Goal: Task Accomplishment & Management: Manage account settings

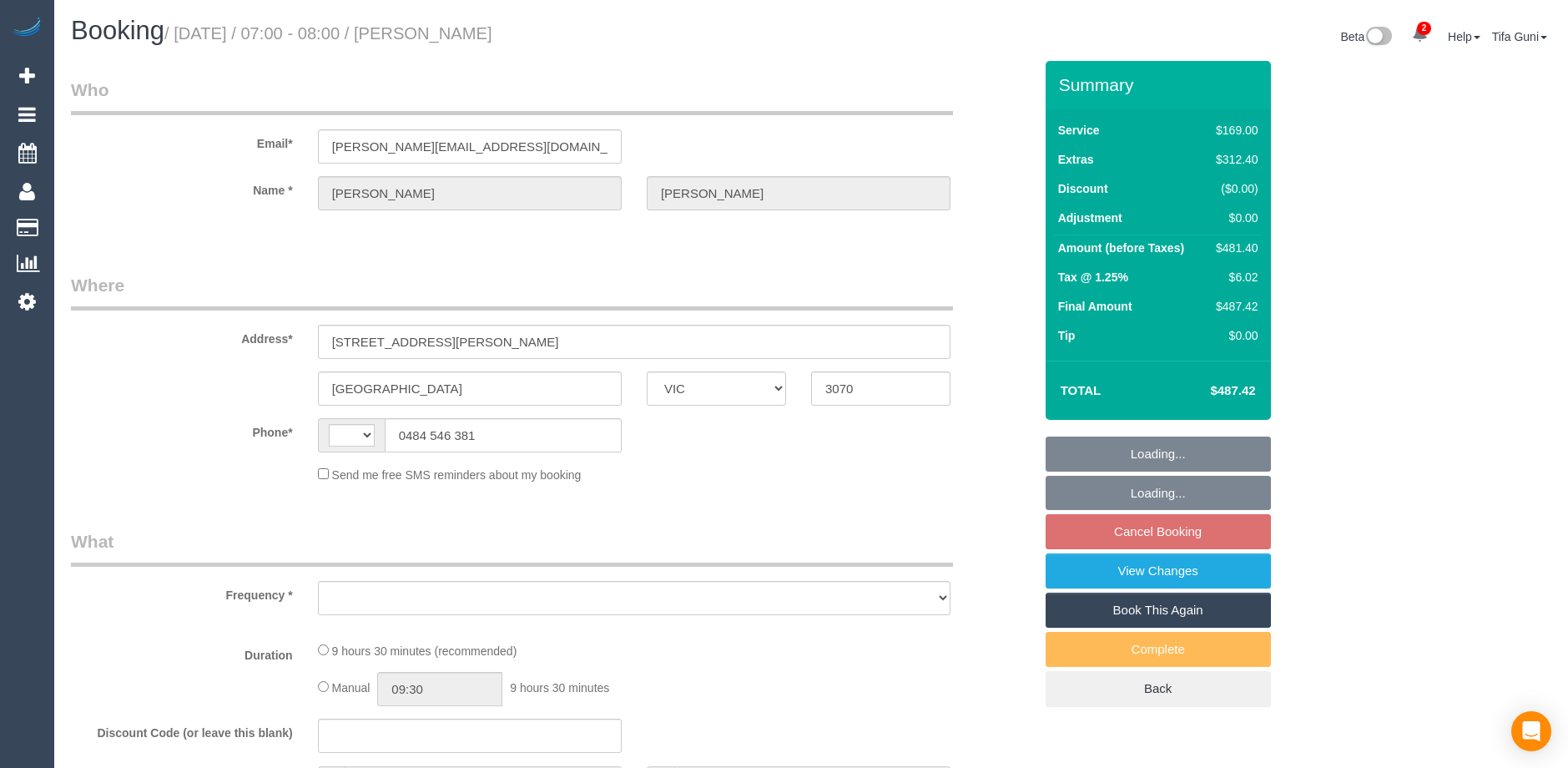
select select "VIC"
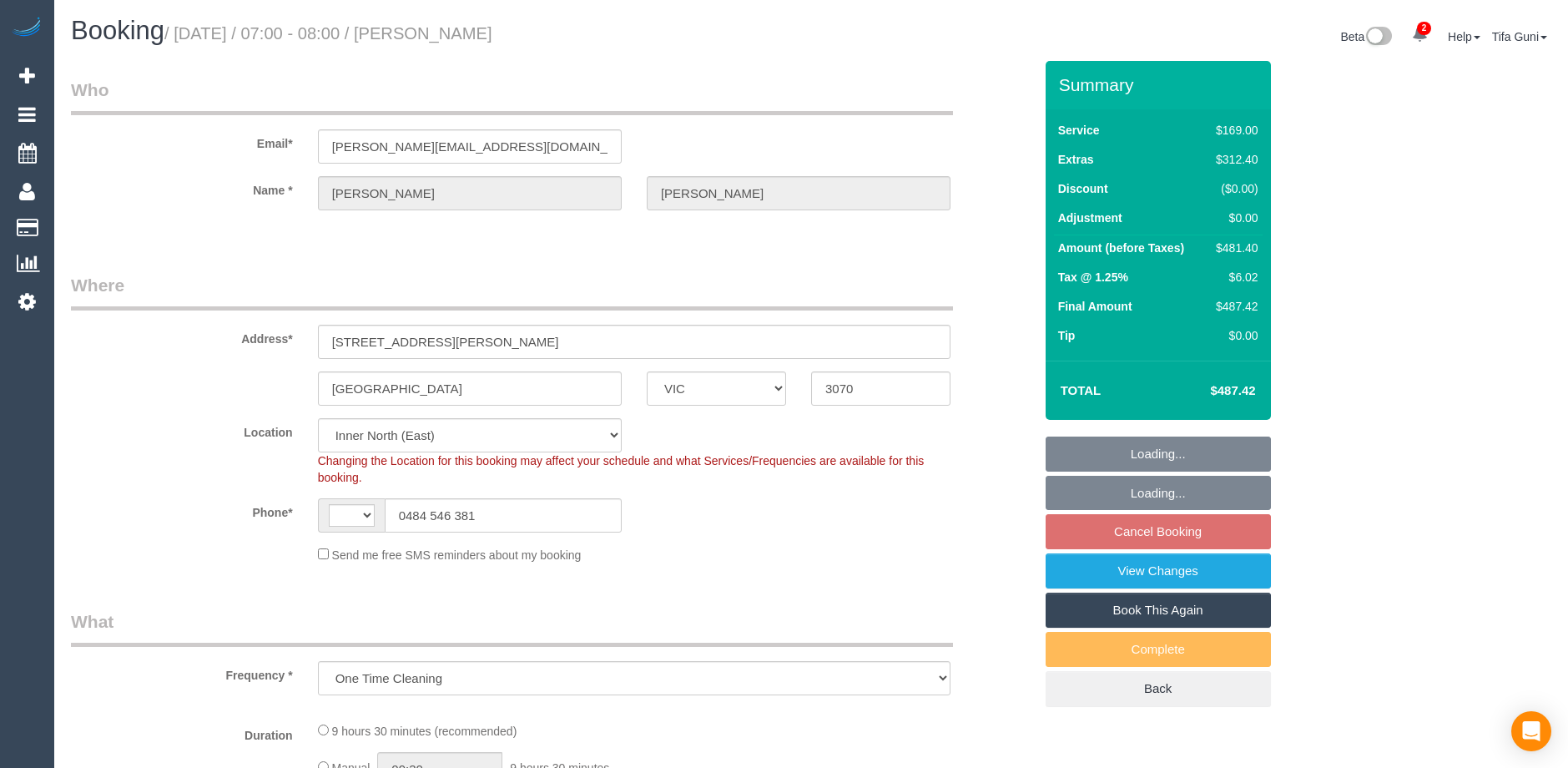
select select "object:819"
select select "string:AU"
select select "number:28"
select select "number:14"
select select "number:18"
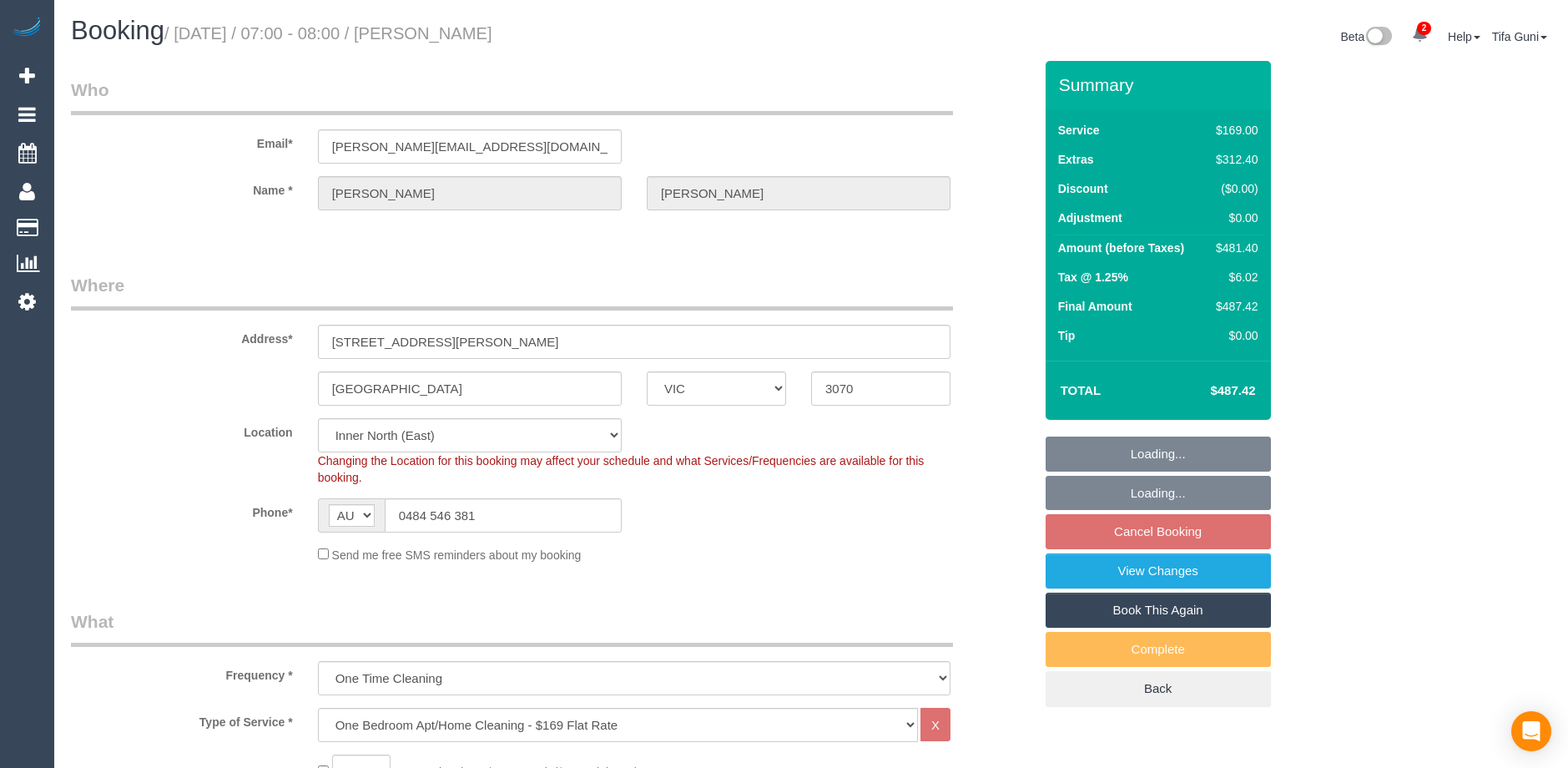
select select "string:stripe-pm_1P8CXy2GScqysDRV2Et8sDEO"
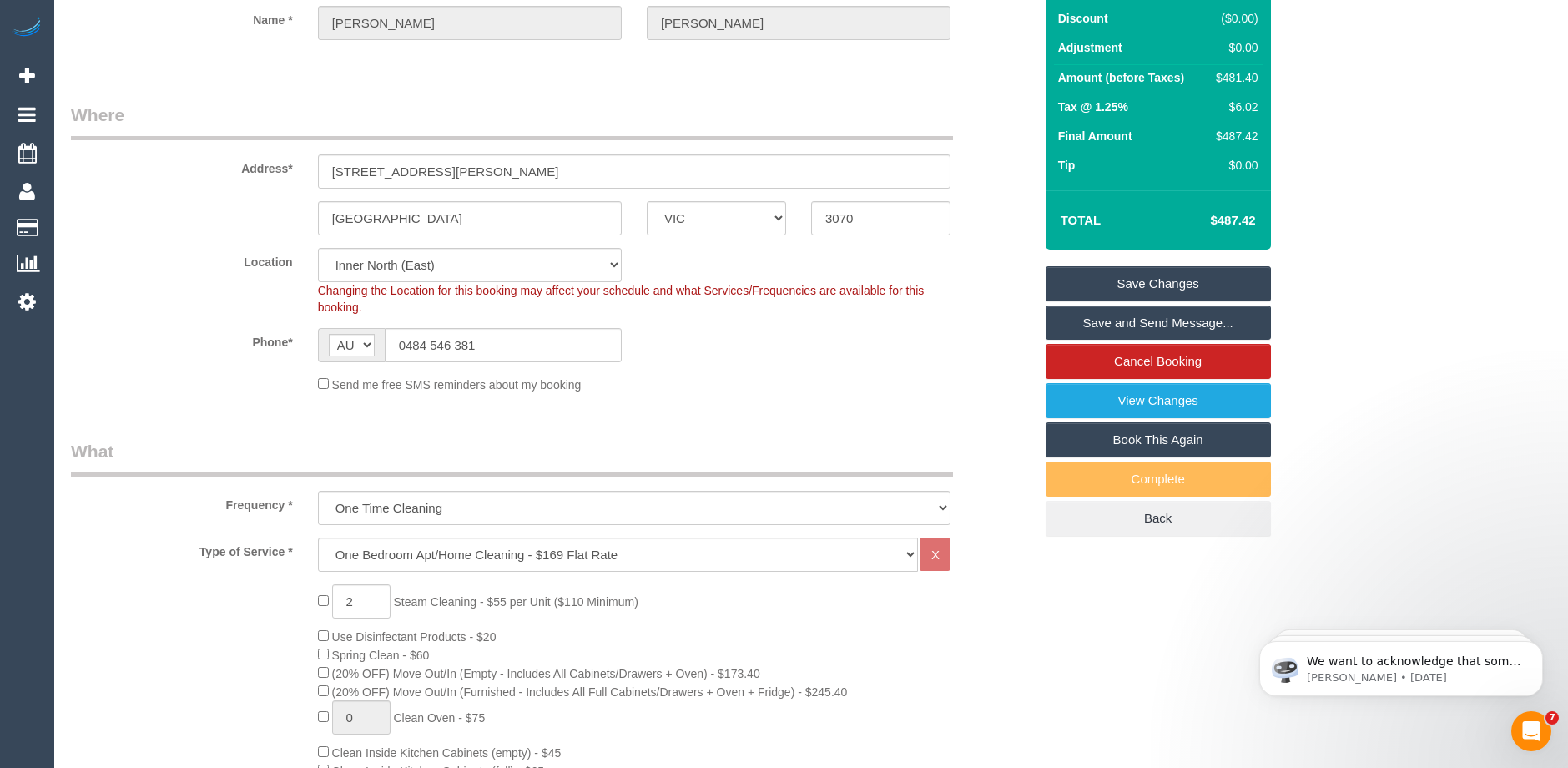
scroll to position [167, 0]
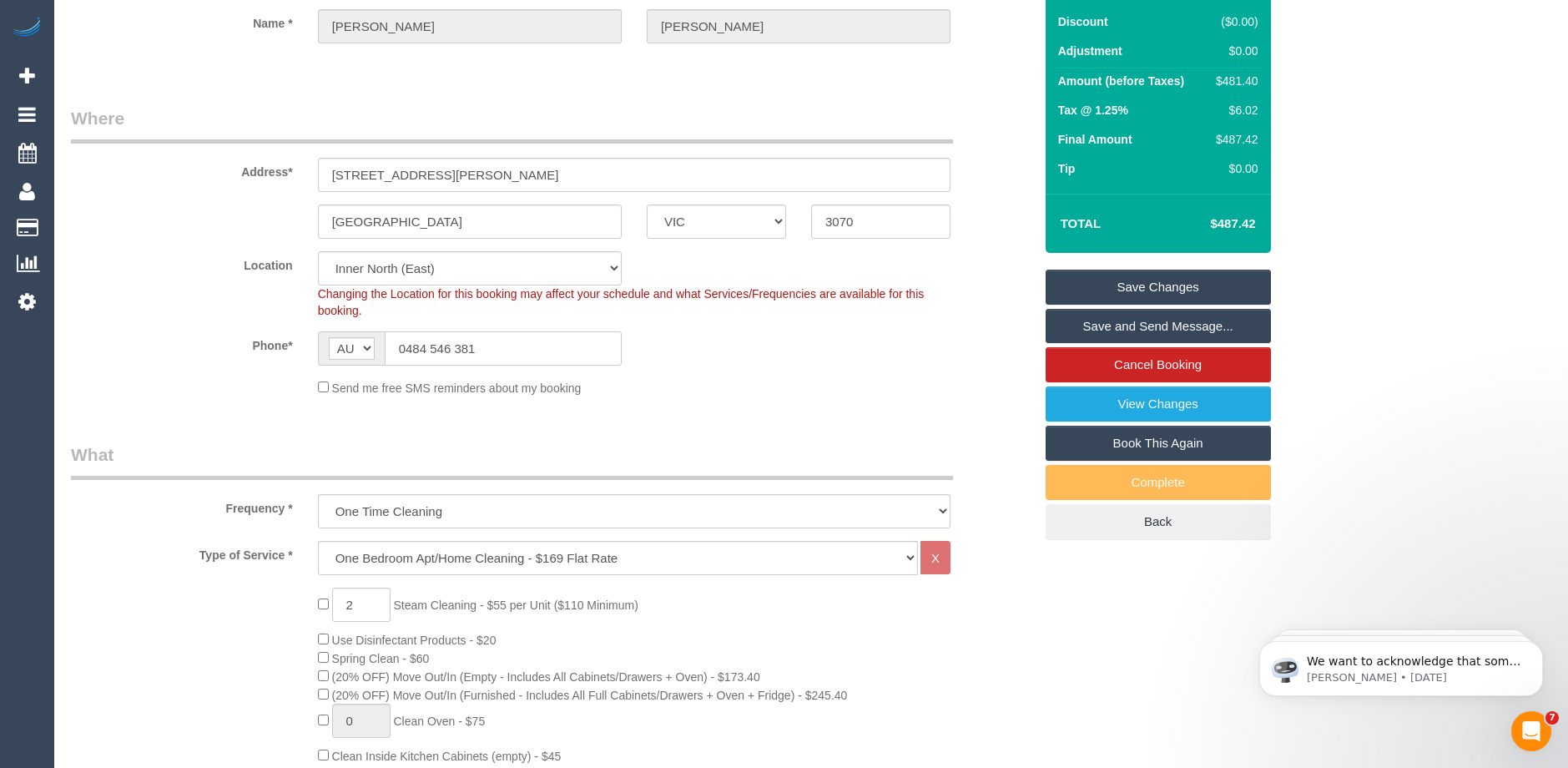
drag, startPoint x: 510, startPoint y: 345, endPoint x: 390, endPoint y: 344, distance: 120.0
click at [390, 344] on input "0484 546 381" at bounding box center [502, 349] width 237 height 35
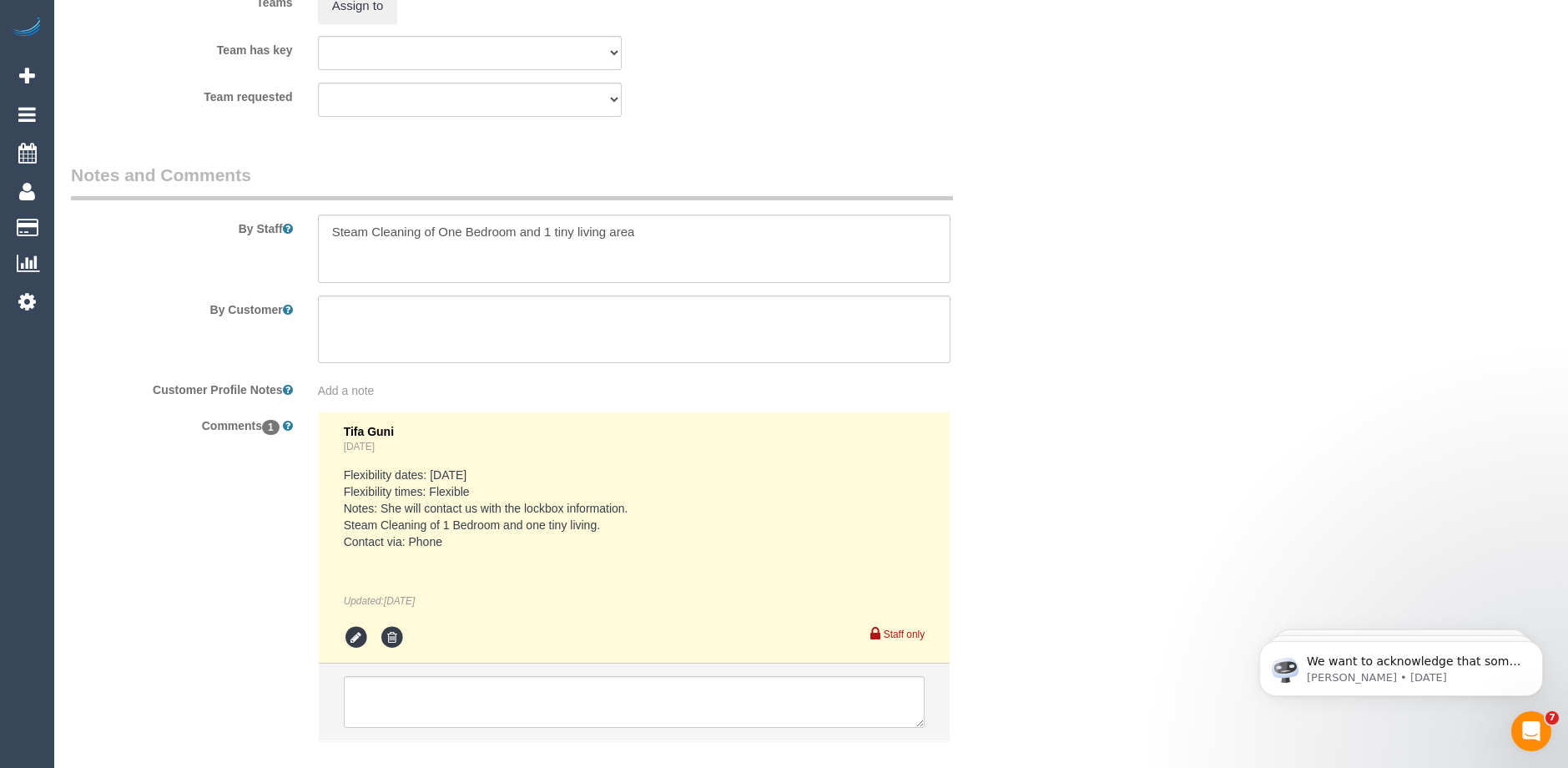
scroll to position [2755, 0]
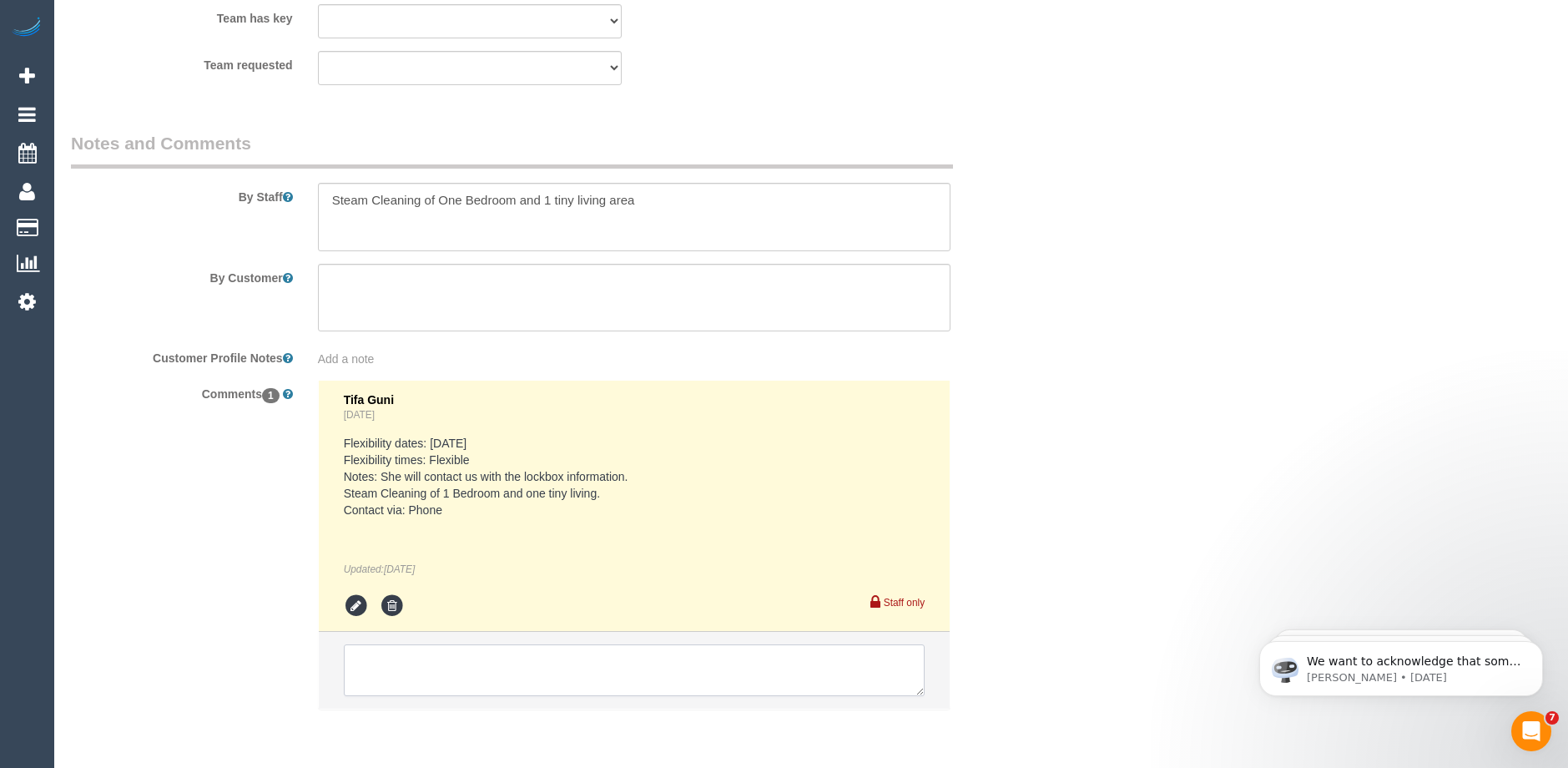
click at [436, 662] on textarea at bounding box center [634, 670] width 581 height 52
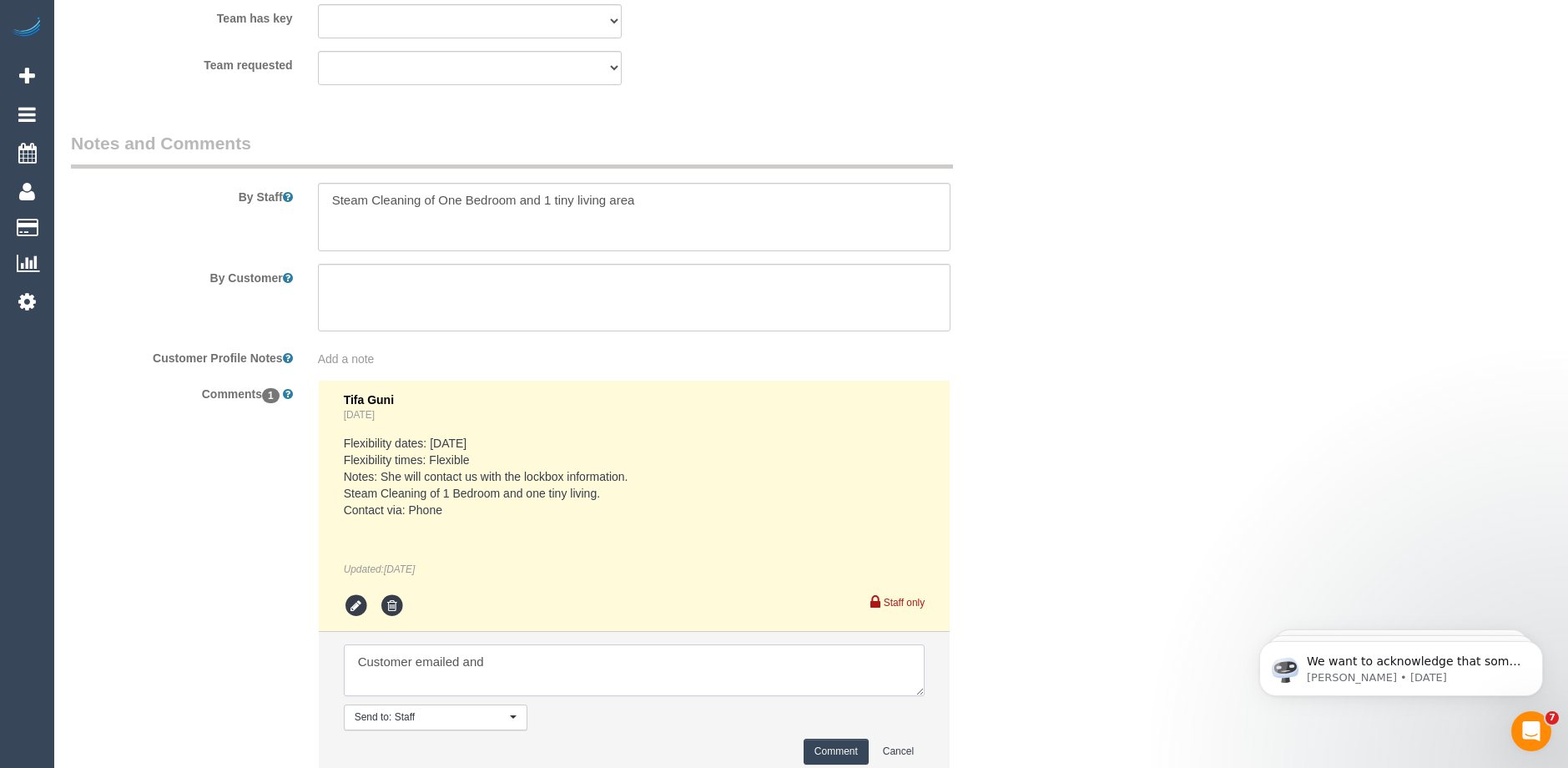
click at [436, 662] on textarea at bounding box center [634, 670] width 581 height 52
drag, startPoint x: 534, startPoint y: 659, endPoint x: 416, endPoint y: 662, distance: 118.0
click at [416, 662] on textarea at bounding box center [634, 670] width 581 height 52
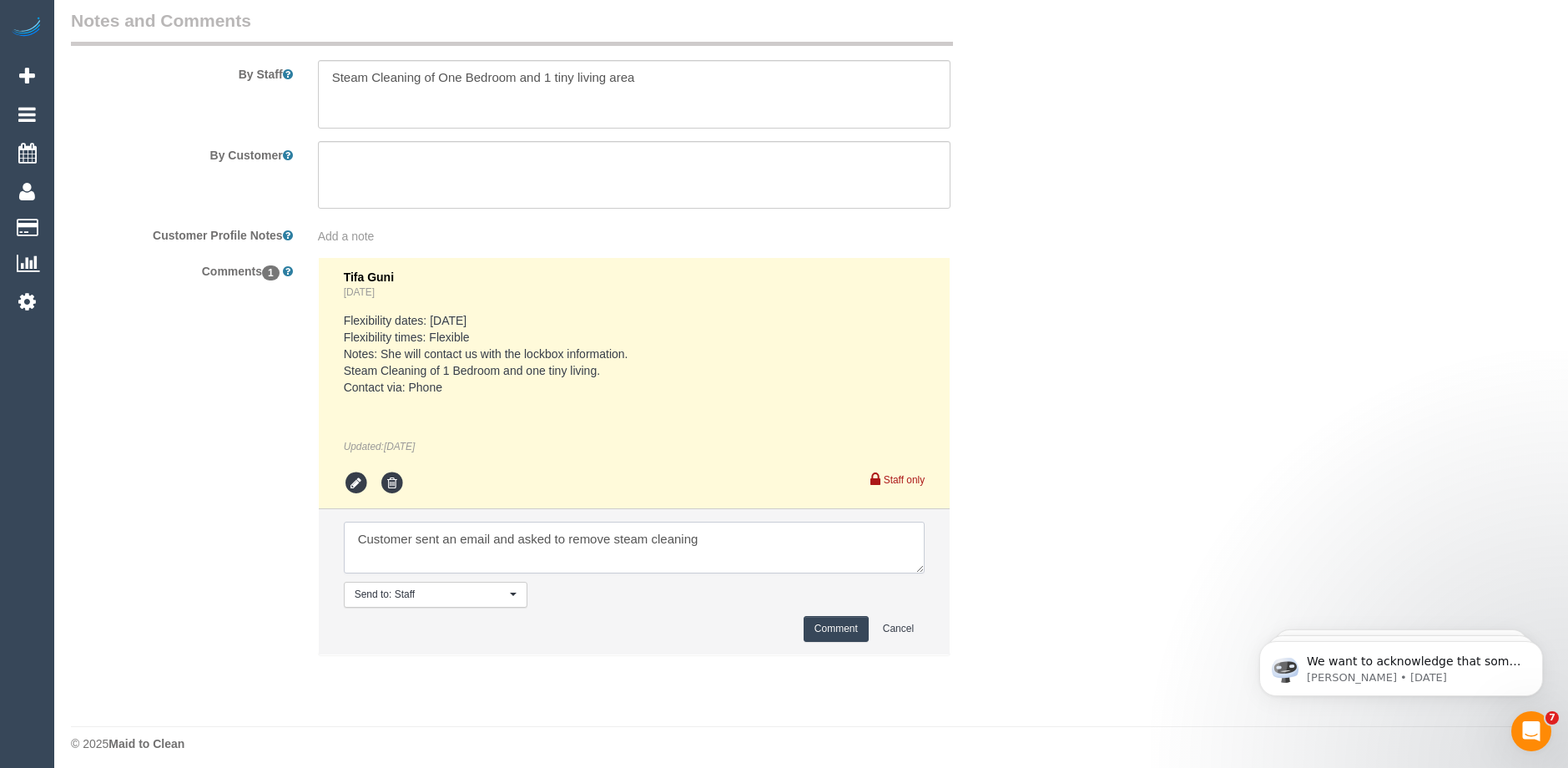
scroll to position [2886, 0]
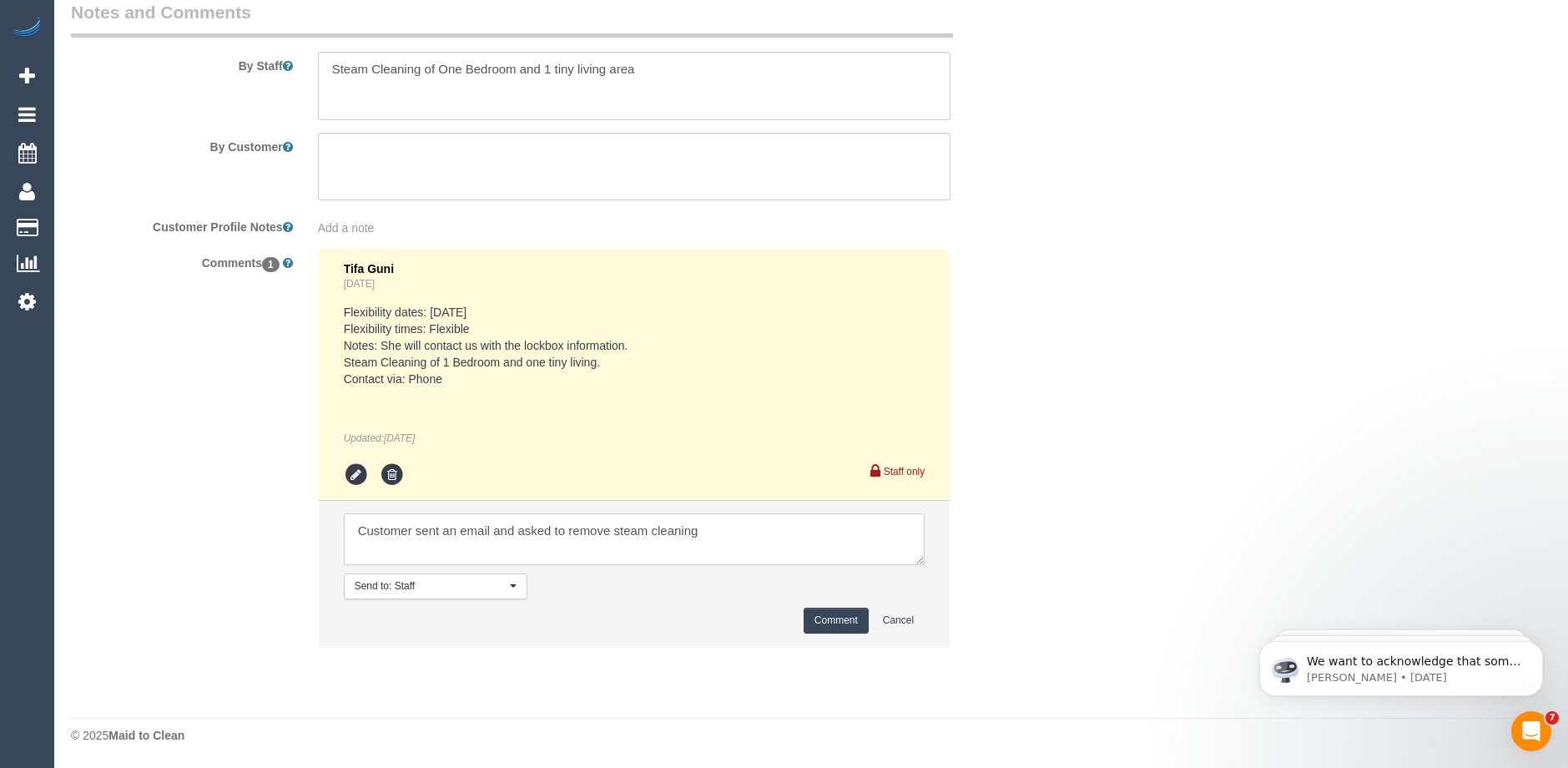
type textarea "Customer sent an email and asked to remove steam cleaning"
click at [829, 627] on button "Comment" at bounding box center [836, 620] width 65 height 26
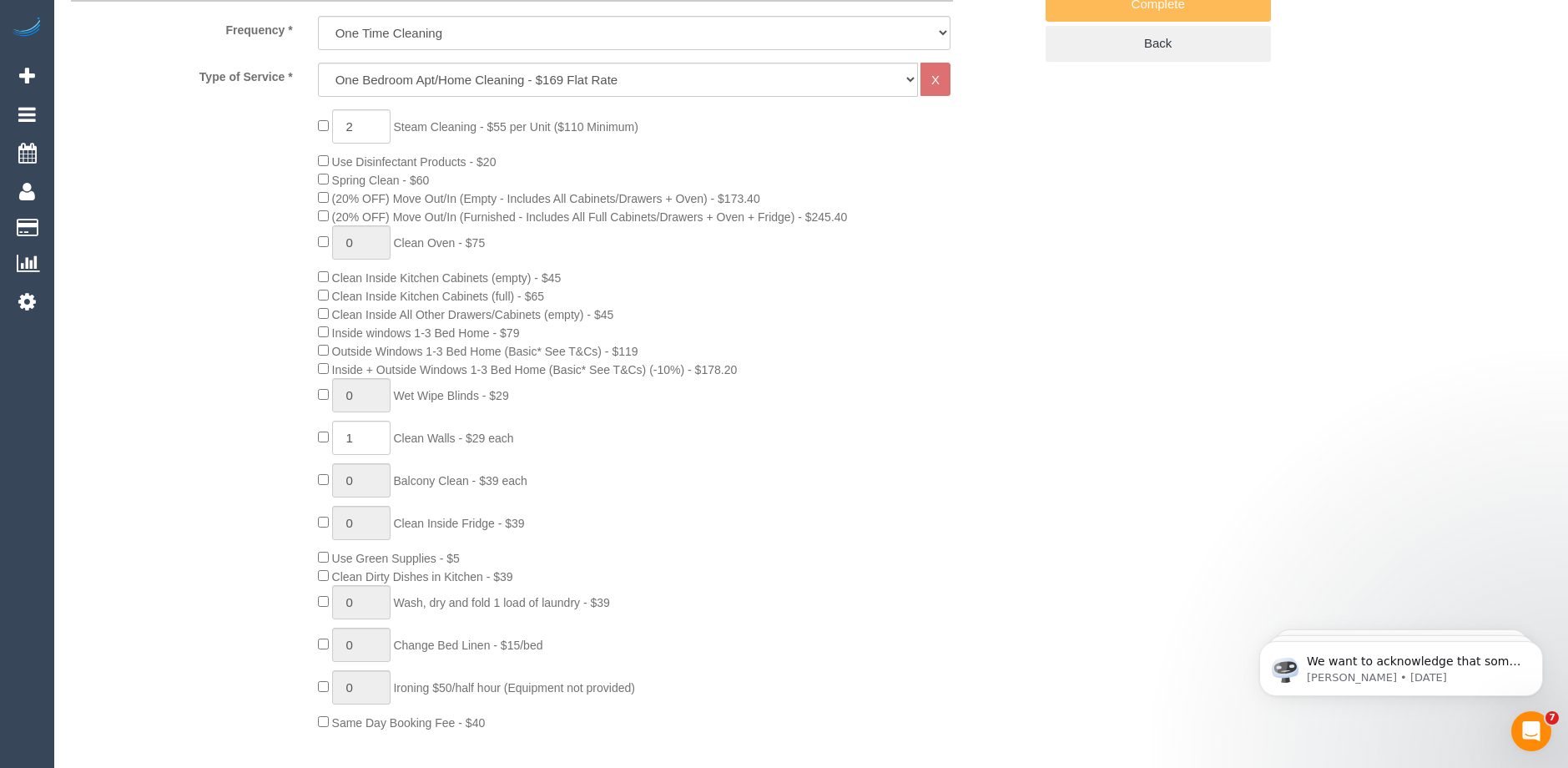
scroll to position [500, 0]
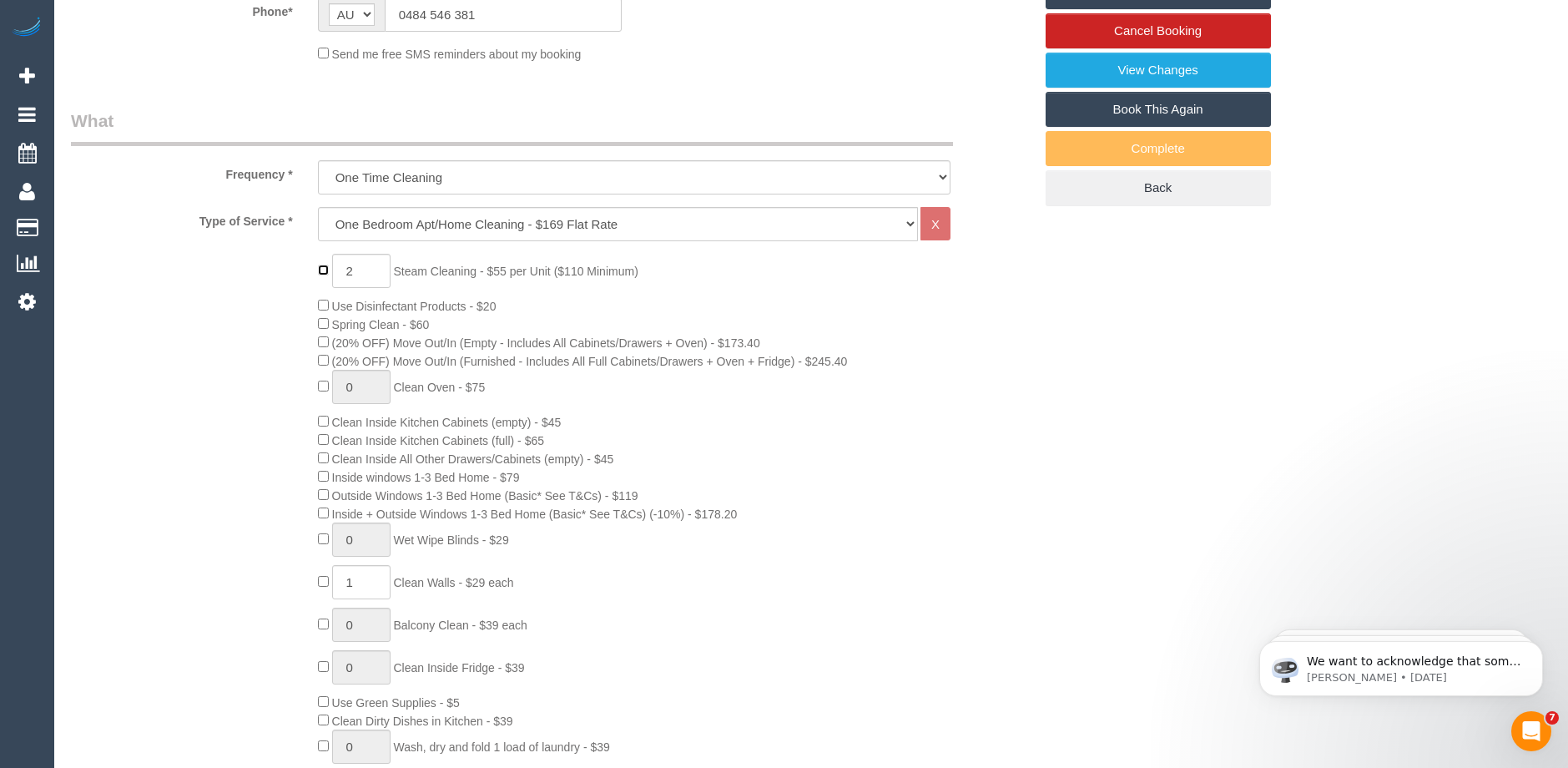
type input "0"
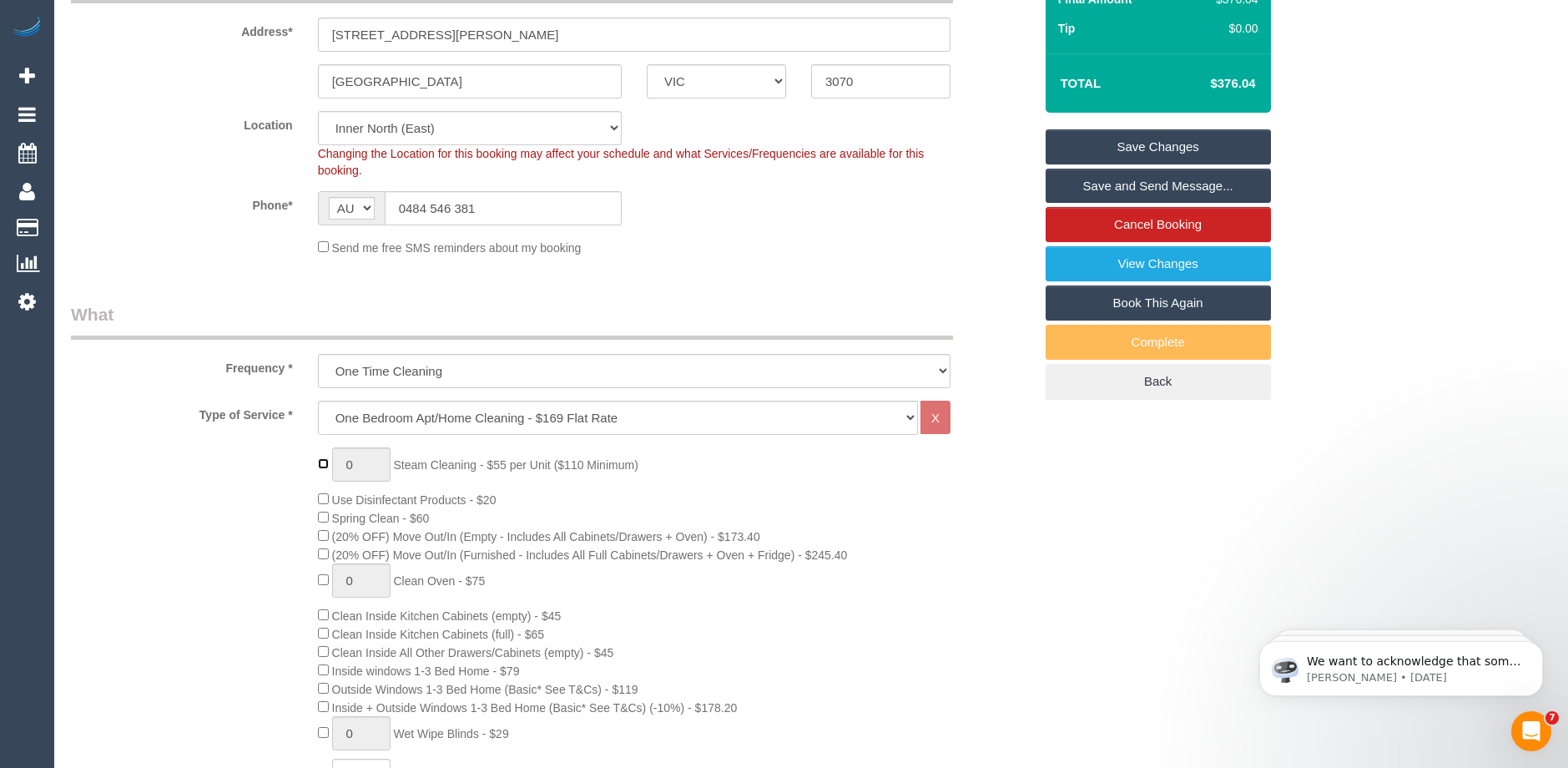
scroll to position [0, 0]
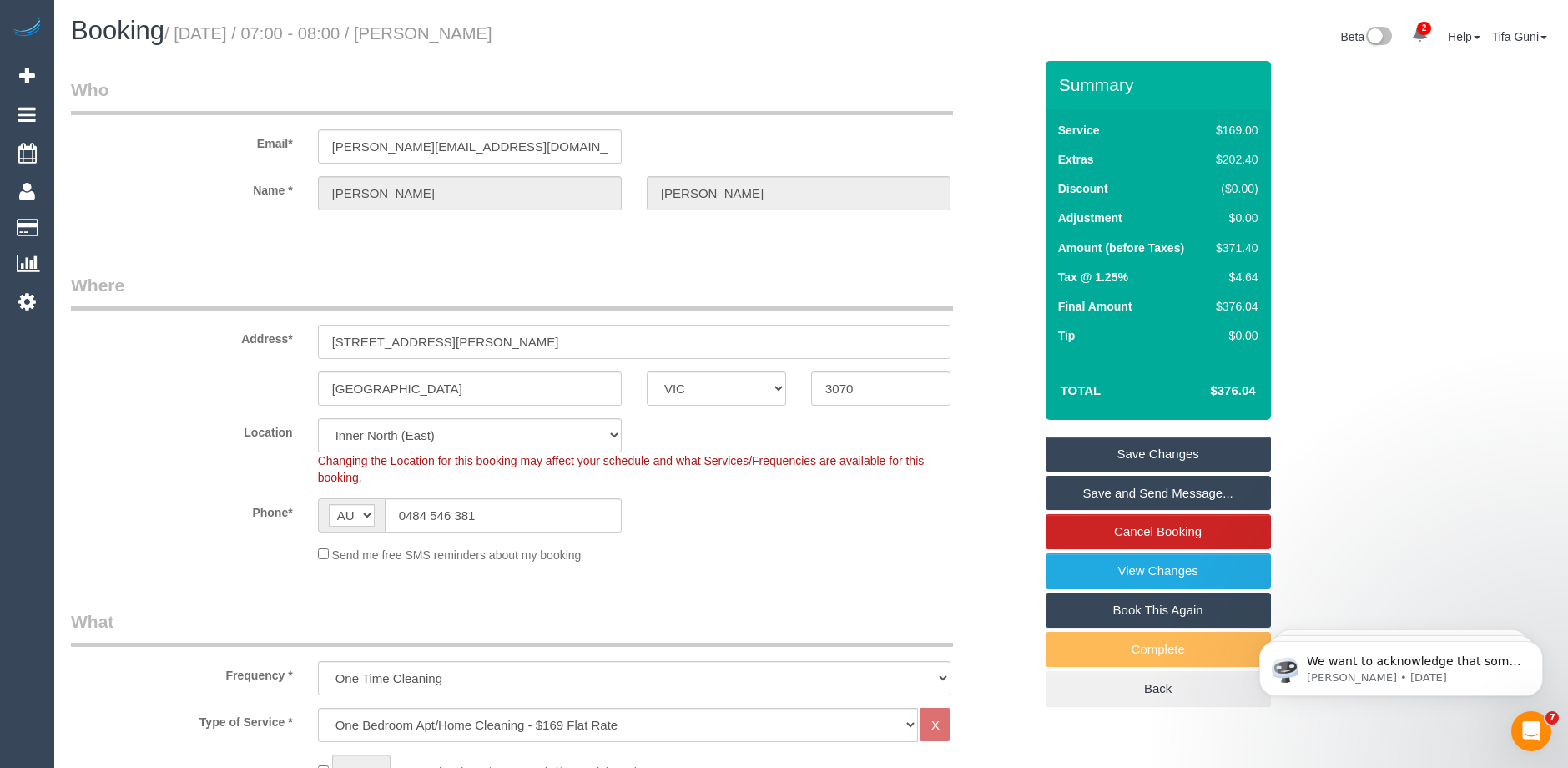
click at [1161, 452] on link "Save Changes" at bounding box center [1158, 454] width 225 height 35
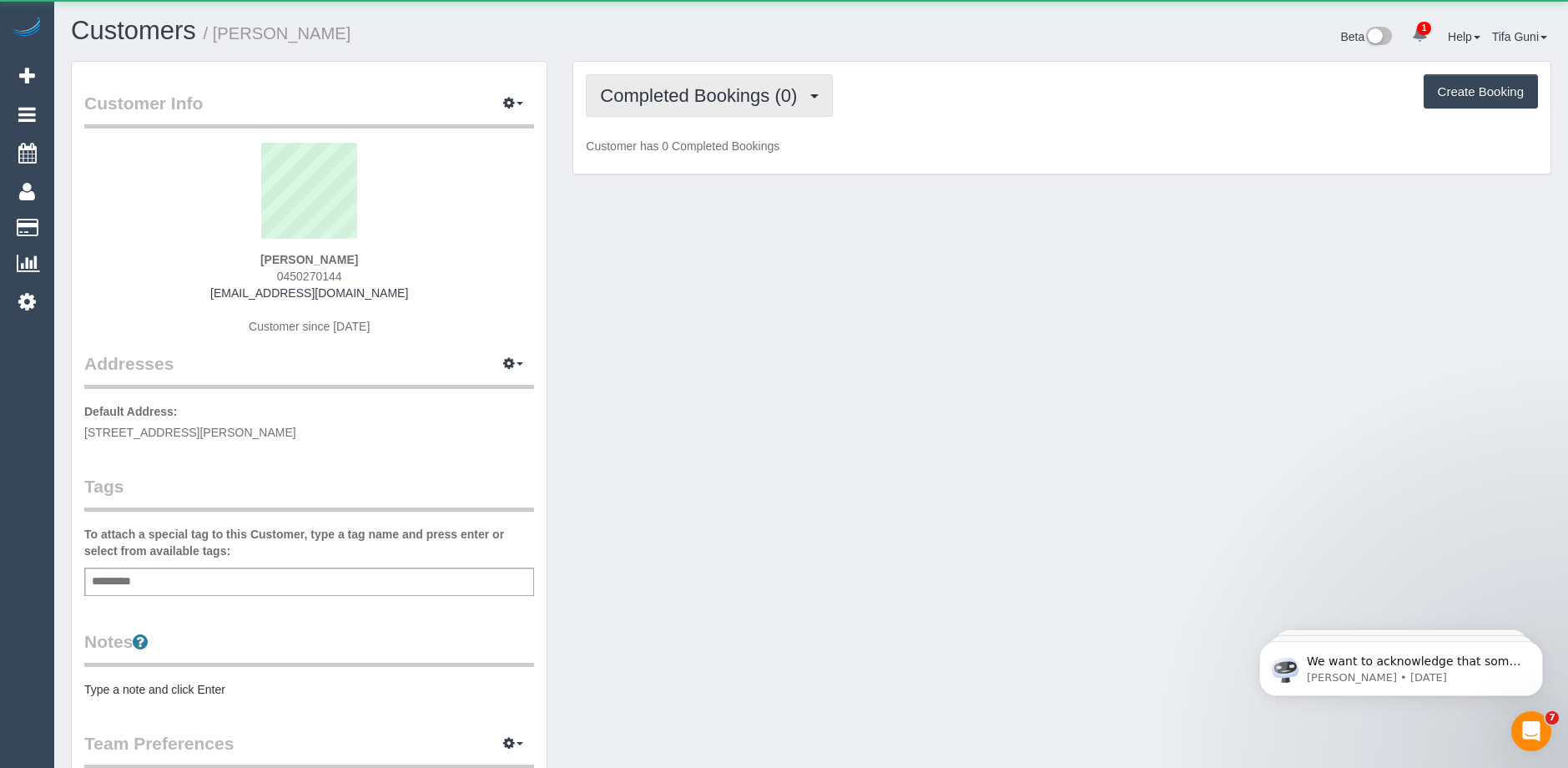
click at [774, 98] on span "Completed Bookings (0)" at bounding box center [703, 96] width 205 height 21
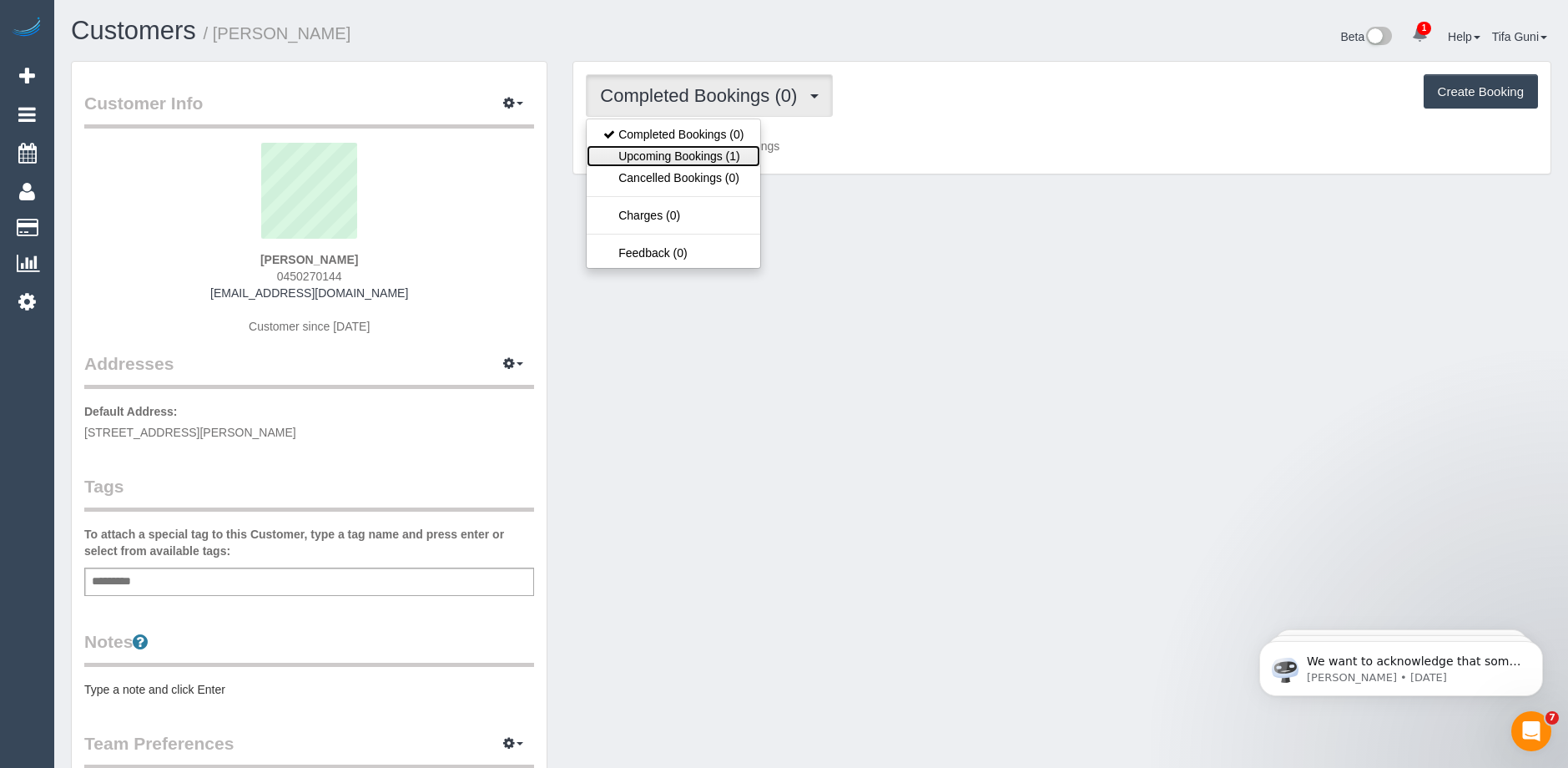
click at [700, 156] on link "Upcoming Bookings (1)" at bounding box center [673, 155] width 173 height 22
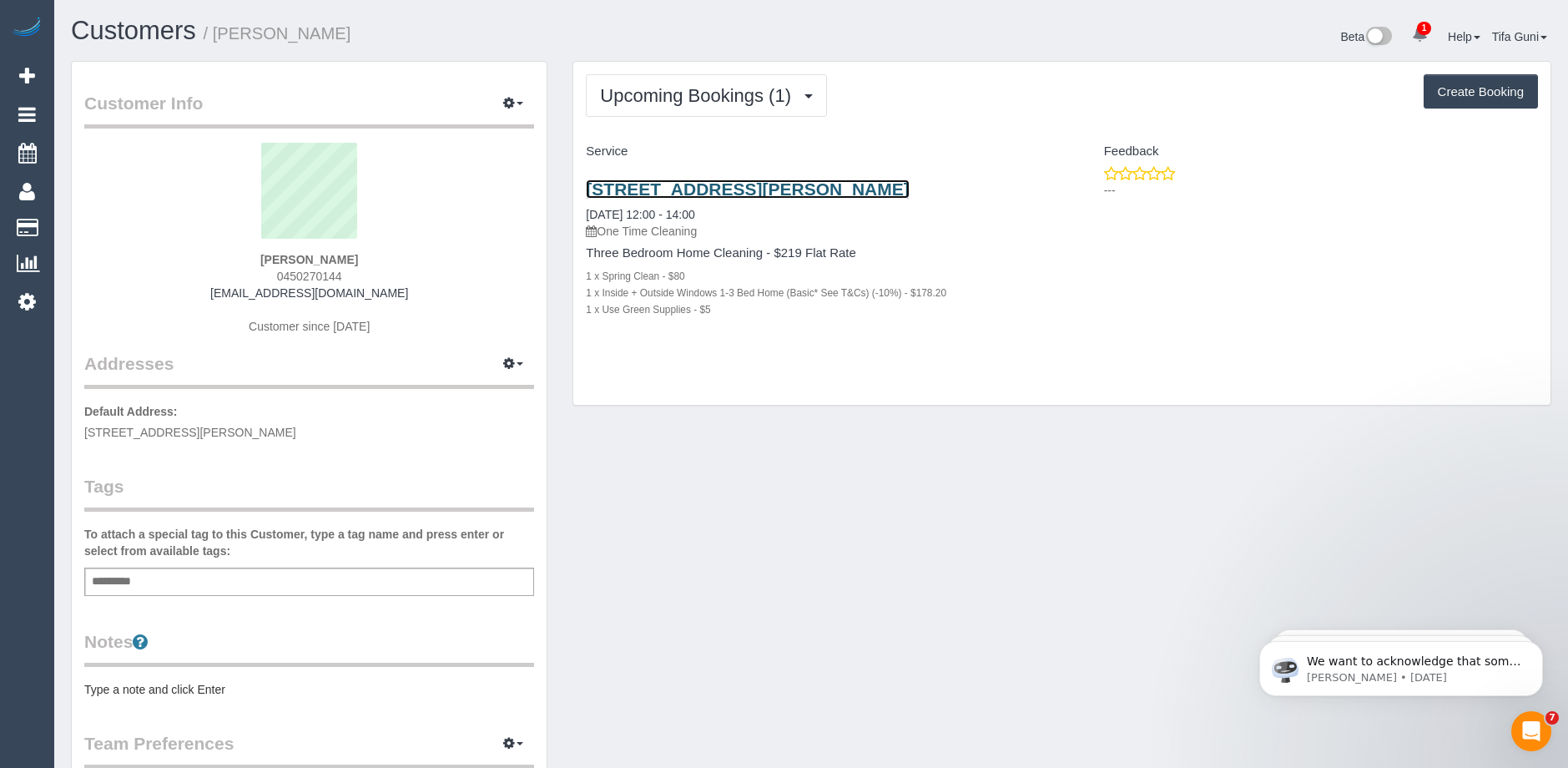
click at [733, 186] on link "5 St Leger Pl, Epping, VIC 3076" at bounding box center [747, 189] width 323 height 19
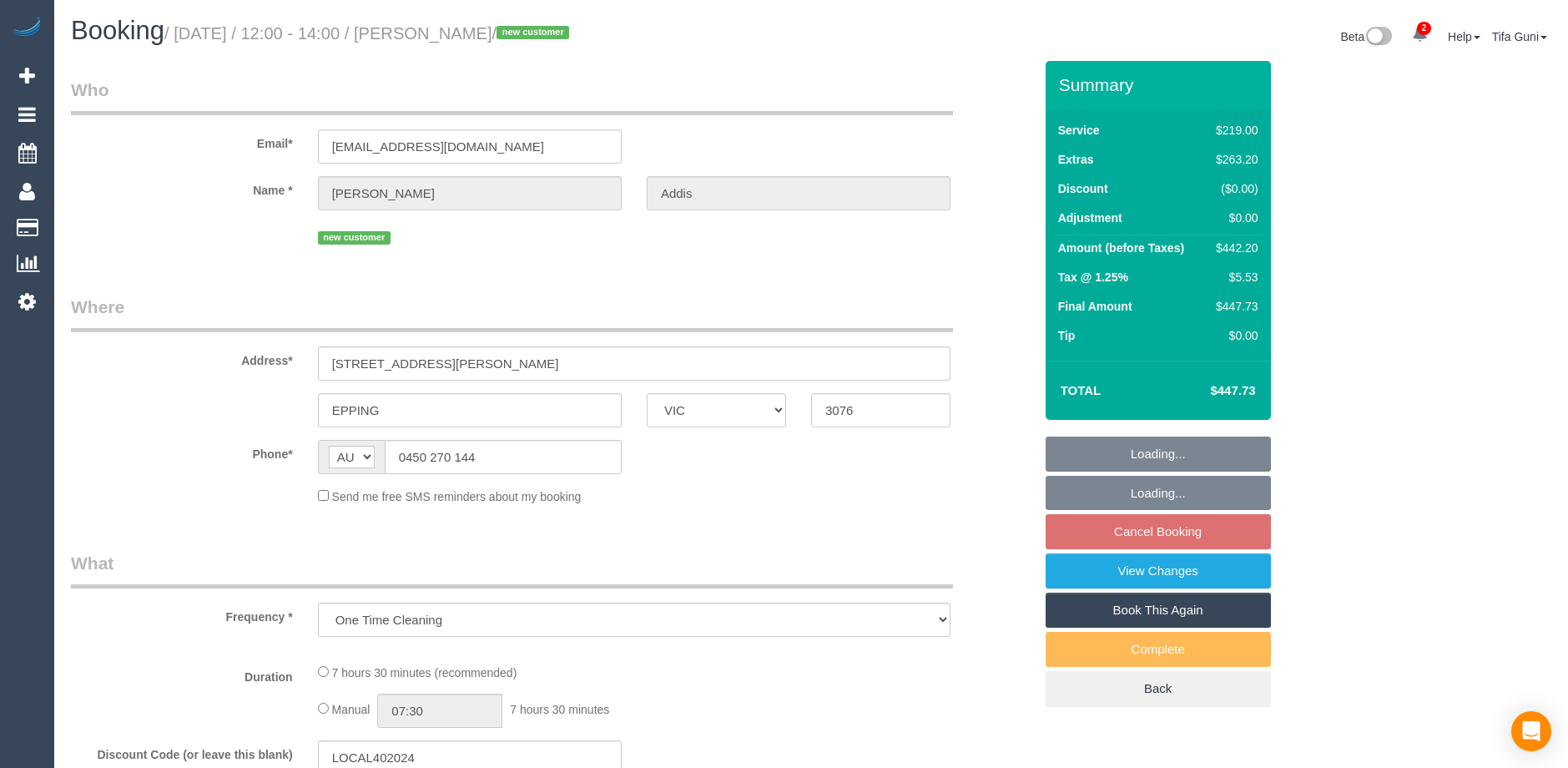
select select "VIC"
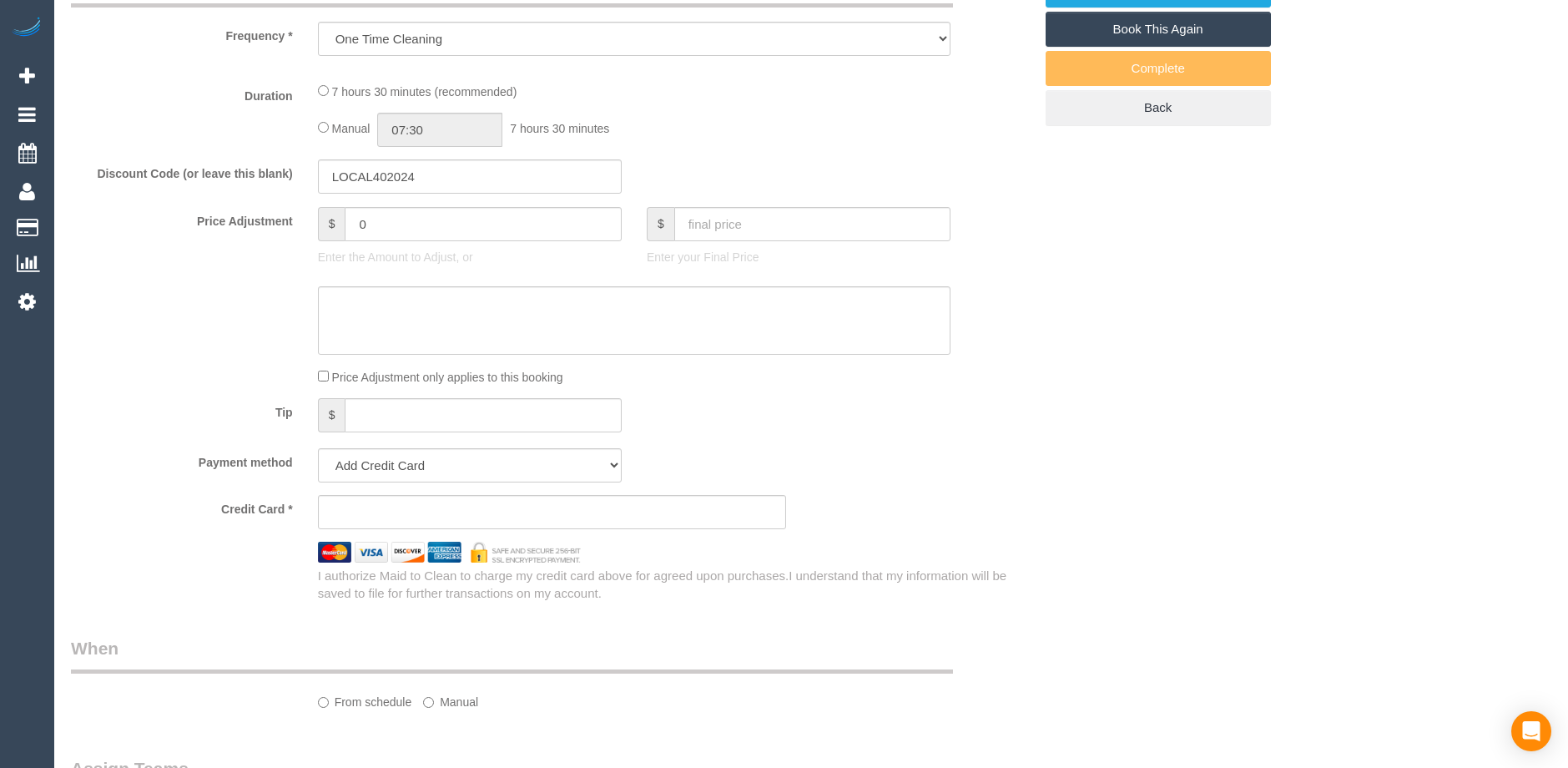
select select "string:stripe-pm_1SFqAV2GScqysDRV760mcCVK"
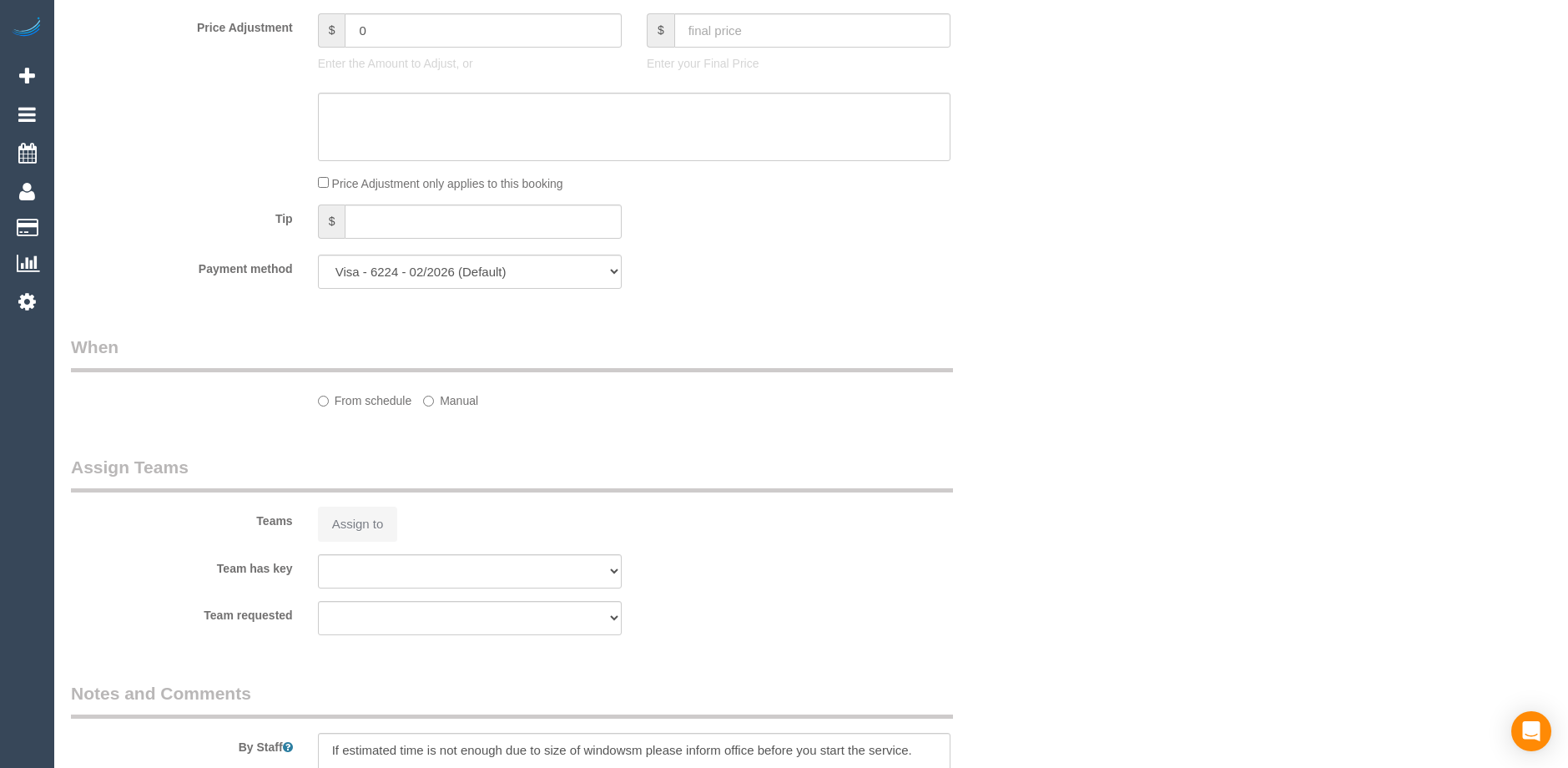
select select "object:723"
select select "number:29"
select select "number:14"
select select "number:18"
select select "number:36"
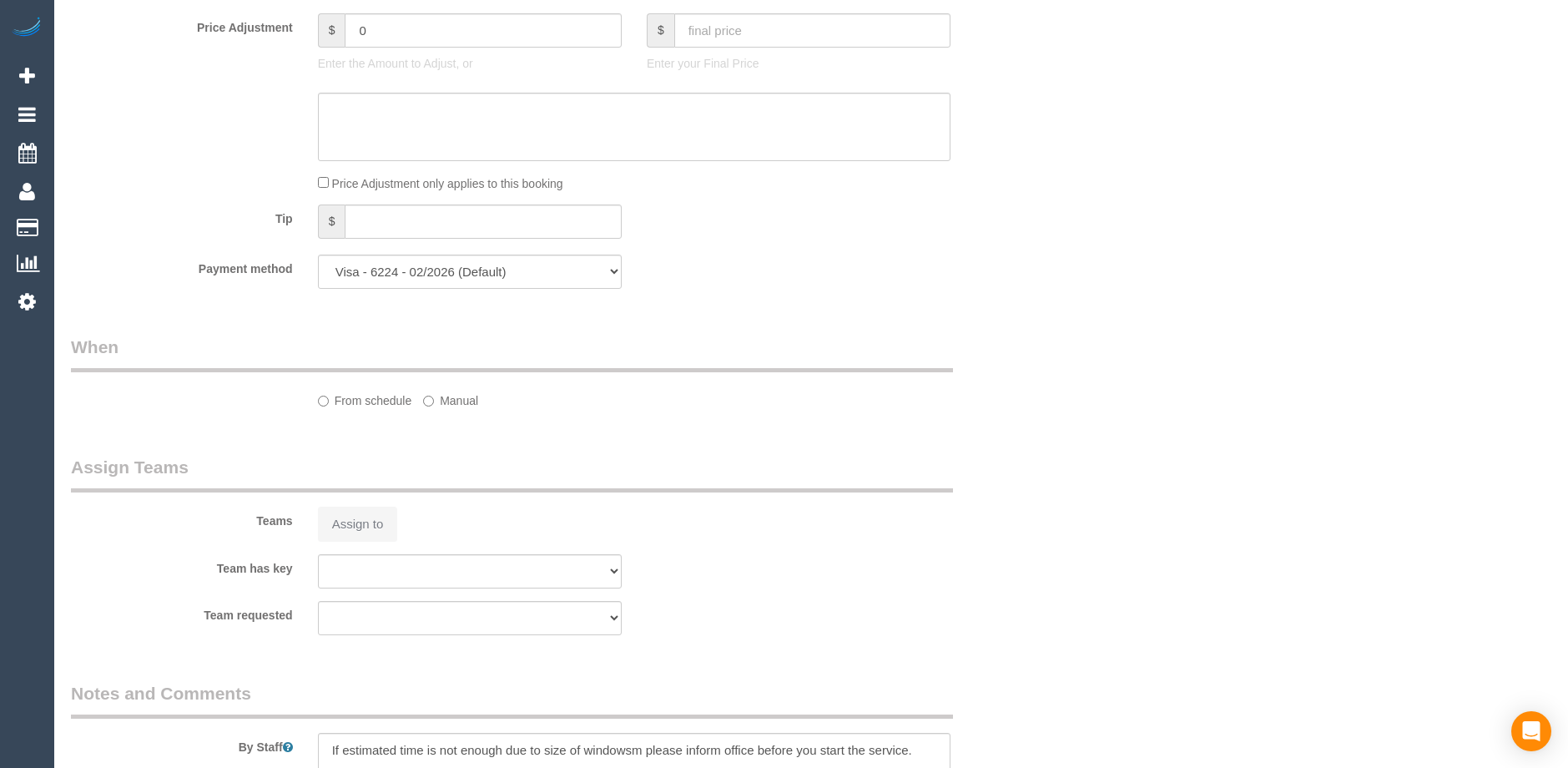
select select "number:26"
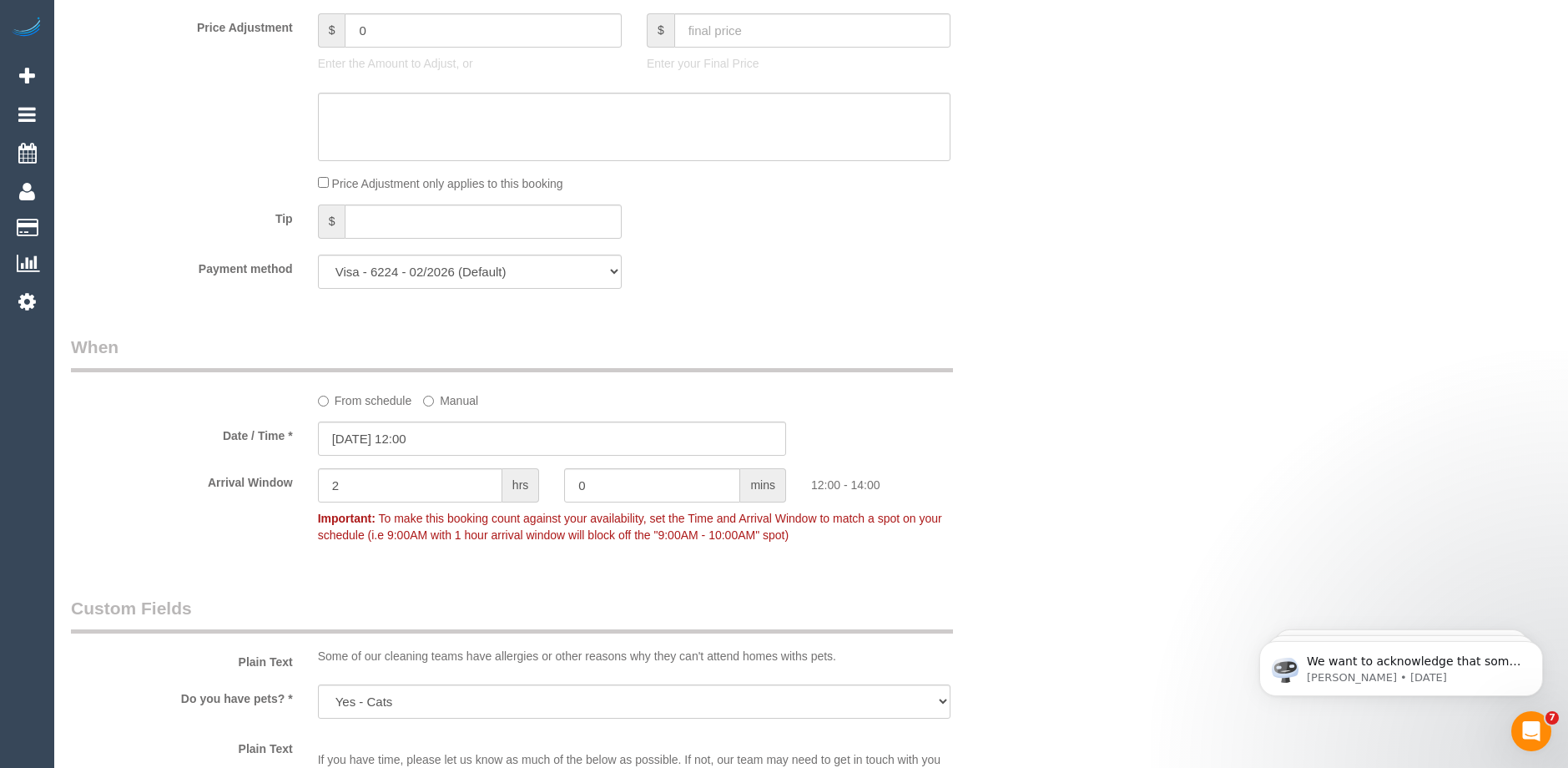
scroll to position [1528, 0]
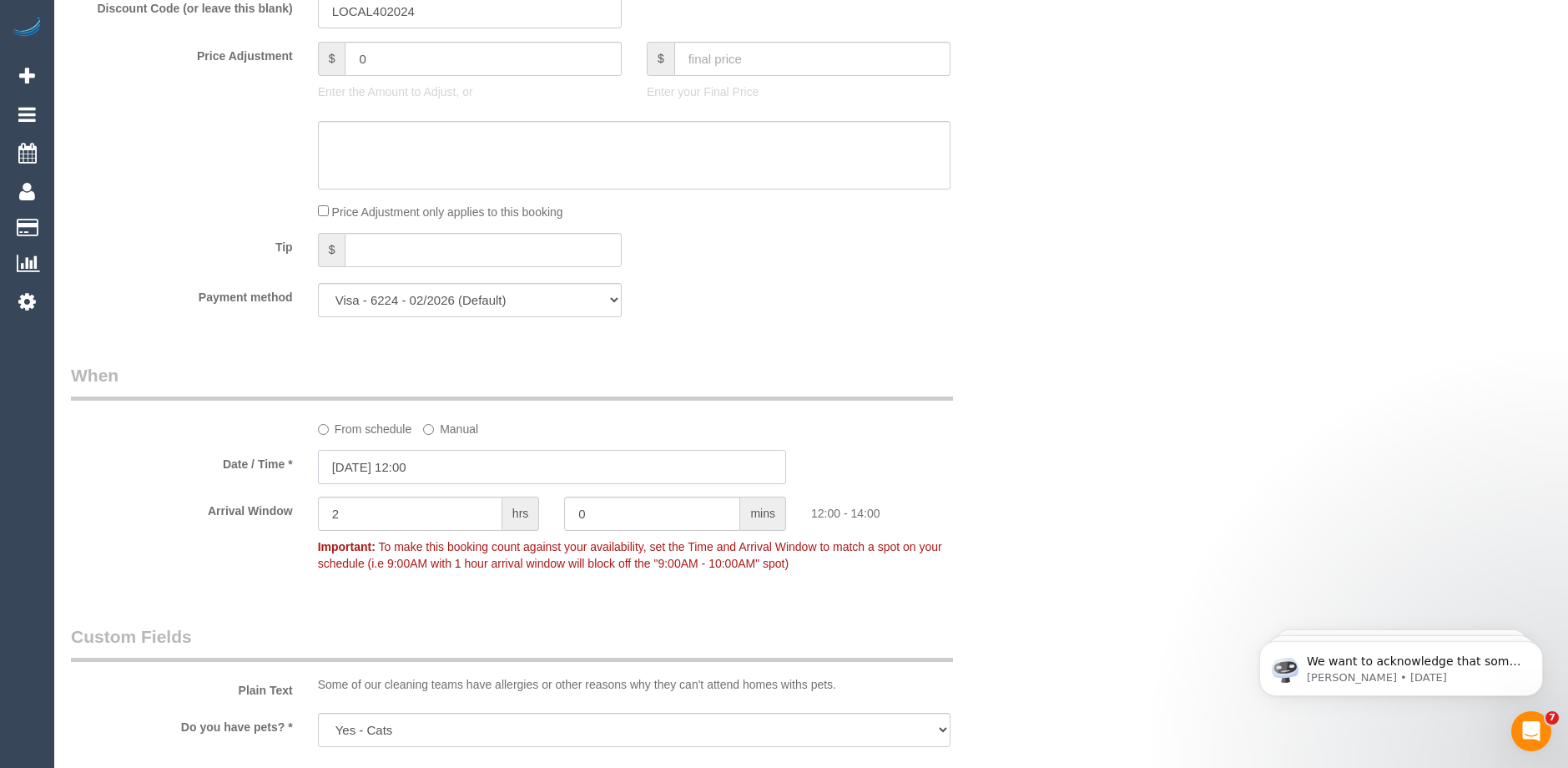
click at [442, 475] on input "15/10/2025 12:00" at bounding box center [552, 467] width 468 height 35
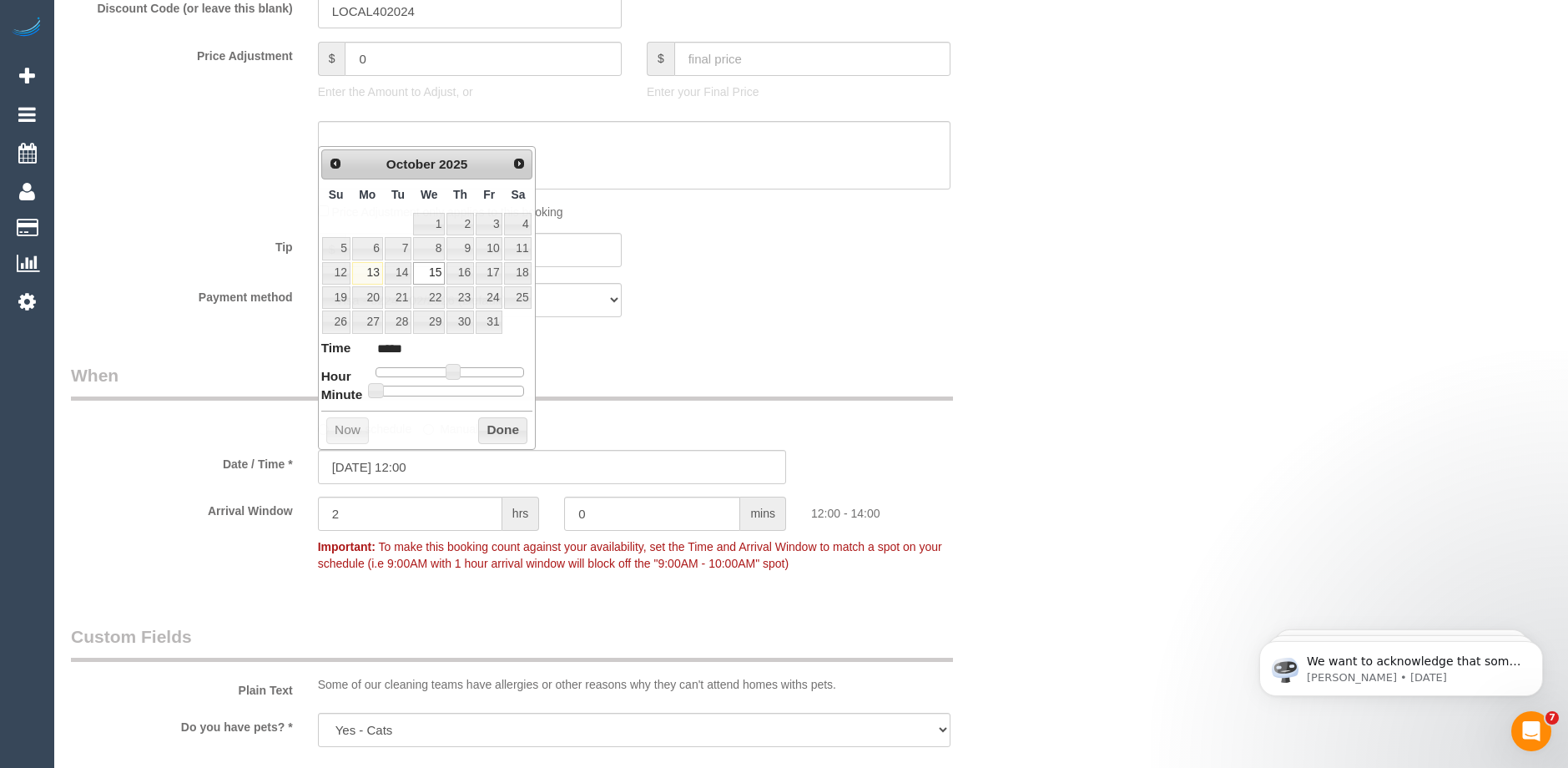
click at [671, 422] on div "From schedule Manual" at bounding box center [634, 427] width 657 height 23
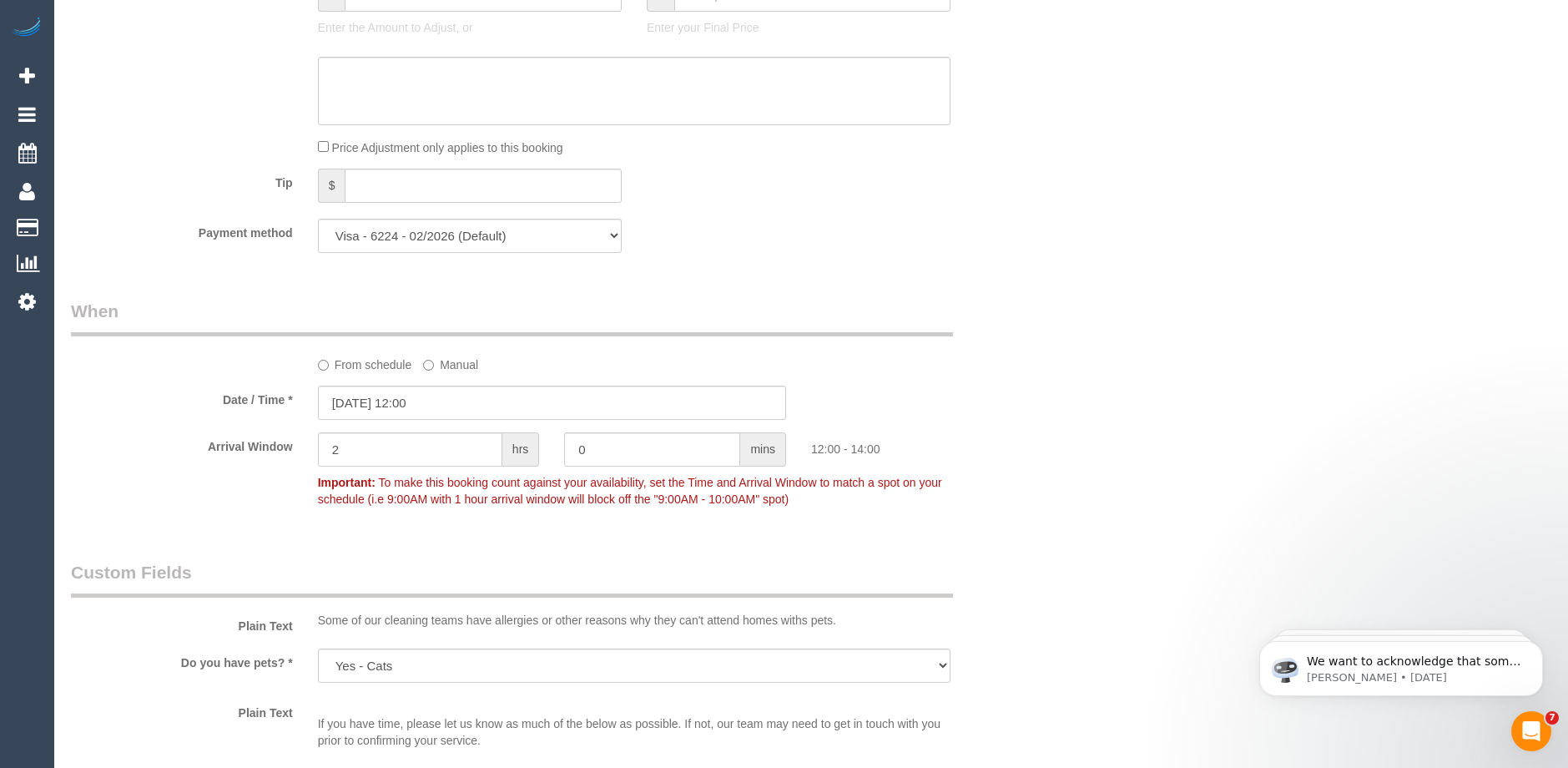
scroll to position [1612, 0]
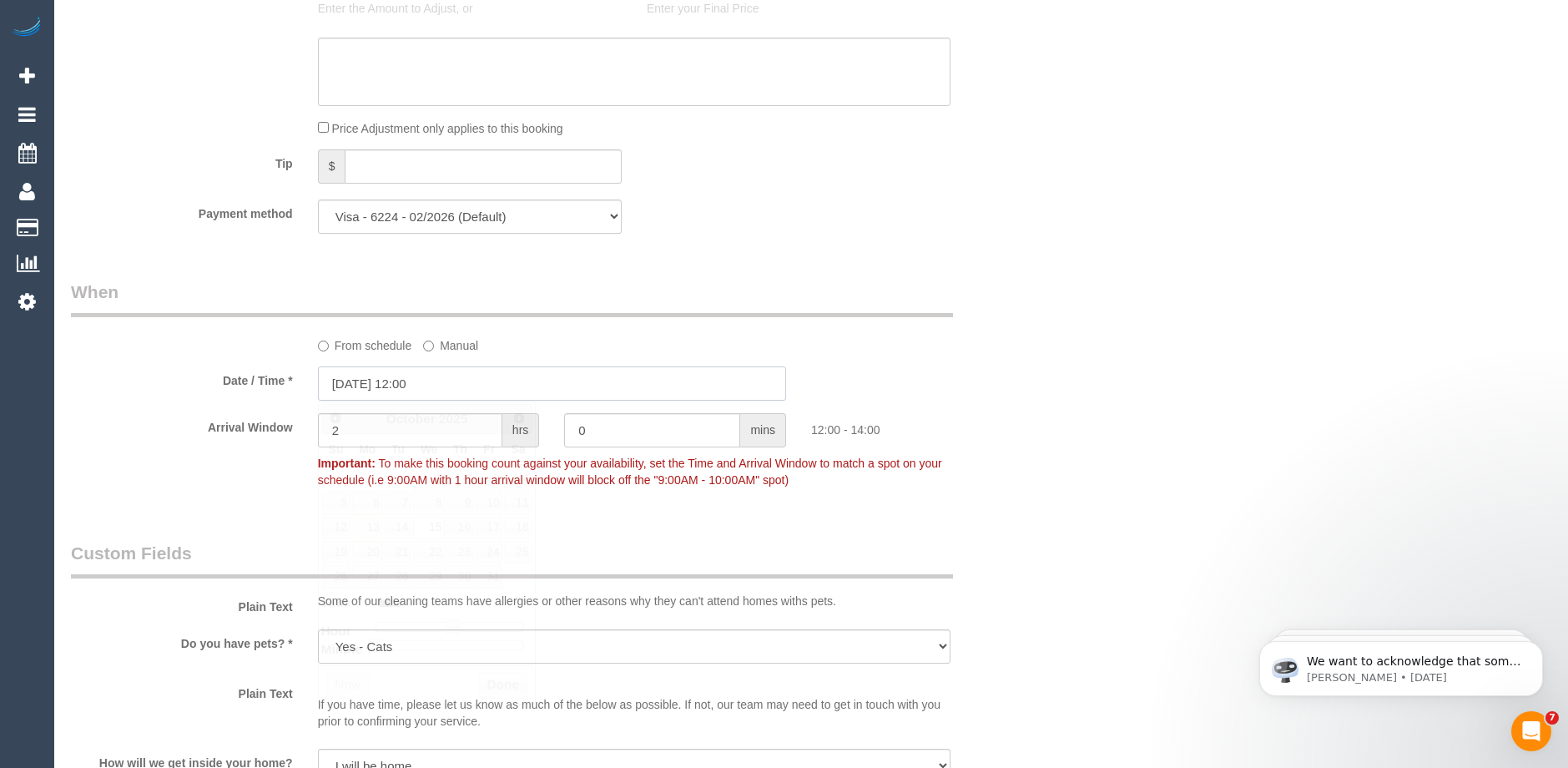
click at [468, 389] on input "15/10/2025 12:00" at bounding box center [552, 384] width 468 height 35
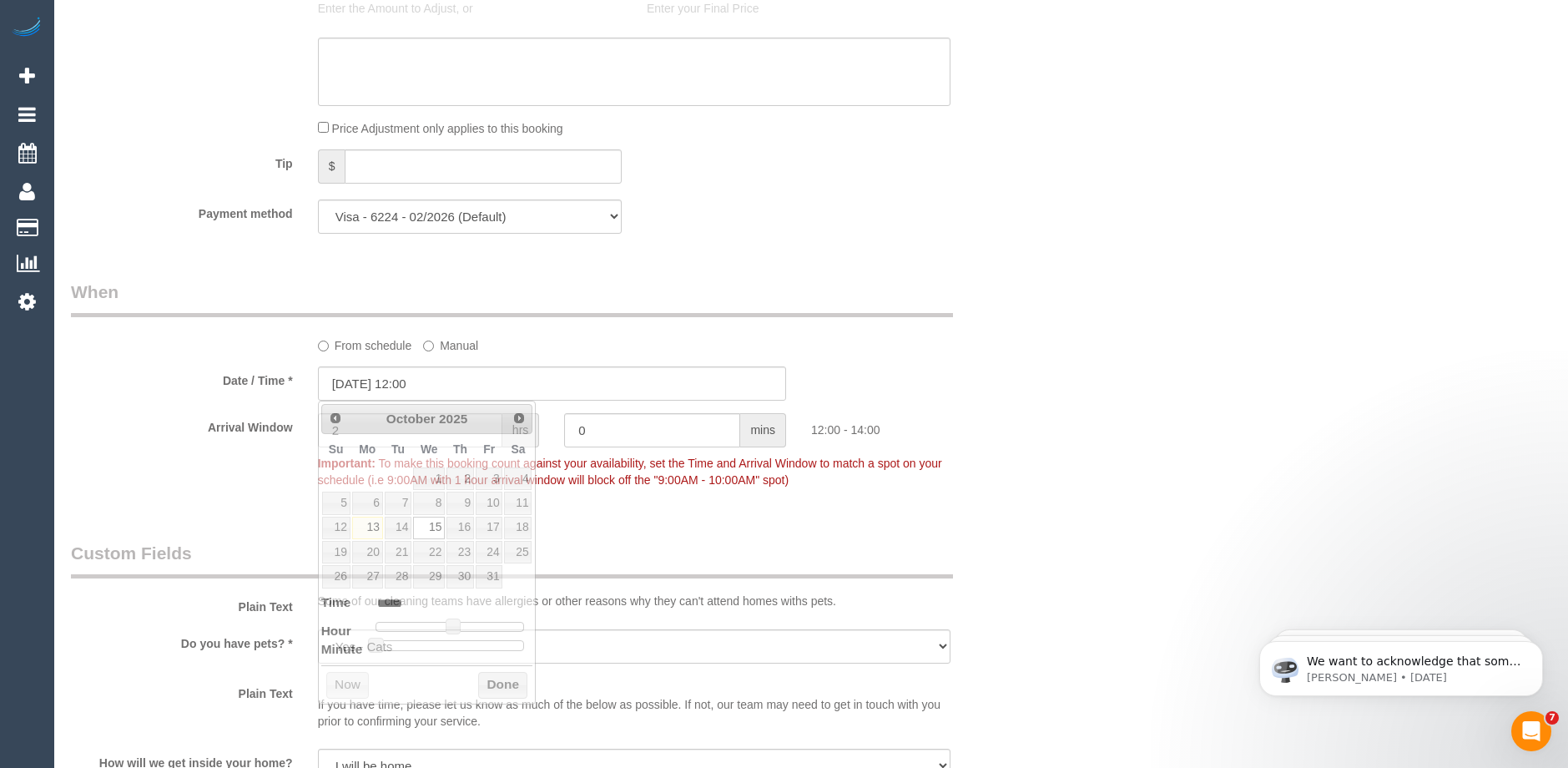
click at [1003, 355] on sui-booking-spot "From schedule Manual Date / Time * 15/10/2025 12:00 Arrival Window 2 hrs 0 mins…" at bounding box center [552, 388] width 962 height 217
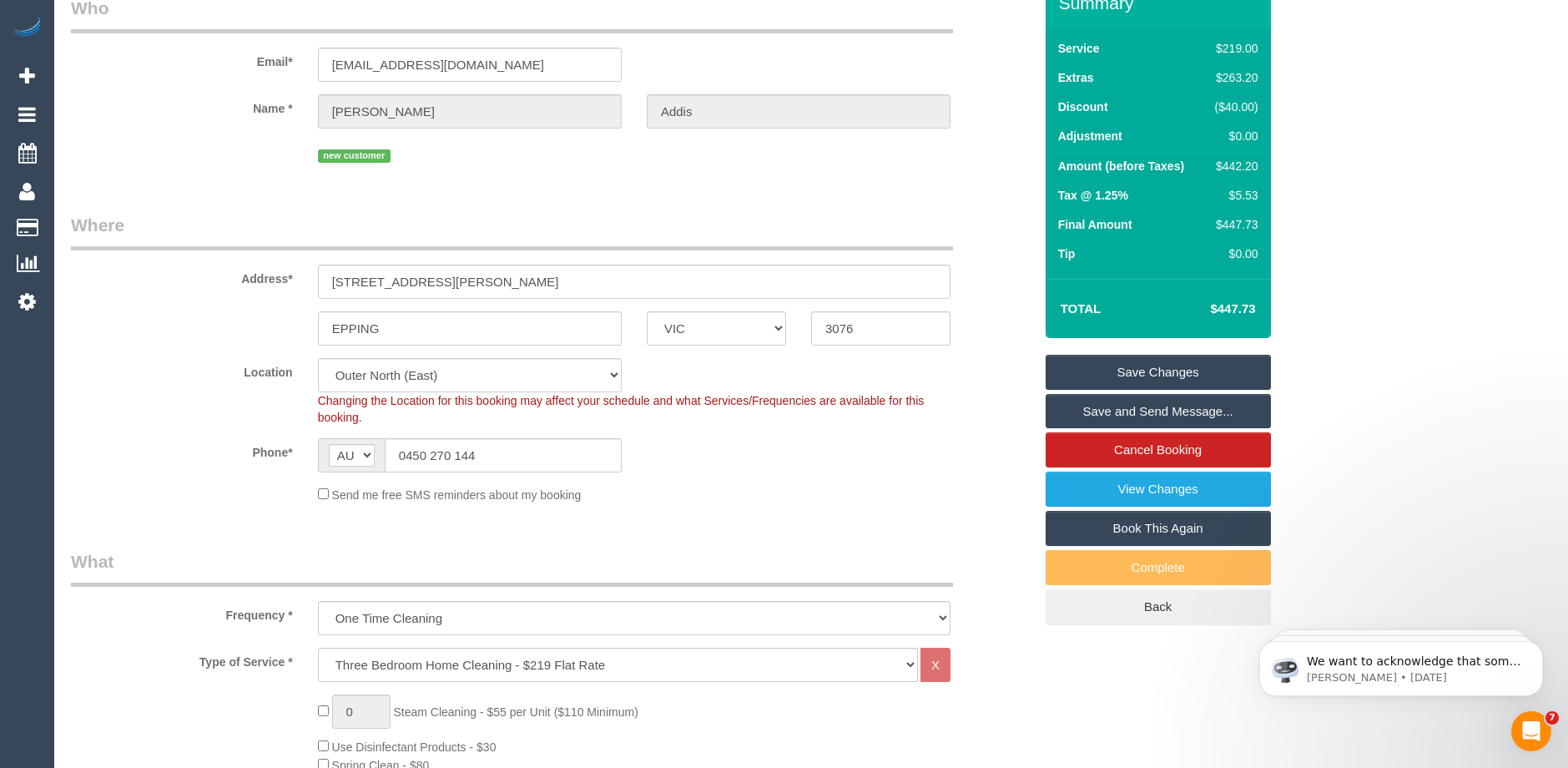
scroll to position [0, 0]
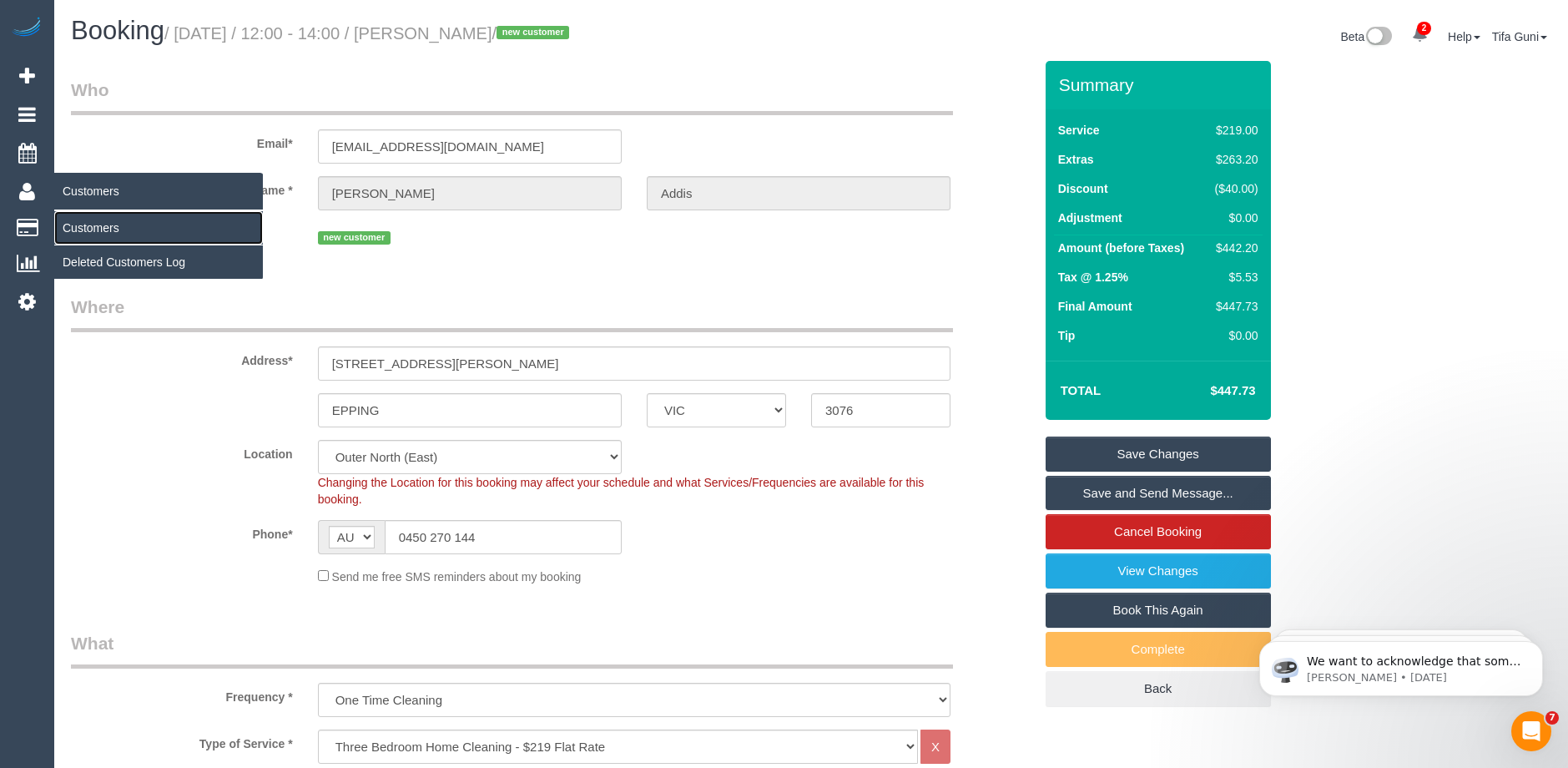
click at [83, 225] on link "Customers" at bounding box center [159, 227] width 209 height 34
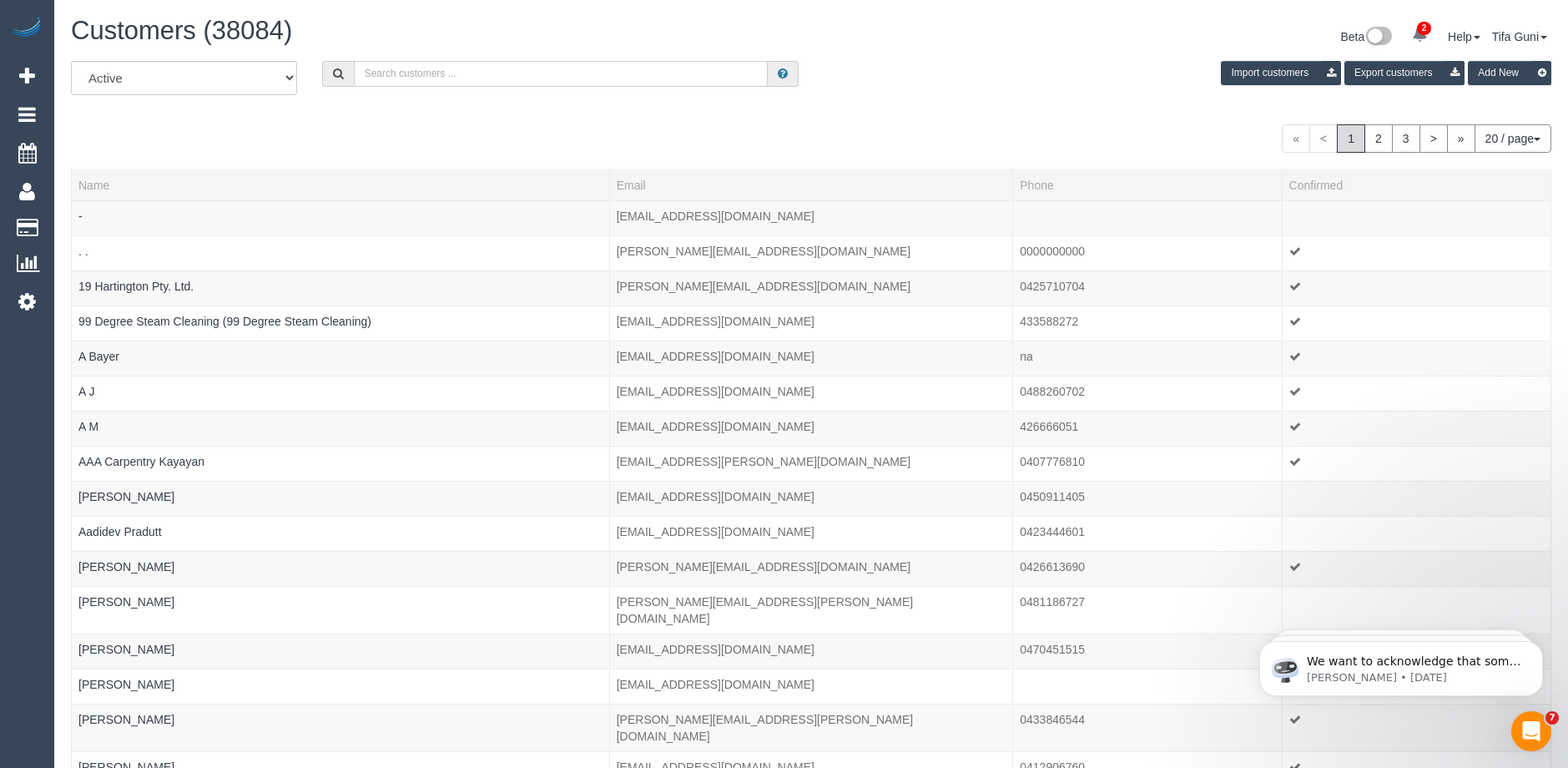
click at [433, 68] on input "text" at bounding box center [561, 74] width 414 height 26
paste input "danielle@sterlingrealty.com.au"
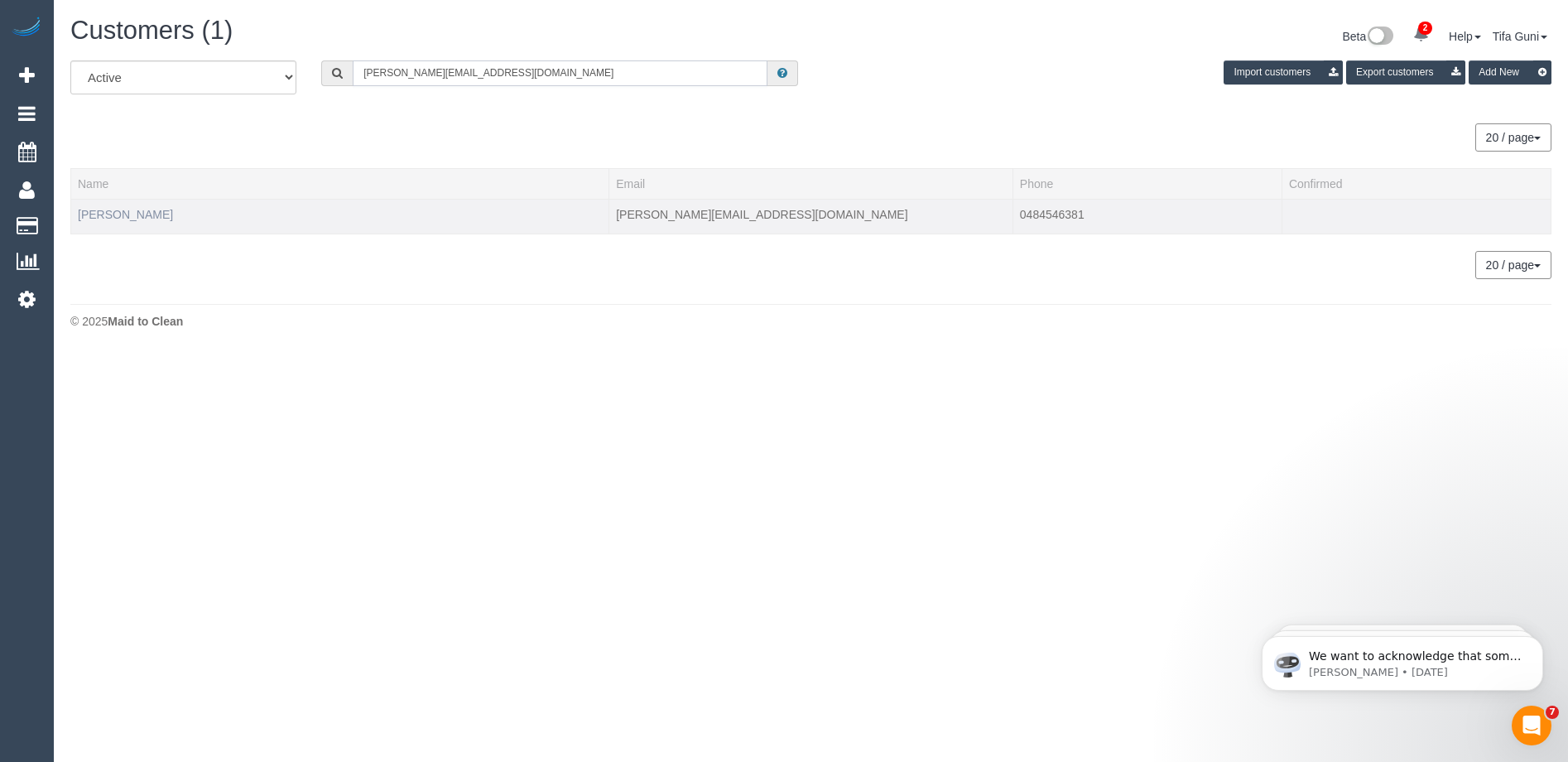
type input "danielle@sterlingrealty.com.au"
click at [115, 212] on link "Danielle Ferguson" at bounding box center [126, 215] width 95 height 13
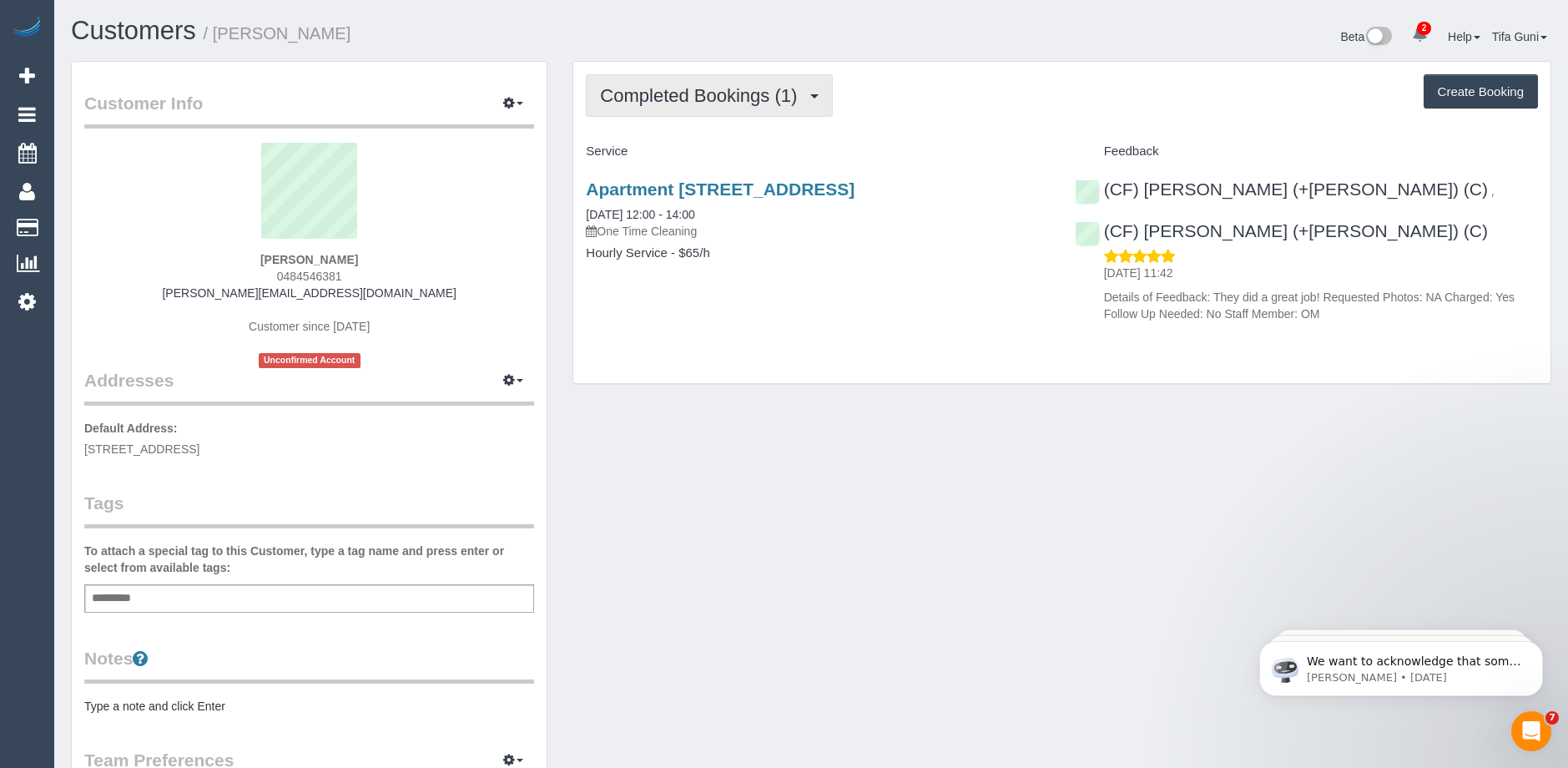
click at [772, 97] on span "Completed Bookings (1)" at bounding box center [703, 96] width 205 height 21
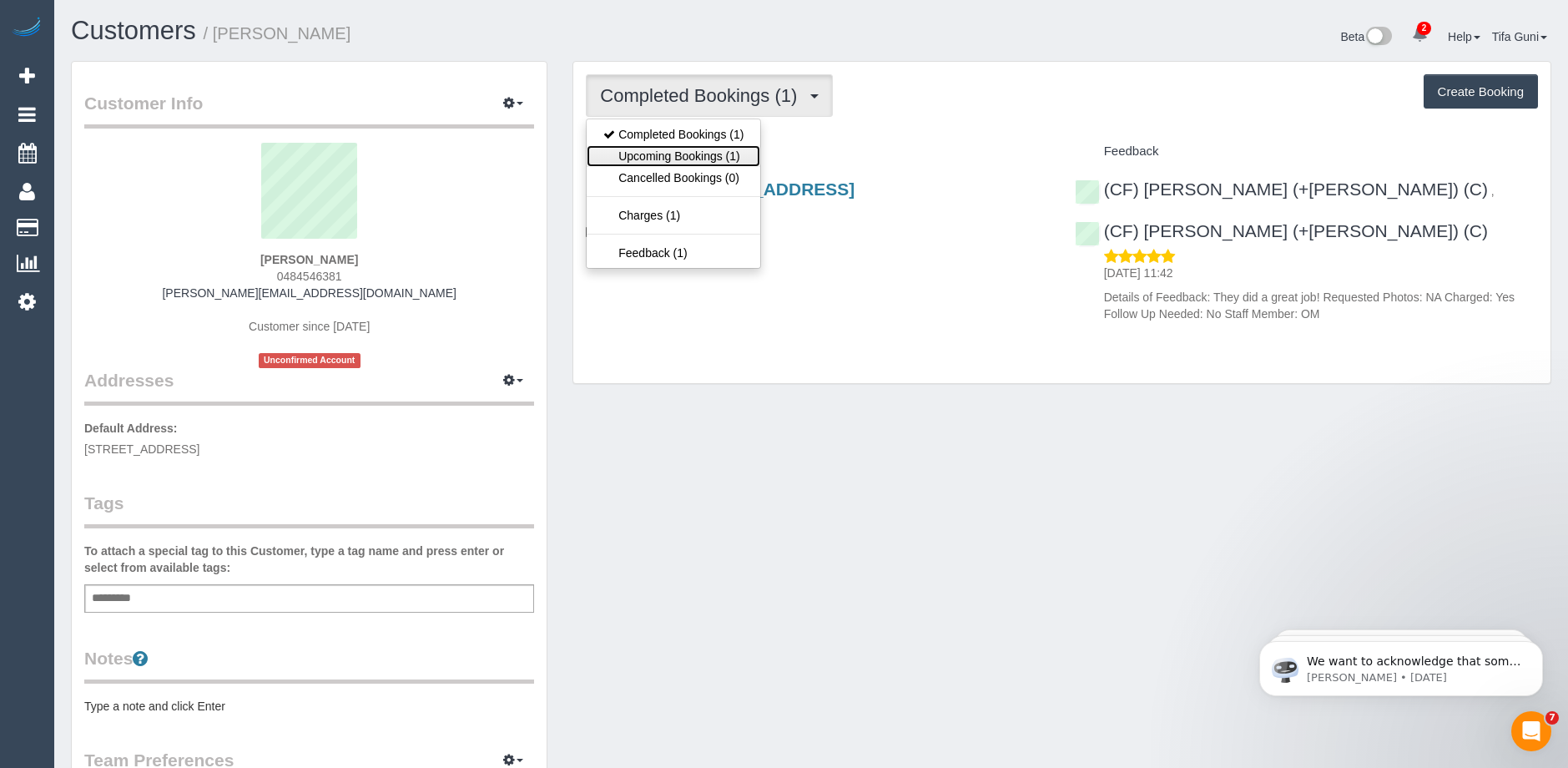
click at [733, 157] on link "Upcoming Bookings (1)" at bounding box center [673, 155] width 173 height 22
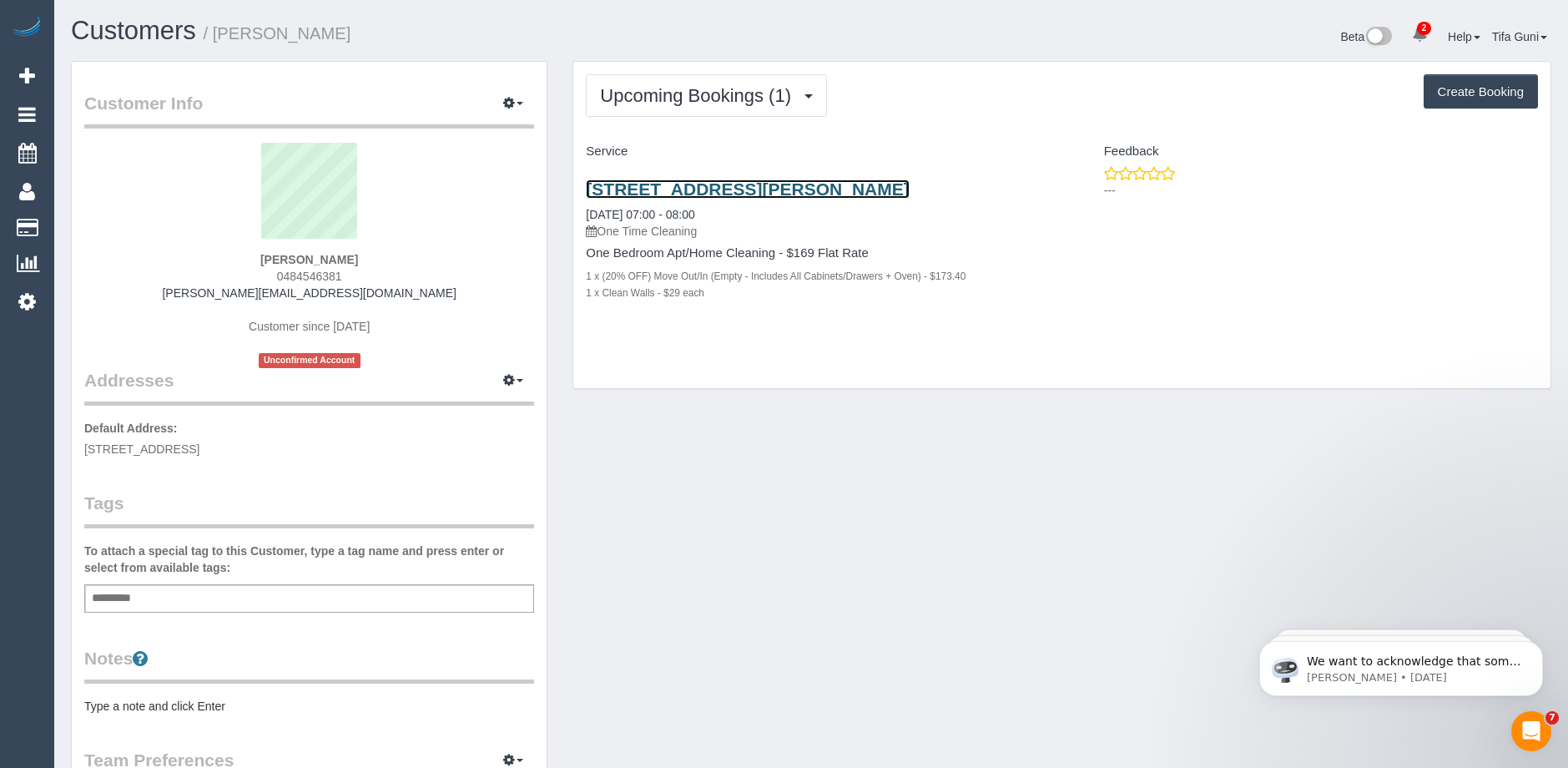
click at [748, 190] on link "5/47 Davison Street, Richmond, VIC 3070" at bounding box center [747, 189] width 323 height 19
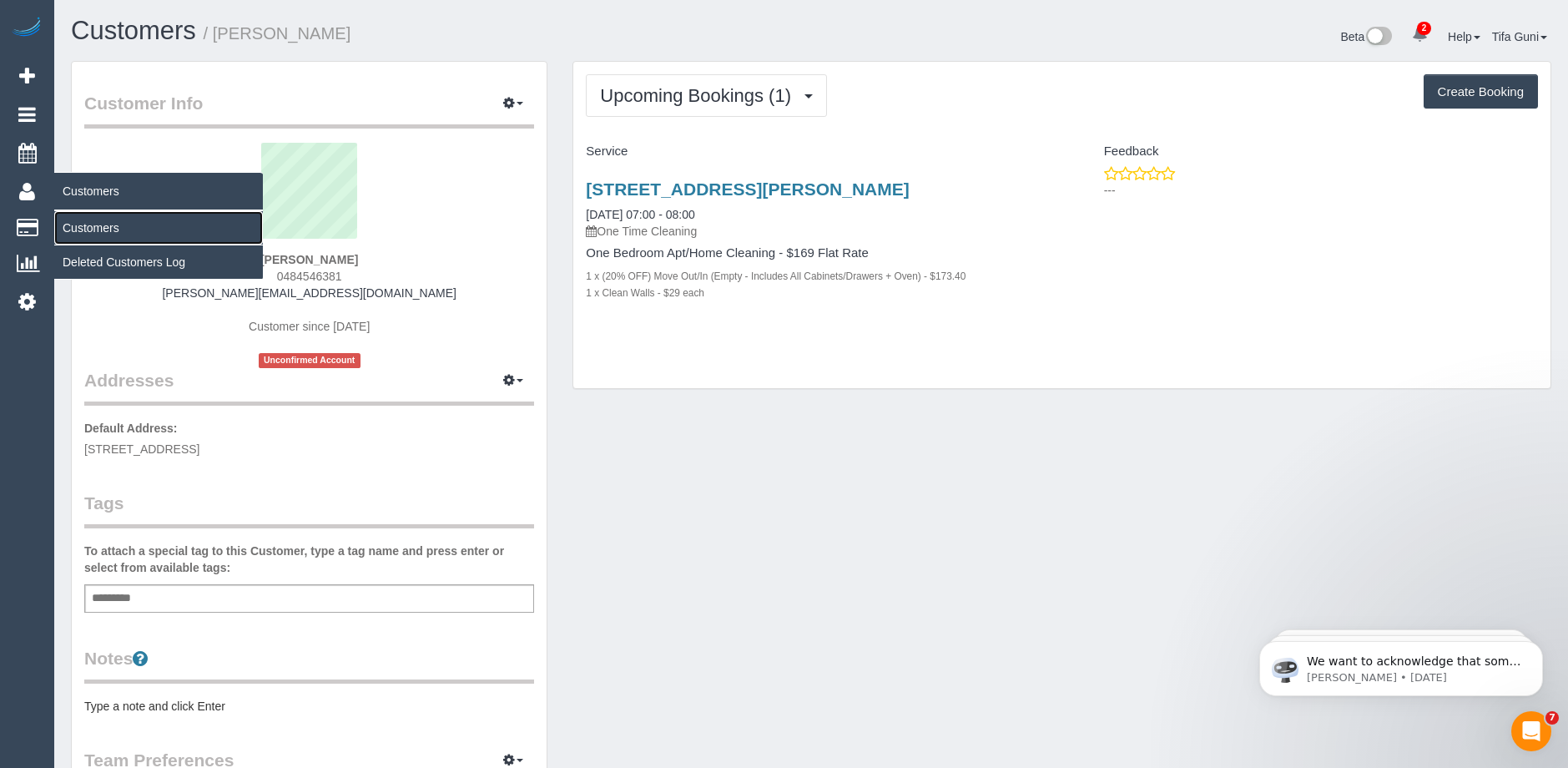
click at [93, 223] on link "Customers" at bounding box center [159, 227] width 209 height 34
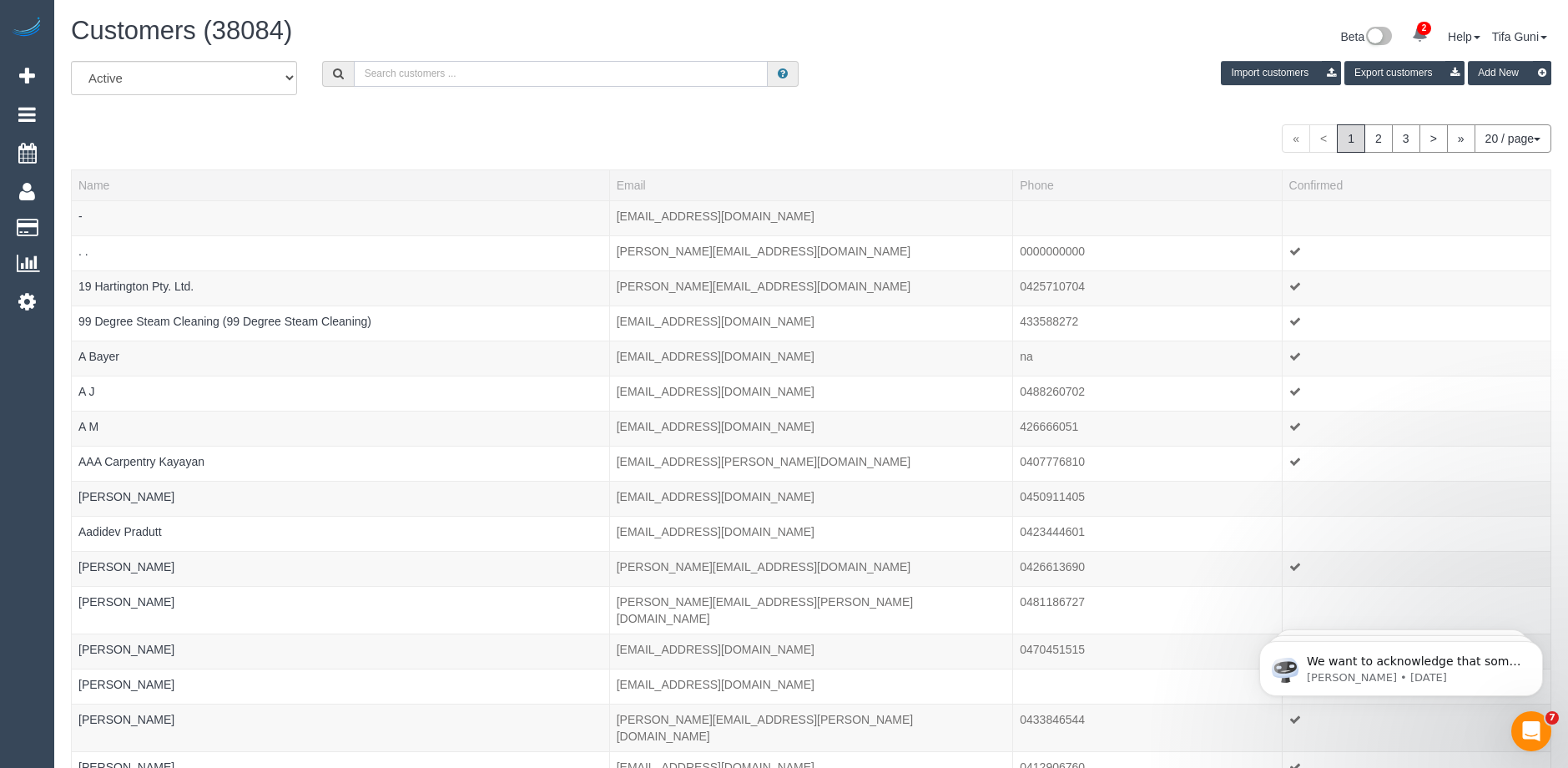
click at [467, 72] on input "text" at bounding box center [561, 74] width 414 height 26
paste input "c.smilevski@gmail.com"
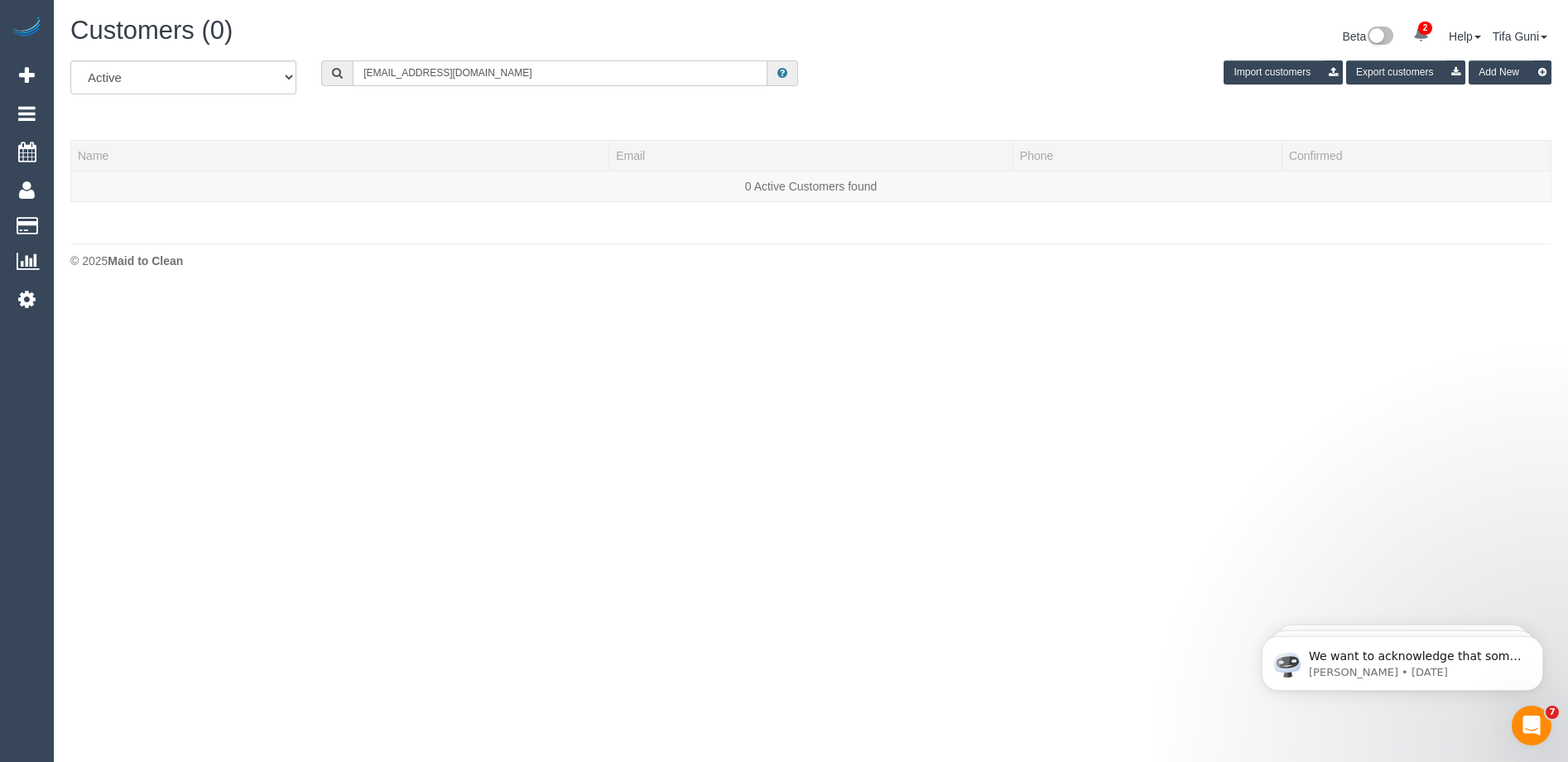
drag, startPoint x: 470, startPoint y: 63, endPoint x: 392, endPoint y: 68, distance: 78.2
click at [260, 61] on div "All Active Archived c.smilevski@gmail.com Import customers Export customers Add…" at bounding box center [811, 84] width 1506 height 47
paste input "61402535455"
click at [362, 77] on input "61402535455" at bounding box center [560, 73] width 415 height 26
click at [387, 72] on input "0402535455" at bounding box center [560, 73] width 415 height 26
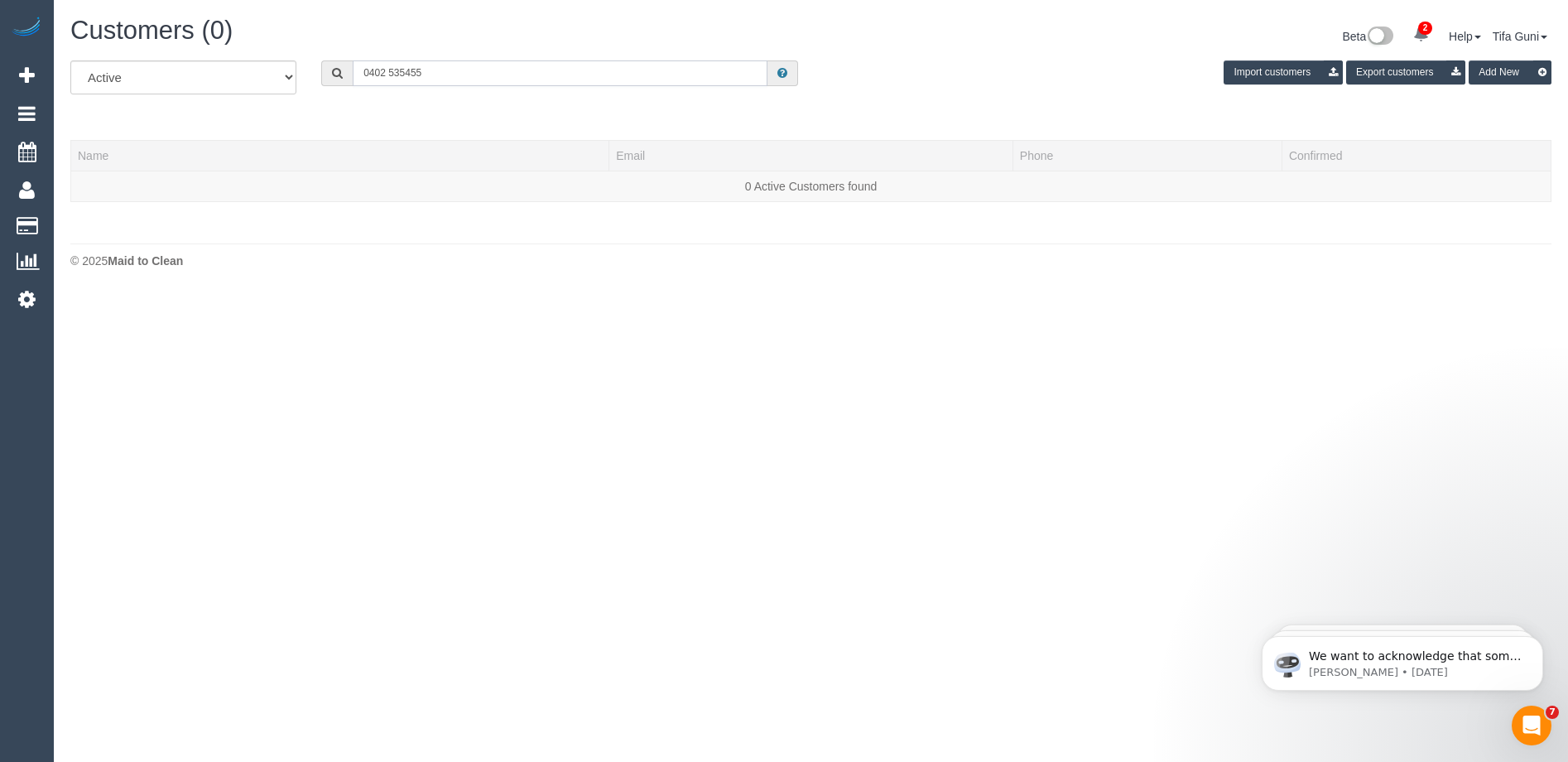
click at [406, 70] on input "0402 535455" at bounding box center [560, 73] width 415 height 26
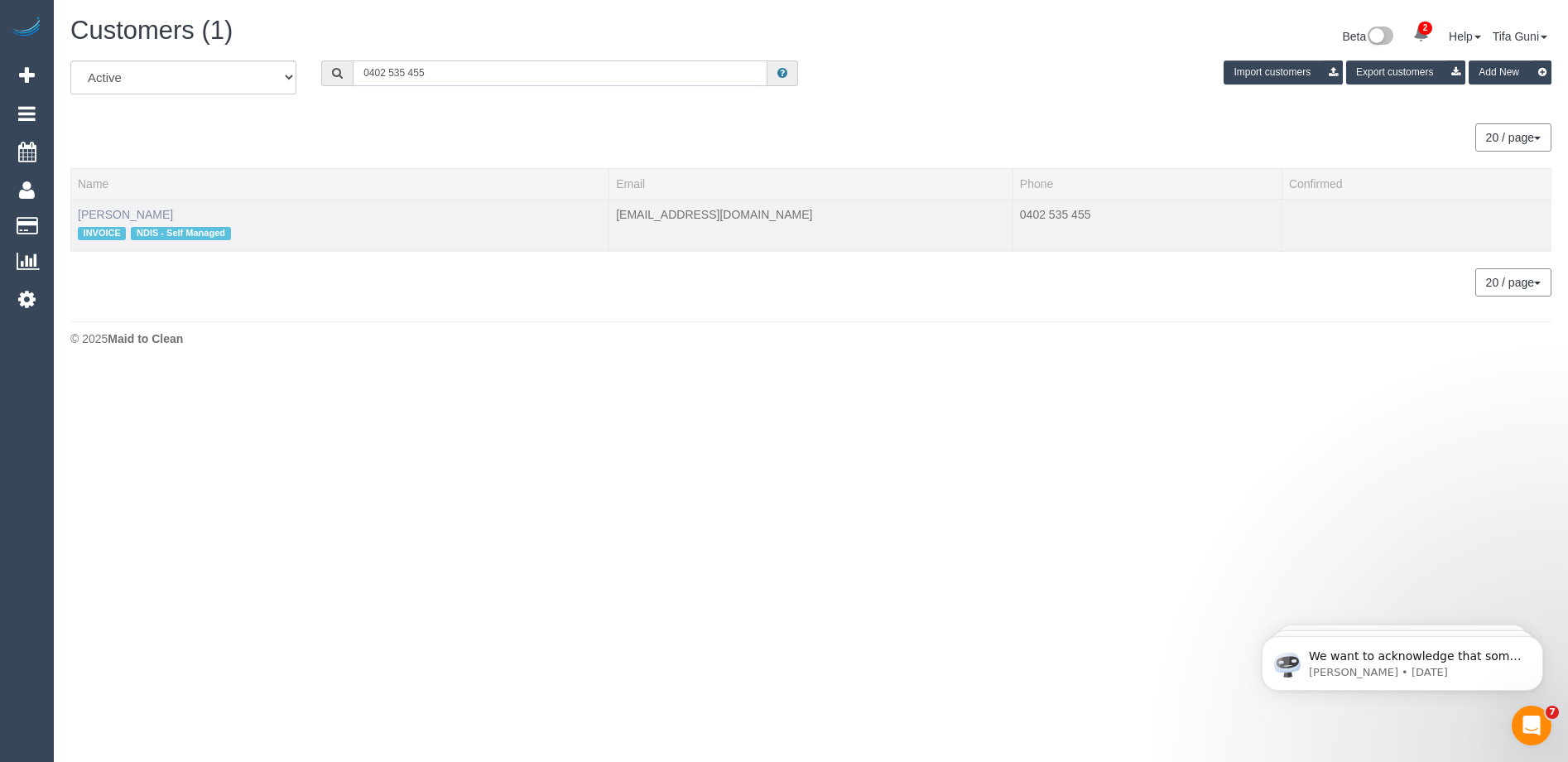
type input "0402 535 455"
click at [121, 210] on link "Richard Moore" at bounding box center [126, 215] width 95 height 13
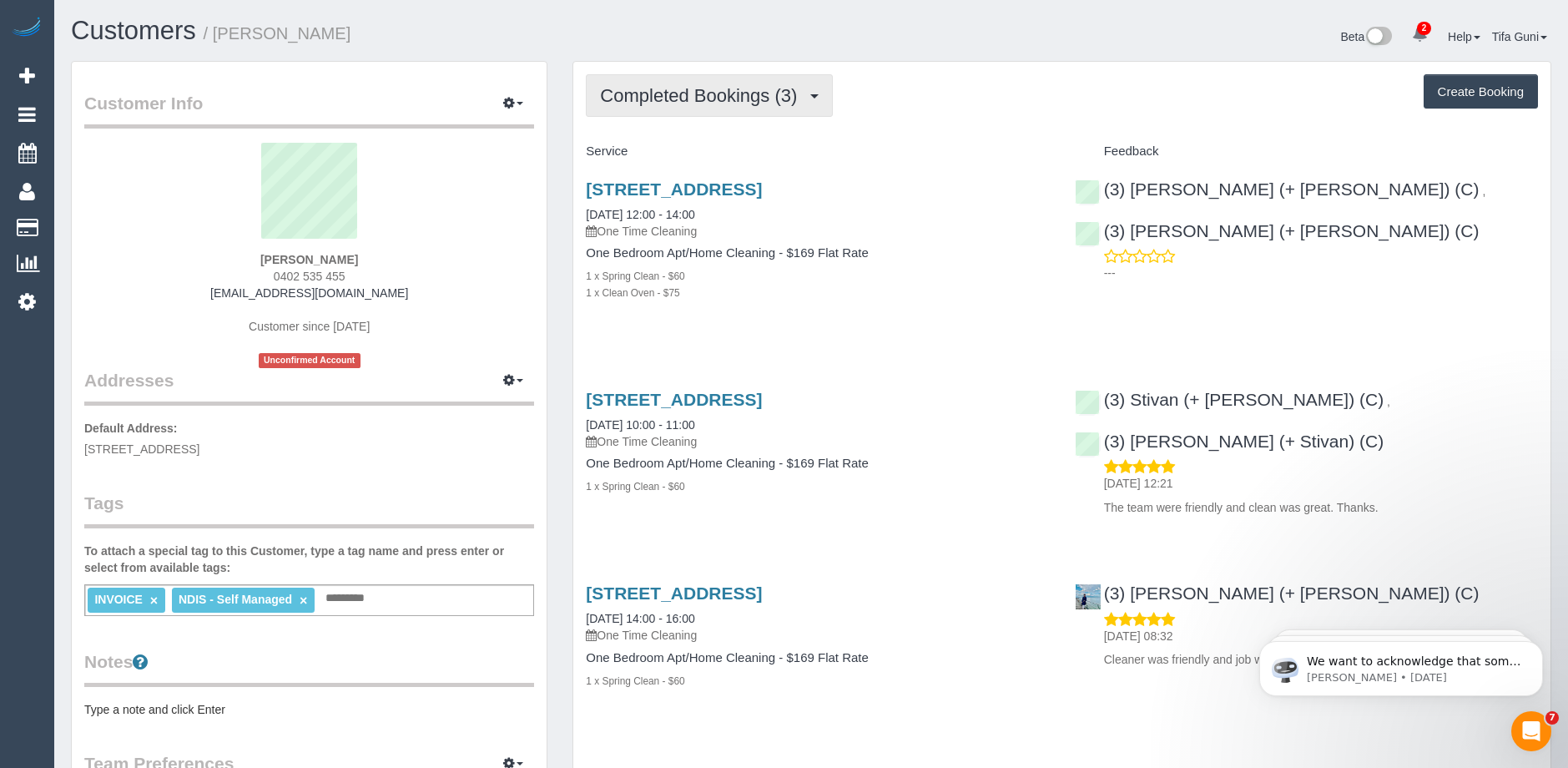
click at [786, 106] on button "Completed Bookings (3)" at bounding box center [709, 95] width 247 height 42
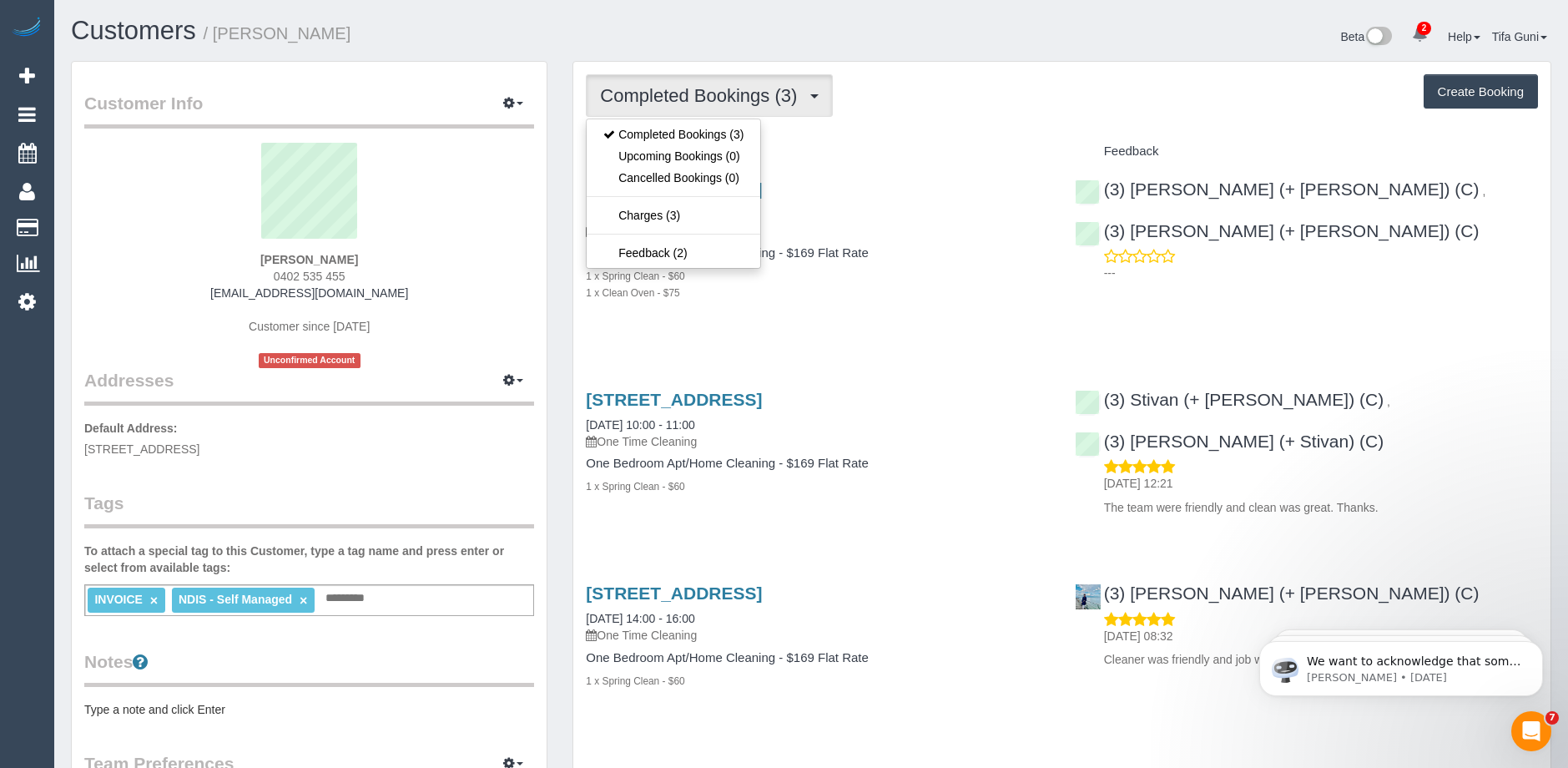
click at [912, 133] on div "Completed Bookings (3) Completed Bookings (3) Upcoming Bookings (0) Cancelled B…" at bounding box center [1062, 418] width 978 height 714
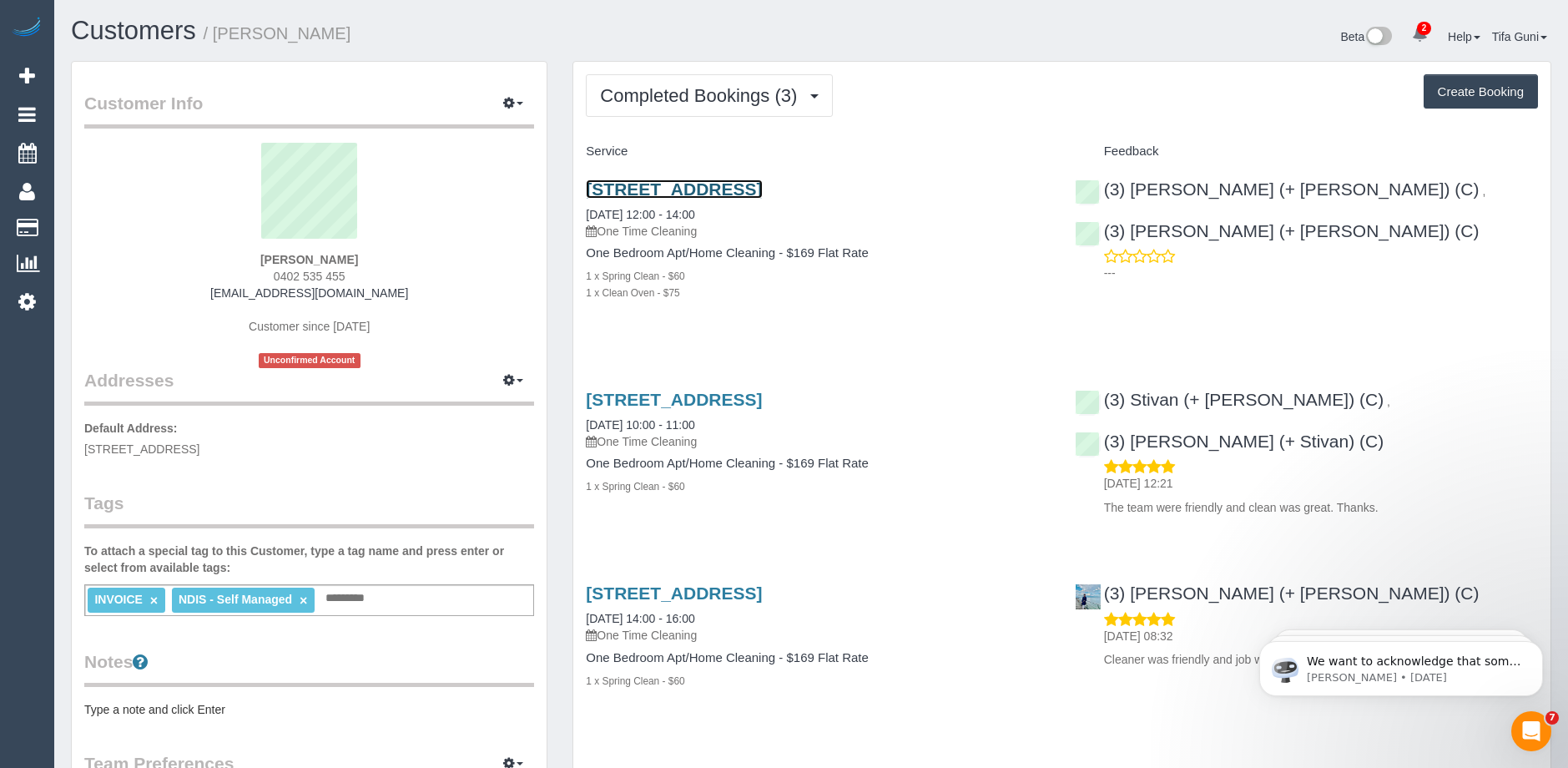
click at [741, 190] on link "9/9 -11 York St, Fitzroy North, VIC 3068" at bounding box center [674, 189] width 176 height 19
click at [1470, 98] on button "Create Booking" at bounding box center [1480, 91] width 114 height 35
select select "VIC"
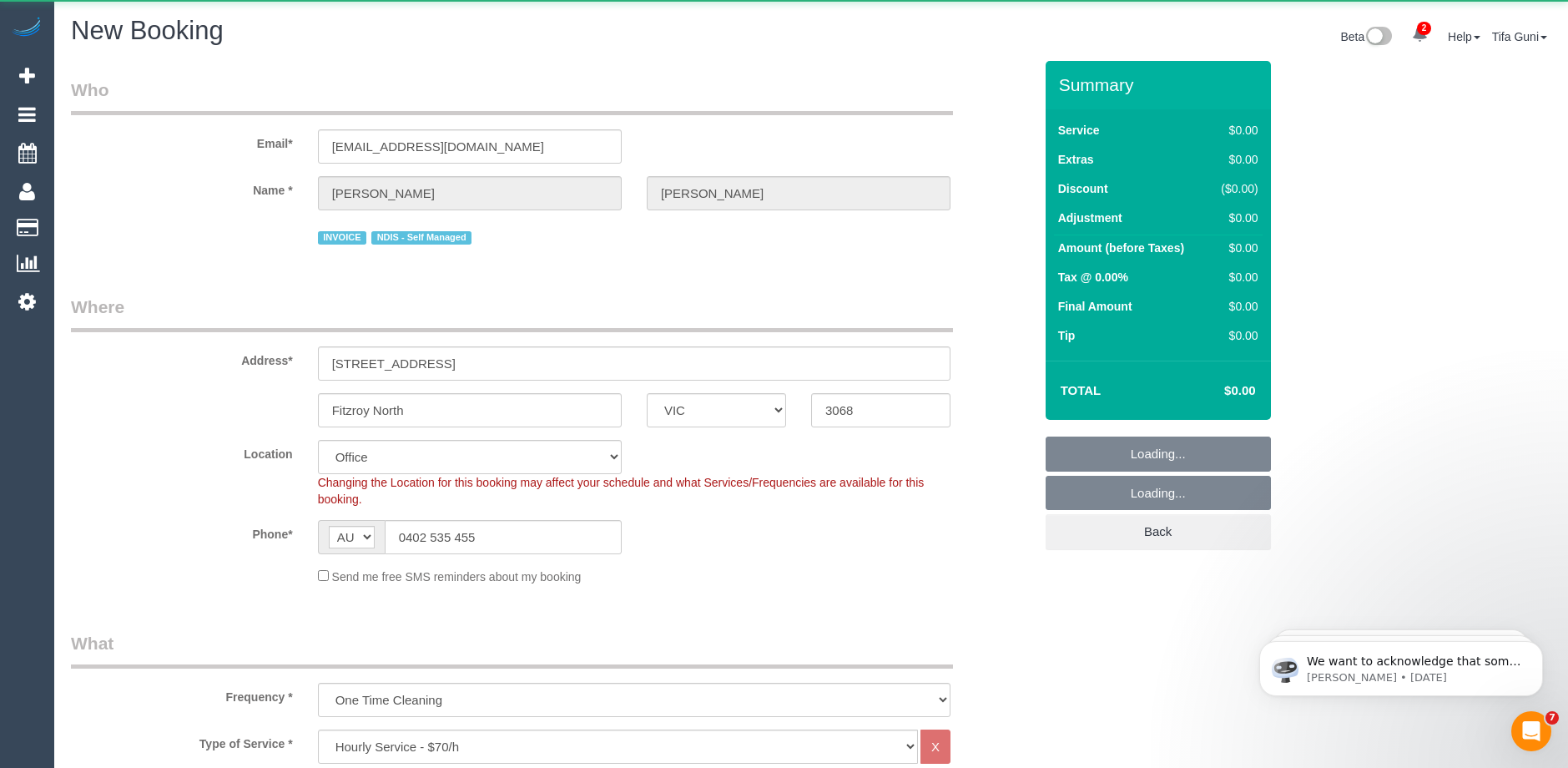
select select "object:3003"
select select "string:stripe-pm_1RQduv2GScqysDRVWGv0CgX4"
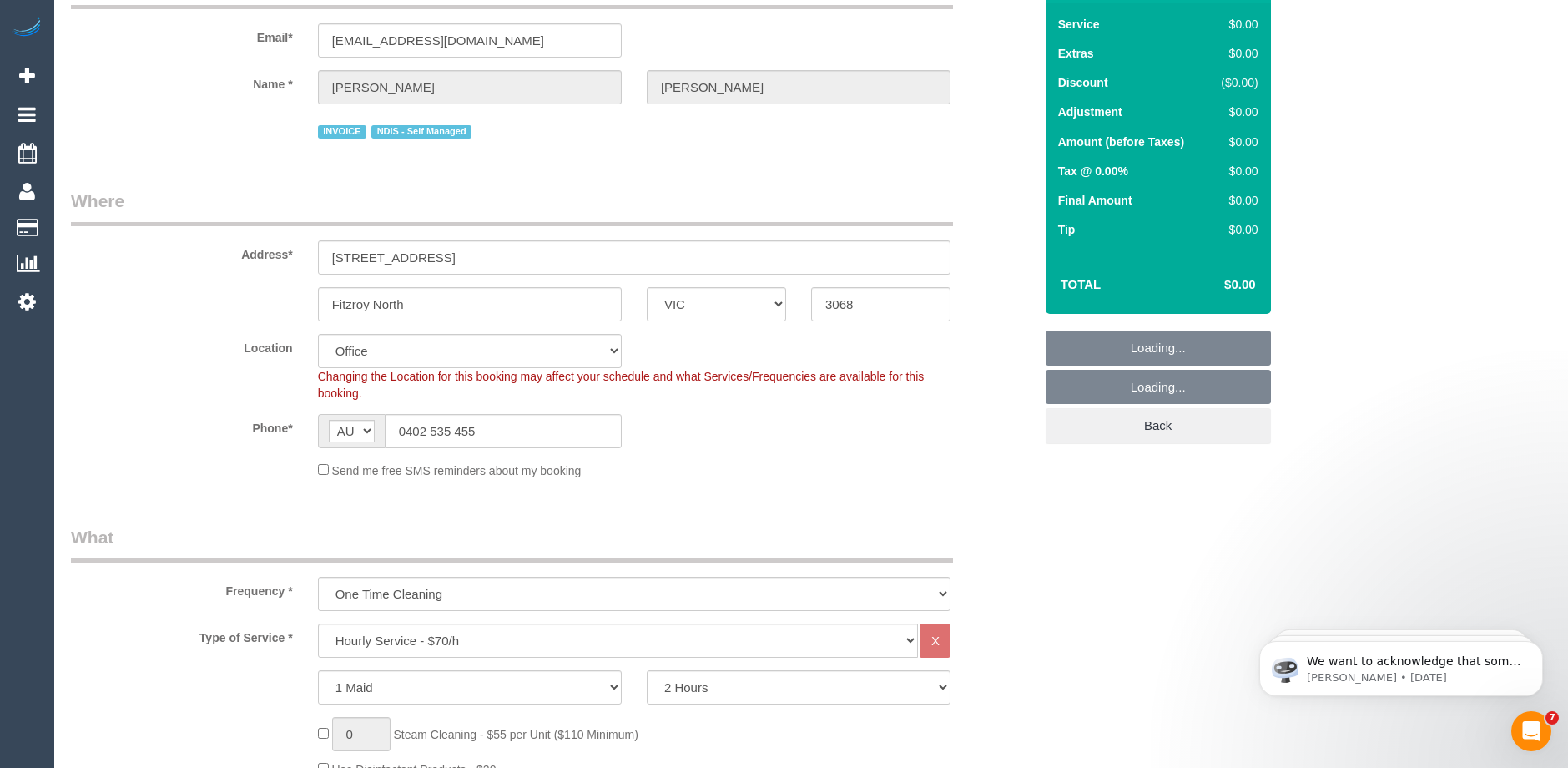
select select "47"
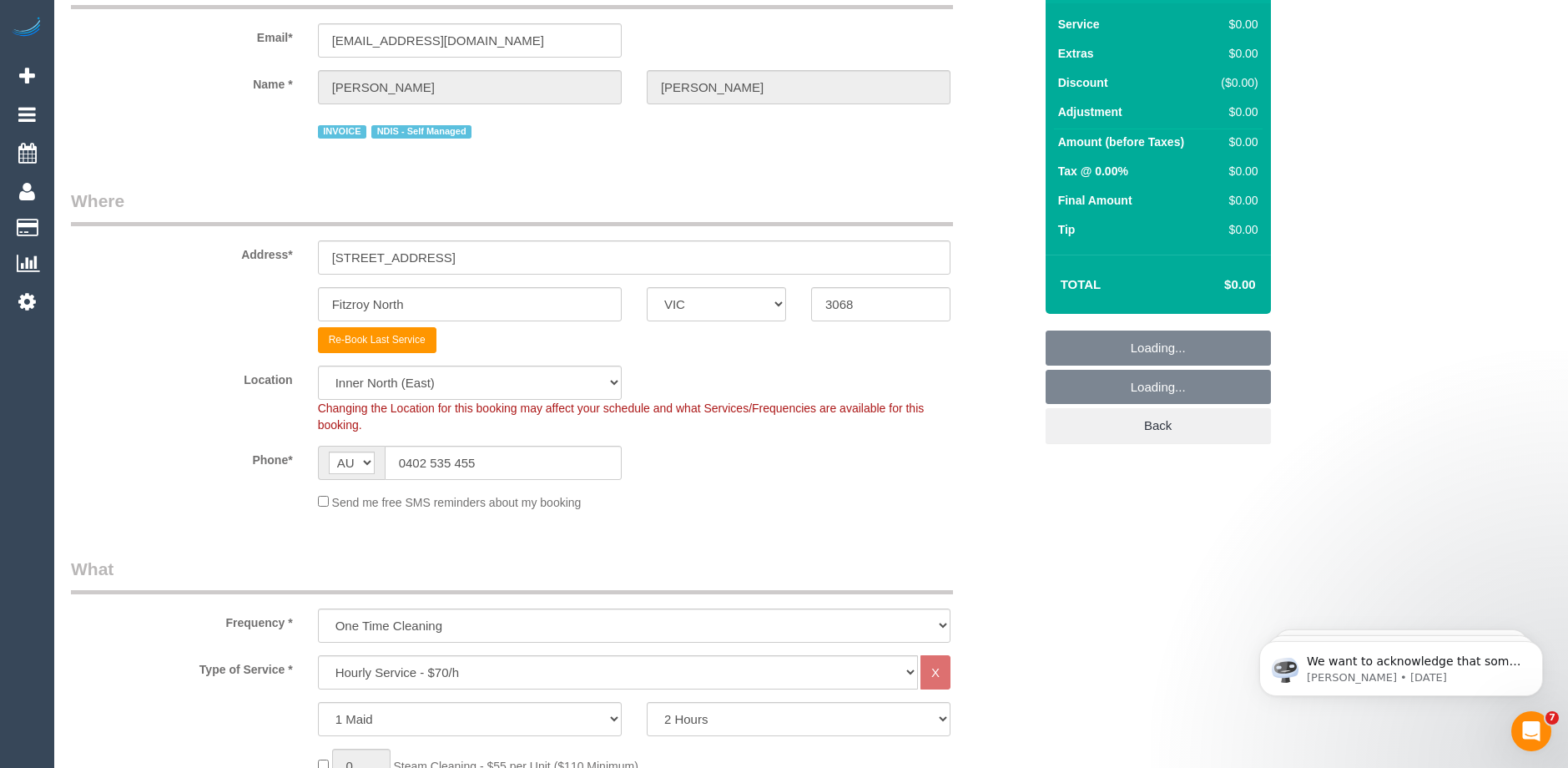
scroll to position [334, 0]
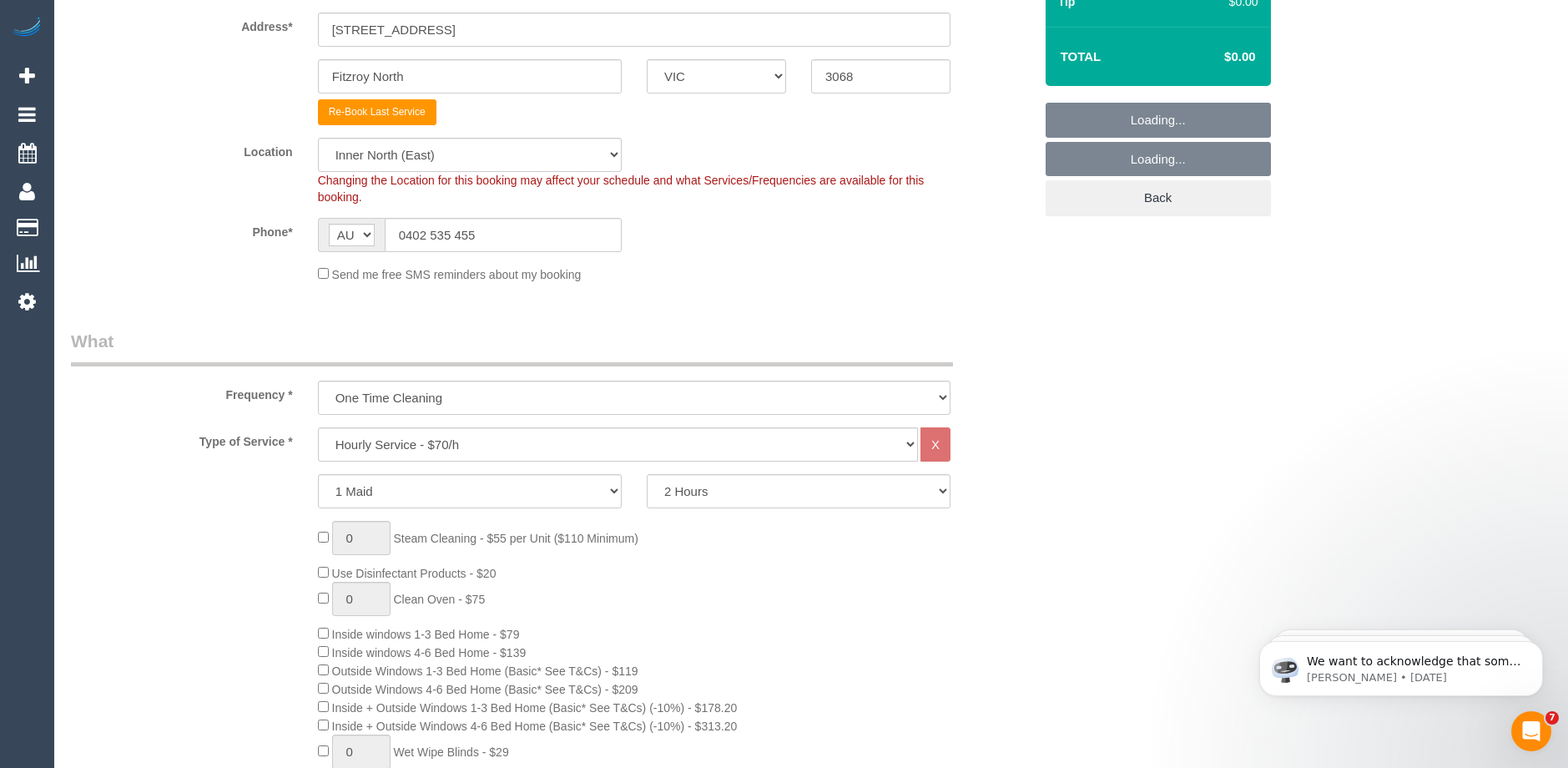
select select "object:4294"
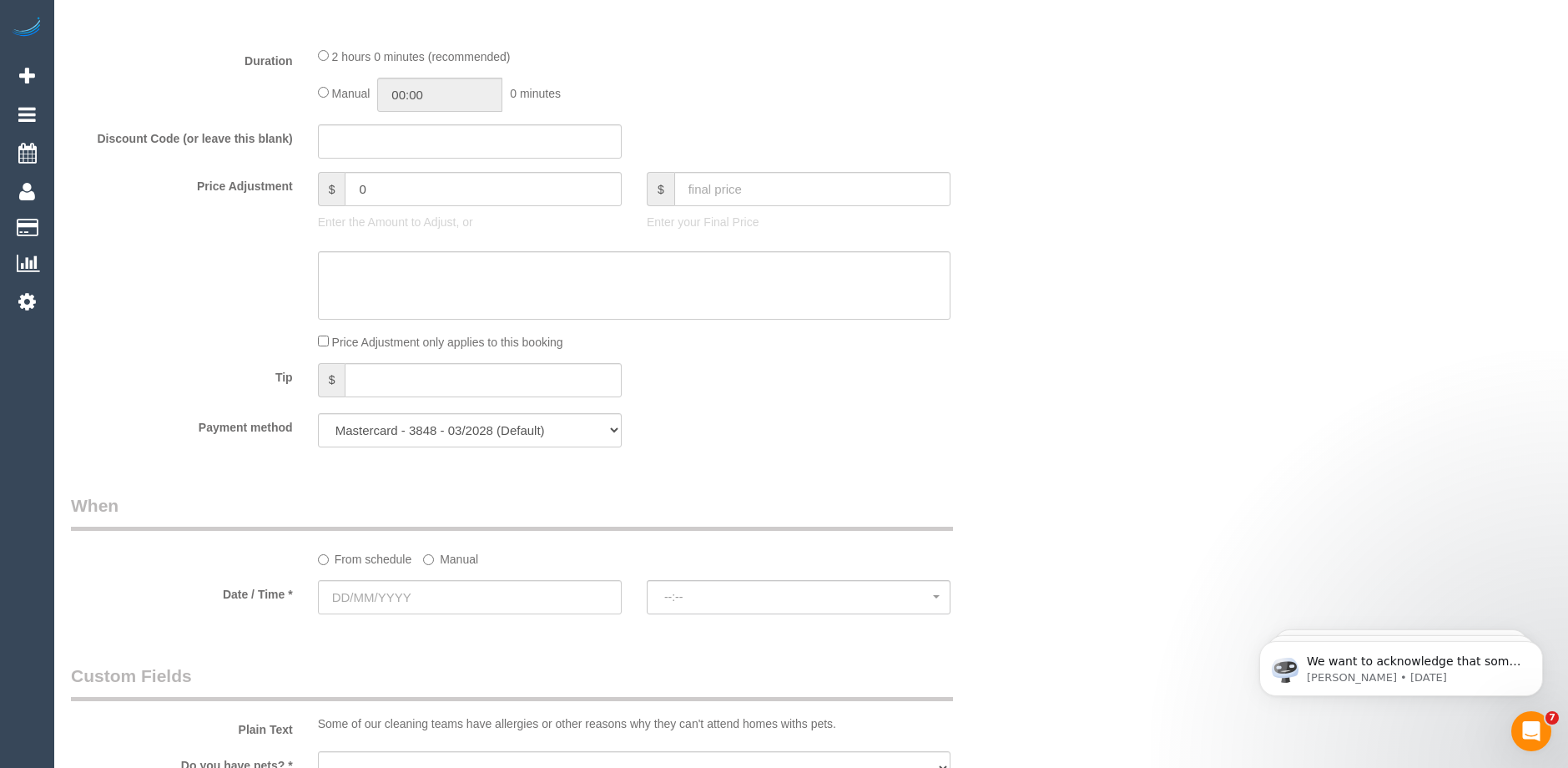
scroll to position [1502, 0]
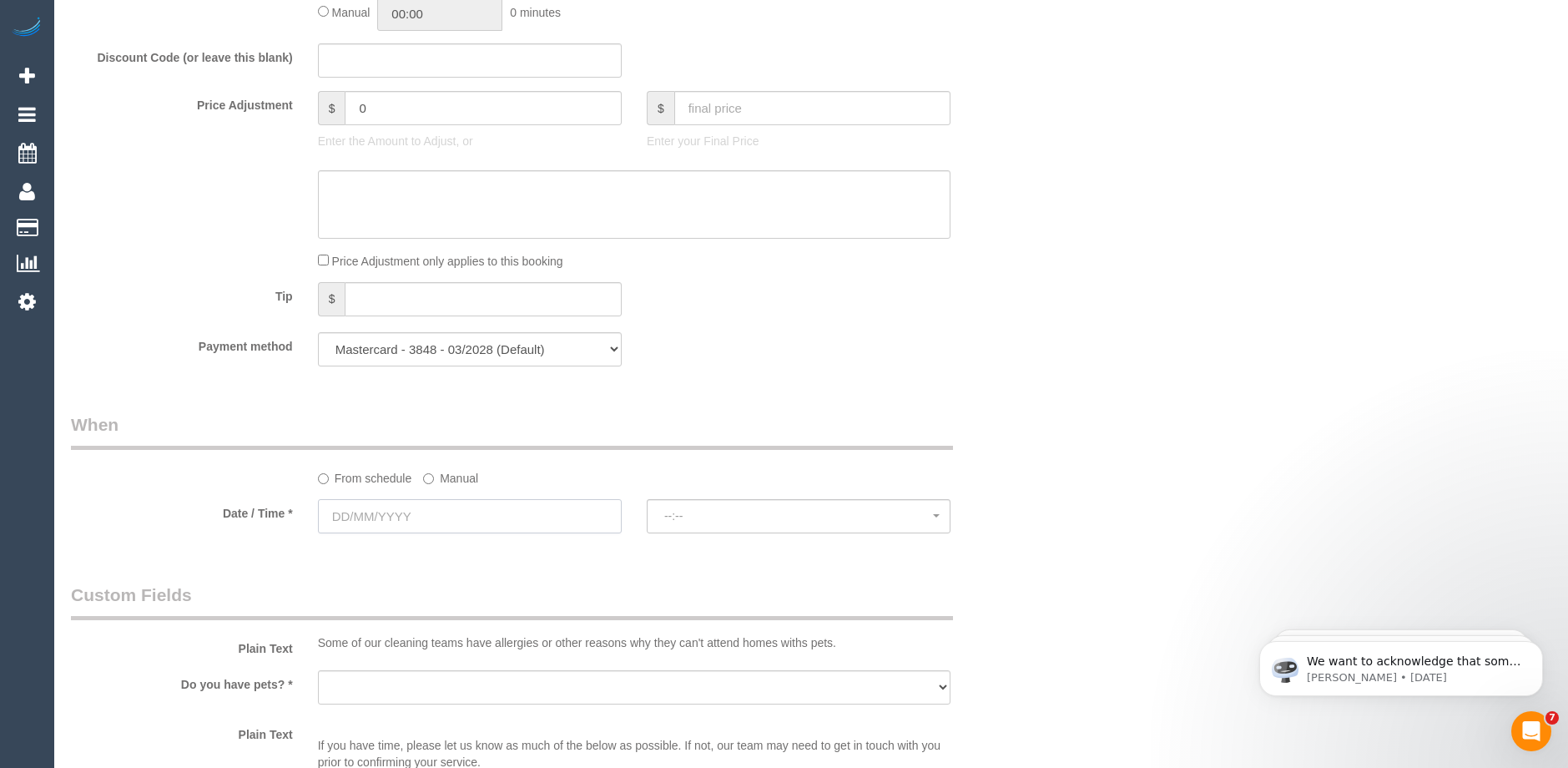
click at [452, 512] on input "text" at bounding box center [470, 517] width 304 height 35
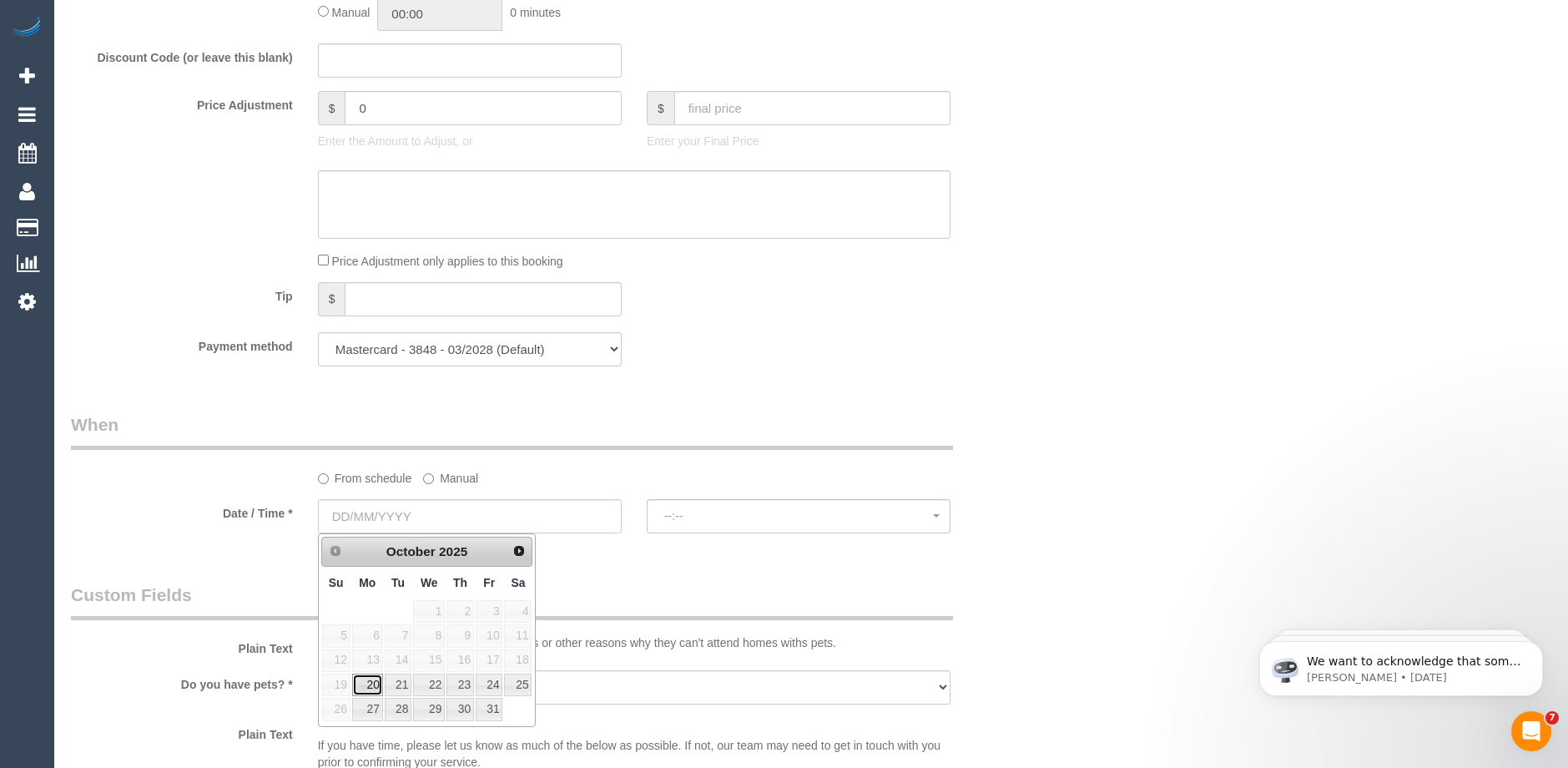
click at [367, 682] on link "20" at bounding box center [367, 686] width 31 height 23
type input "20/10/2025"
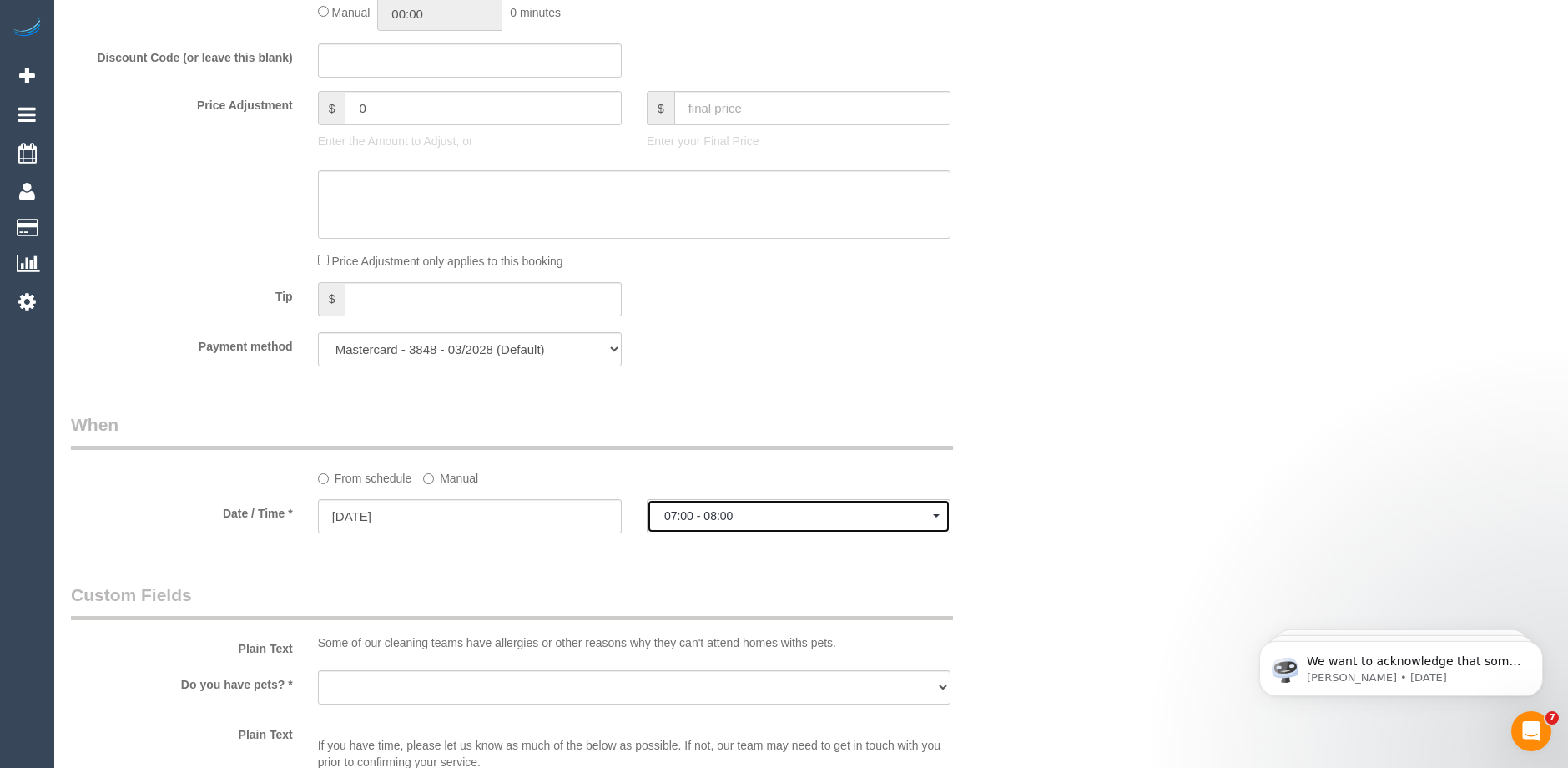
click at [720, 520] on span "07:00 - 08:00" at bounding box center [798, 516] width 268 height 13
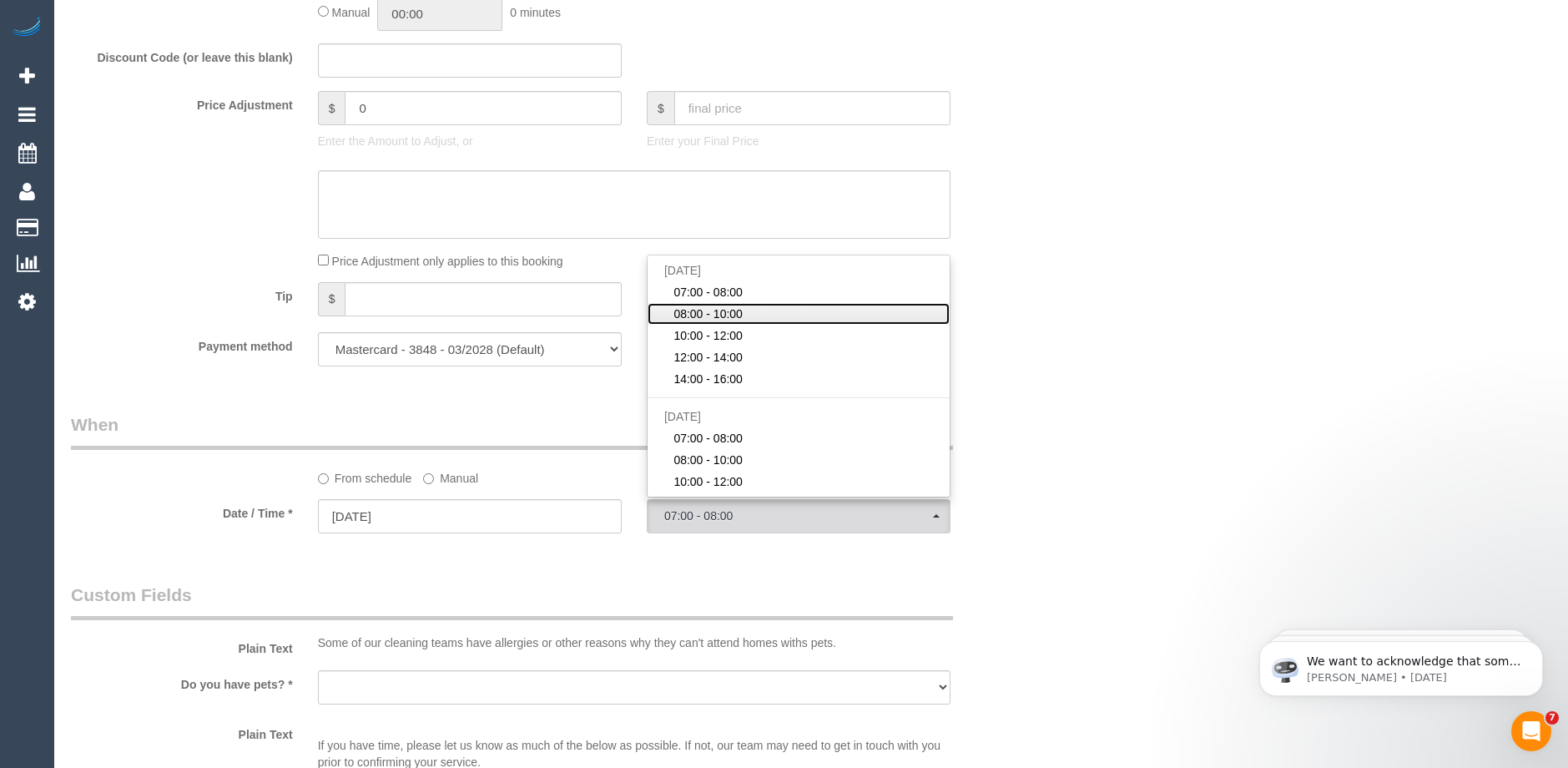
click at [720, 314] on span "08:00 - 10:00" at bounding box center [708, 314] width 69 height 16
select select "spot7"
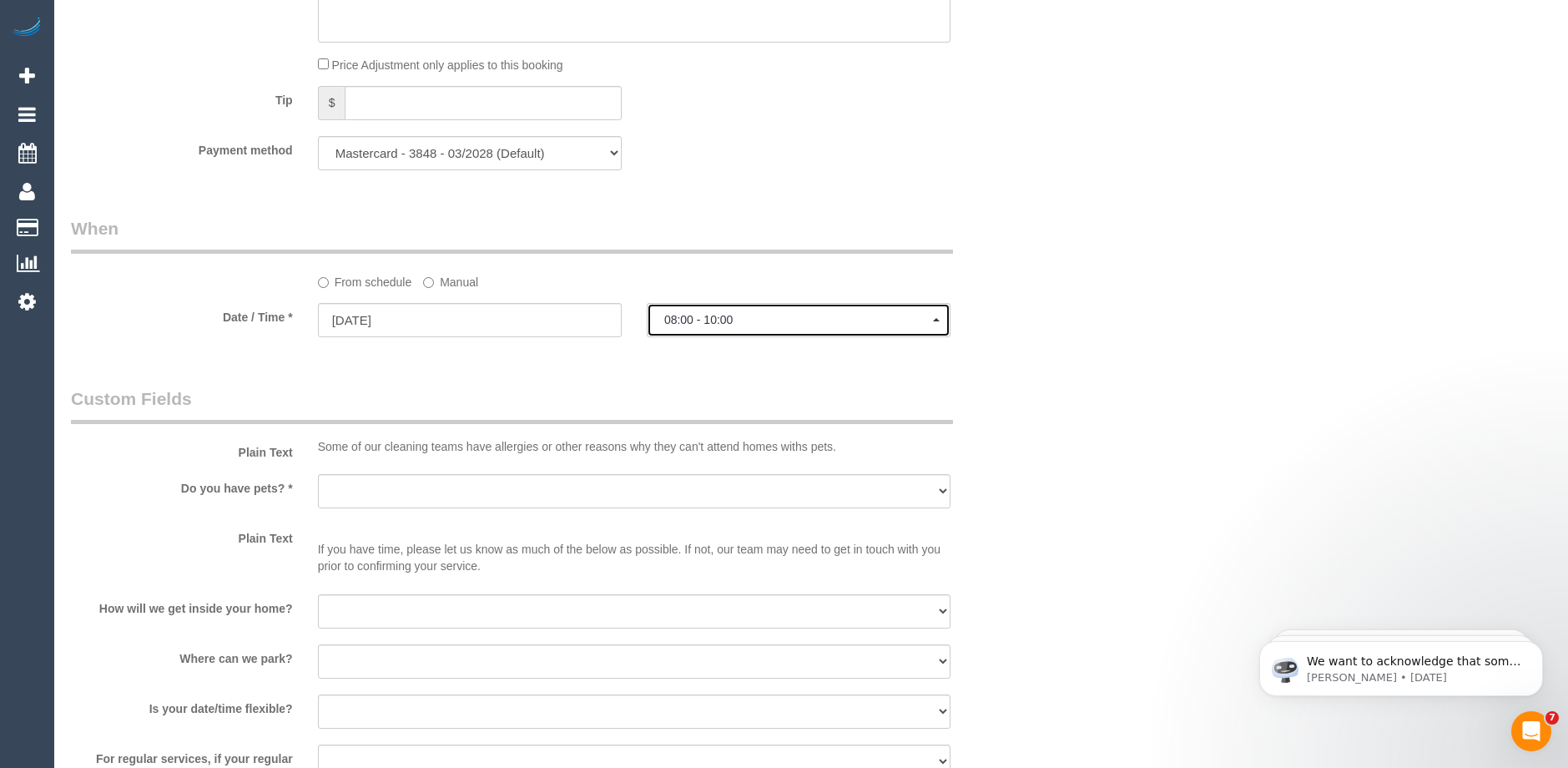
scroll to position [1753, 0]
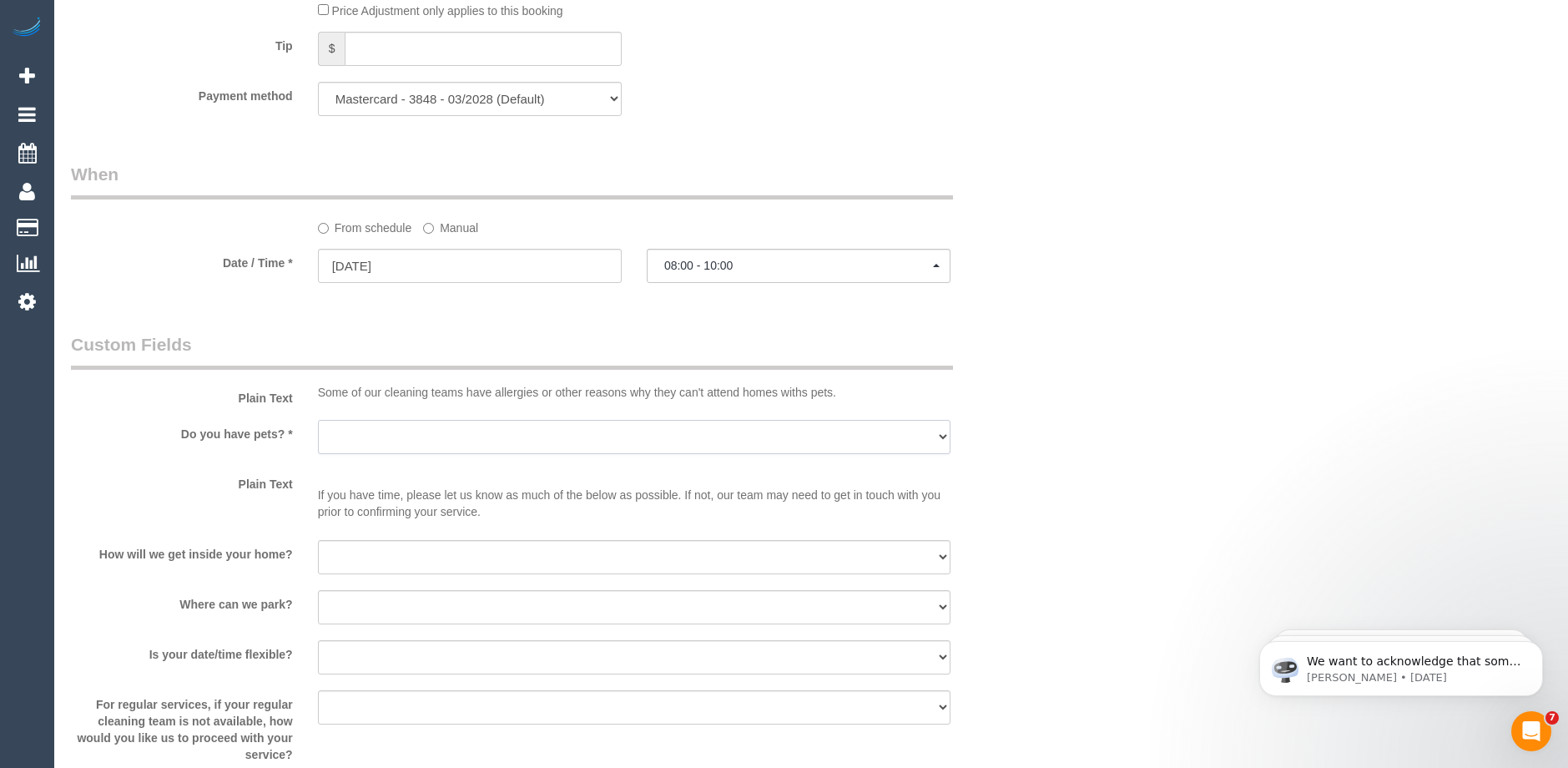
click at [387, 426] on select "Yes - Cats Yes - Dogs No pets Yes - Dogs and Cats Yes - Other" at bounding box center [634, 437] width 633 height 35
select select "number:29"
click at [318, 420] on select "Yes - Cats Yes - Dogs No pets Yes - Dogs and Cats Yes - Other" at bounding box center [634, 437] width 633 height 35
click at [373, 562] on select "I will be home Key will be left (please provide details below) Lock box/Access …" at bounding box center [634, 557] width 633 height 35
select select "number:14"
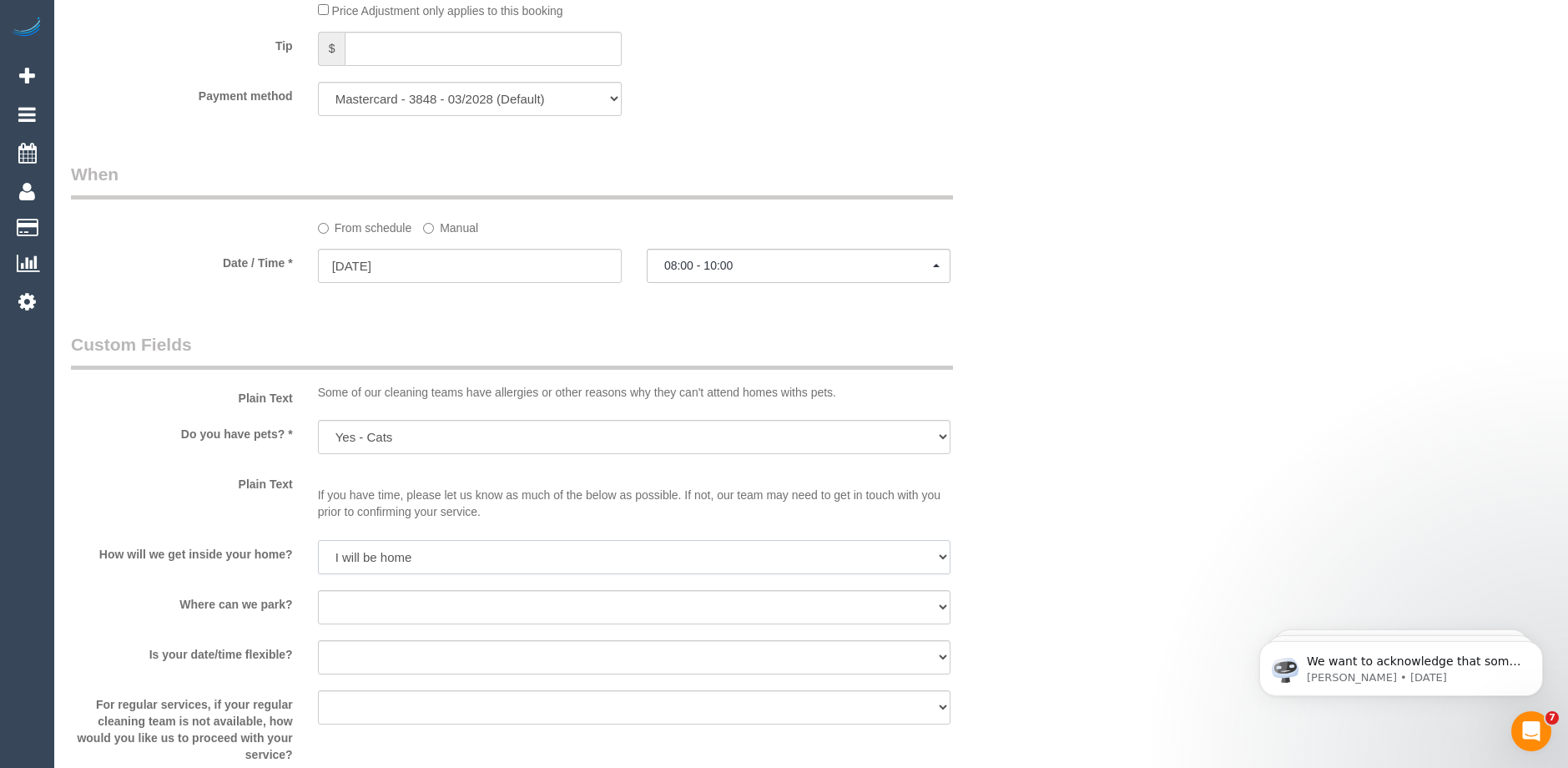
click at [318, 540] on select "I will be home Key will be left (please provide details below) Lock box/Access …" at bounding box center [634, 557] width 633 height 35
click at [378, 607] on select "I will provide parking on-site Free street parking Paid street parking (cost wi…" at bounding box center [634, 608] width 633 height 35
select select "number:18"
click at [318, 591] on select "I will provide parking on-site Free street parking Paid street parking (cost wi…" at bounding box center [634, 608] width 633 height 35
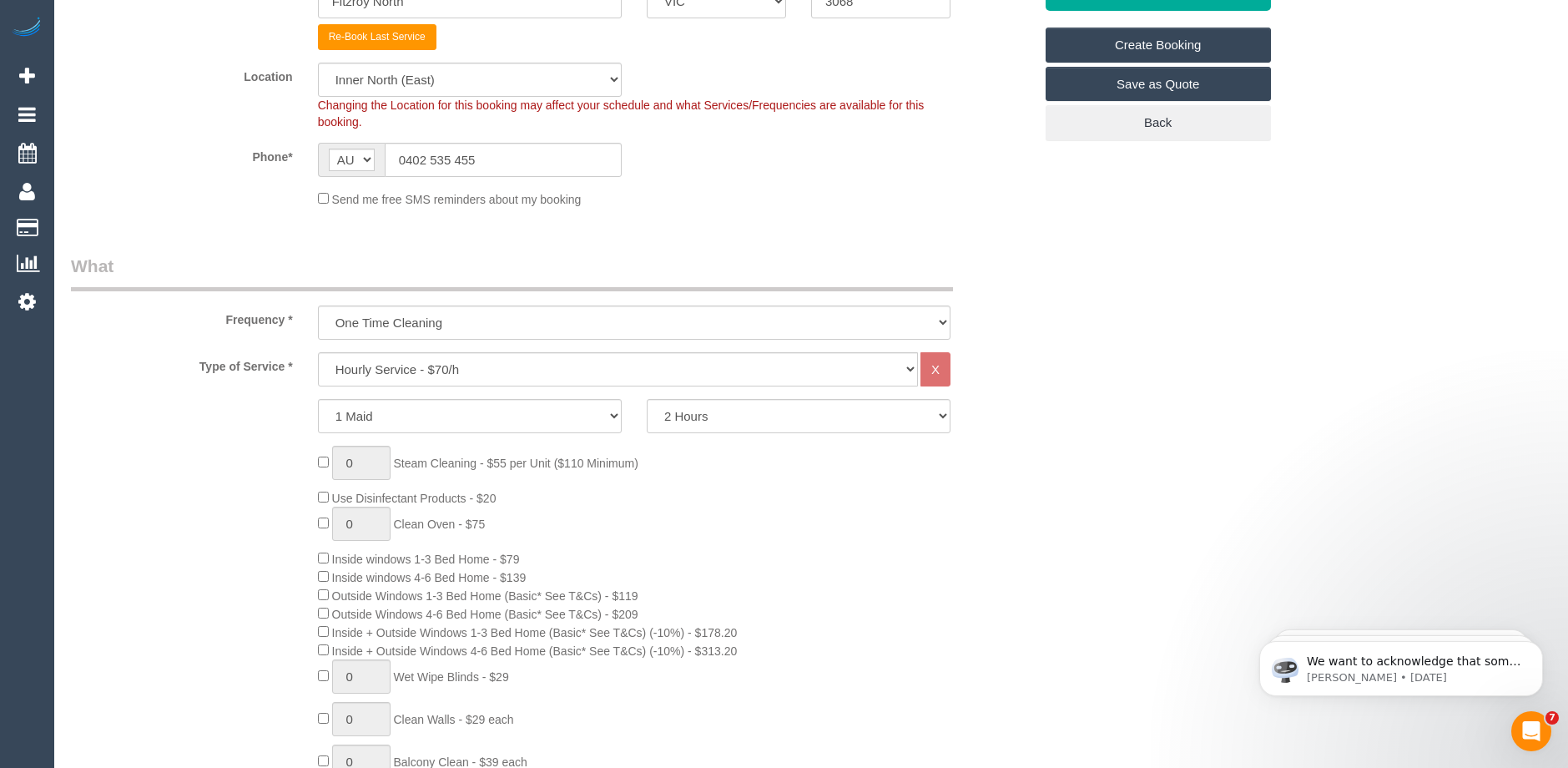
scroll to position [417, 0]
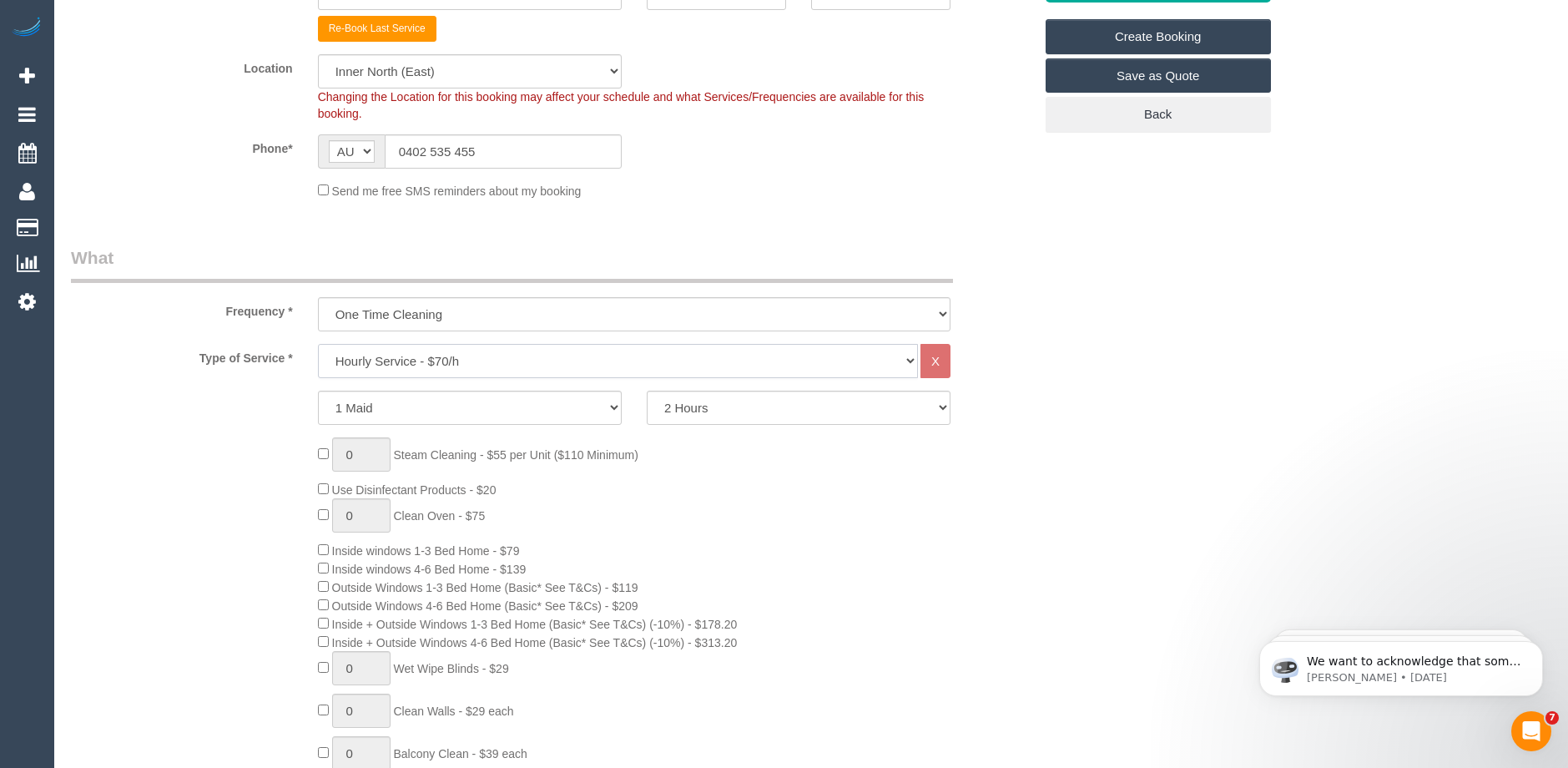
click at [408, 364] on select "Hourly Service - $70/h Hourly Service - $65/h Hourly Service - $60/h Hourly Ser…" at bounding box center [618, 361] width 600 height 35
select select "212"
click at [318, 344] on select "Hourly Service - $70/h Hourly Service - $65/h Hourly Service - $60/h Hourly Ser…" at bounding box center [618, 361] width 600 height 35
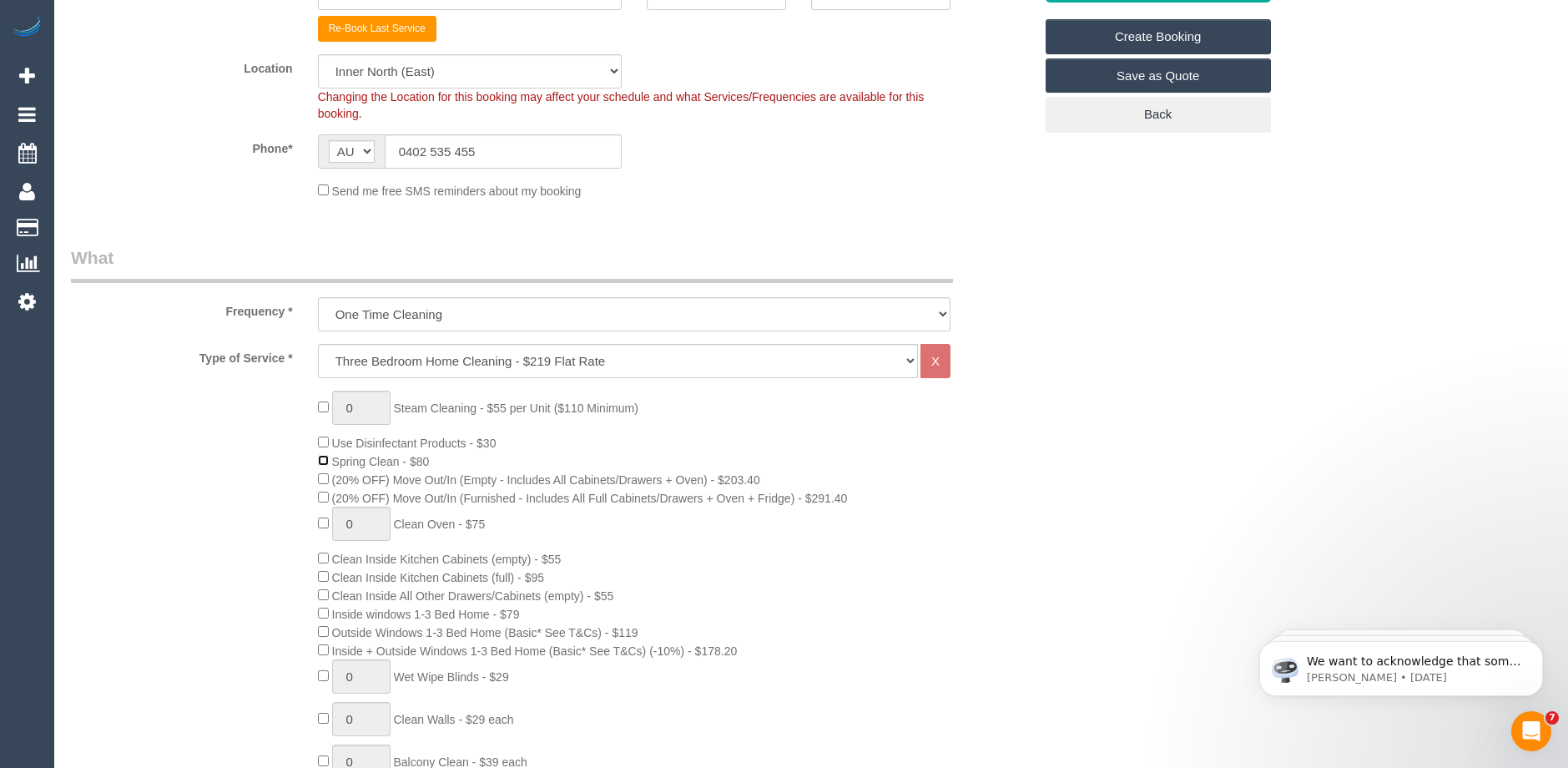
select select "spot32"
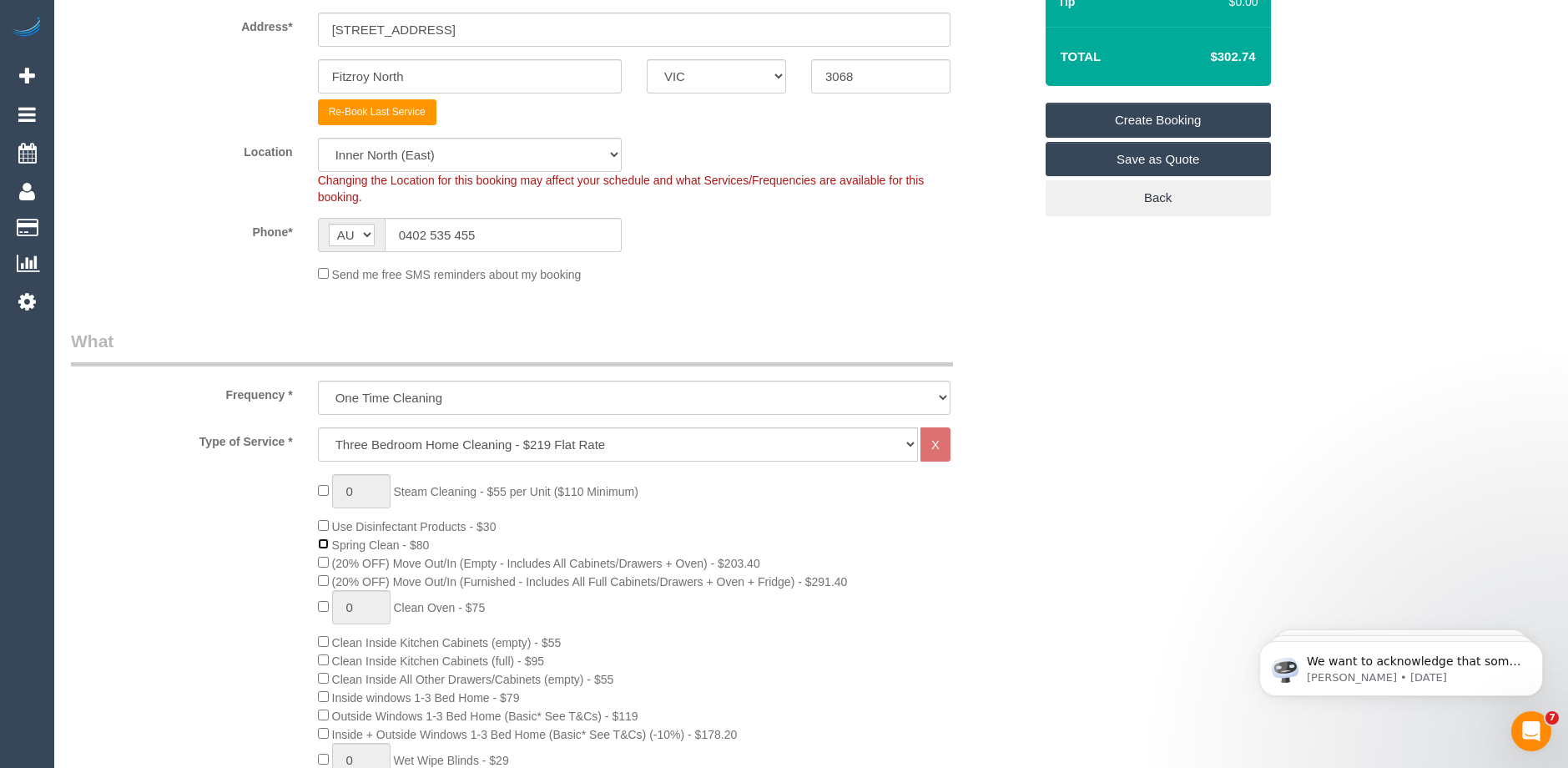
scroll to position [0, 0]
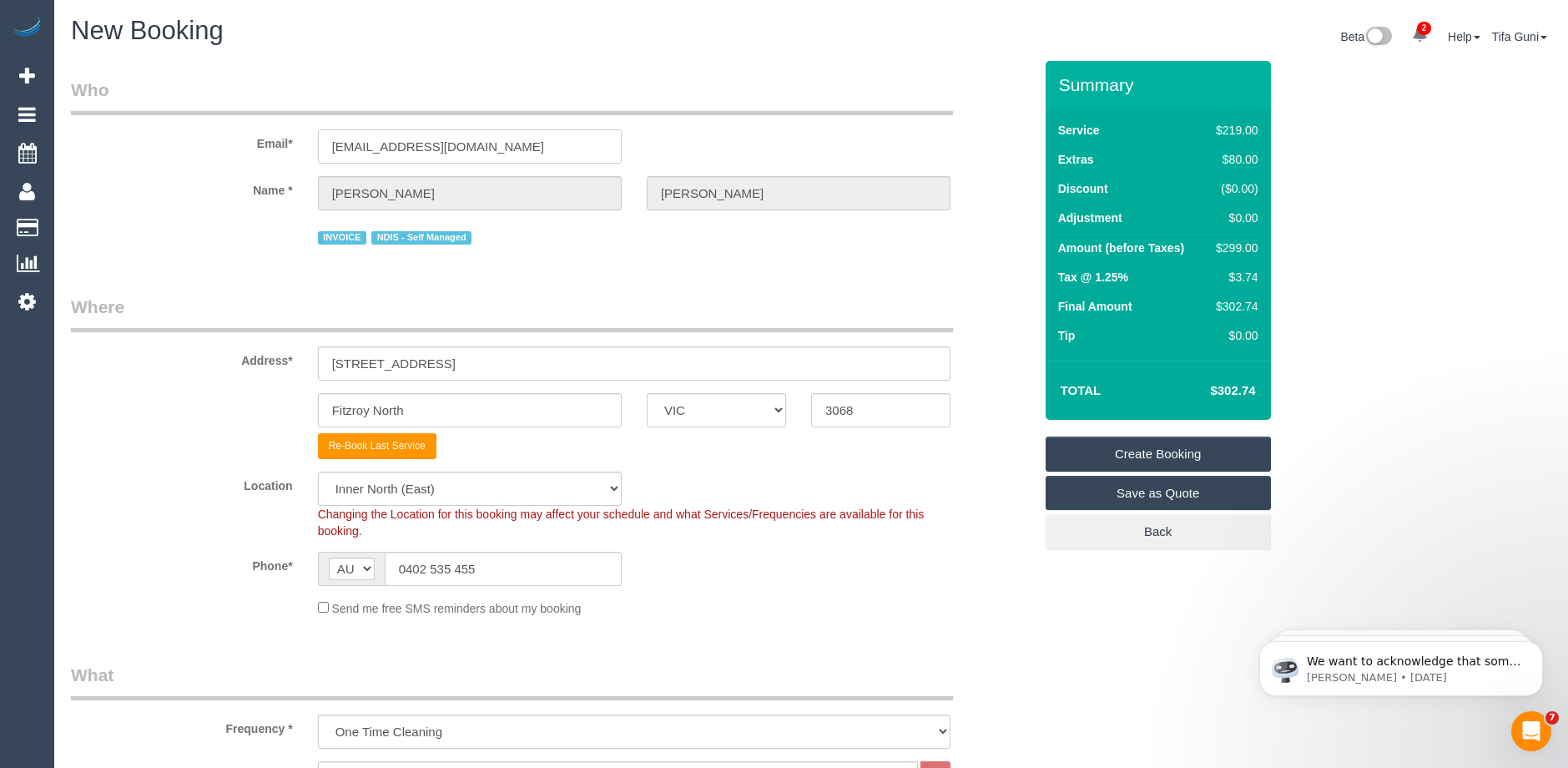
drag, startPoint x: 505, startPoint y: 152, endPoint x: 274, endPoint y: 145, distance: 231.1
click at [274, 145] on div "Email* richardwmoore@live.com" at bounding box center [552, 121] width 987 height 86
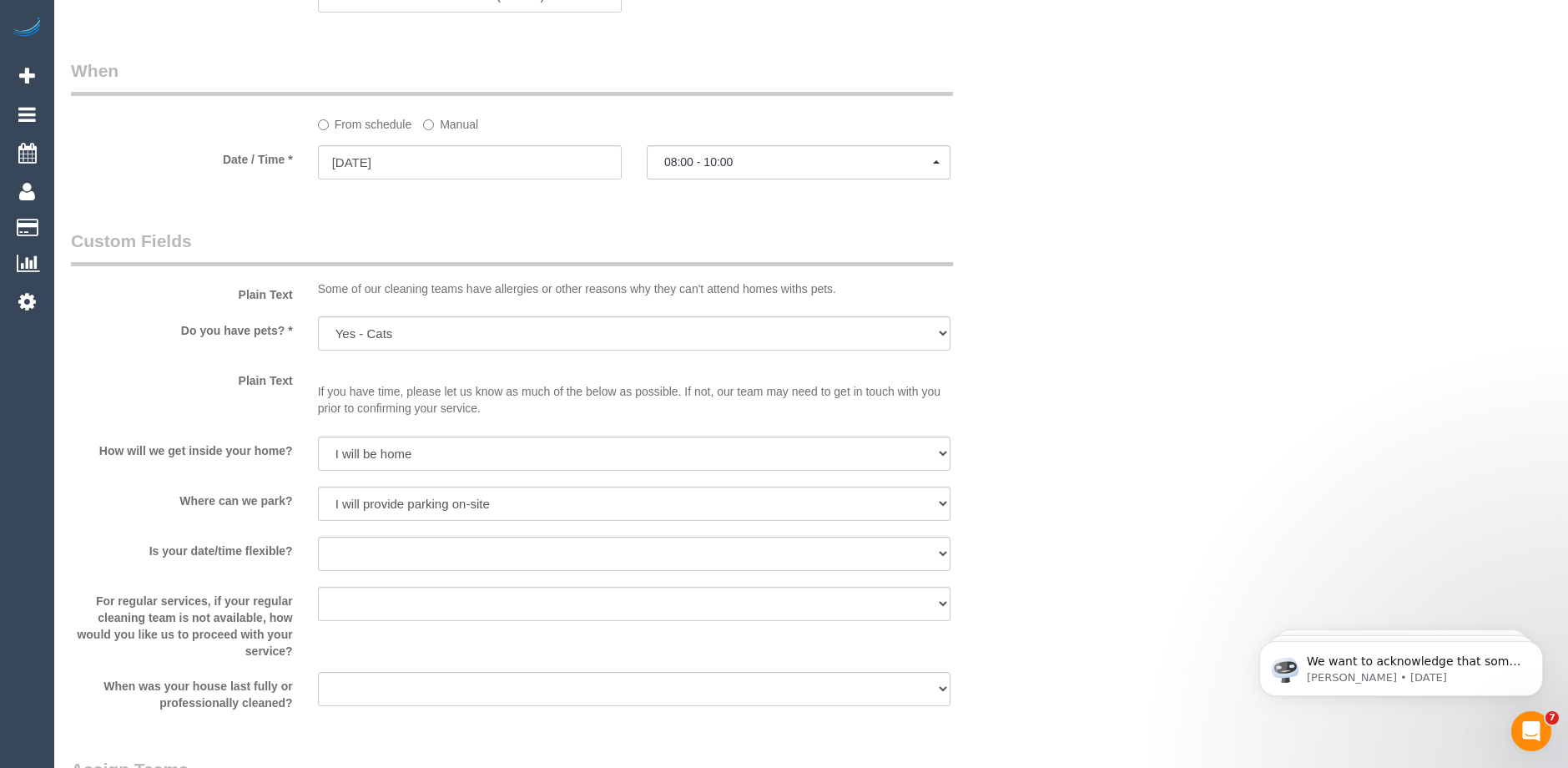
scroll to position [1920, 0]
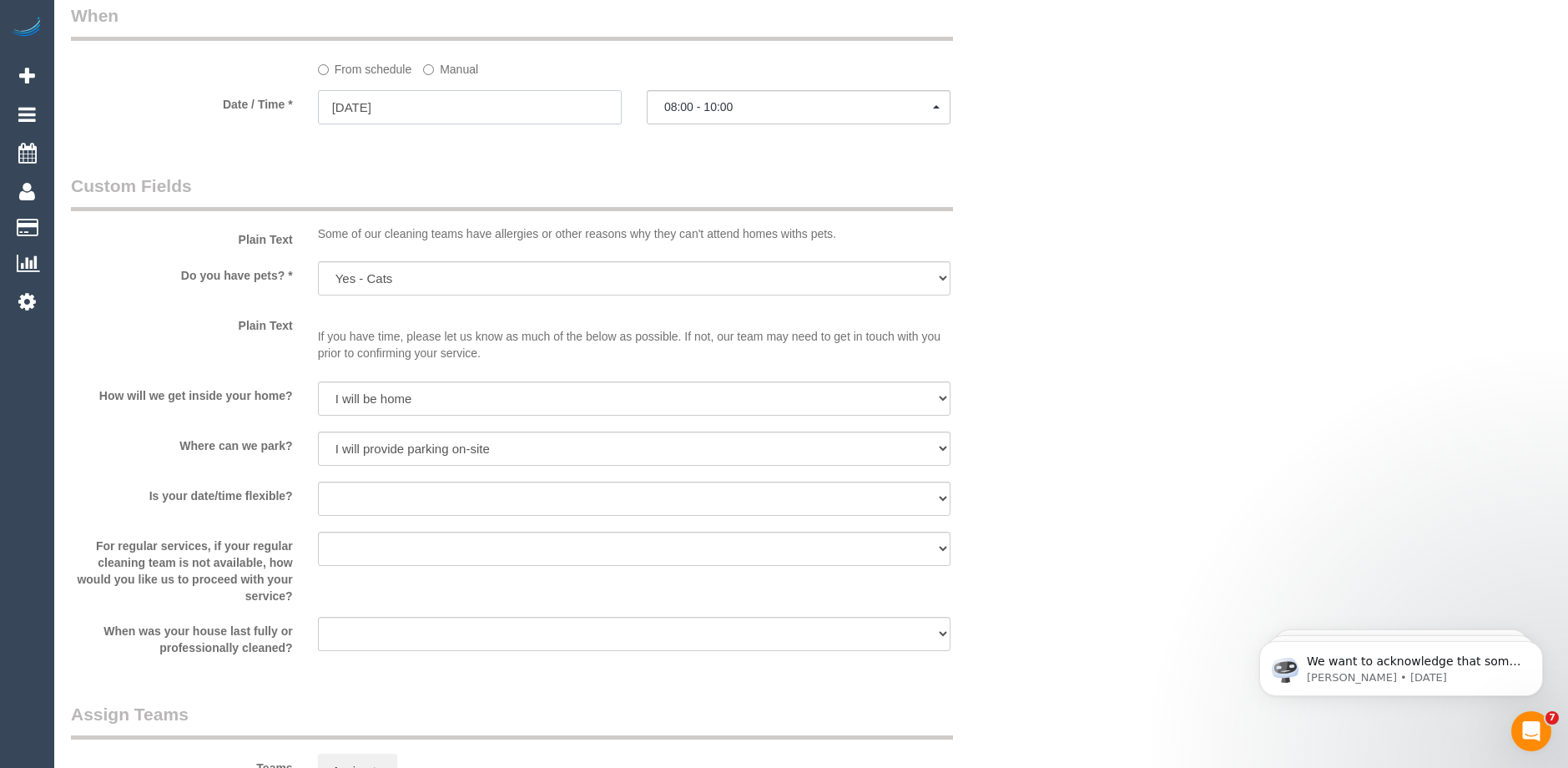
click at [419, 117] on input "[DATE]" at bounding box center [470, 107] width 304 height 35
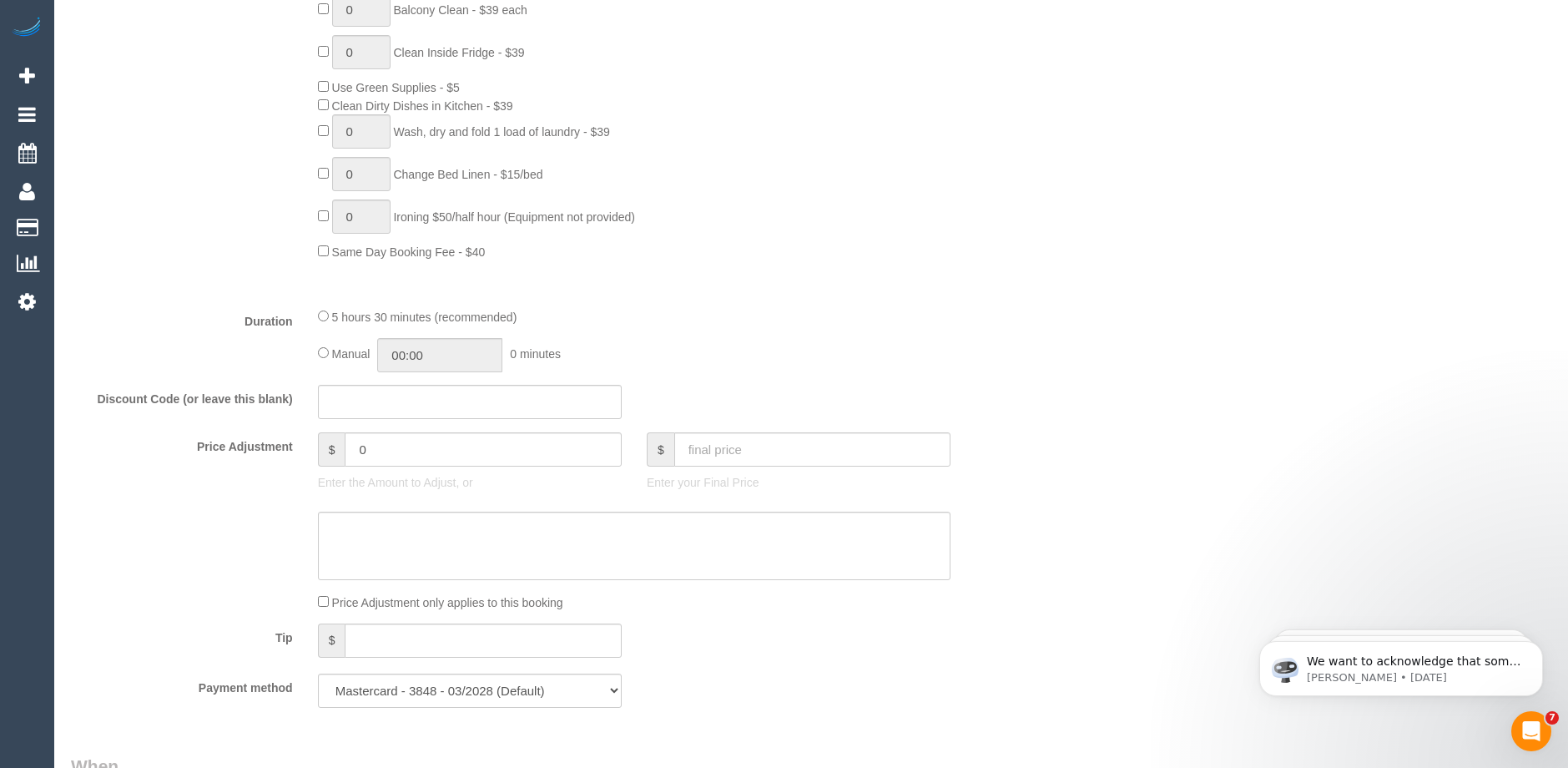
scroll to position [1502, 0]
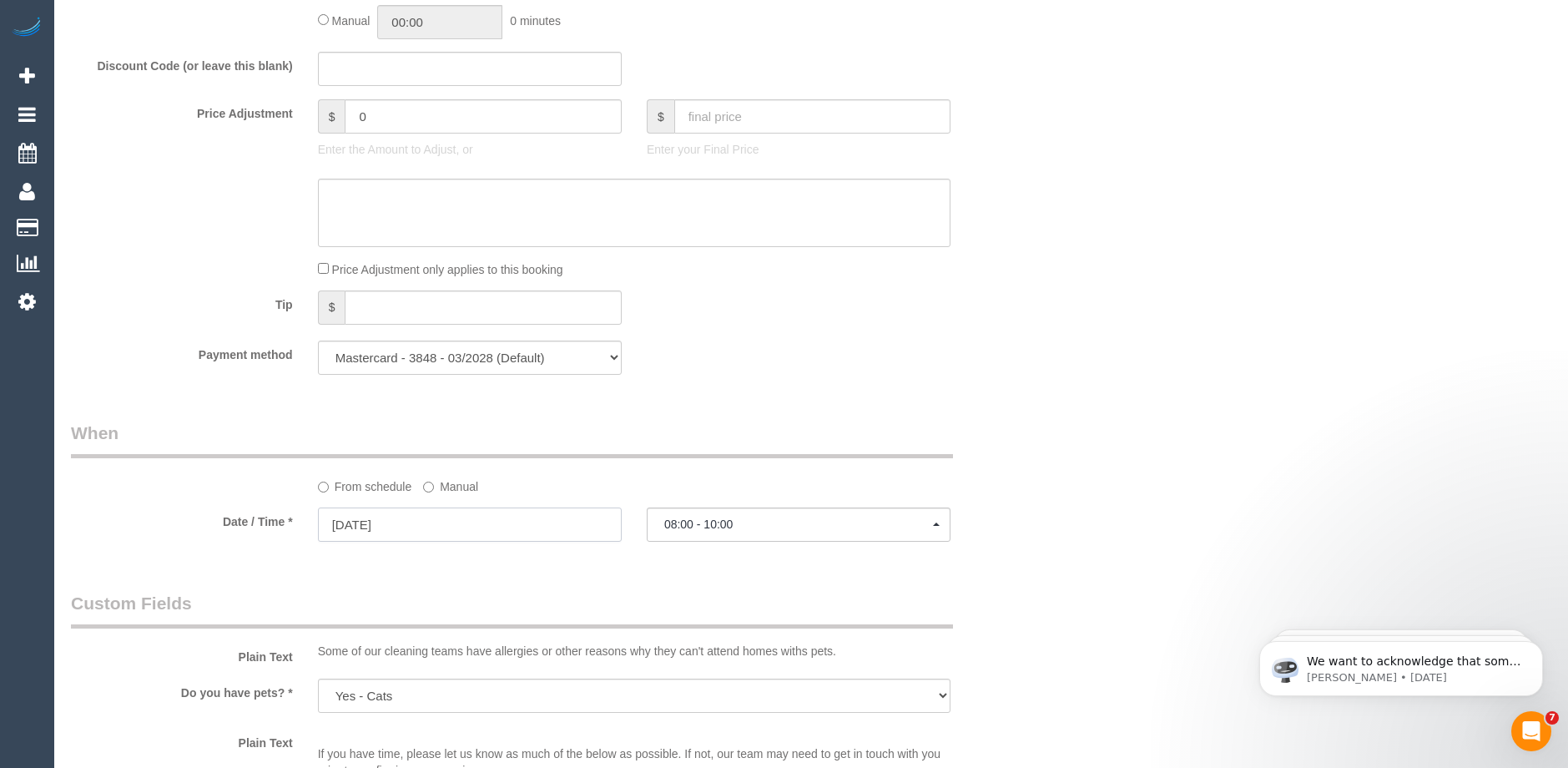
click at [421, 524] on input "[DATE]" at bounding box center [470, 524] width 304 height 35
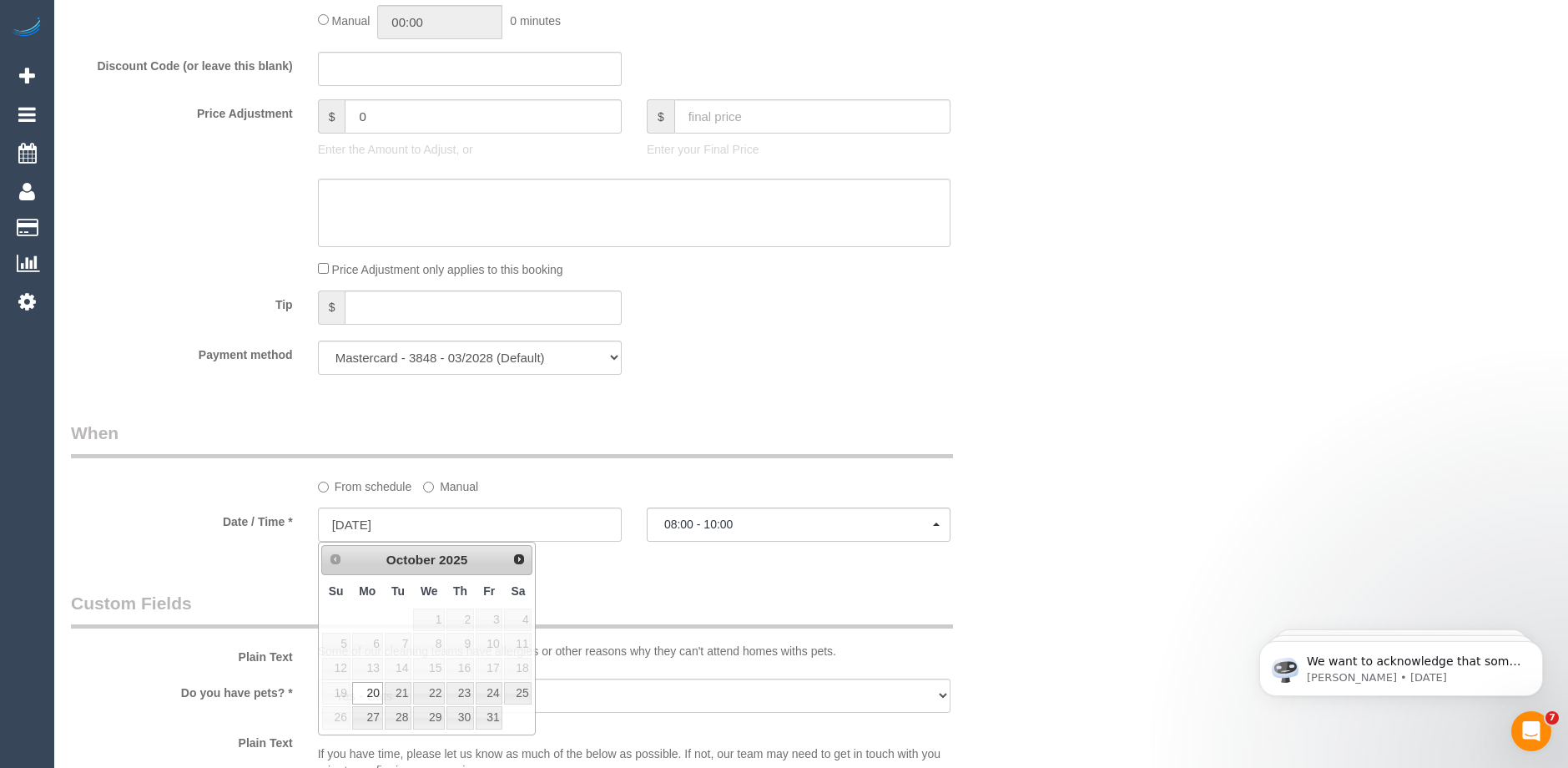
click at [983, 402] on div "Who Email* richardwmoore@live.com Name * Richard Moore INVOICE NDIS - Self Mana…" at bounding box center [552, 93] width 987 height 3070
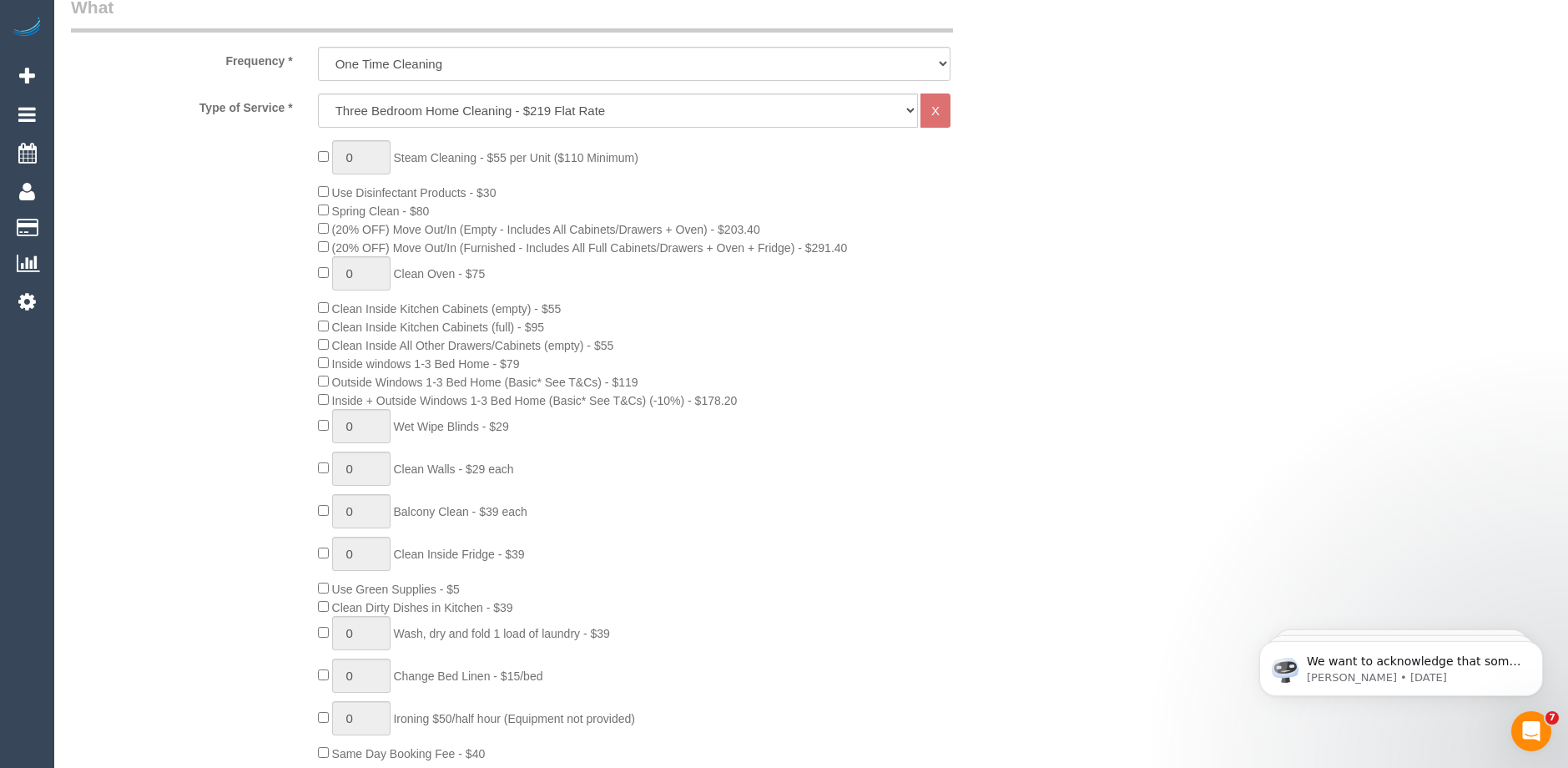
scroll to position [334, 0]
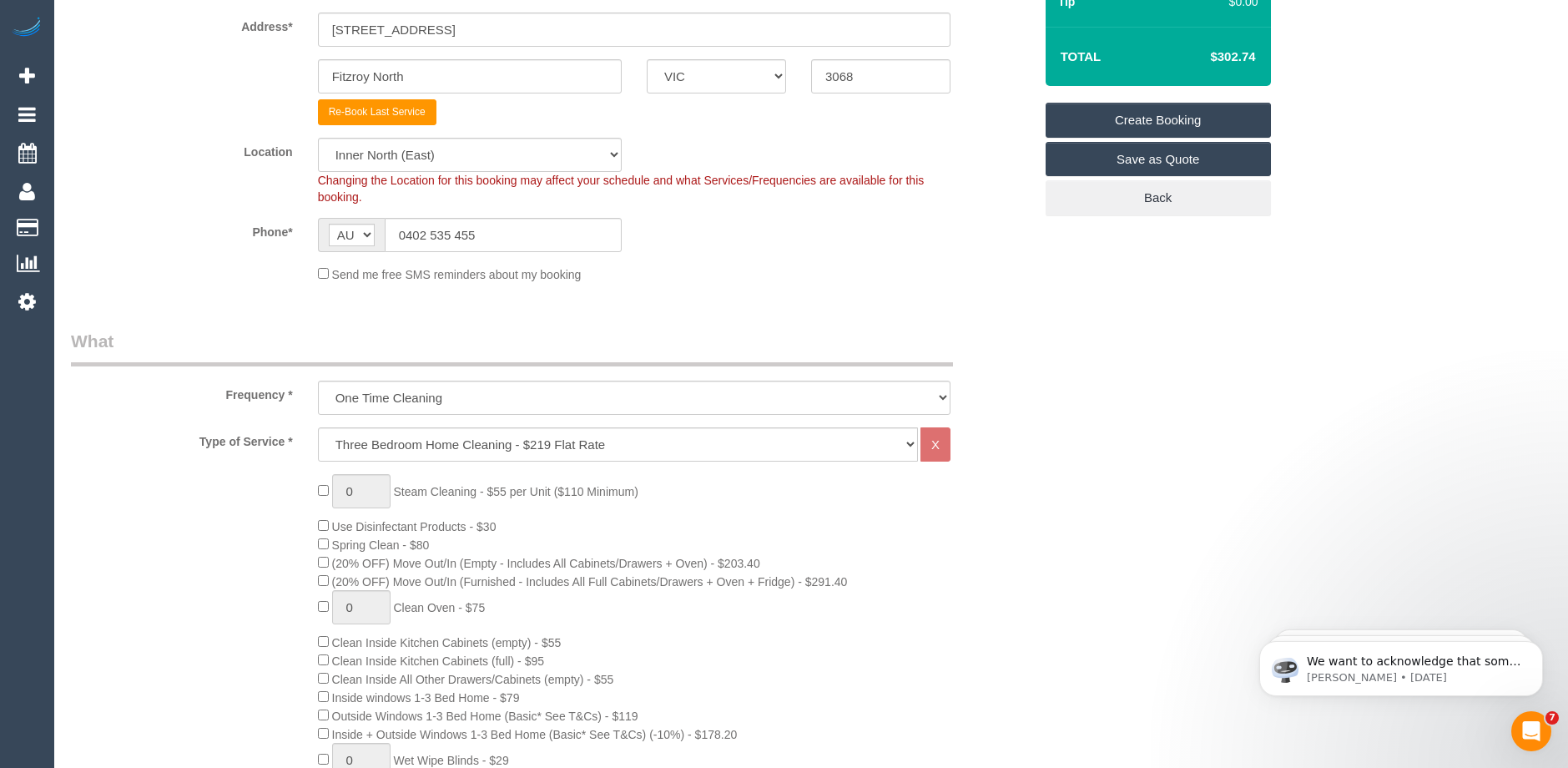
click at [1177, 113] on link "Create Booking" at bounding box center [1158, 120] width 225 height 35
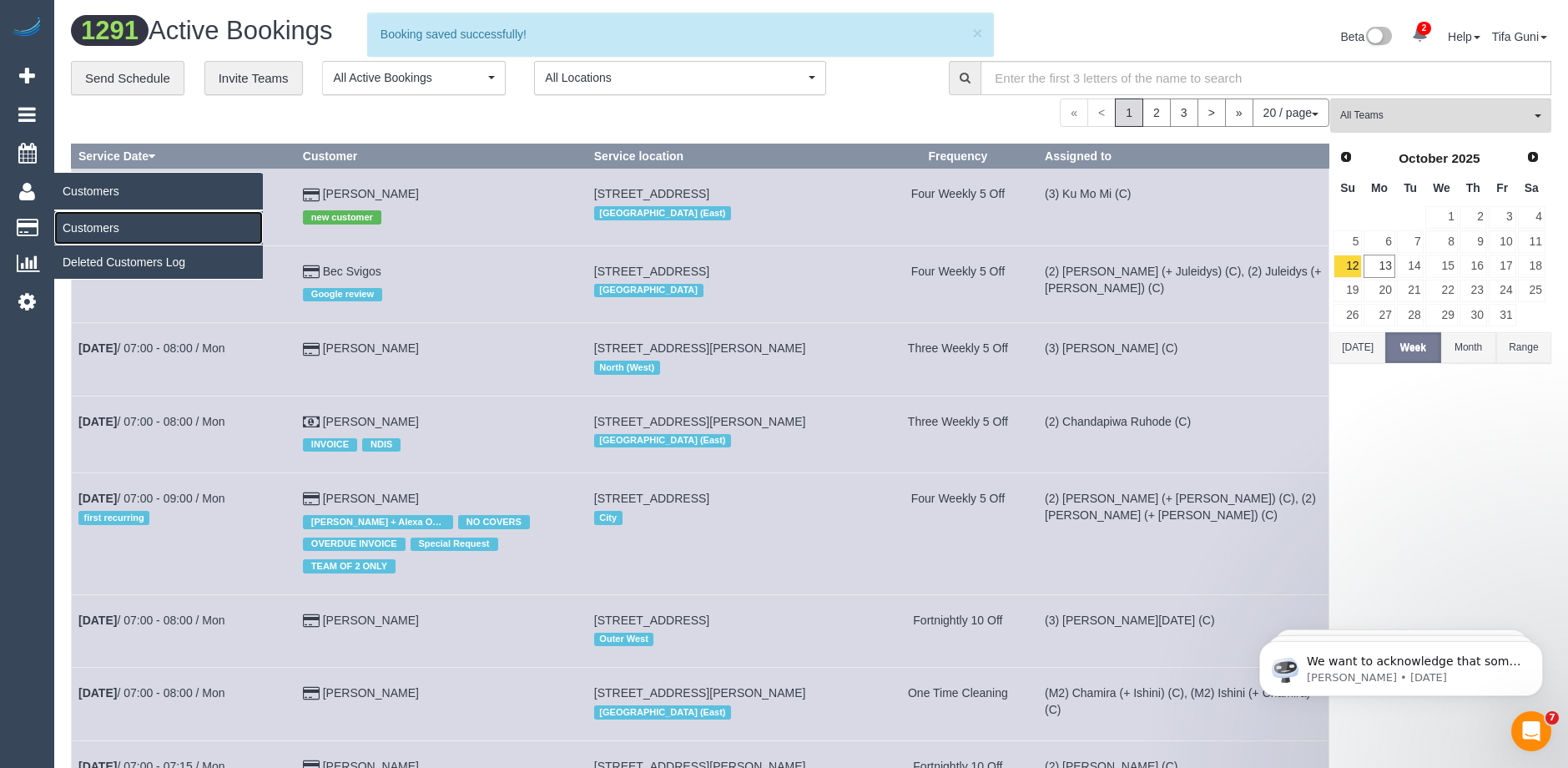
click at [98, 233] on link "Customers" at bounding box center [159, 227] width 209 height 34
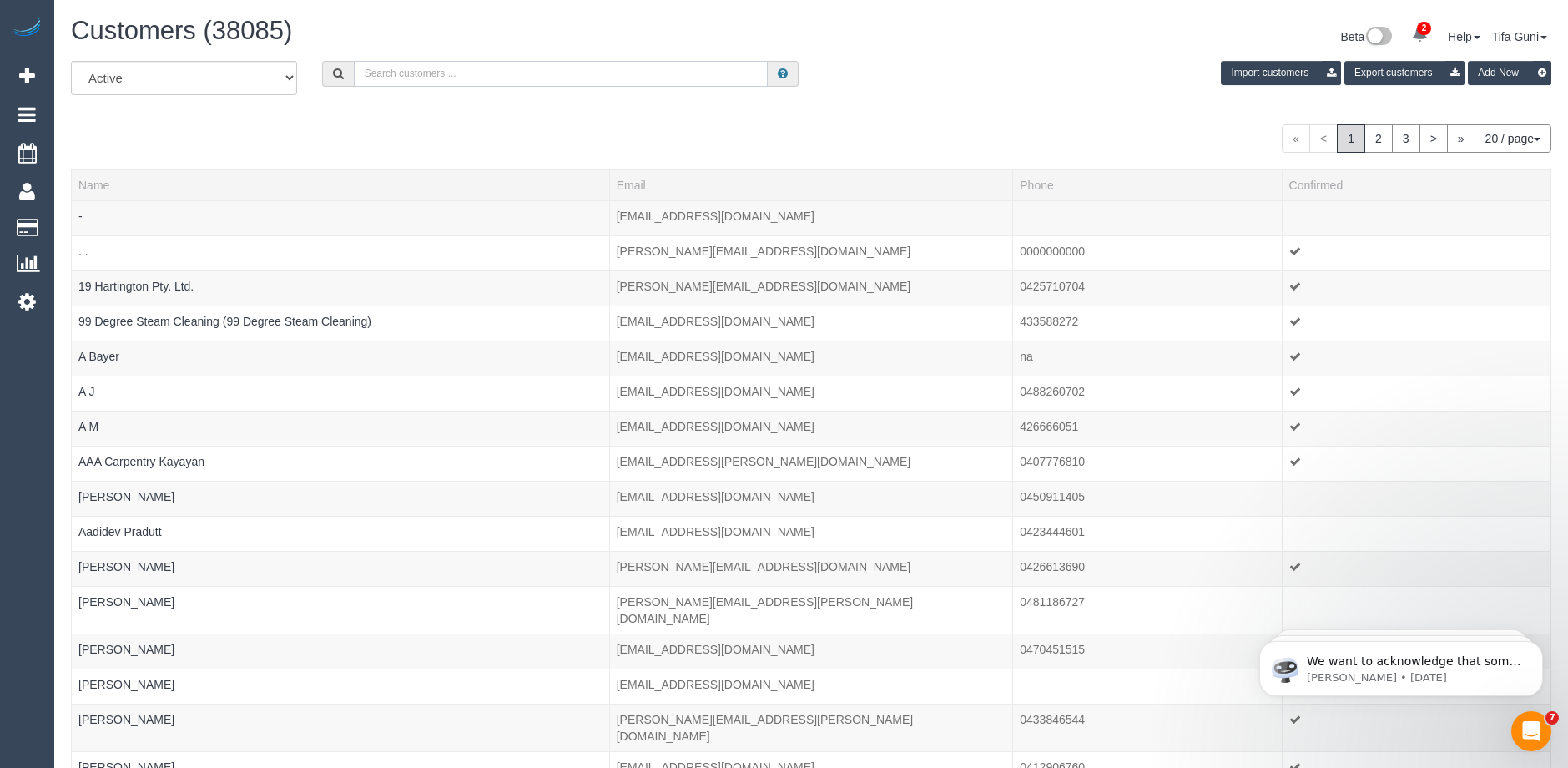
paste input "richardwmoore@live.com"
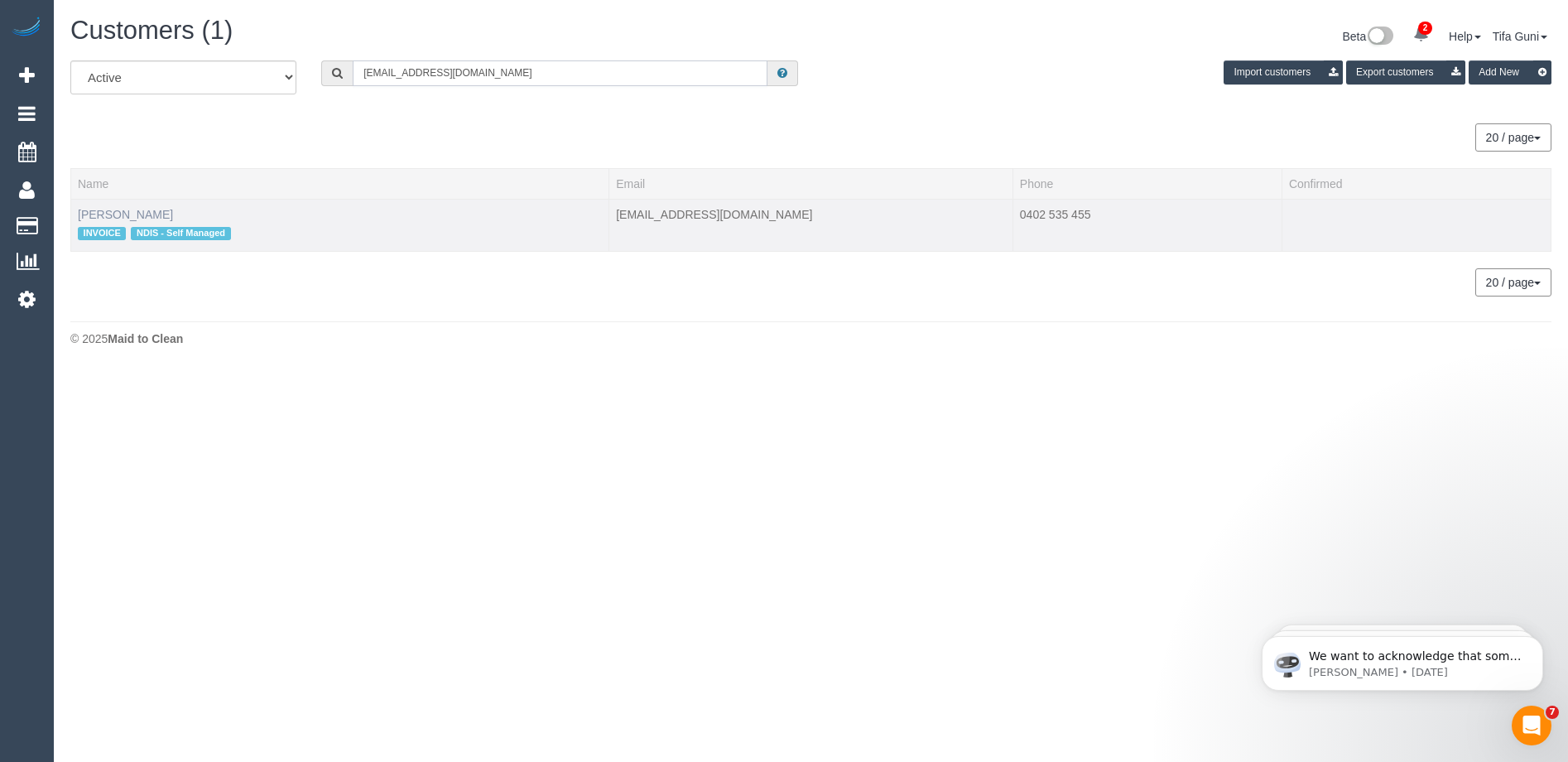
type input "richardwmoore@live.com"
click at [138, 214] on link "Richard Moore" at bounding box center [126, 215] width 95 height 13
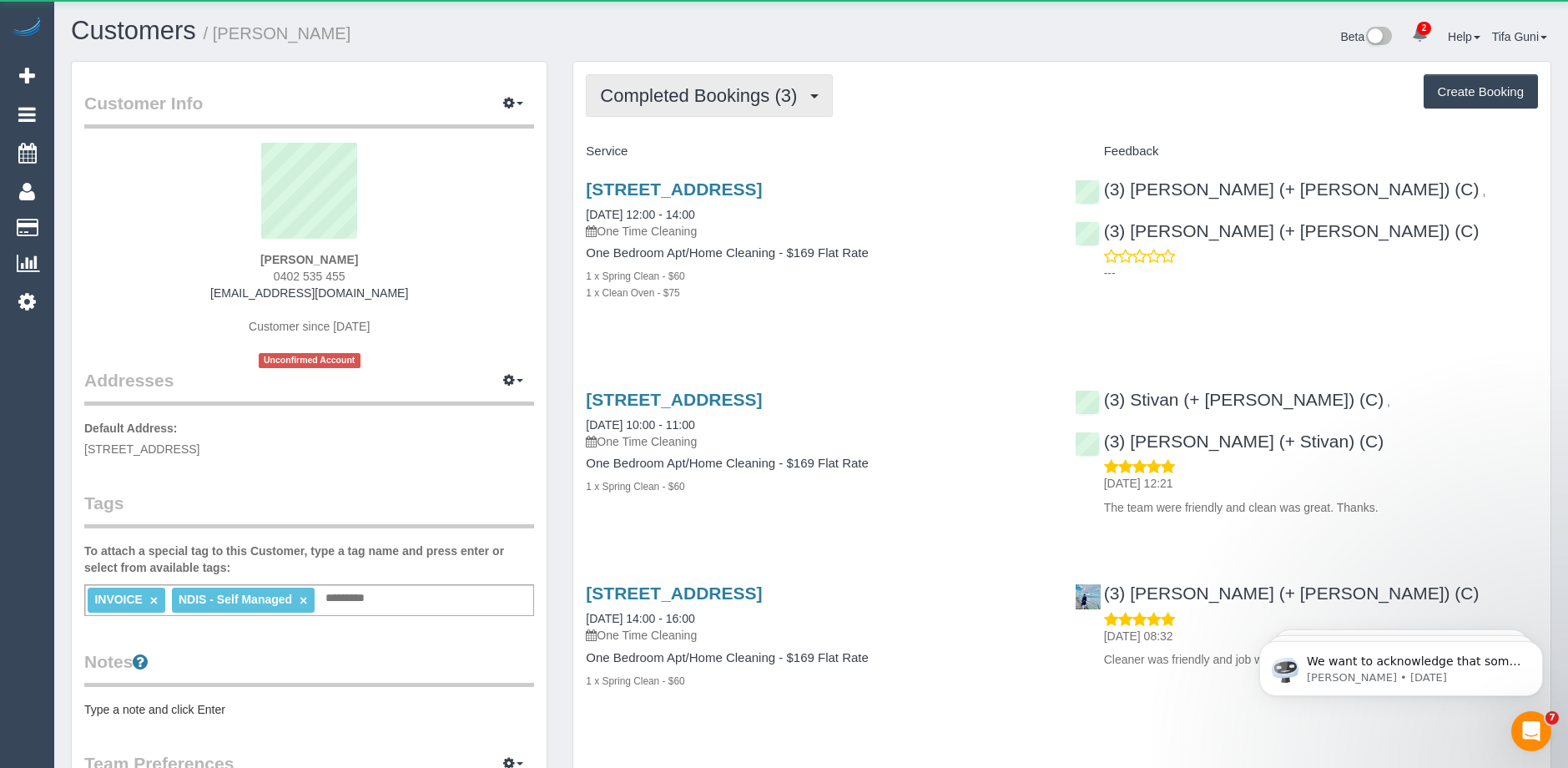
click at [750, 100] on span "Completed Bookings (3)" at bounding box center [703, 96] width 205 height 21
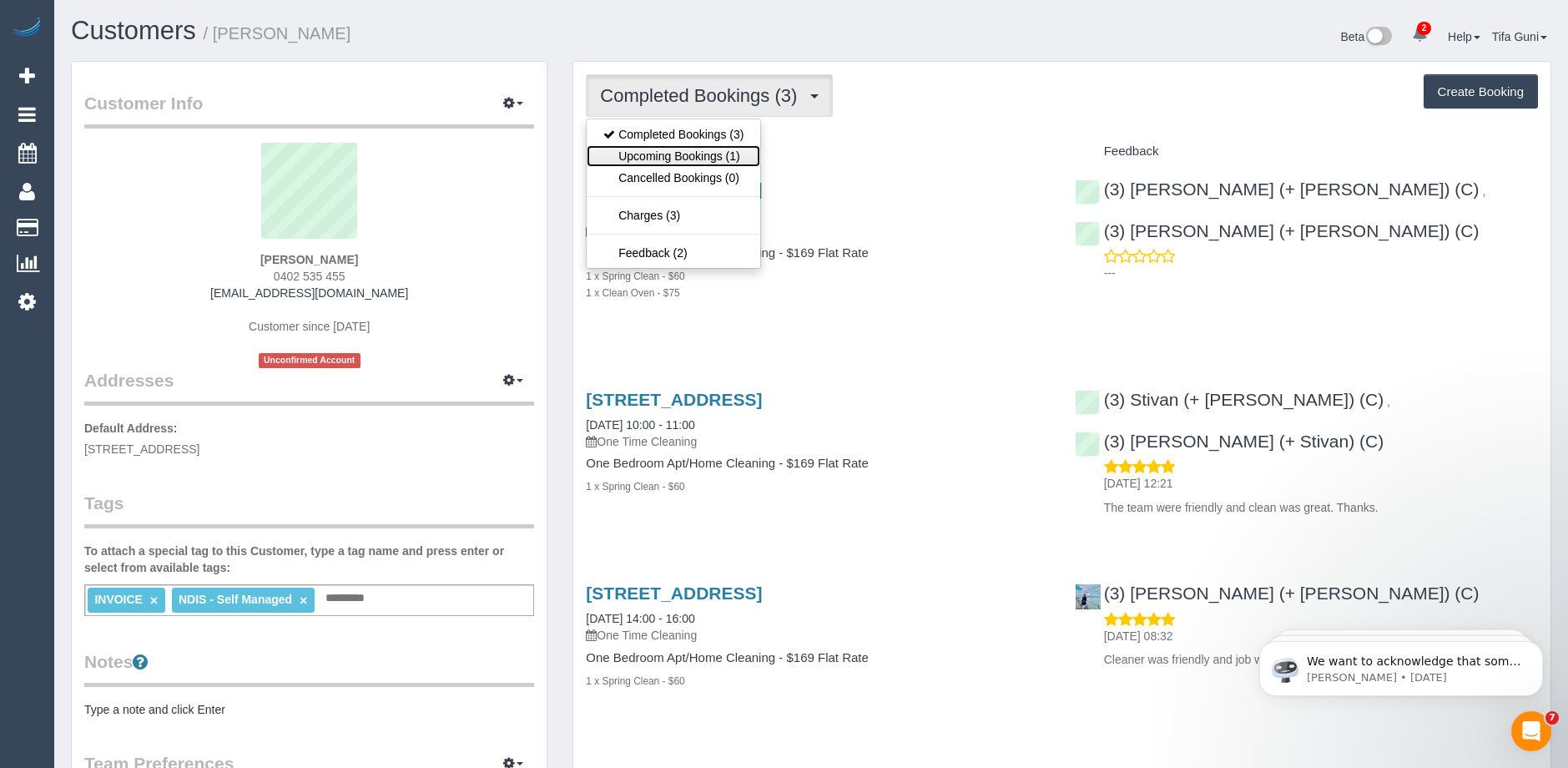
click at [700, 154] on link "Upcoming Bookings (1)" at bounding box center [673, 155] width 173 height 22
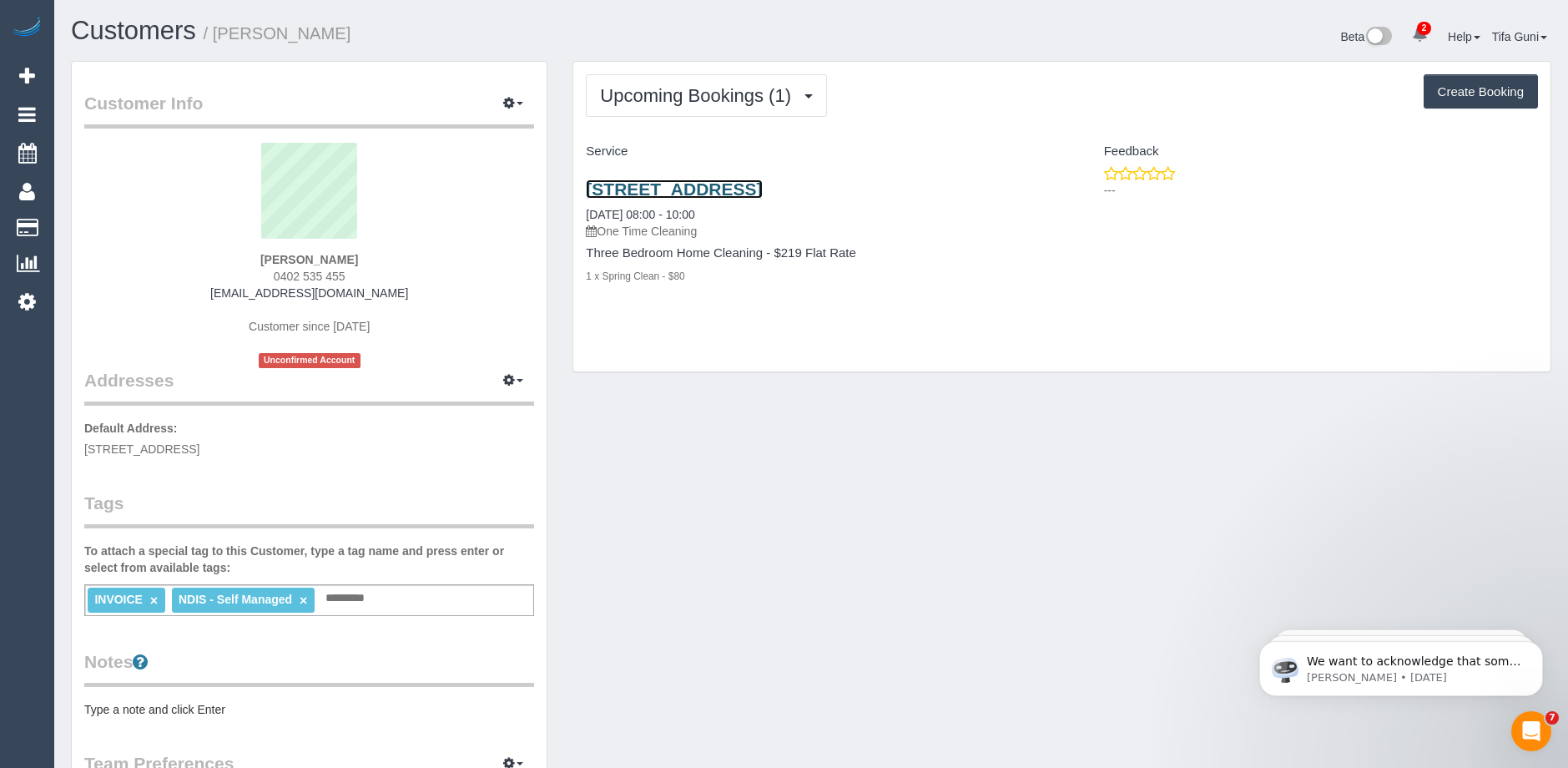
click at [762, 191] on link "9/9 -11 York St, Fitzroy North, VIC 3068" at bounding box center [674, 189] width 176 height 19
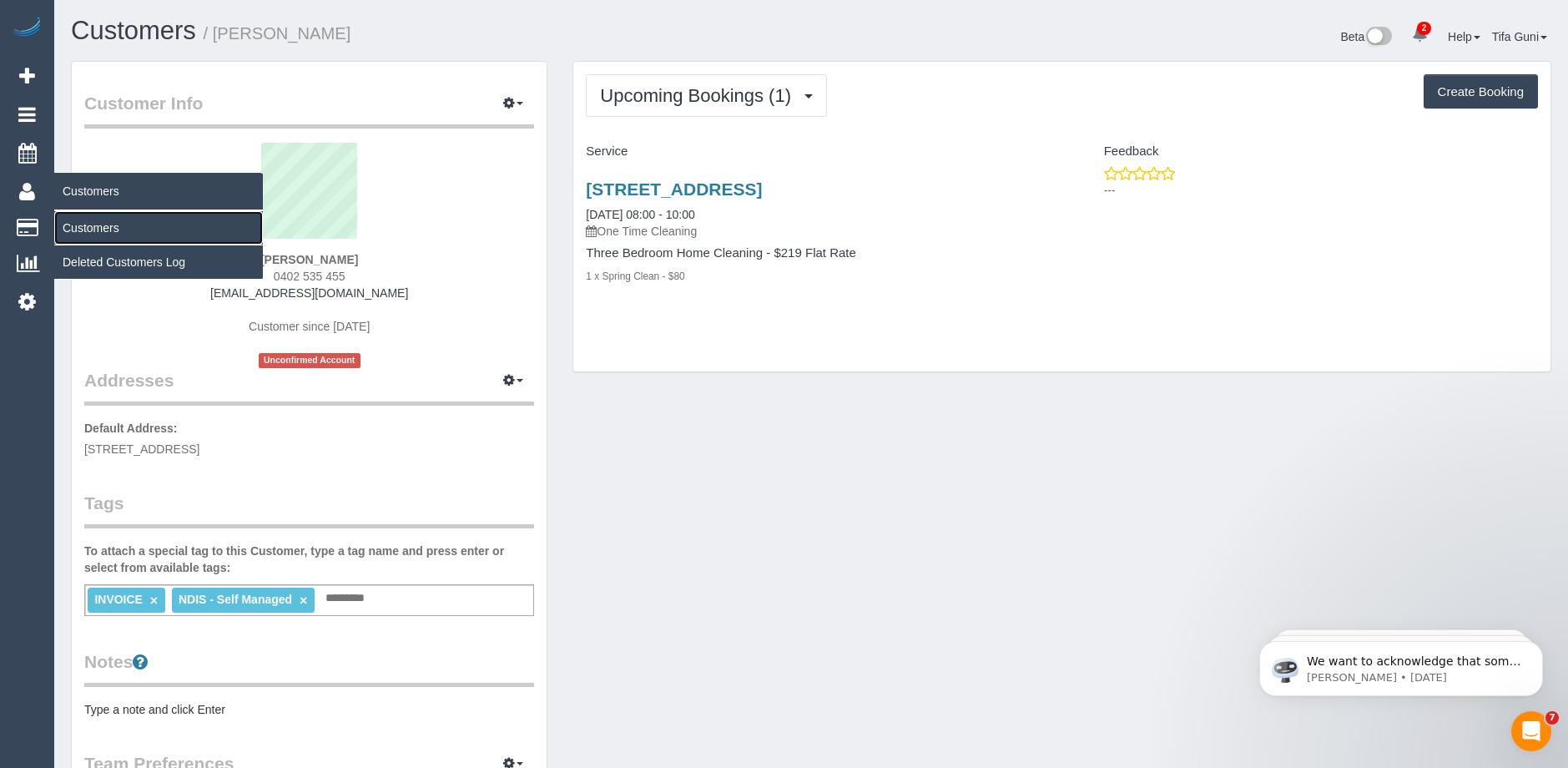
click at [87, 224] on link "Customers" at bounding box center [159, 227] width 209 height 34
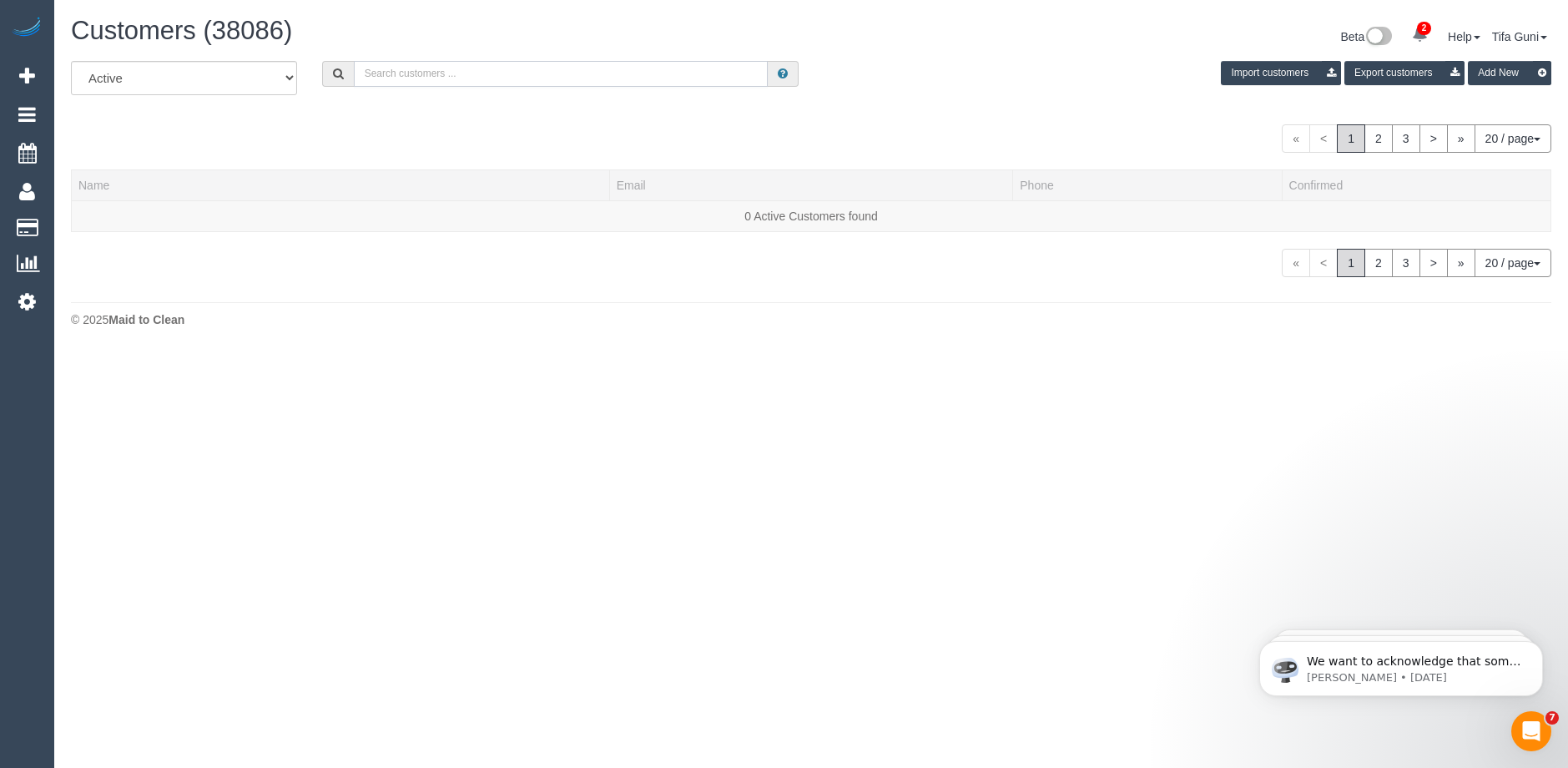
click at [416, 68] on input "text" at bounding box center [561, 74] width 414 height 26
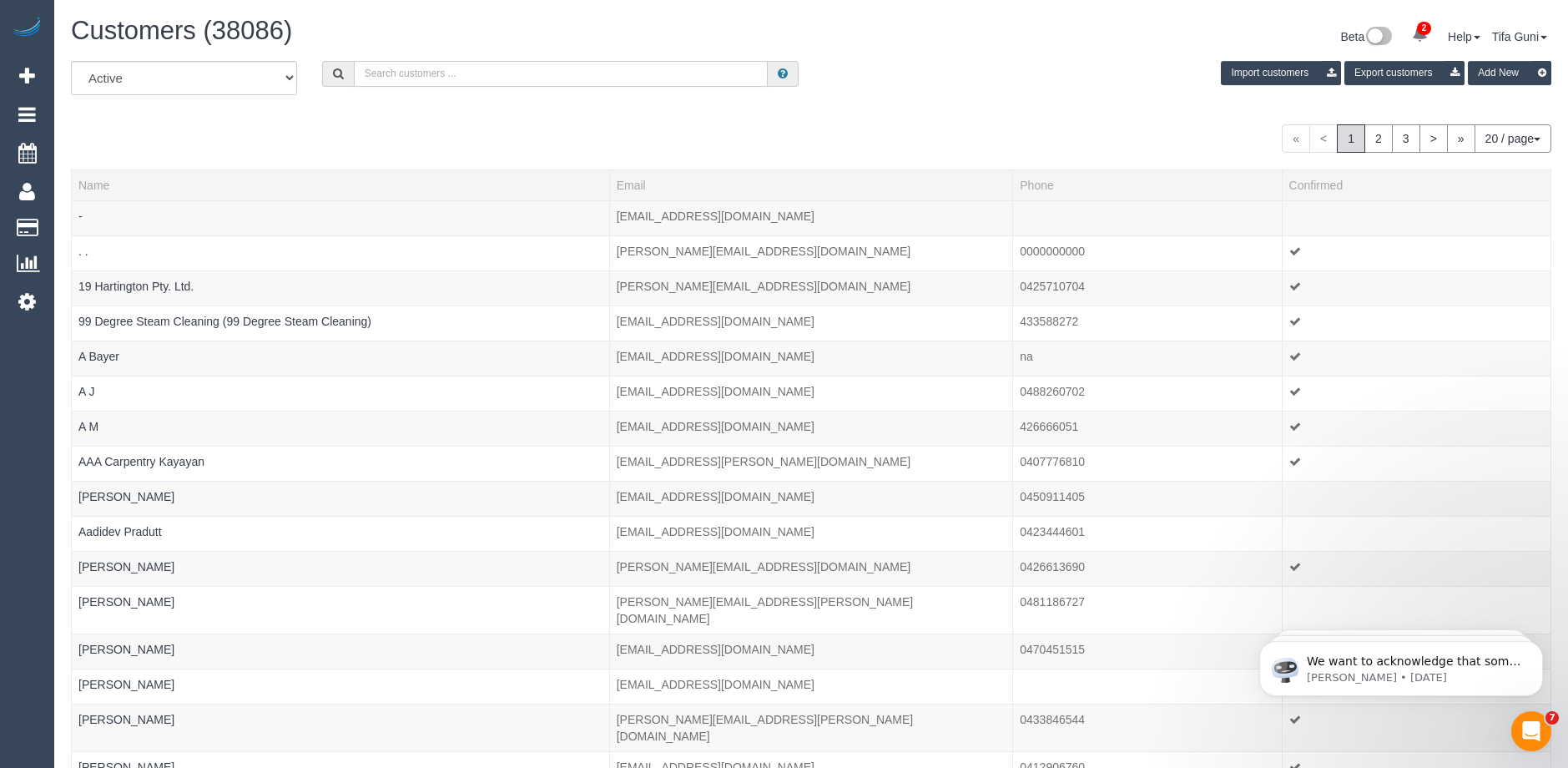
paste input "61423283312"
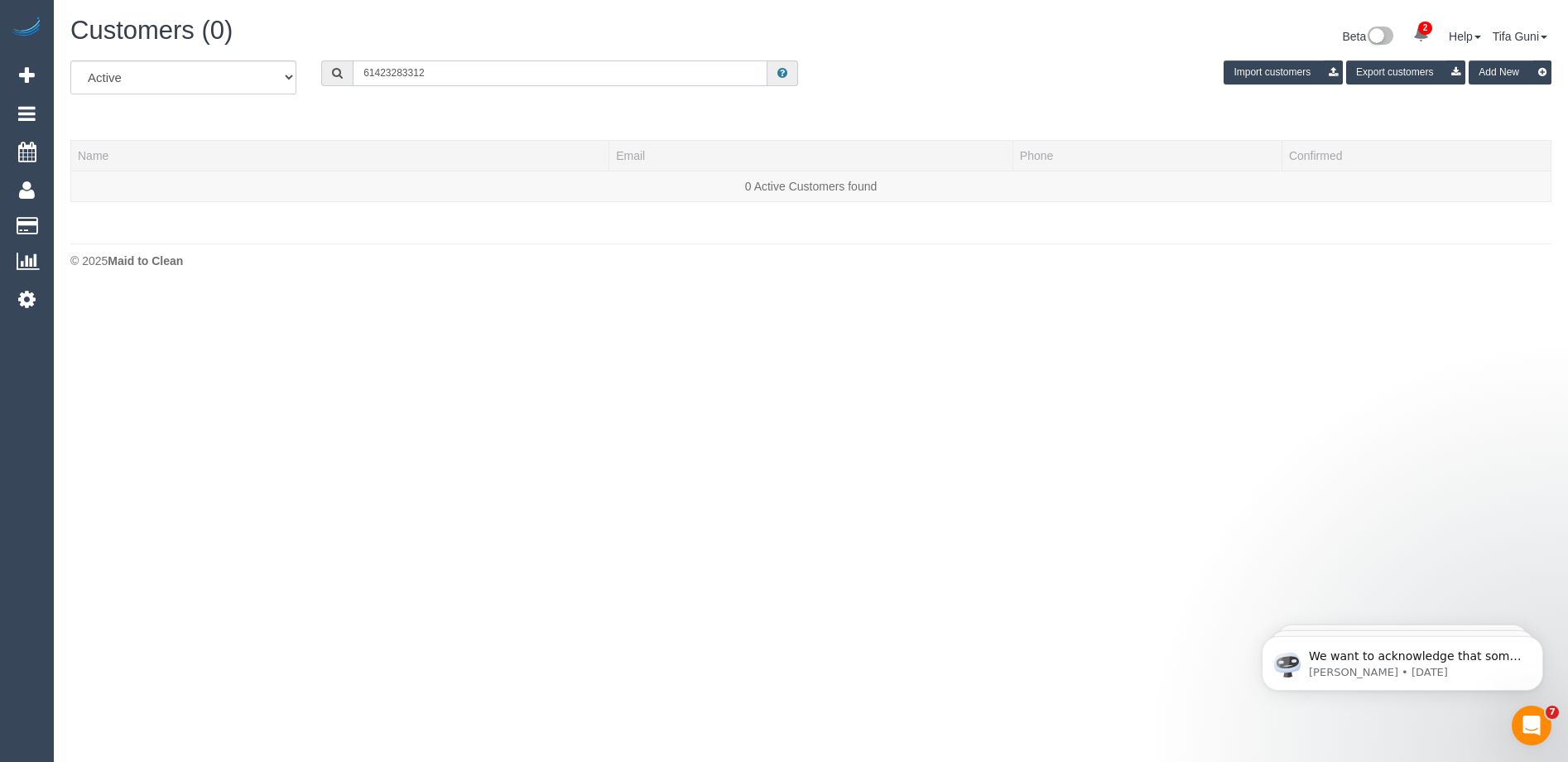
drag, startPoint x: 377, startPoint y: 70, endPoint x: 363, endPoint y: 73, distance: 14.3
click at [363, 73] on input "61423283312" at bounding box center [560, 73] width 415 height 26
click at [416, 74] on input "61423283312" at bounding box center [560, 73] width 415 height 26
drag, startPoint x: 375, startPoint y: 72, endPoint x: 362, endPoint y: 73, distance: 13.0
click at [362, 73] on input "61423283312" at bounding box center [560, 73] width 415 height 26
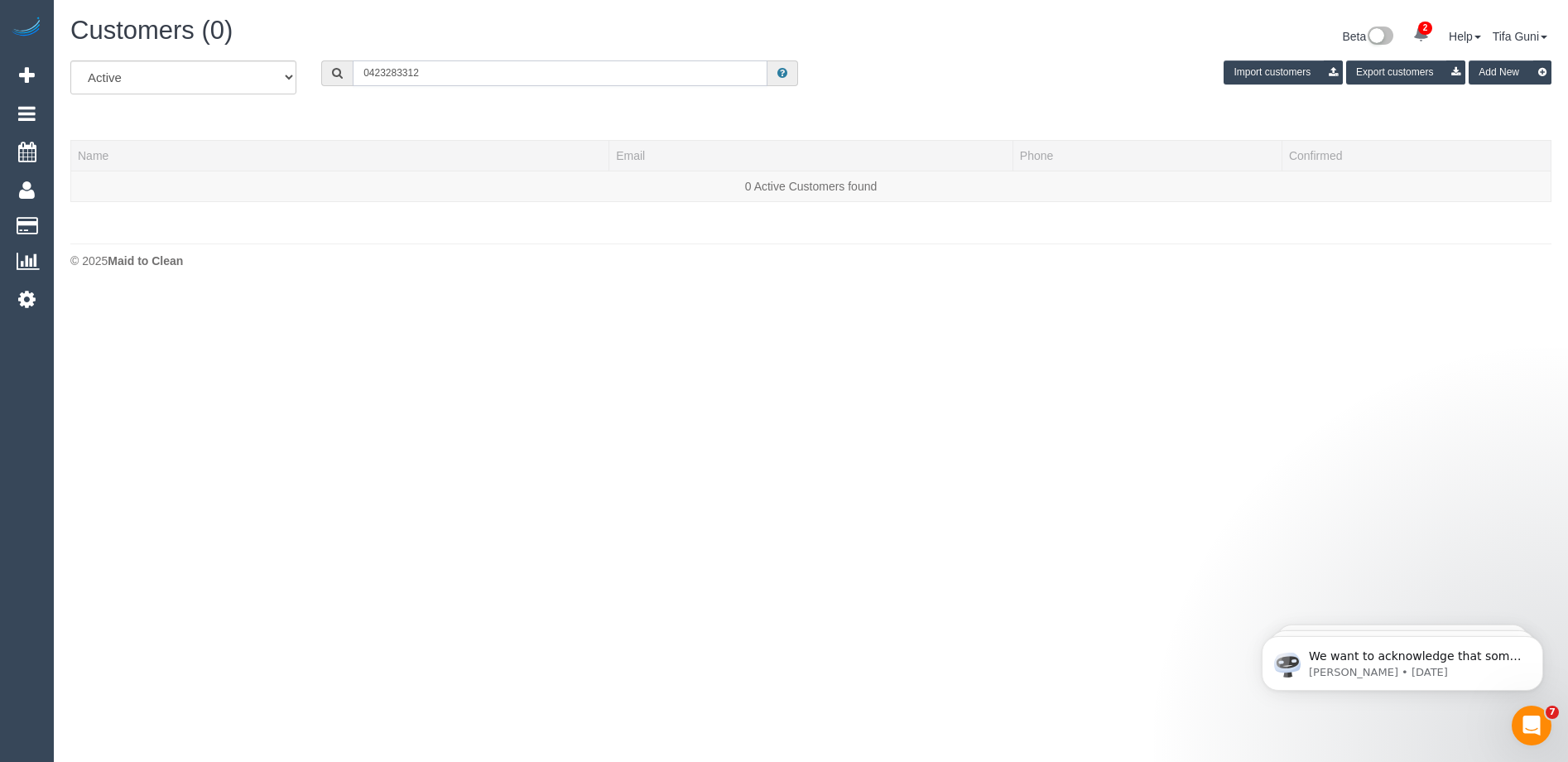
click at [385, 70] on input "0423283312" at bounding box center [560, 73] width 415 height 26
click at [406, 73] on input "0423 283312" at bounding box center [560, 73] width 415 height 26
drag, startPoint x: 441, startPoint y: 74, endPoint x: 336, endPoint y: 69, distance: 105.1
click at [331, 69] on div "0423 283 312" at bounding box center [560, 73] width 477 height 26
paste input "61480483547"
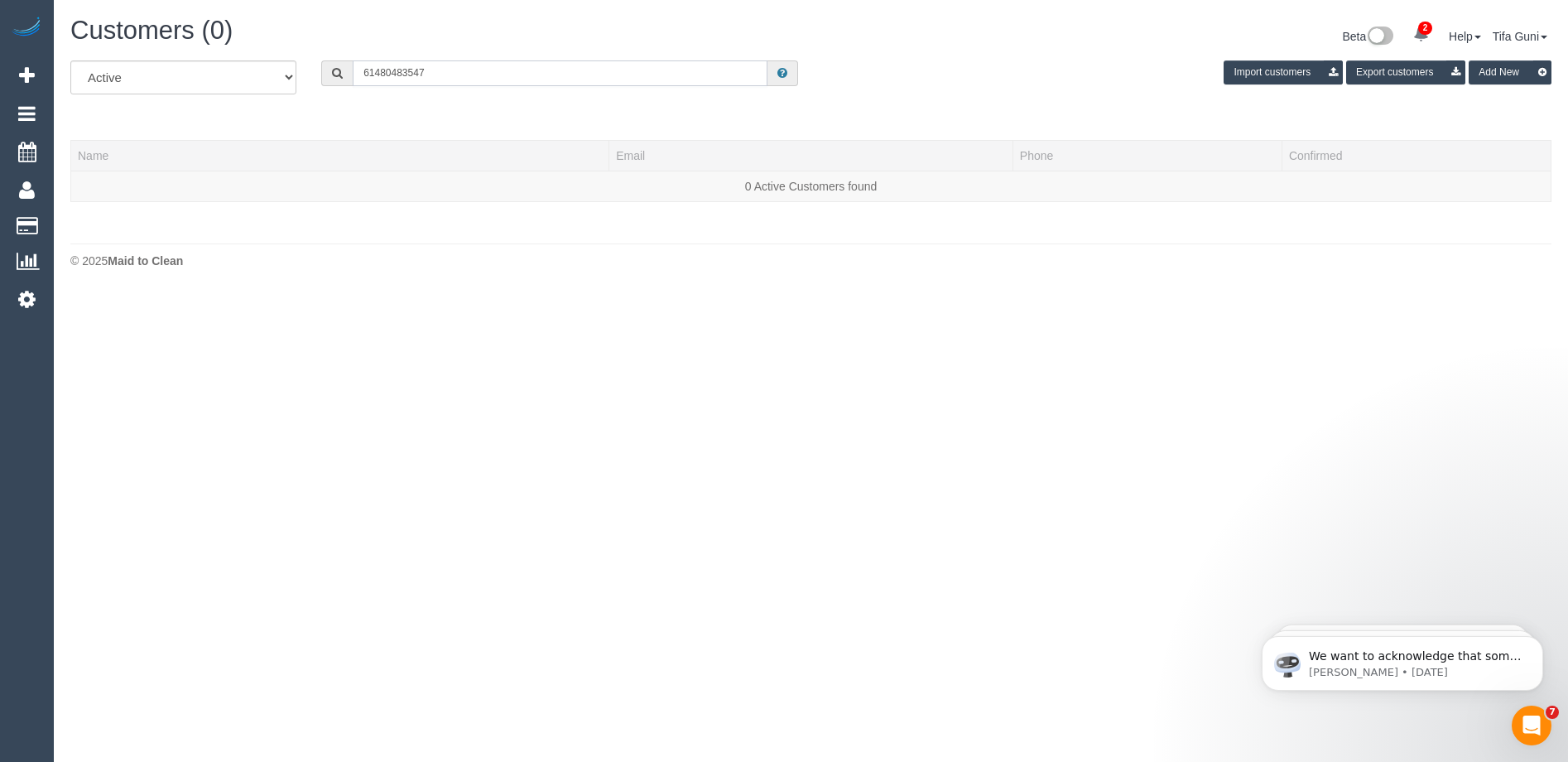
drag, startPoint x: 374, startPoint y: 68, endPoint x: 363, endPoint y: 72, distance: 11.7
click at [363, 72] on input "61480483547" at bounding box center [560, 73] width 415 height 26
type input "0480483547"
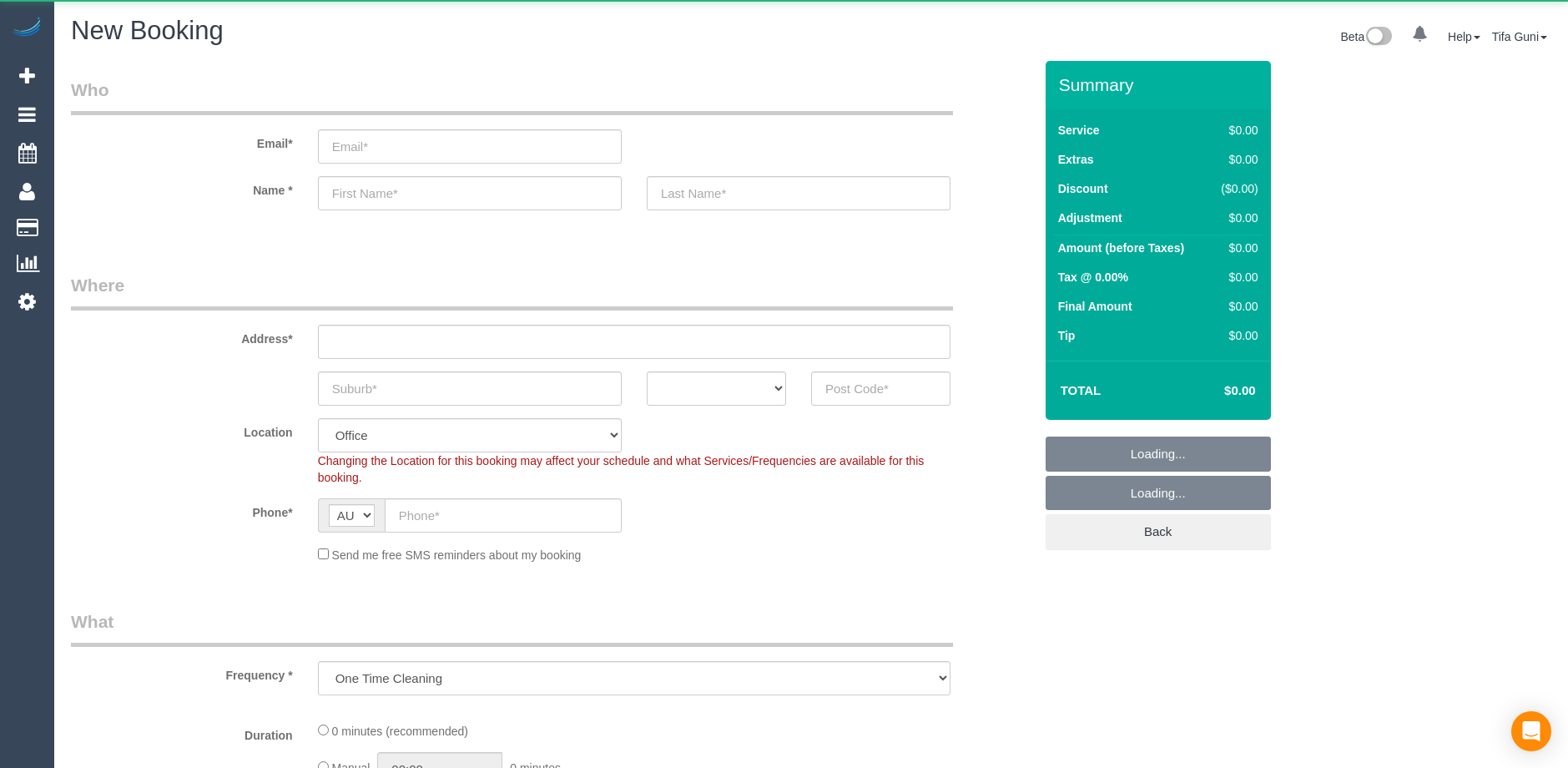
select select "object:843"
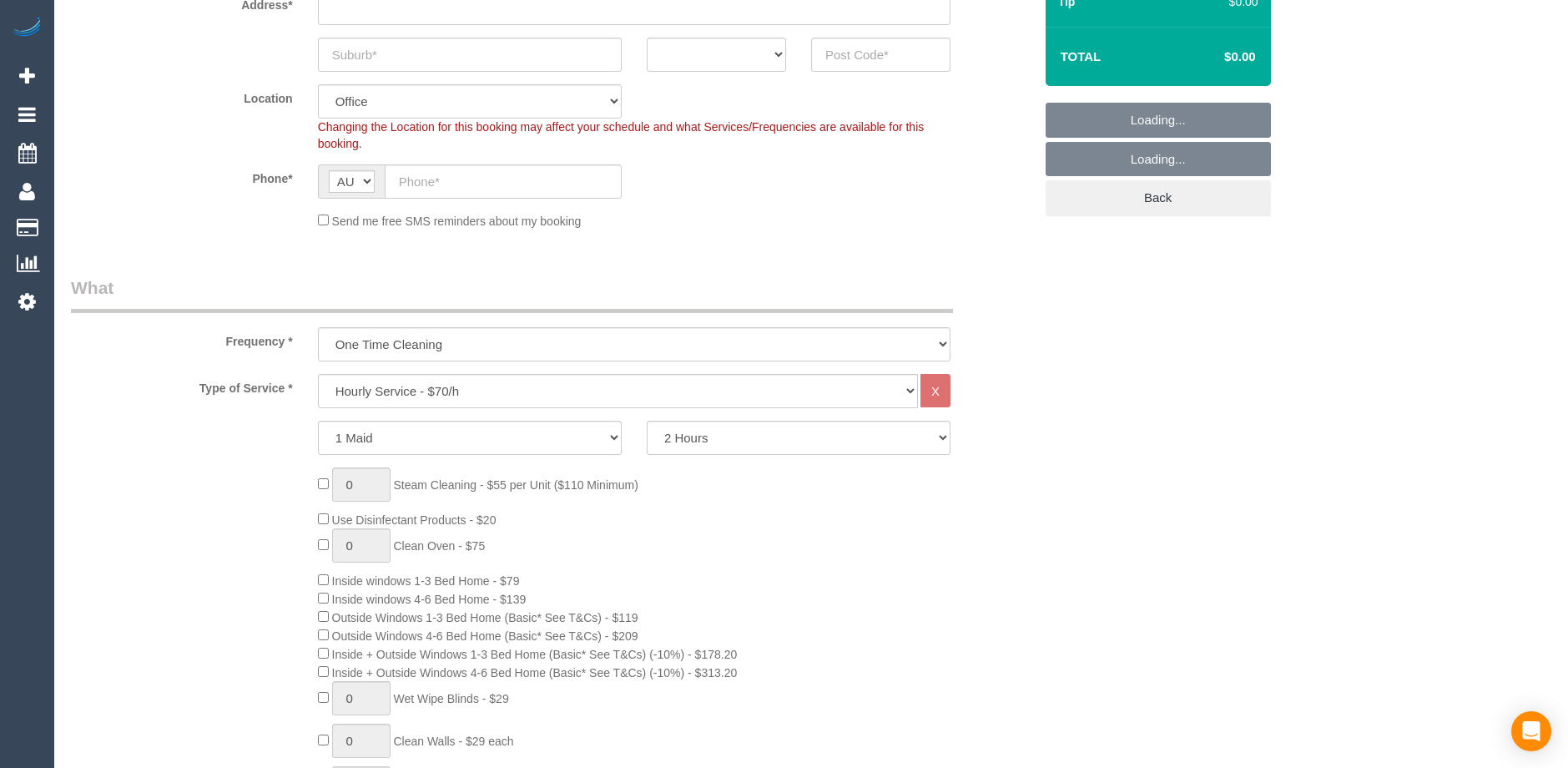
scroll to position [417, 0]
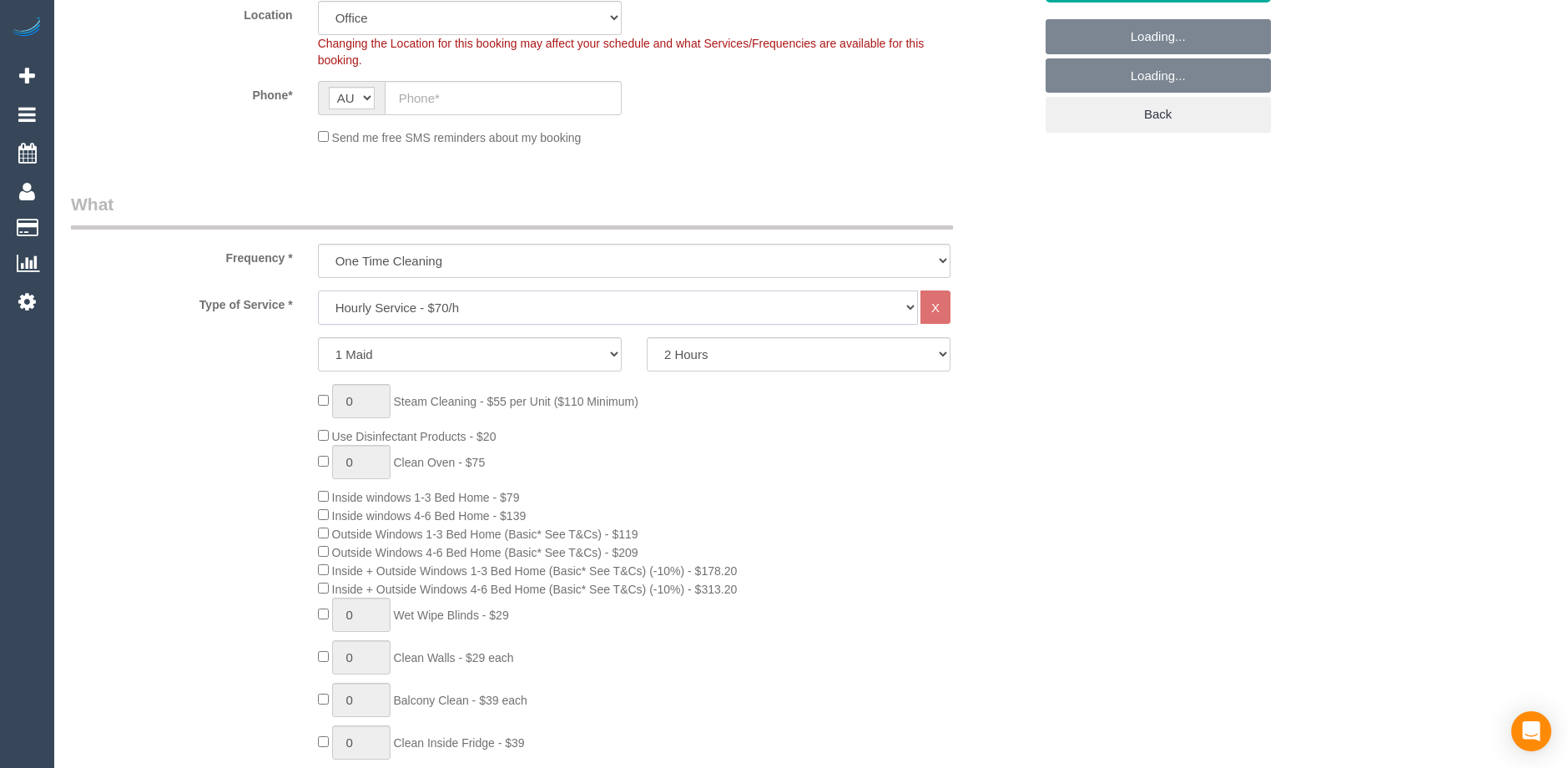
click at [427, 309] on select "Hourly Service - $70/h Hourly Service - $65/h Hourly Service - $60/h Hourly Ser…" at bounding box center [618, 308] width 600 height 35
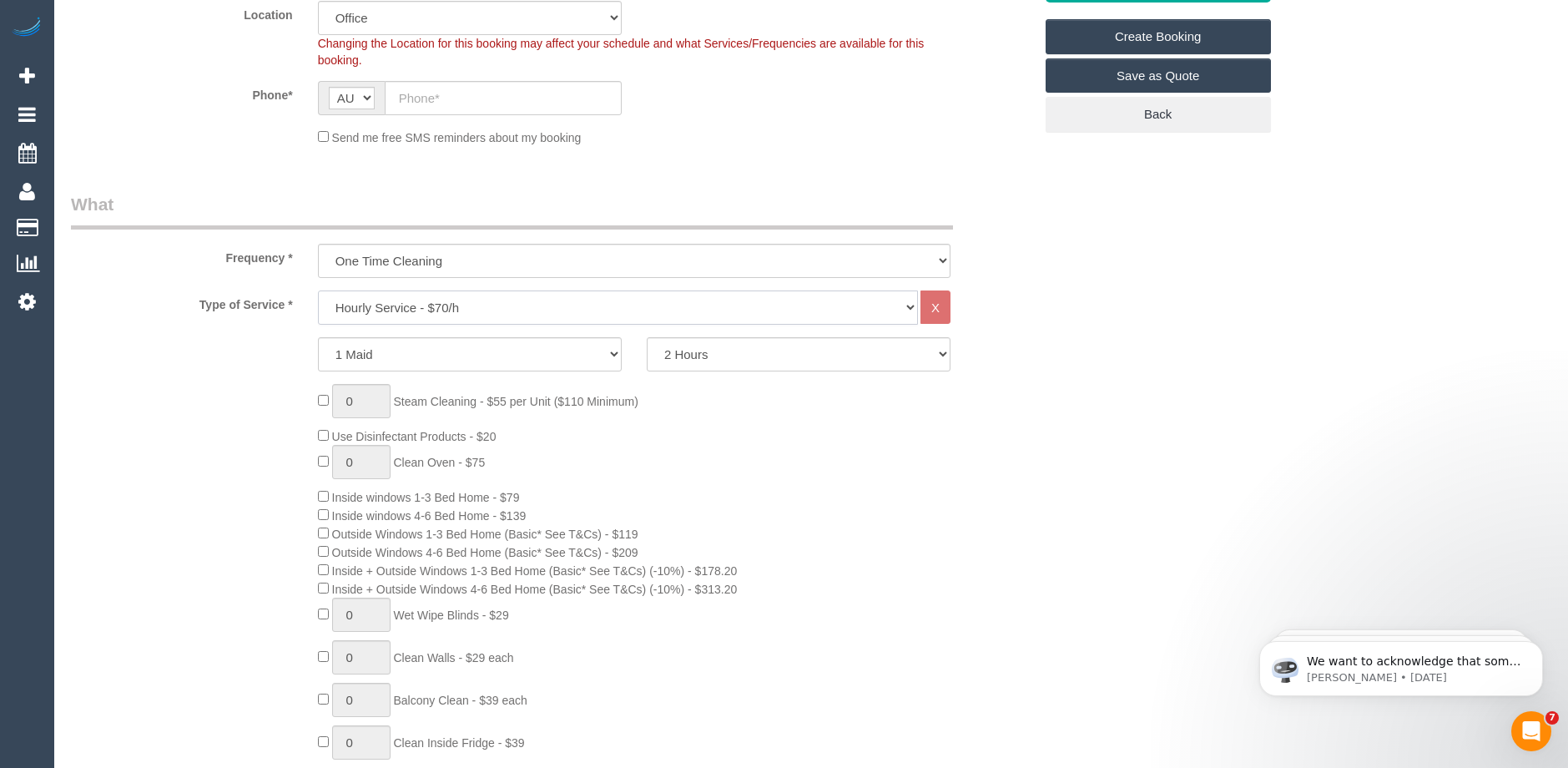
scroll to position [0, 0]
select select "211"
click at [318, 291] on select "Hourly Service - $70/h Hourly Service - $65/h Hourly Service - $60/h Hourly Ser…" at bounding box center [618, 308] width 600 height 35
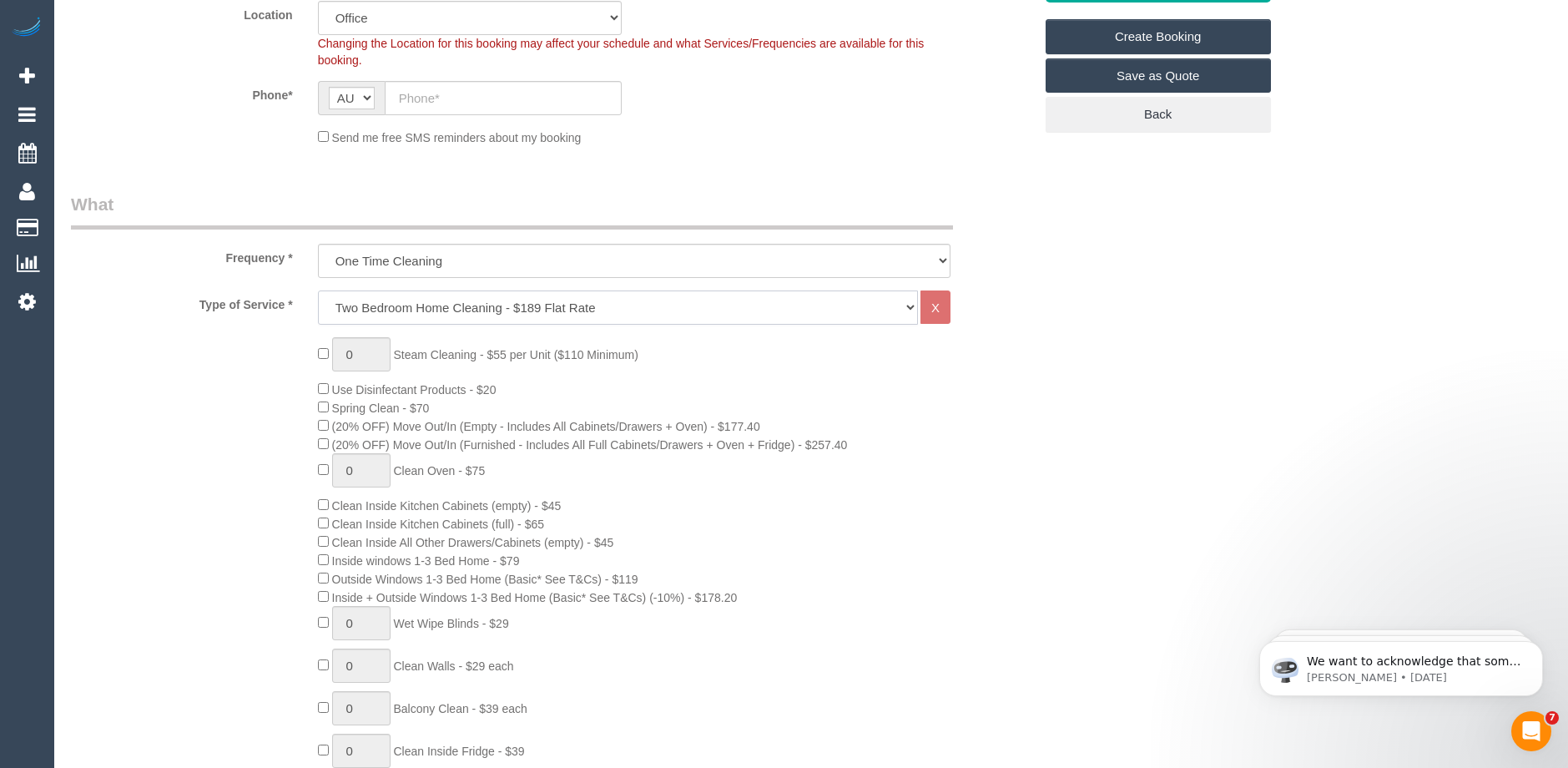
scroll to position [500, 0]
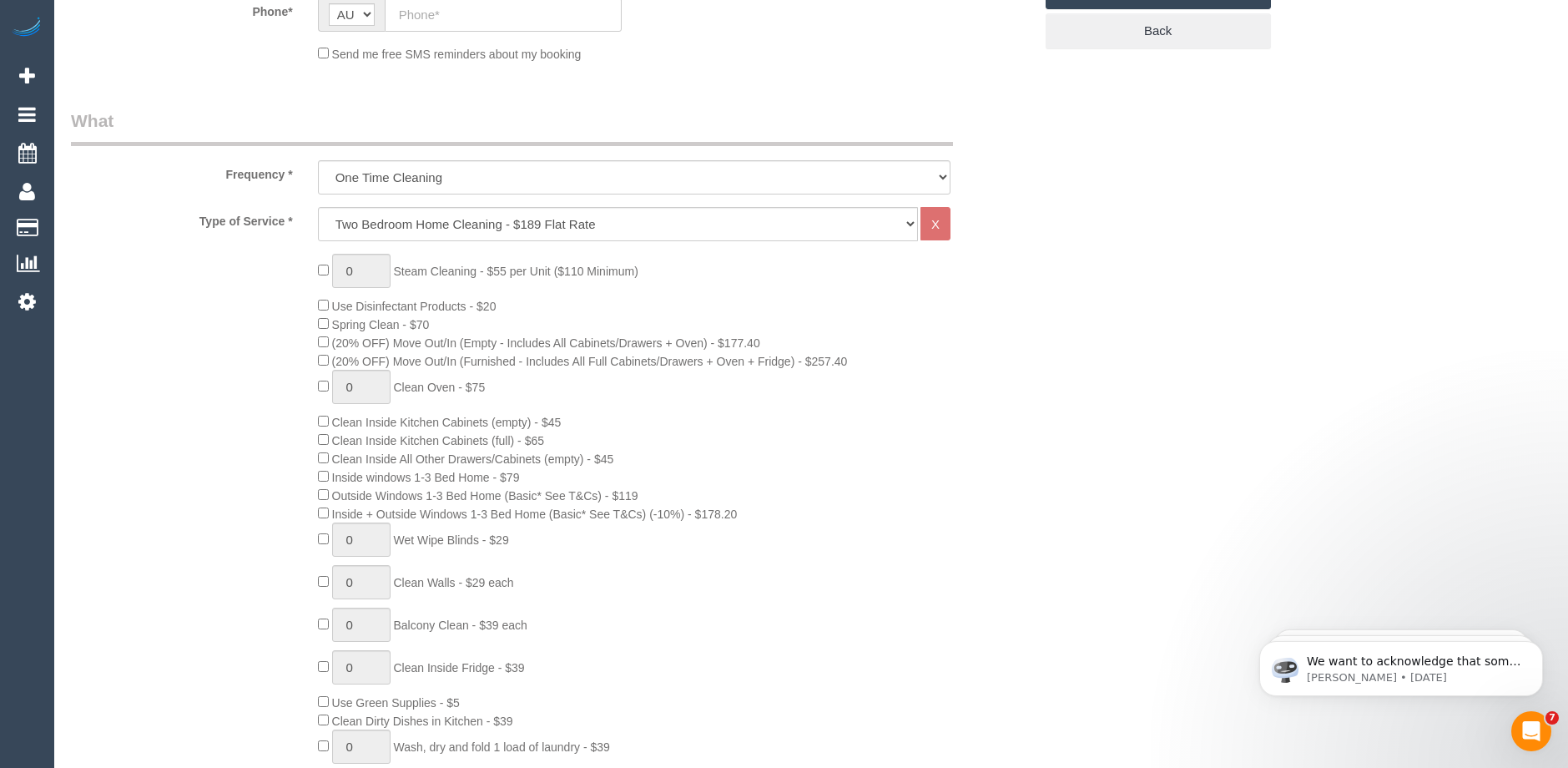
click at [957, 413] on div "0 Steam Cleaning - $55 per Unit ($110 Minimum) Use Disinfectant Products - $20 …" at bounding box center [676, 565] width 740 height 622
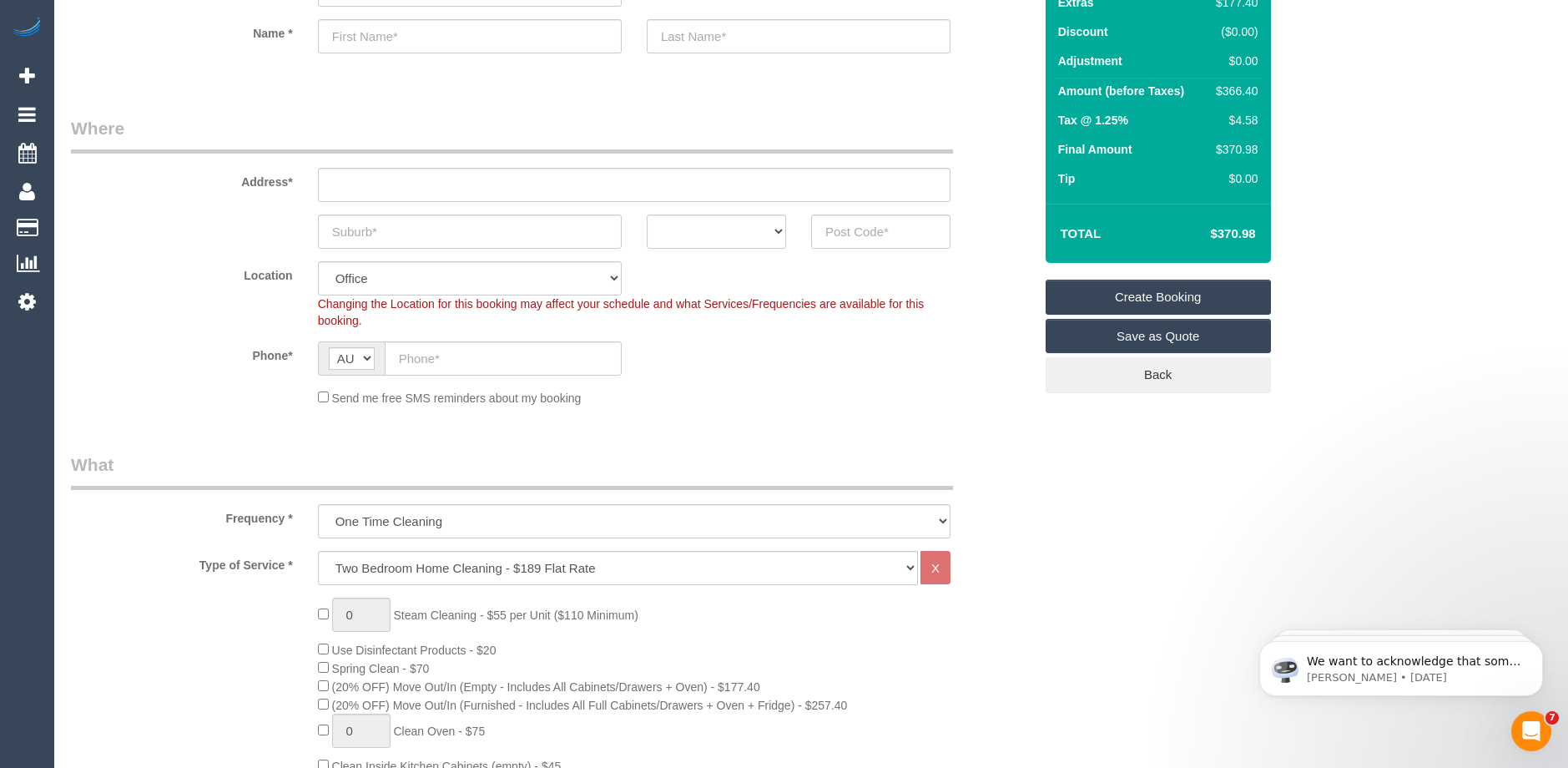
scroll to position [0, 0]
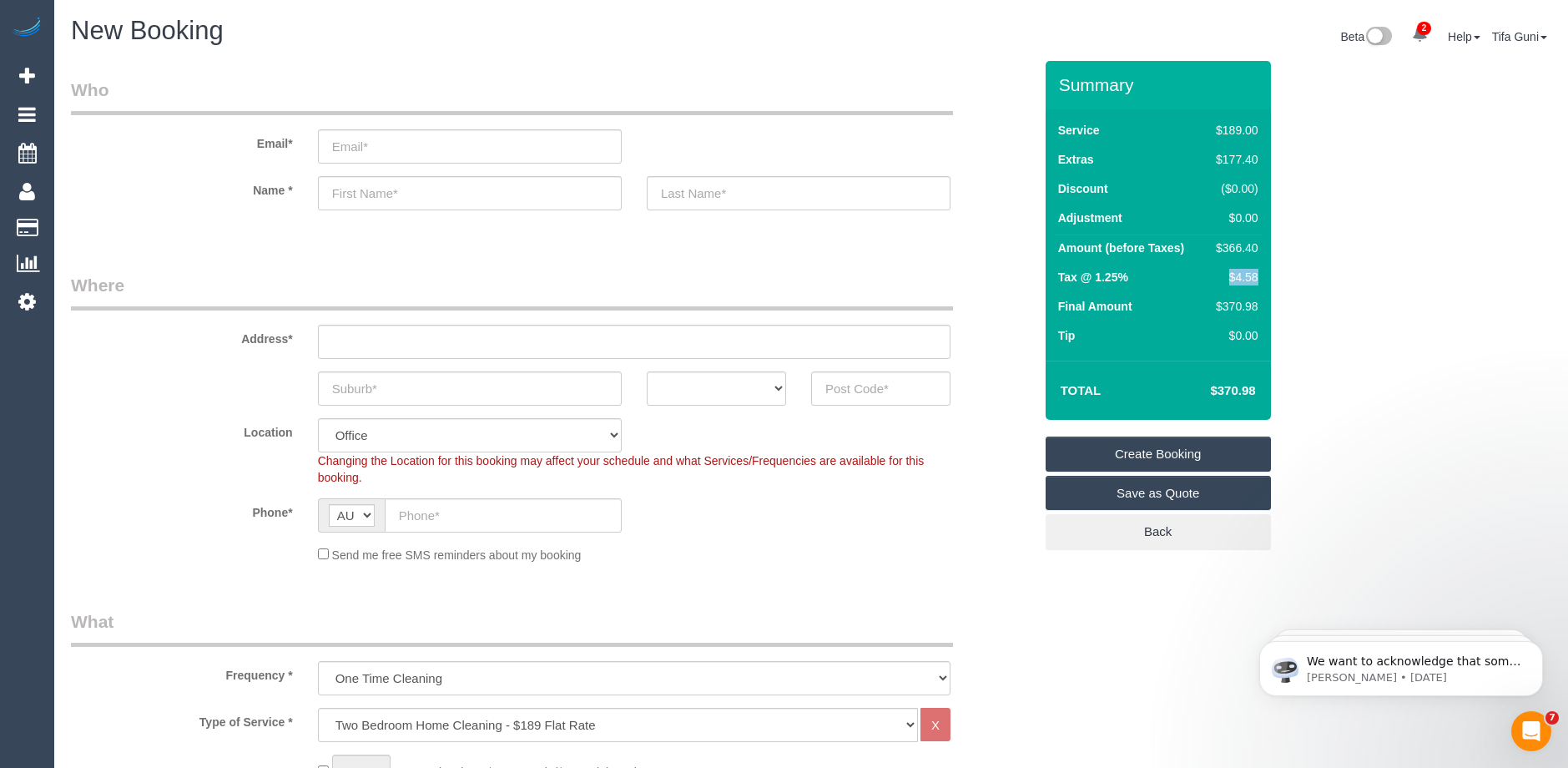
drag, startPoint x: 1259, startPoint y: 280, endPoint x: 1195, endPoint y: 278, distance: 64.0
click at [1195, 278] on tr "Tax @ 1.25% $4.58" at bounding box center [1159, 279] width 209 height 29
copy tr "$4.58"
click at [1154, 341] on td "Tip" at bounding box center [1130, 337] width 151 height 29
drag, startPoint x: 1266, startPoint y: 386, endPoint x: 1191, endPoint y: 384, distance: 75.0
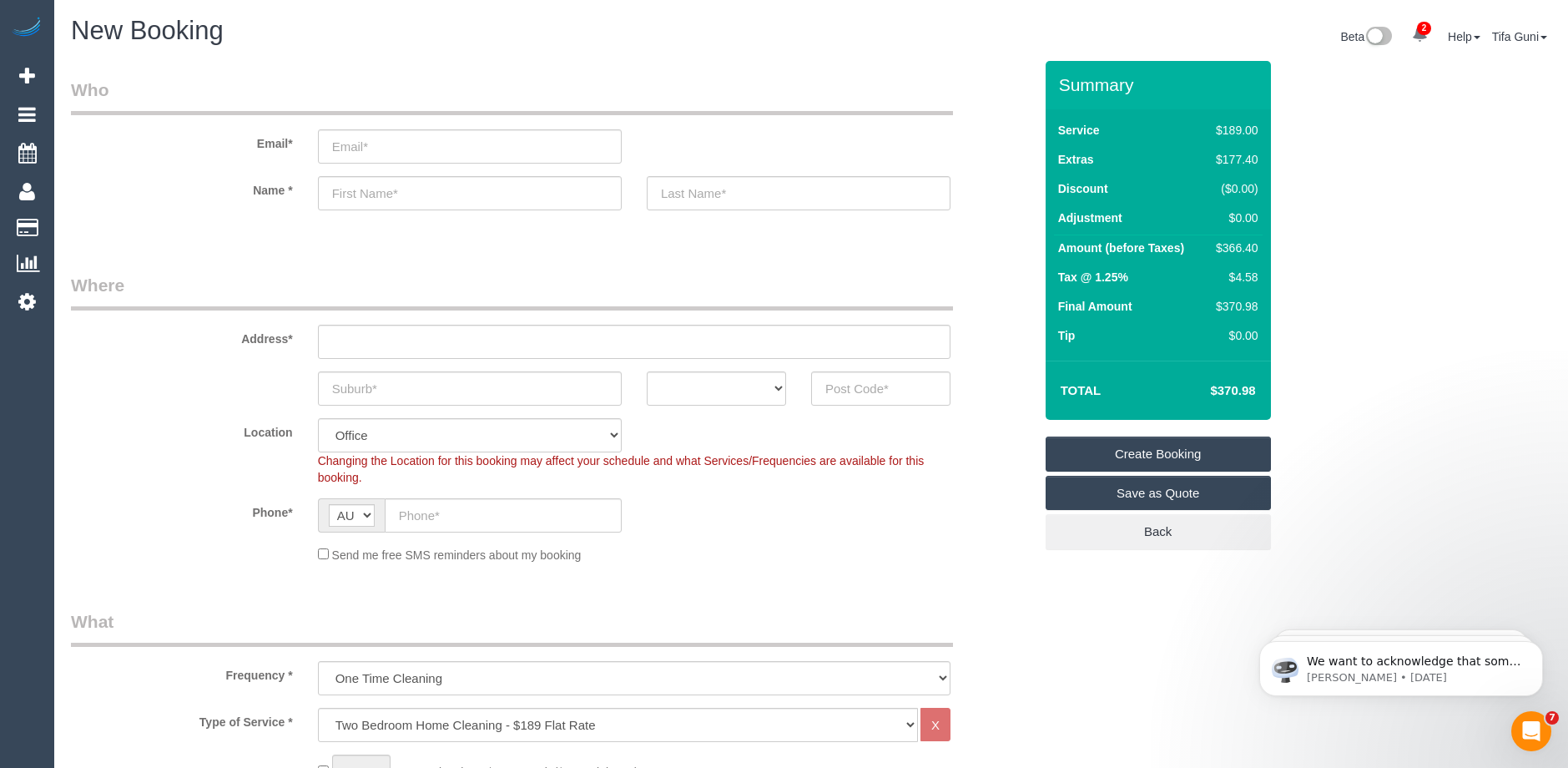
click at [1185, 384] on div "Total $370.98" at bounding box center [1158, 390] width 225 height 59
copy table "Total"
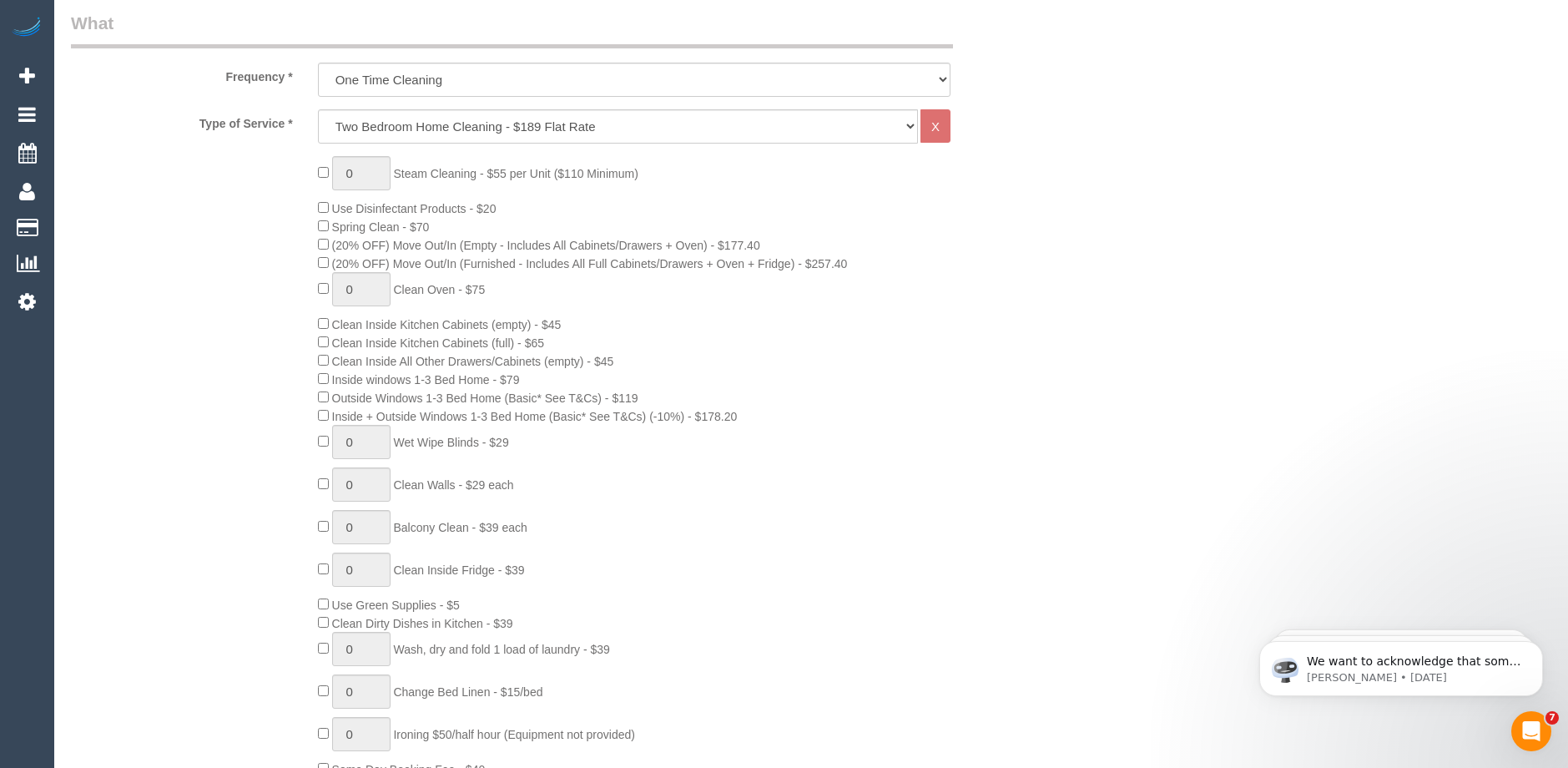
scroll to position [584, 0]
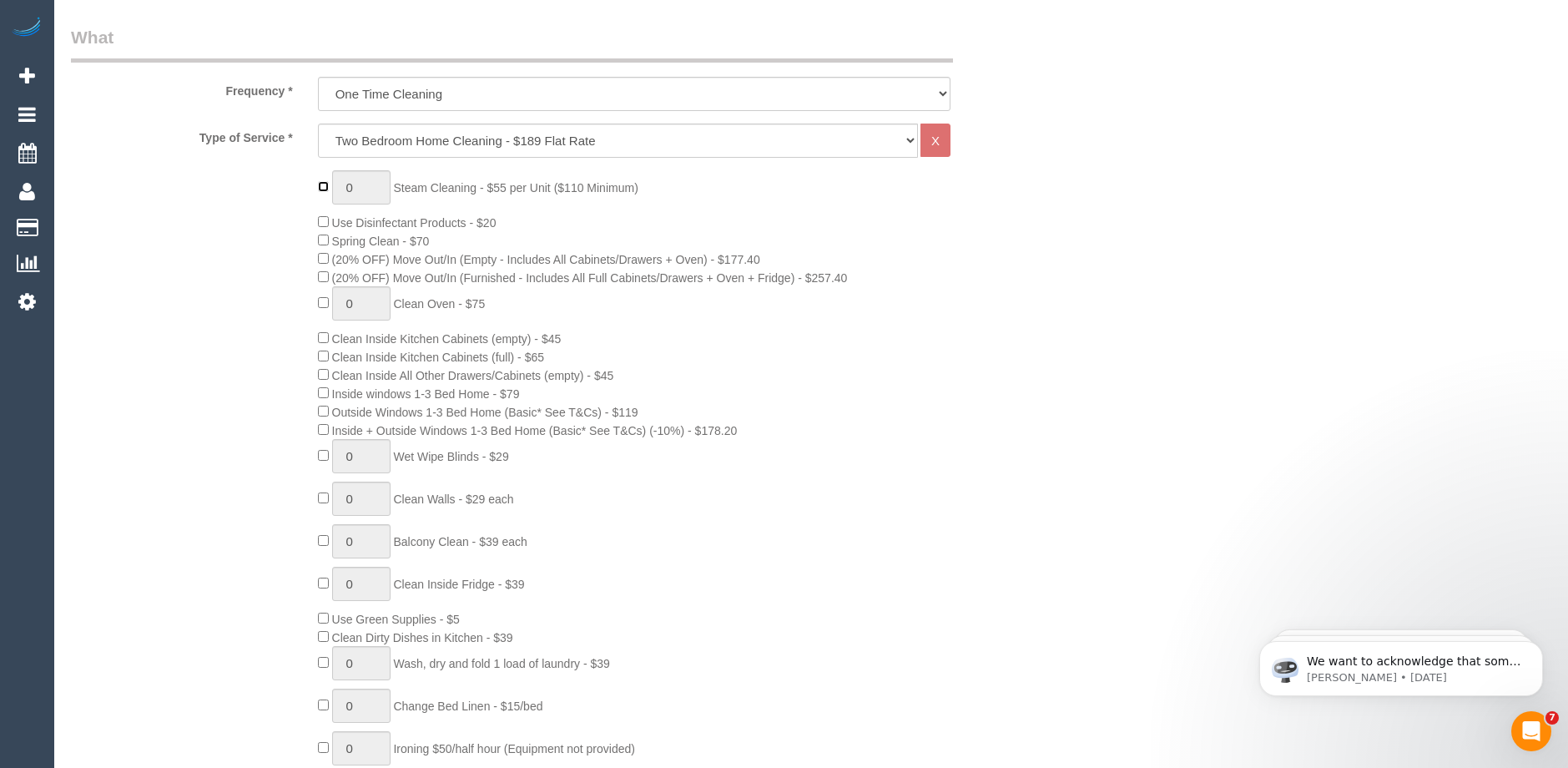
type input "1"
click at [357, 186] on input "1" at bounding box center [361, 188] width 58 height 35
type input "2"
type input "4"
click at [810, 336] on div "4 Steam Cleaning - $55 per Unit ($110 Minimum) Use Disinfectant Products - $20 …" at bounding box center [676, 481] width 740 height 622
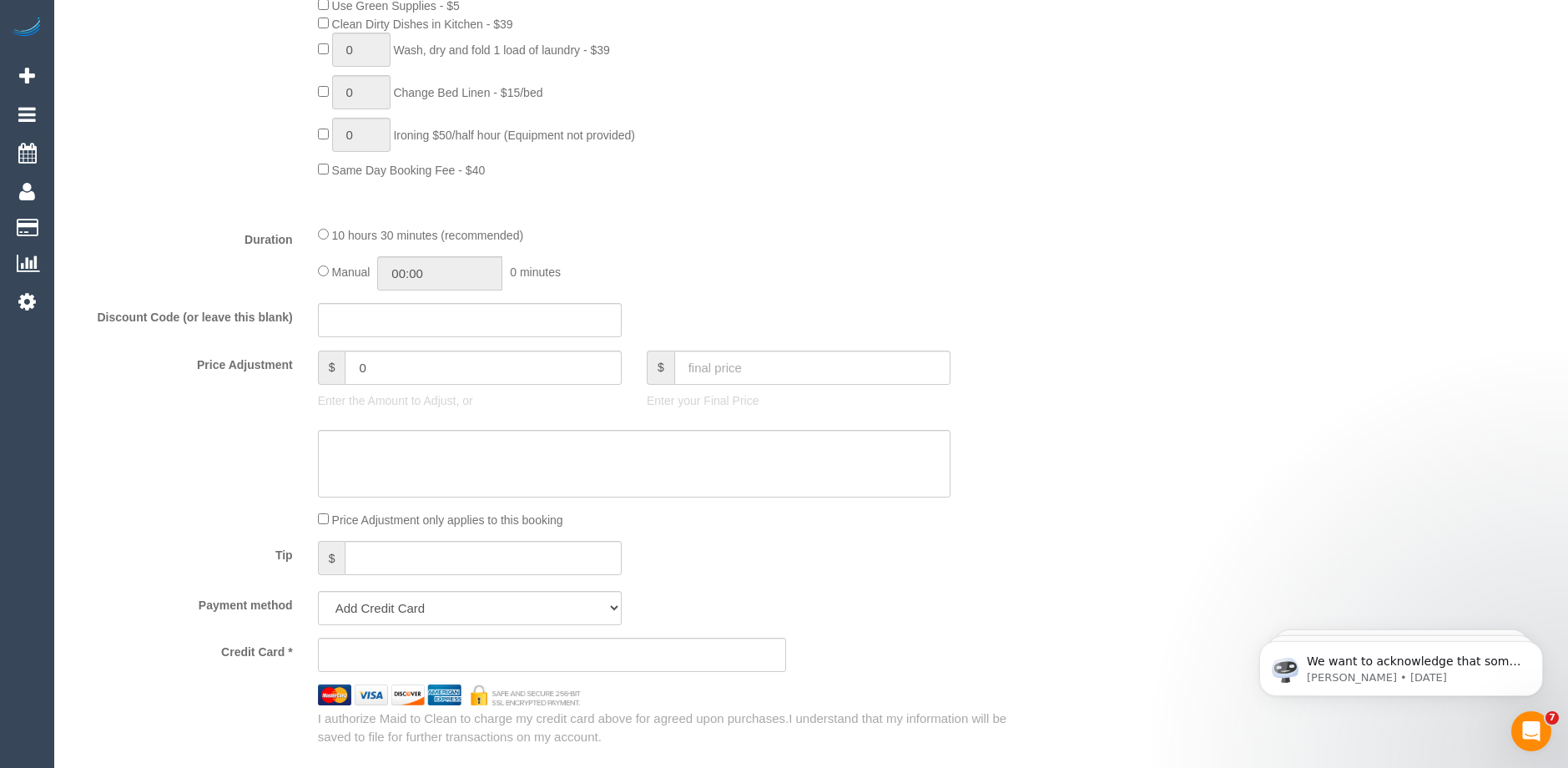
scroll to position [1336, 0]
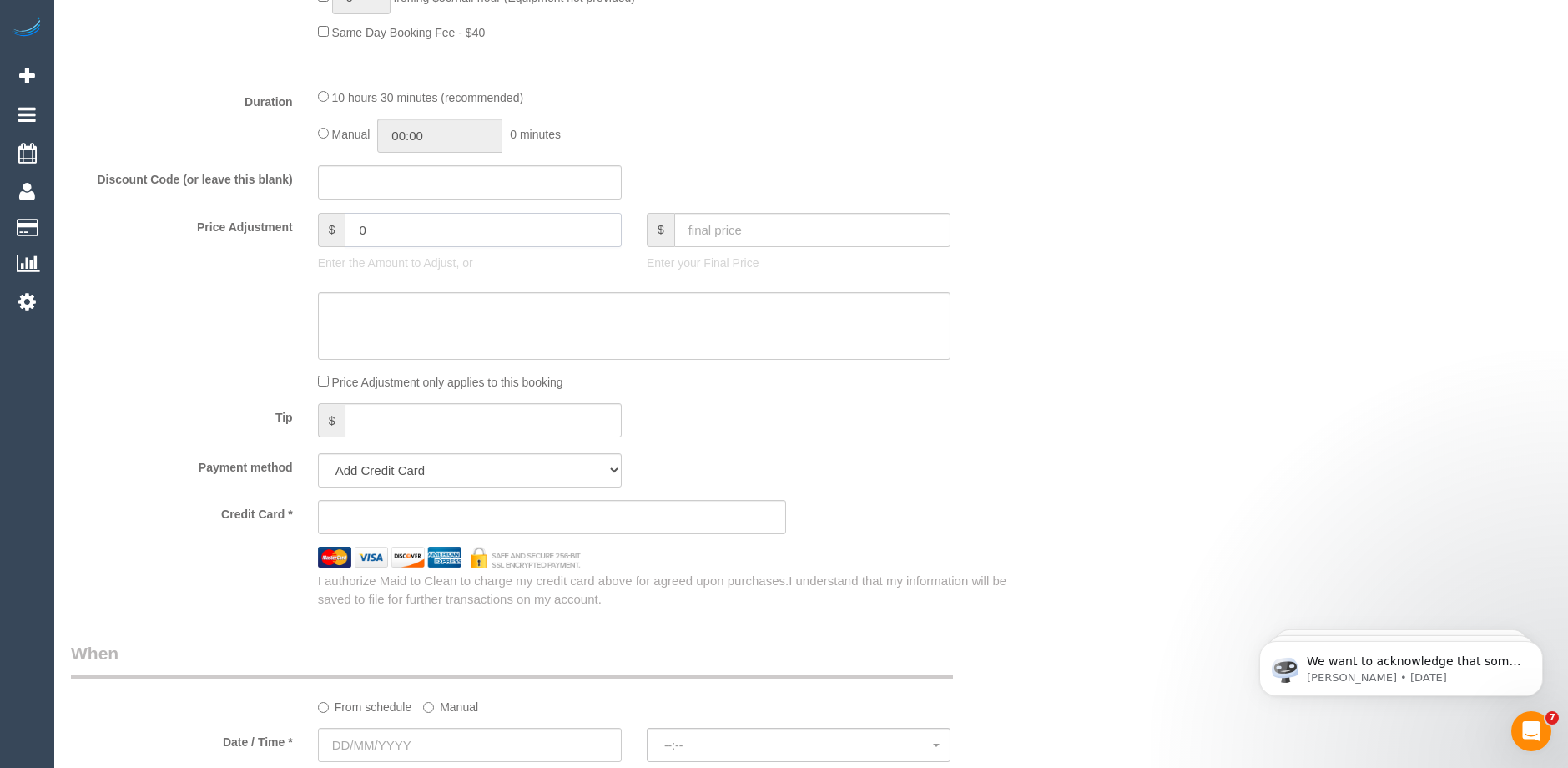
click at [381, 229] on input "0" at bounding box center [483, 230] width 276 height 35
type input "150"
click at [358, 306] on textarea at bounding box center [634, 326] width 633 height 68
type textarea "Steam cleaning mattress"
click at [1321, 464] on div "Who Email* Name * Where Address* ACT NSW NT QLD SA TAS VIC WA Location Office C…" at bounding box center [811, 268] width 1481 height 3088
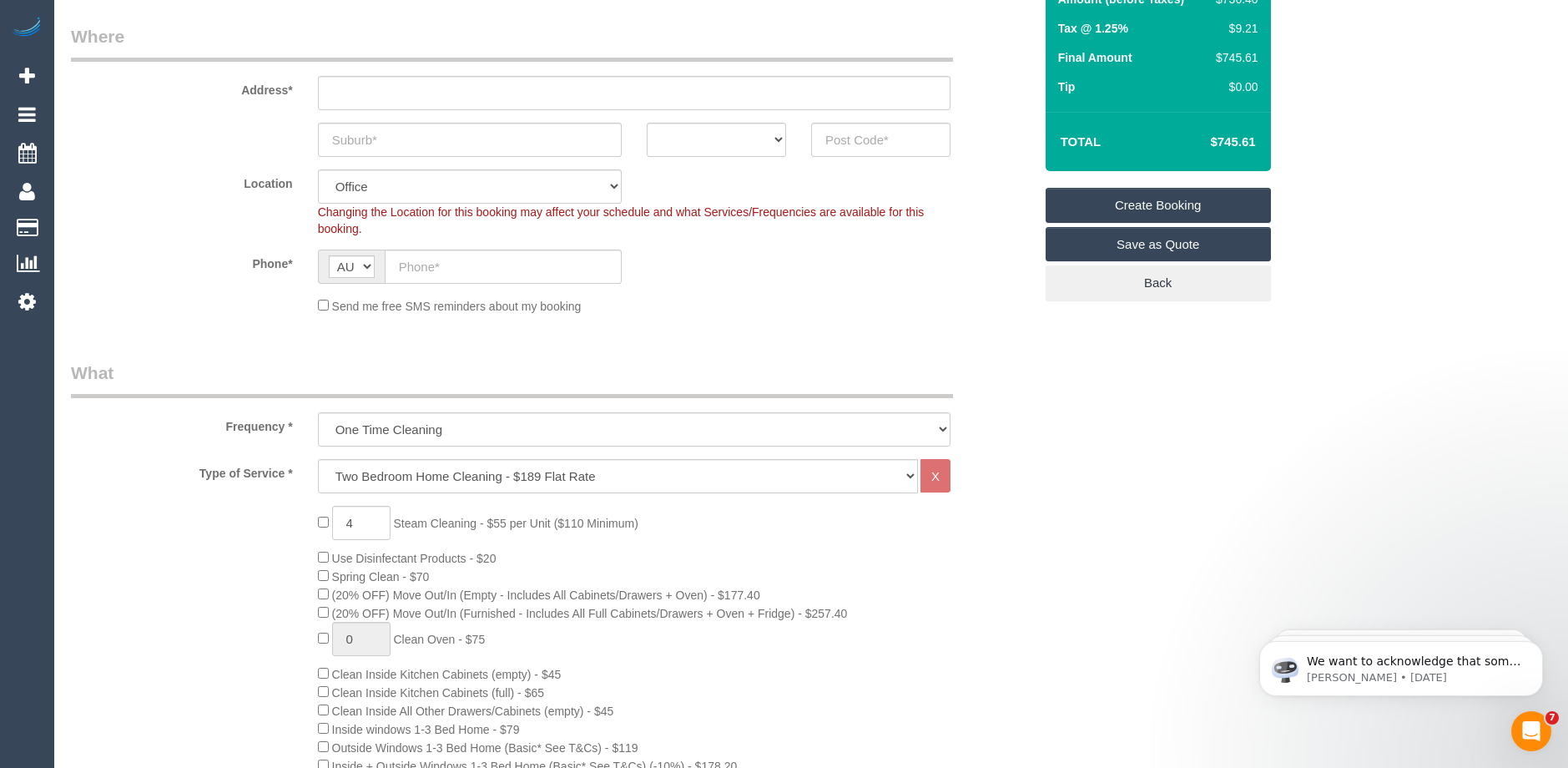
scroll to position [167, 0]
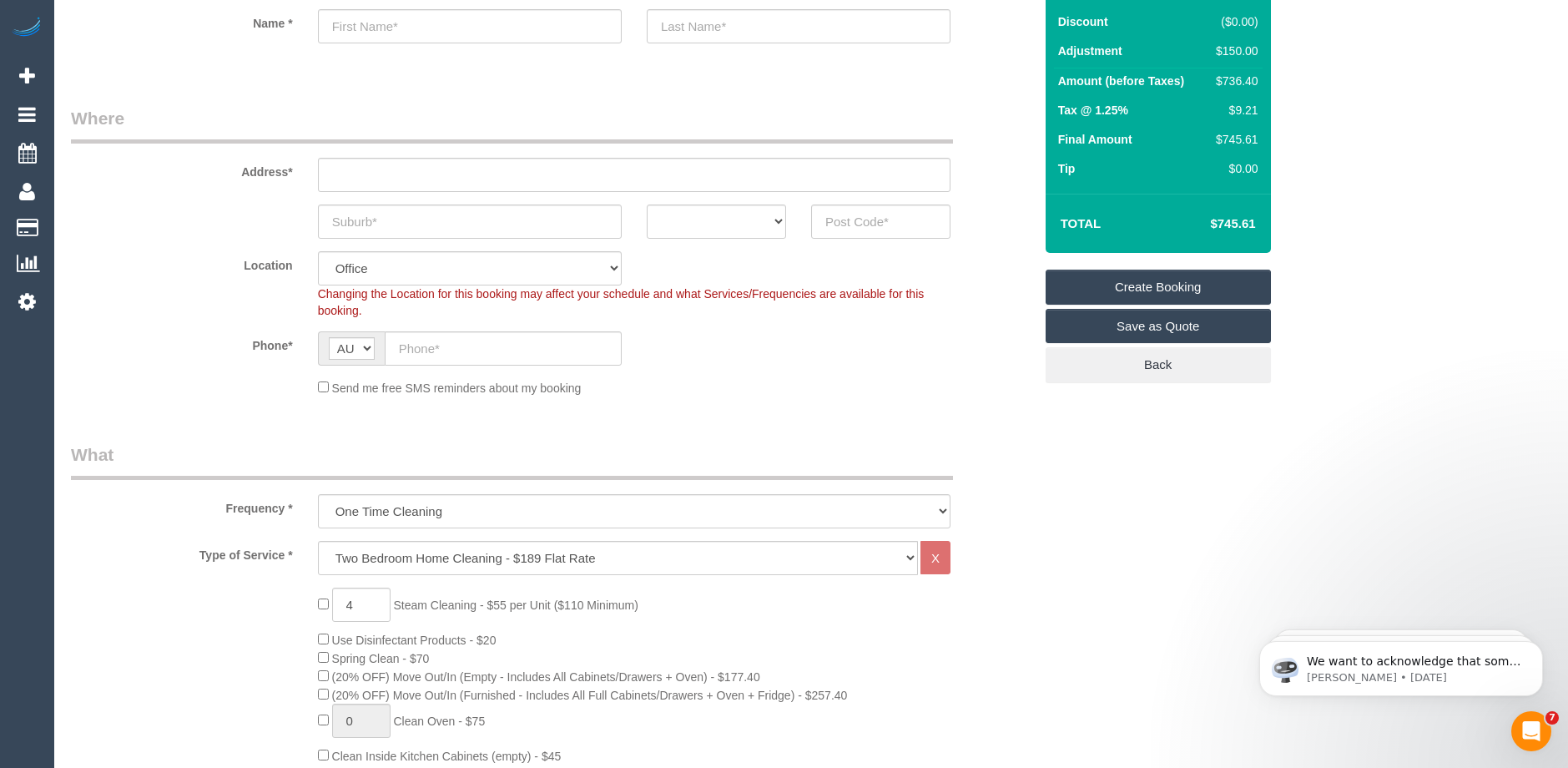
drag, startPoint x: 1257, startPoint y: 222, endPoint x: 1187, endPoint y: 221, distance: 70.0
click at [1187, 221] on td "$745.61" at bounding box center [1207, 224] width 108 height 42
copy h4 "$745.61"
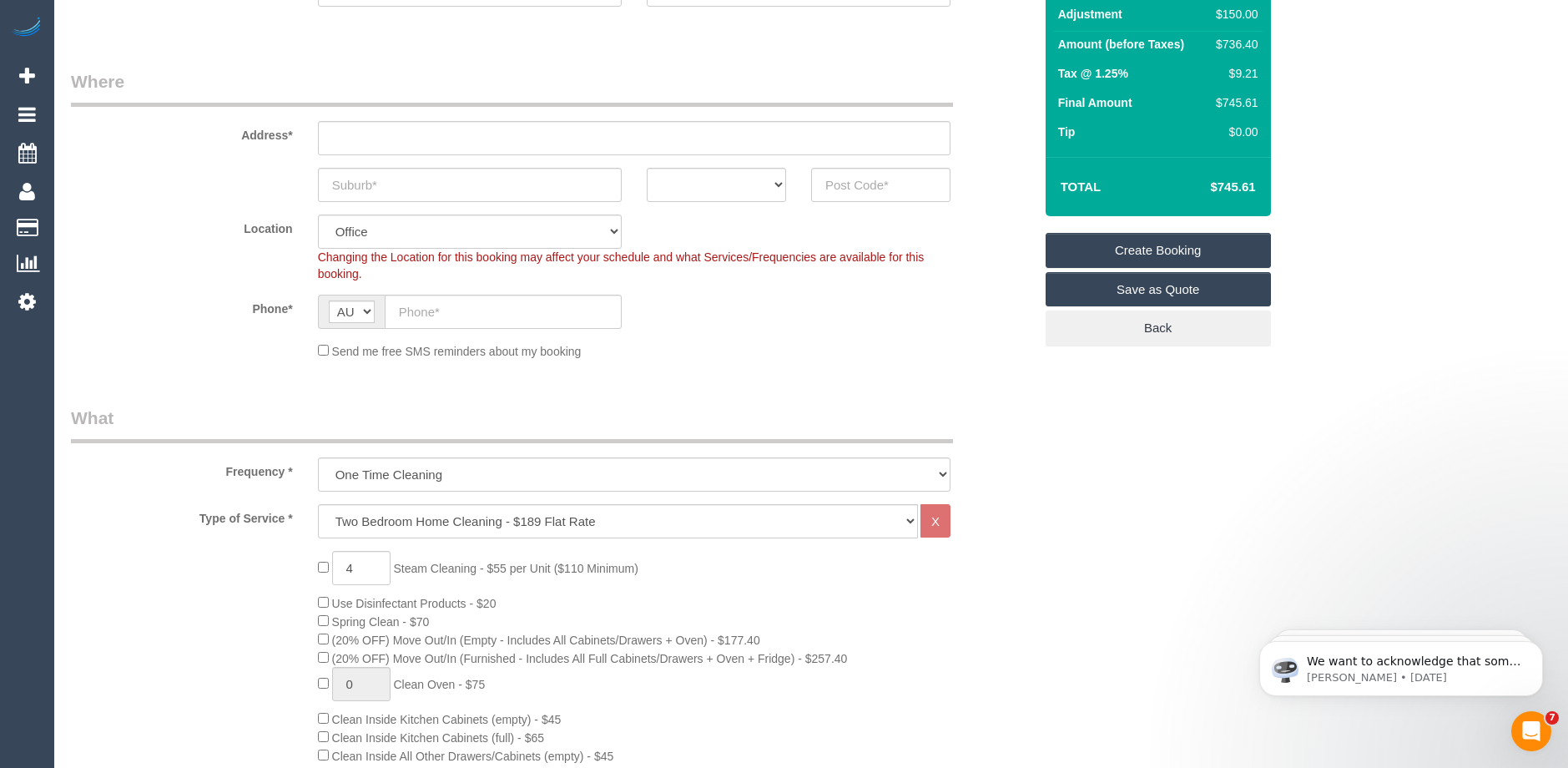
scroll to position [0, 0]
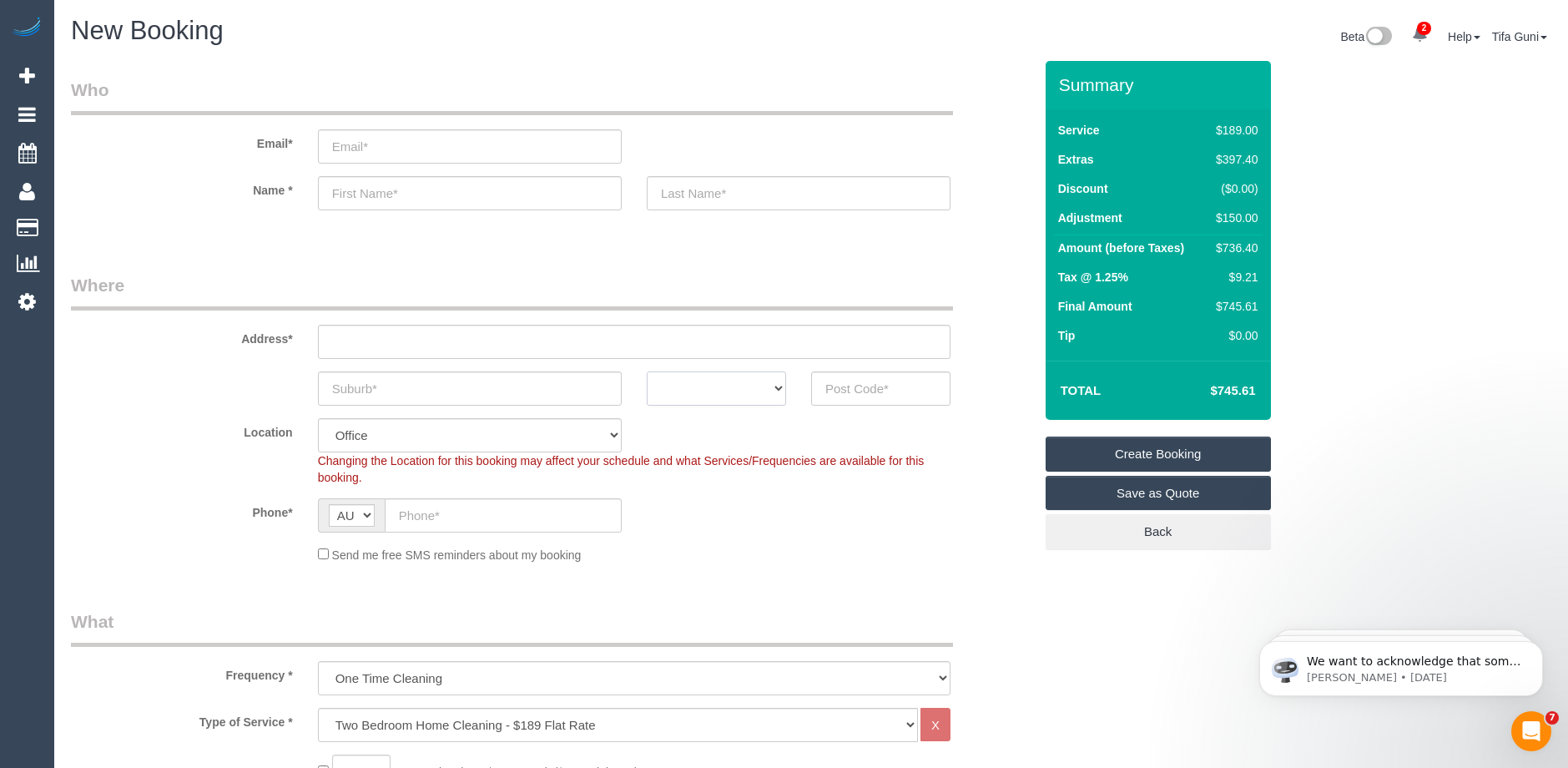
click at [751, 390] on select "ACT [GEOGRAPHIC_DATA] NT [GEOGRAPHIC_DATA] SA TAS [GEOGRAPHIC_DATA] [GEOGRAPHIC…" at bounding box center [716, 388] width 139 height 35
select select "VIC"
click at [647, 371] on select "ACT [GEOGRAPHIC_DATA] NT [GEOGRAPHIC_DATA] SA TAS [GEOGRAPHIC_DATA] [GEOGRAPHIC…" at bounding box center [716, 388] width 139 height 35
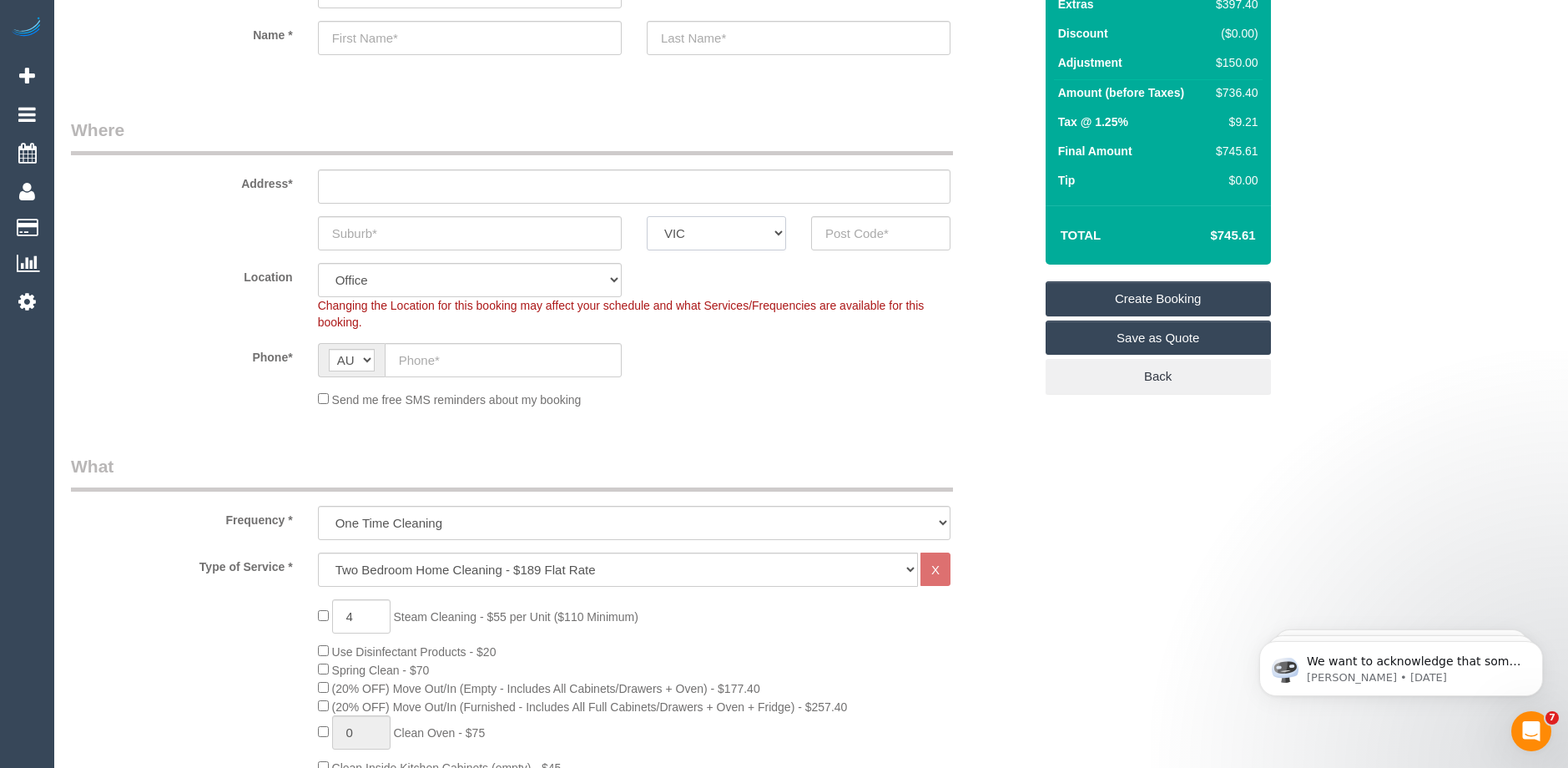
scroll to position [250, 0]
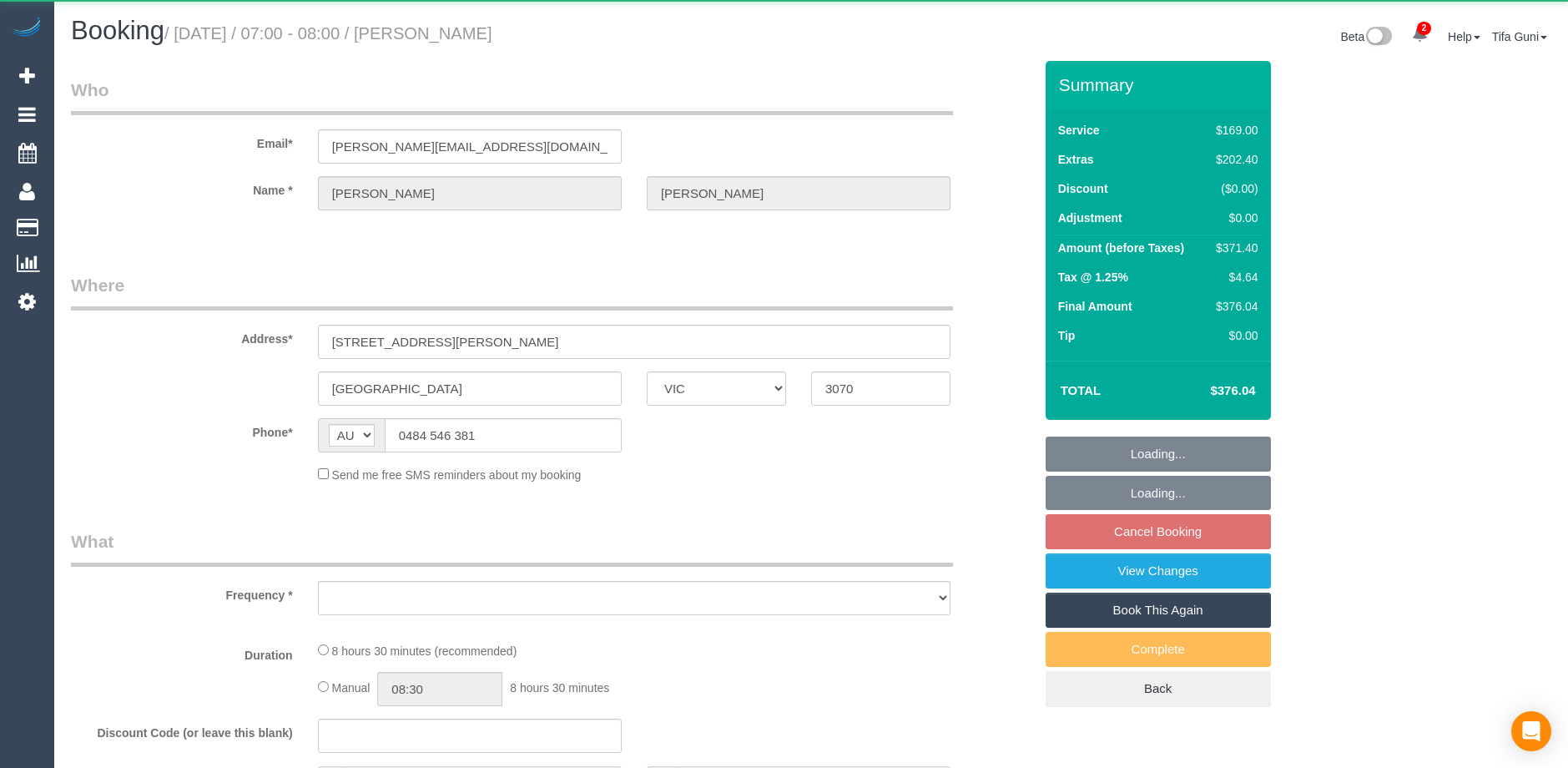
select select "VIC"
select select "object:582"
select select "string:stripe-pm_1P8CXy2GScqysDRV2Et8sDEO"
select select "number:28"
select select "number:14"
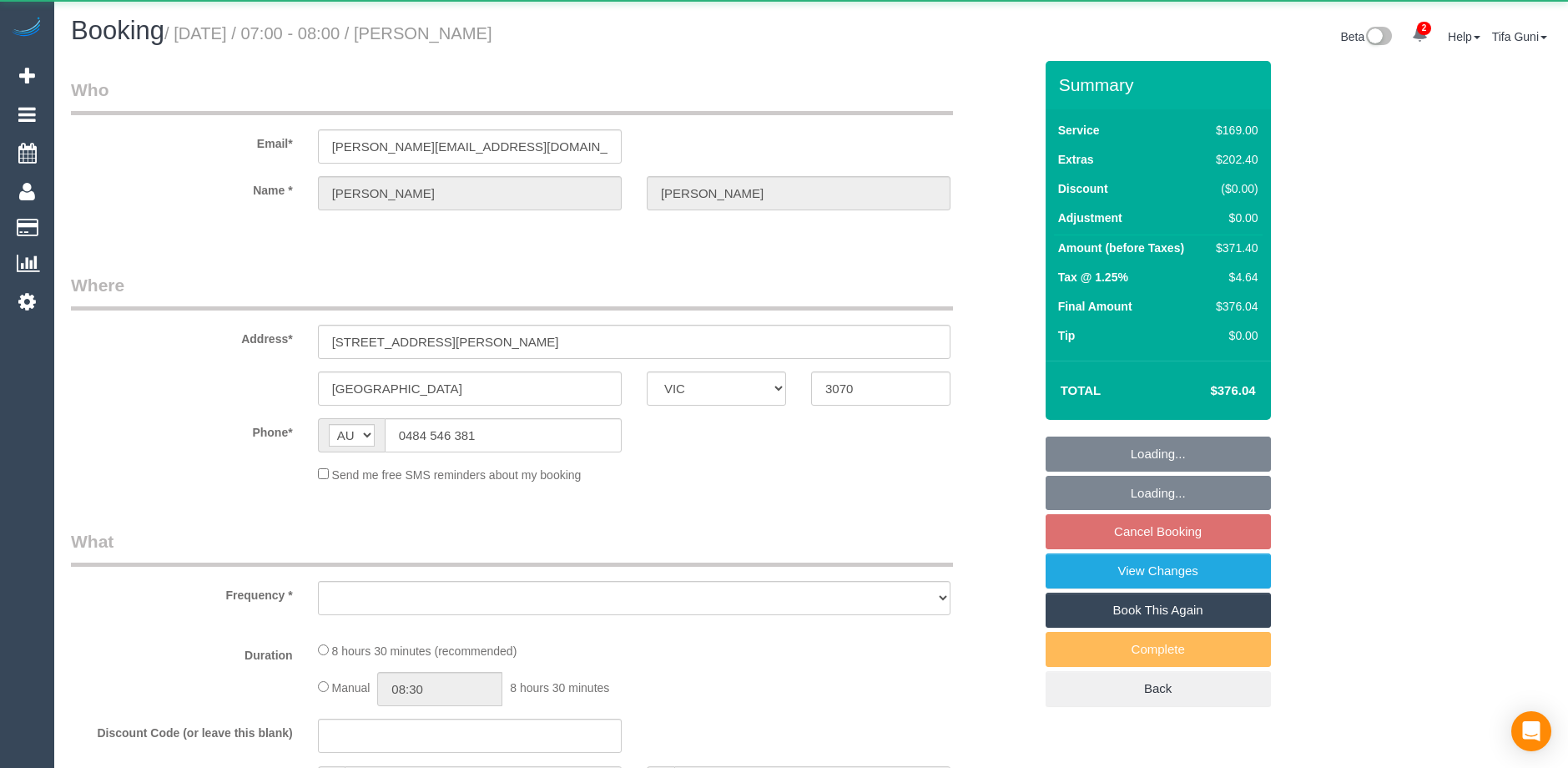
select select "number:18"
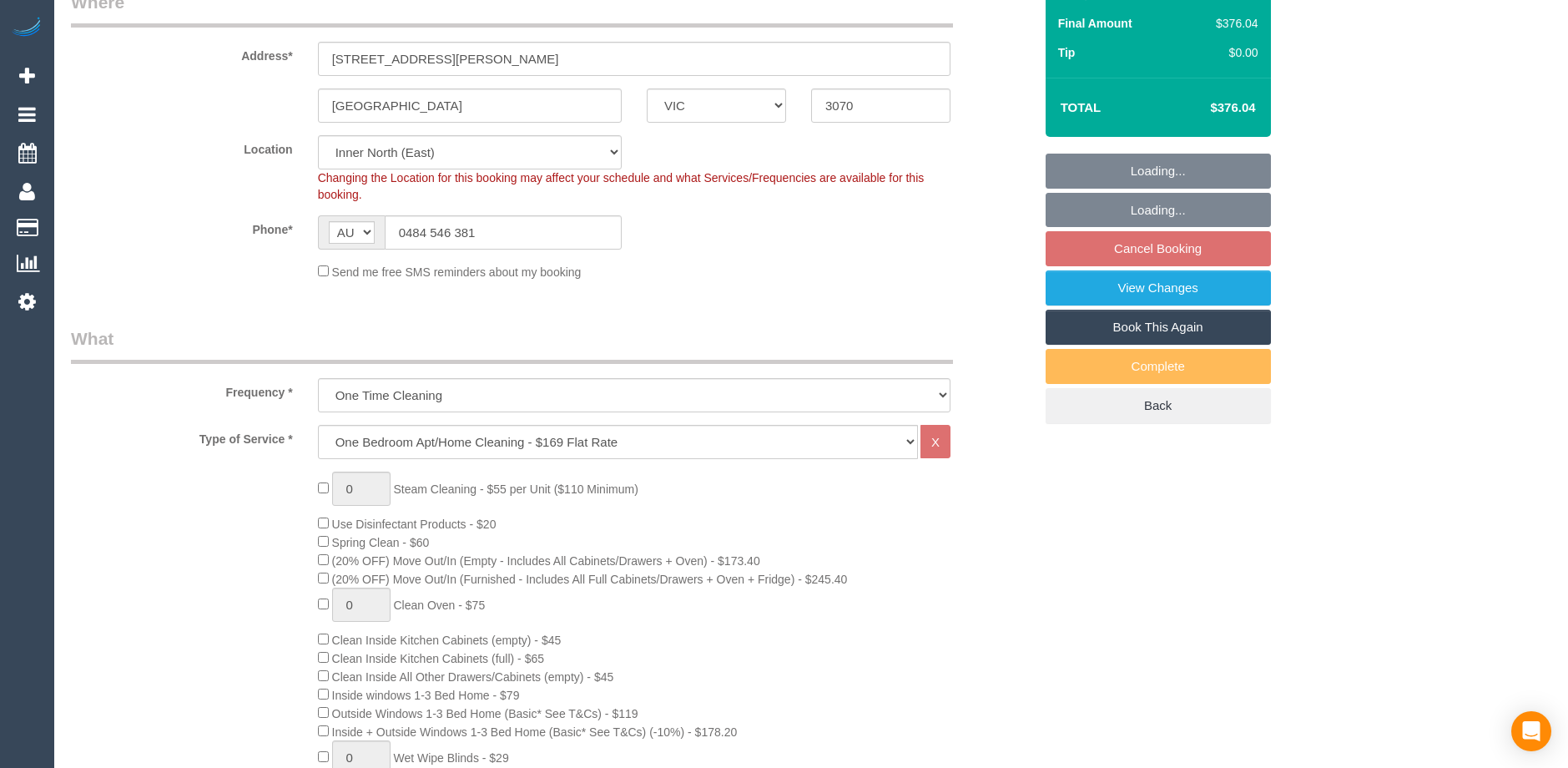
select select "object:837"
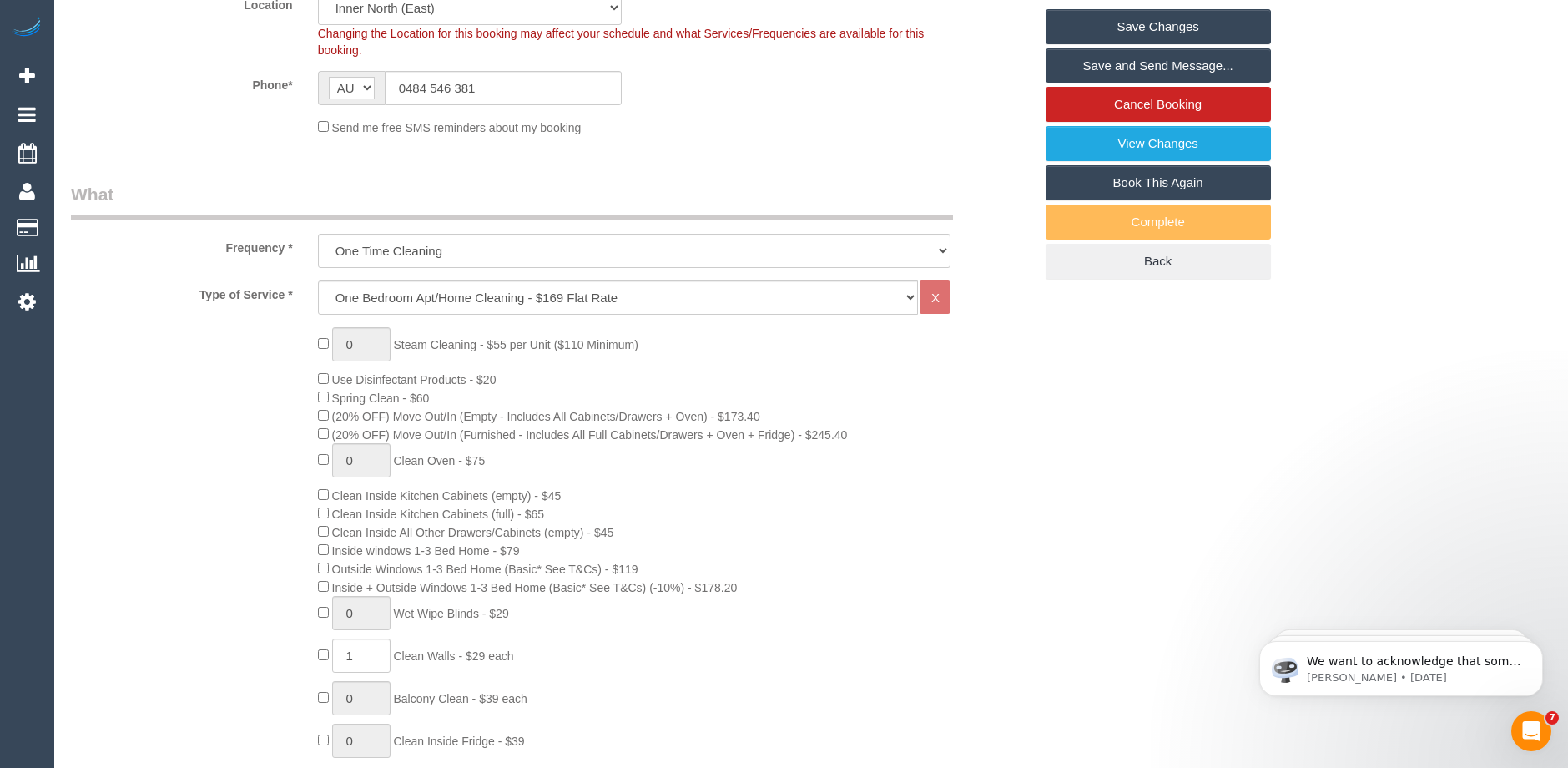
scroll to position [250, 0]
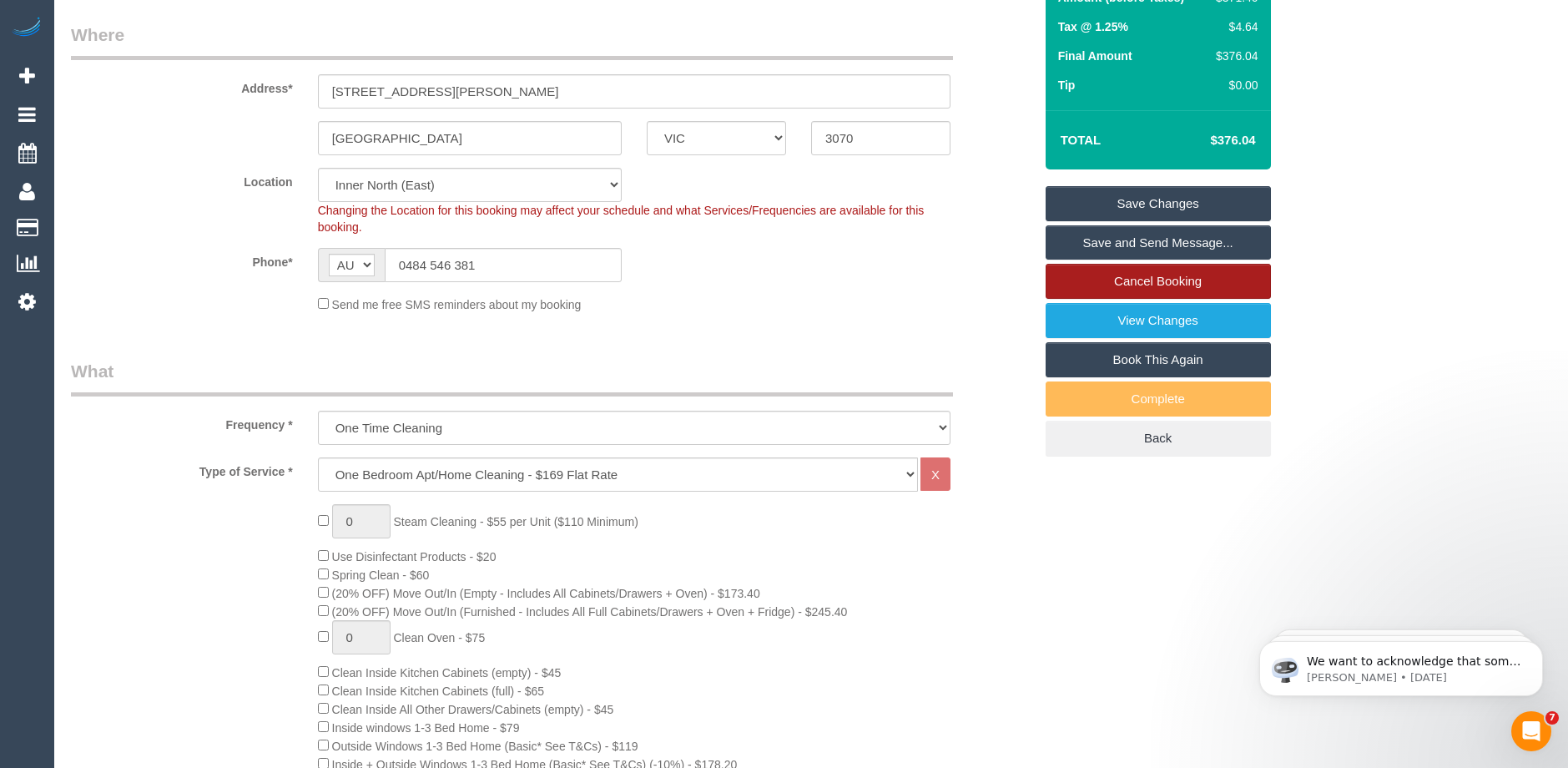
click at [1152, 279] on link "Cancel Booking" at bounding box center [1158, 281] width 225 height 35
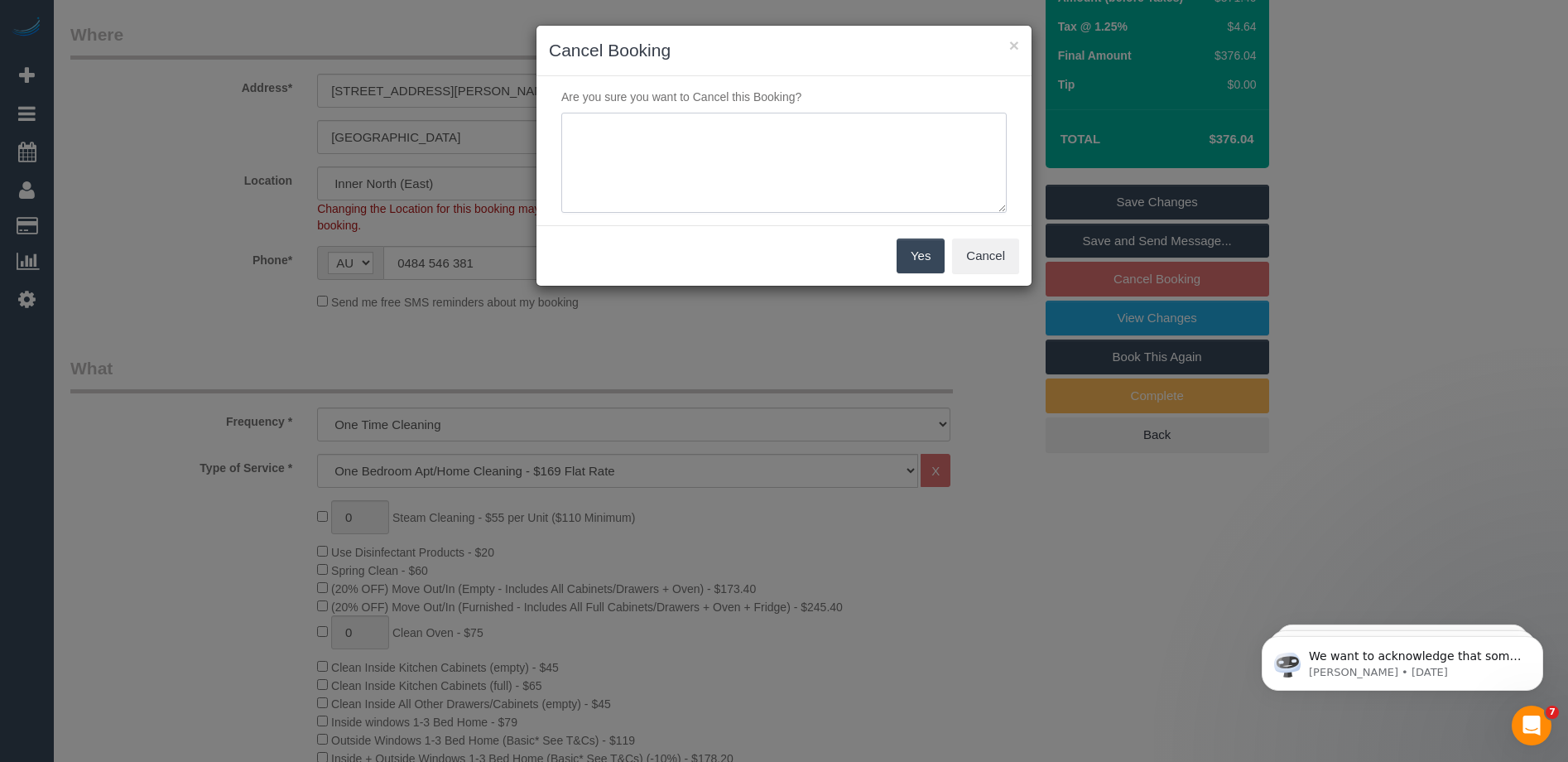
click at [629, 144] on textarea at bounding box center [784, 163] width 445 height 101
type textarea "Customer mentioned the owners have cleaned the property by themselves and so no…"
click at [916, 255] on button "Yes" at bounding box center [920, 256] width 48 height 35
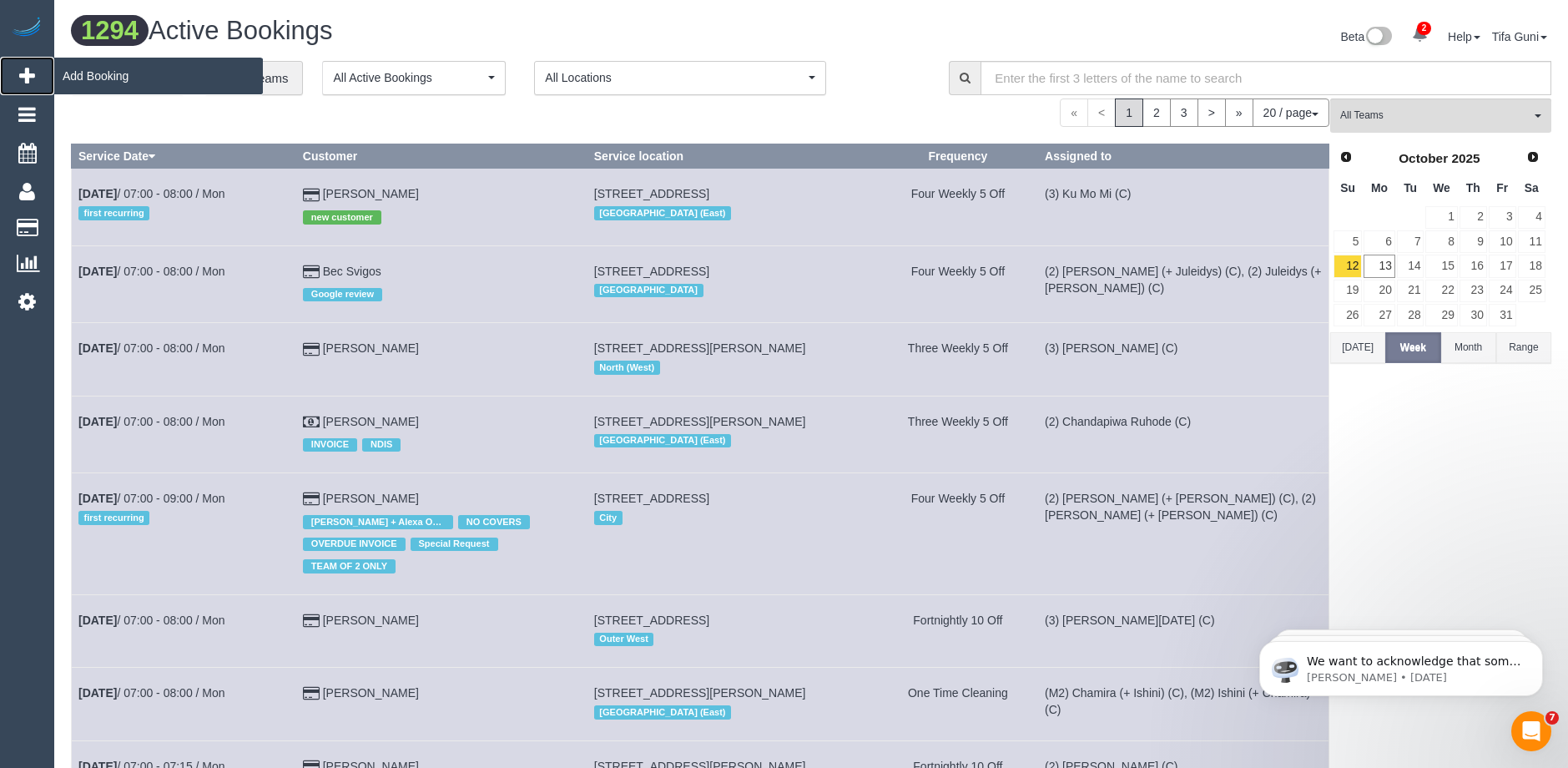
click at [101, 81] on span "Add Booking" at bounding box center [159, 76] width 209 height 38
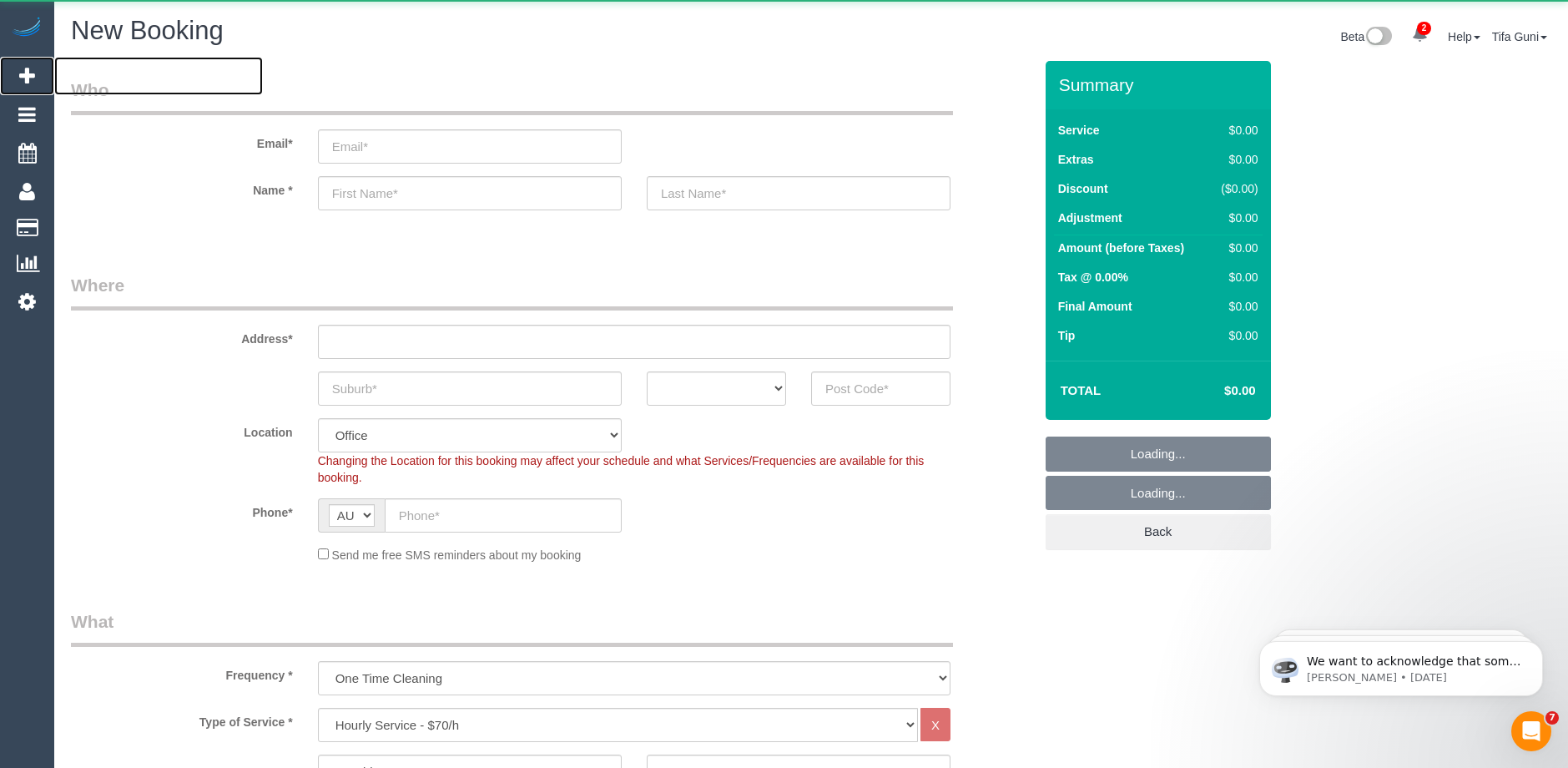
select select "object:4950"
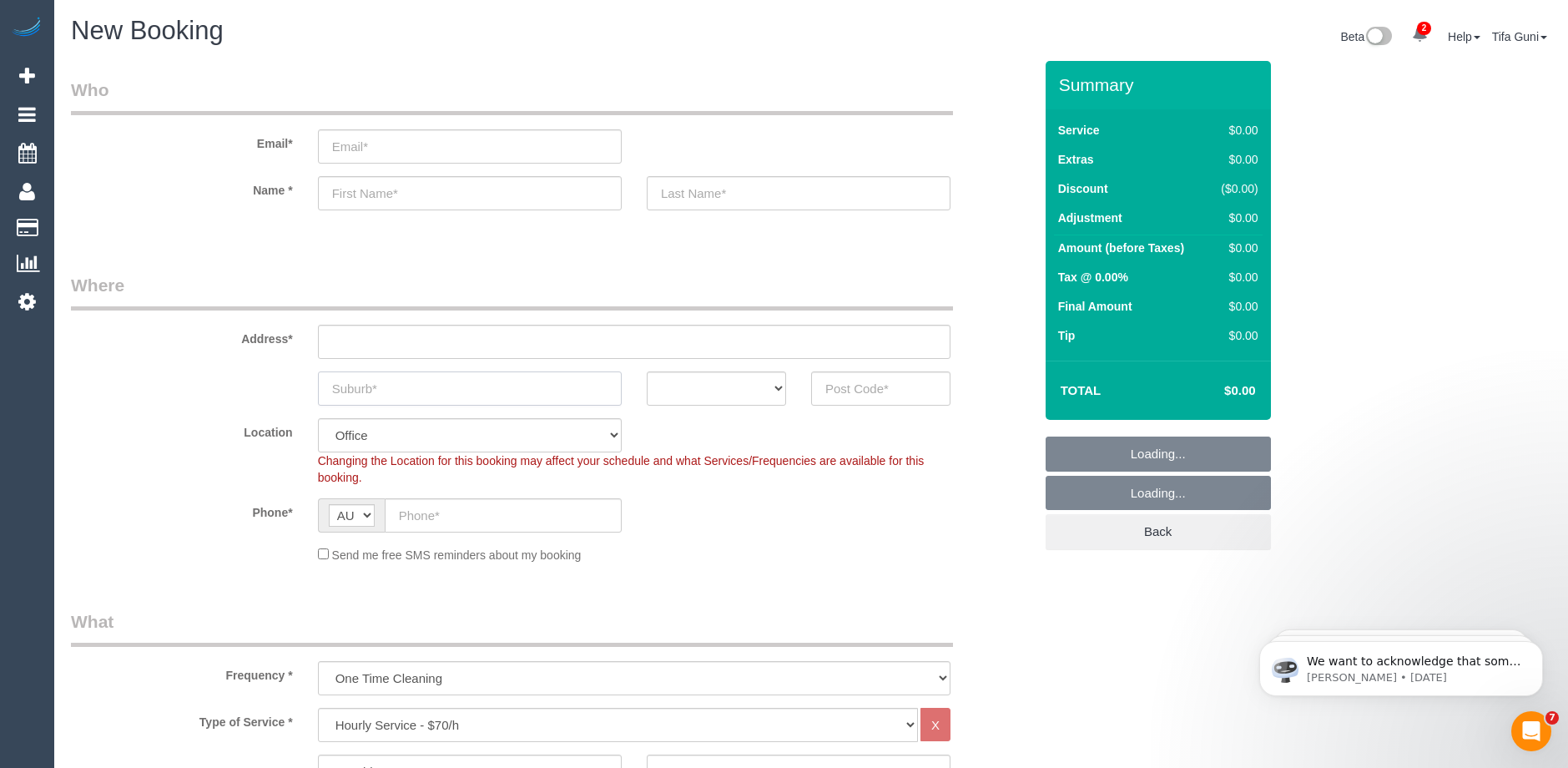
click at [397, 388] on input "text" at bounding box center [470, 388] width 304 height 35
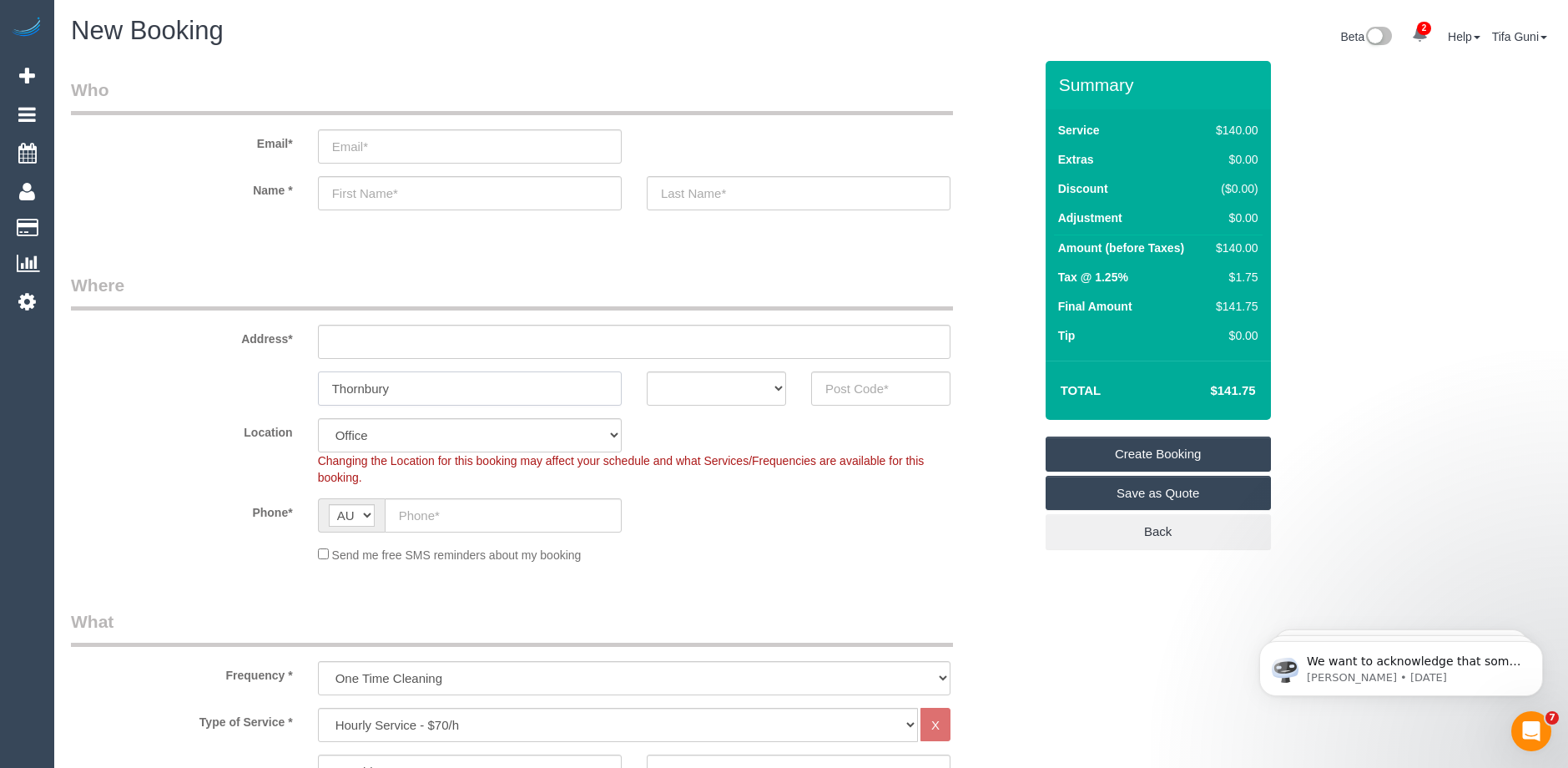
drag, startPoint x: 401, startPoint y: 387, endPoint x: 289, endPoint y: 393, distance: 112.2
click at [275, 392] on div "Thornbury ACT NSW NT QLD SA TAS VIC WA" at bounding box center [552, 388] width 987 height 35
type input "Thornbury"
click at [716, 388] on select "ACT [GEOGRAPHIC_DATA] NT [GEOGRAPHIC_DATA] SA TAS [GEOGRAPHIC_DATA] [GEOGRAPHIC…" at bounding box center [716, 388] width 139 height 35
select select "VIC"
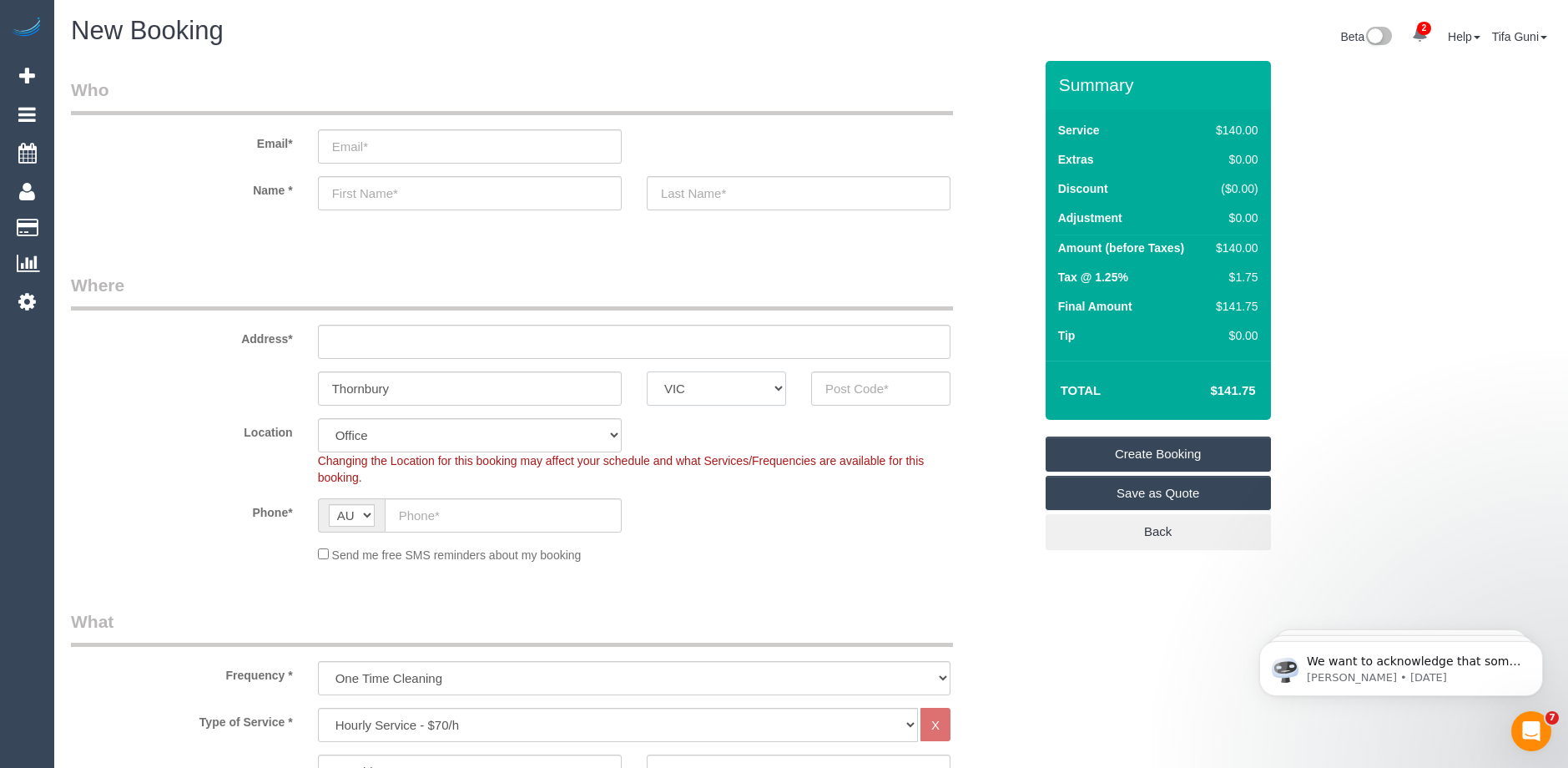
click at [647, 371] on select "ACT [GEOGRAPHIC_DATA] NT [GEOGRAPHIC_DATA] SA TAS [GEOGRAPHIC_DATA] [GEOGRAPHIC…" at bounding box center [716, 388] width 139 height 35
click at [871, 385] on input "text" at bounding box center [880, 388] width 139 height 35
type input "3071"
click at [341, 331] on input "text" at bounding box center [634, 342] width 633 height 35
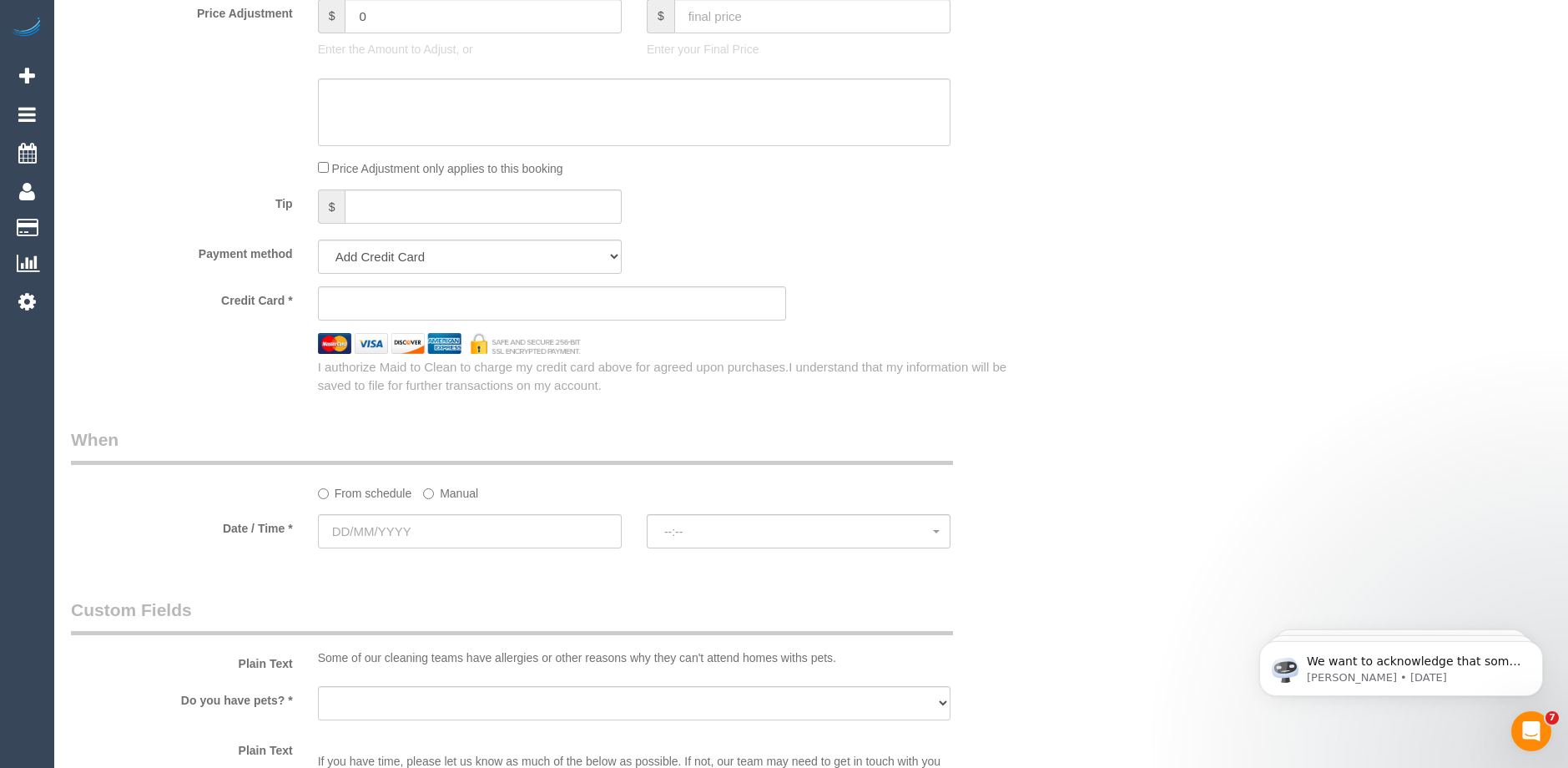
scroll to position [1753, 0]
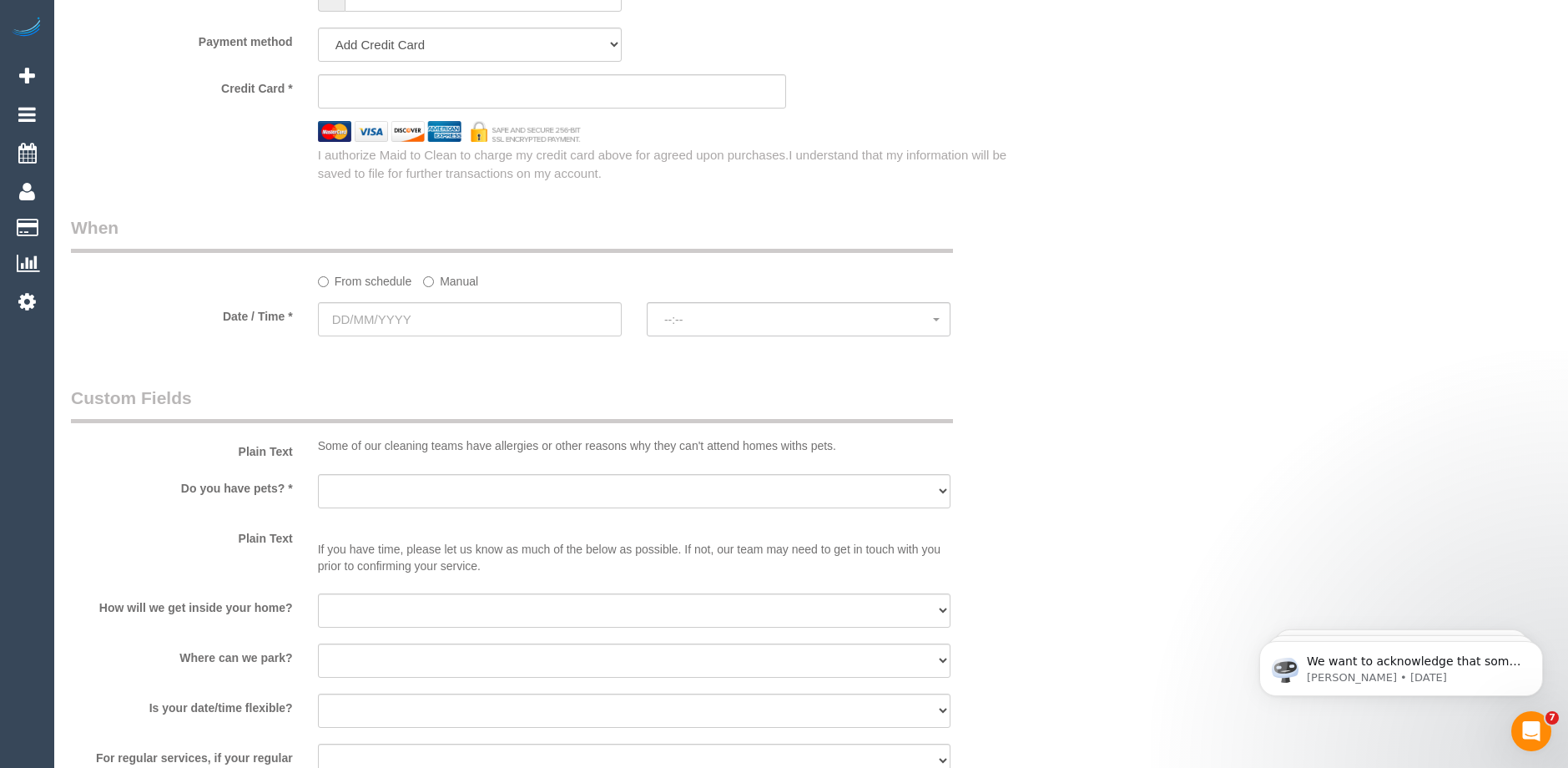
type input "-"
click at [408, 319] on input "text" at bounding box center [470, 319] width 304 height 35
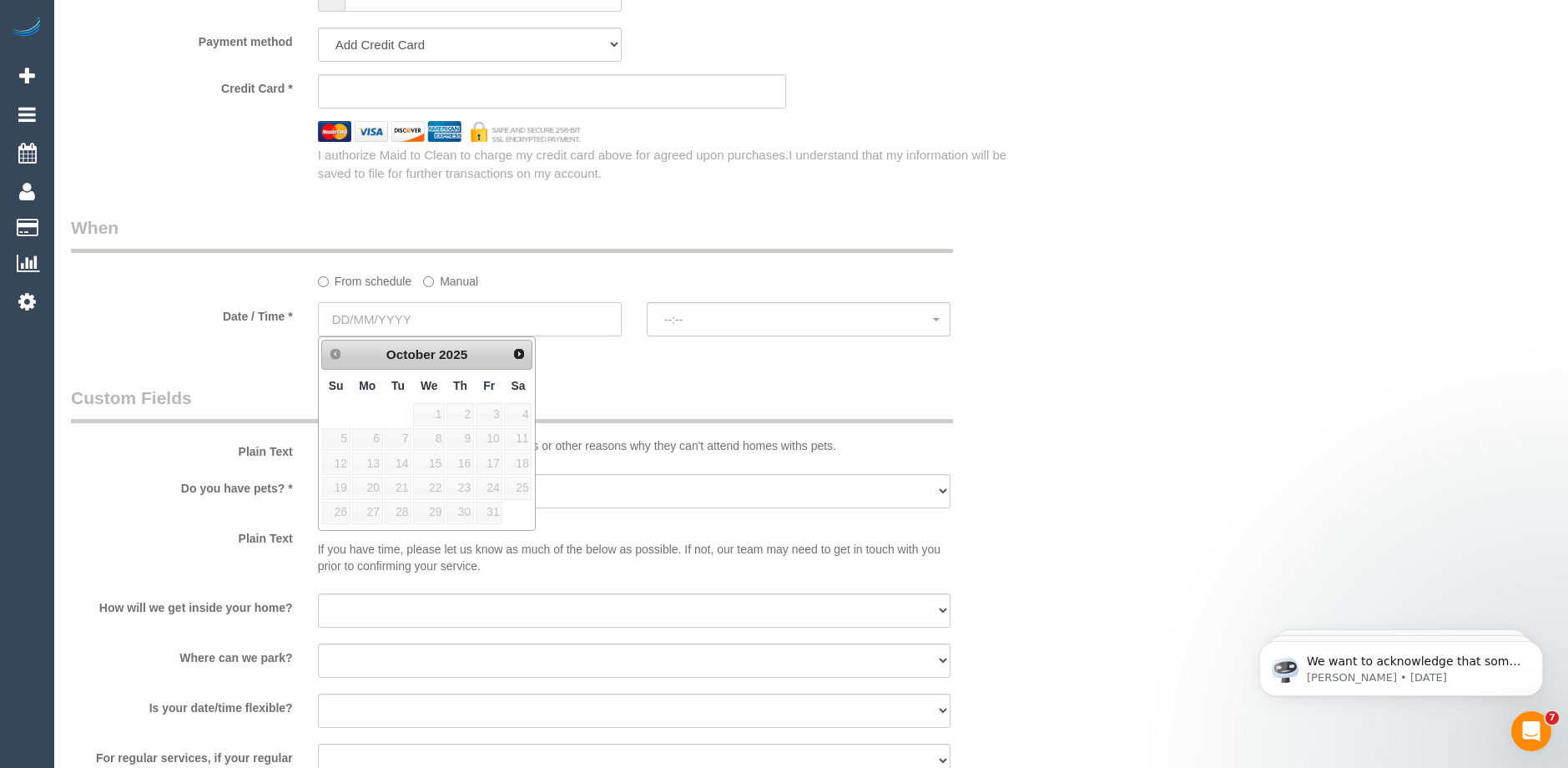
select select "47"
select select "object:4955"
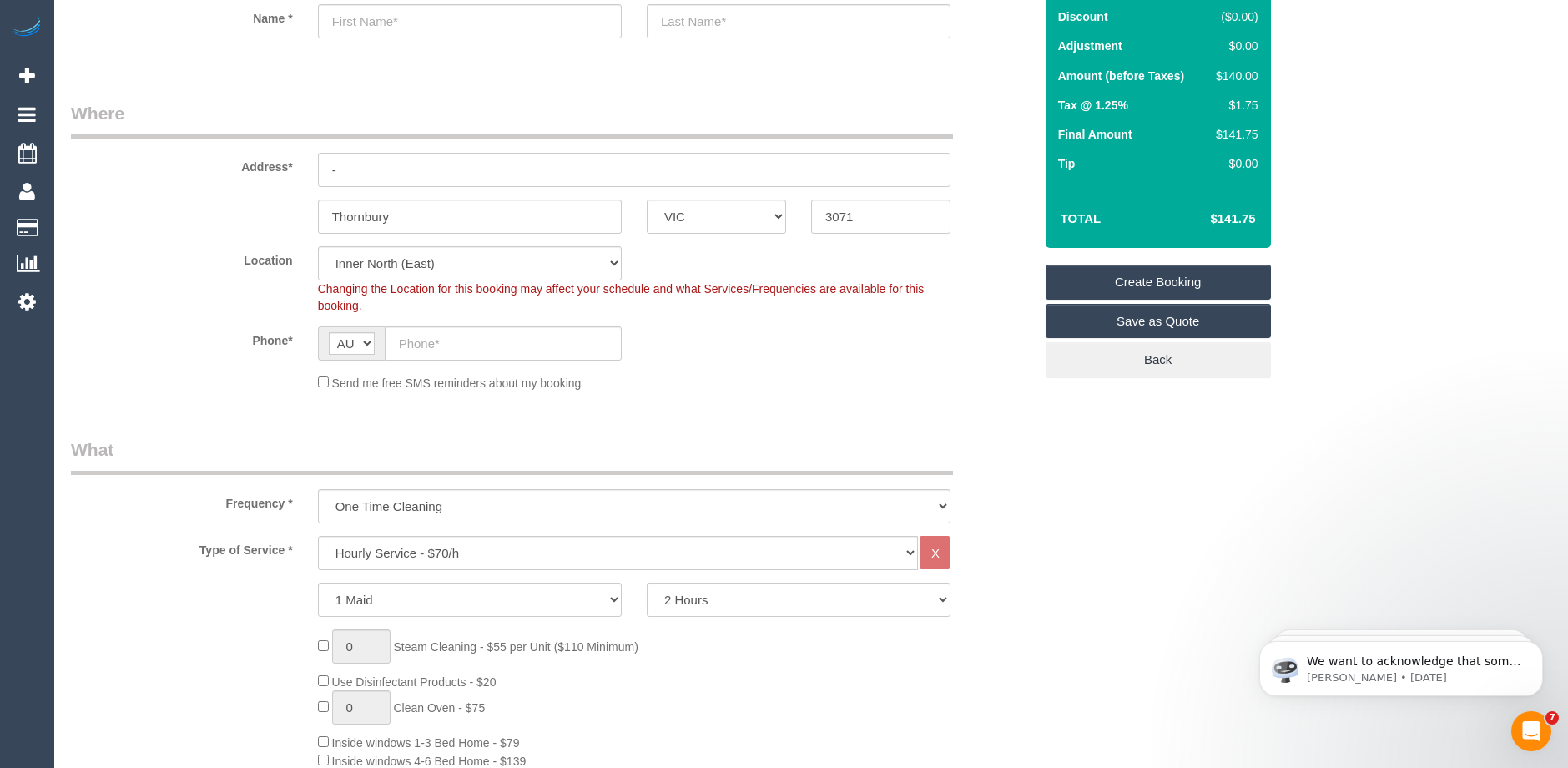
scroll to position [0, 0]
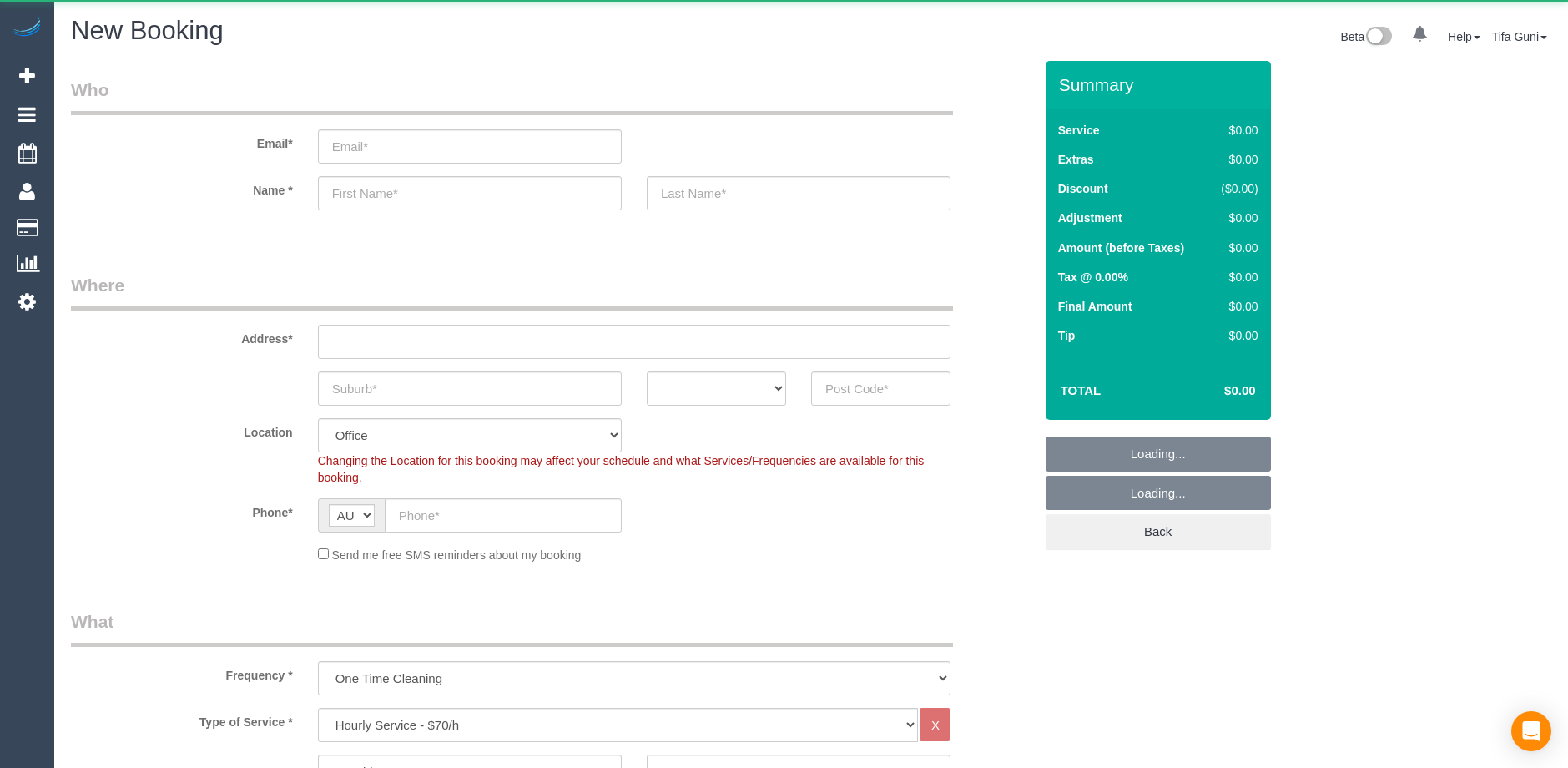
select select "object:843"
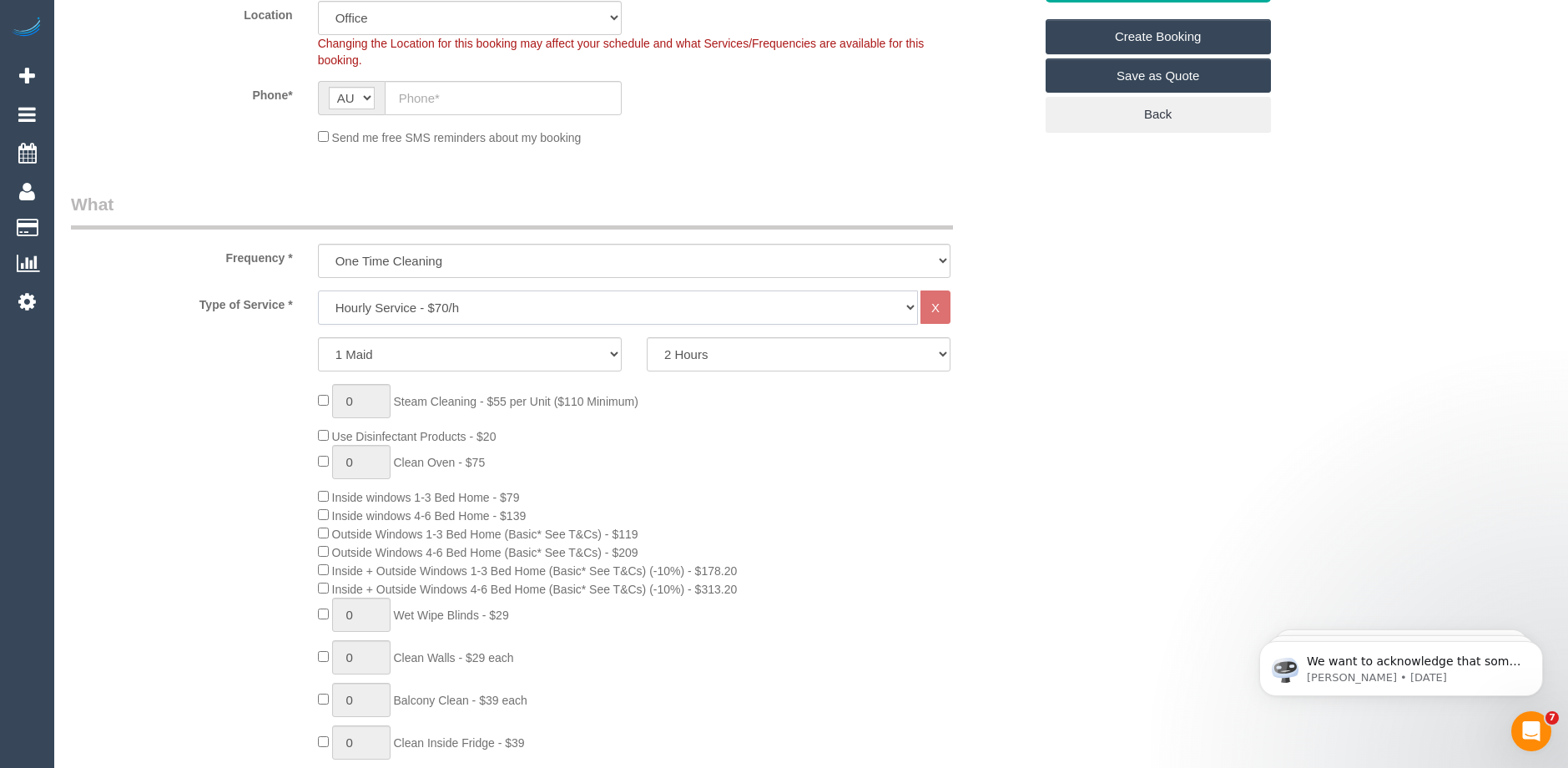
click at [476, 302] on select "Hourly Service - $70/h Hourly Service - $65/h Hourly Service - $60/h Hourly Ser…" at bounding box center [618, 308] width 600 height 35
click at [318, 291] on select "Hourly Service - $70/h Hourly Service - $65/h Hourly Service - $60/h Hourly Ser…" at bounding box center [618, 308] width 600 height 35
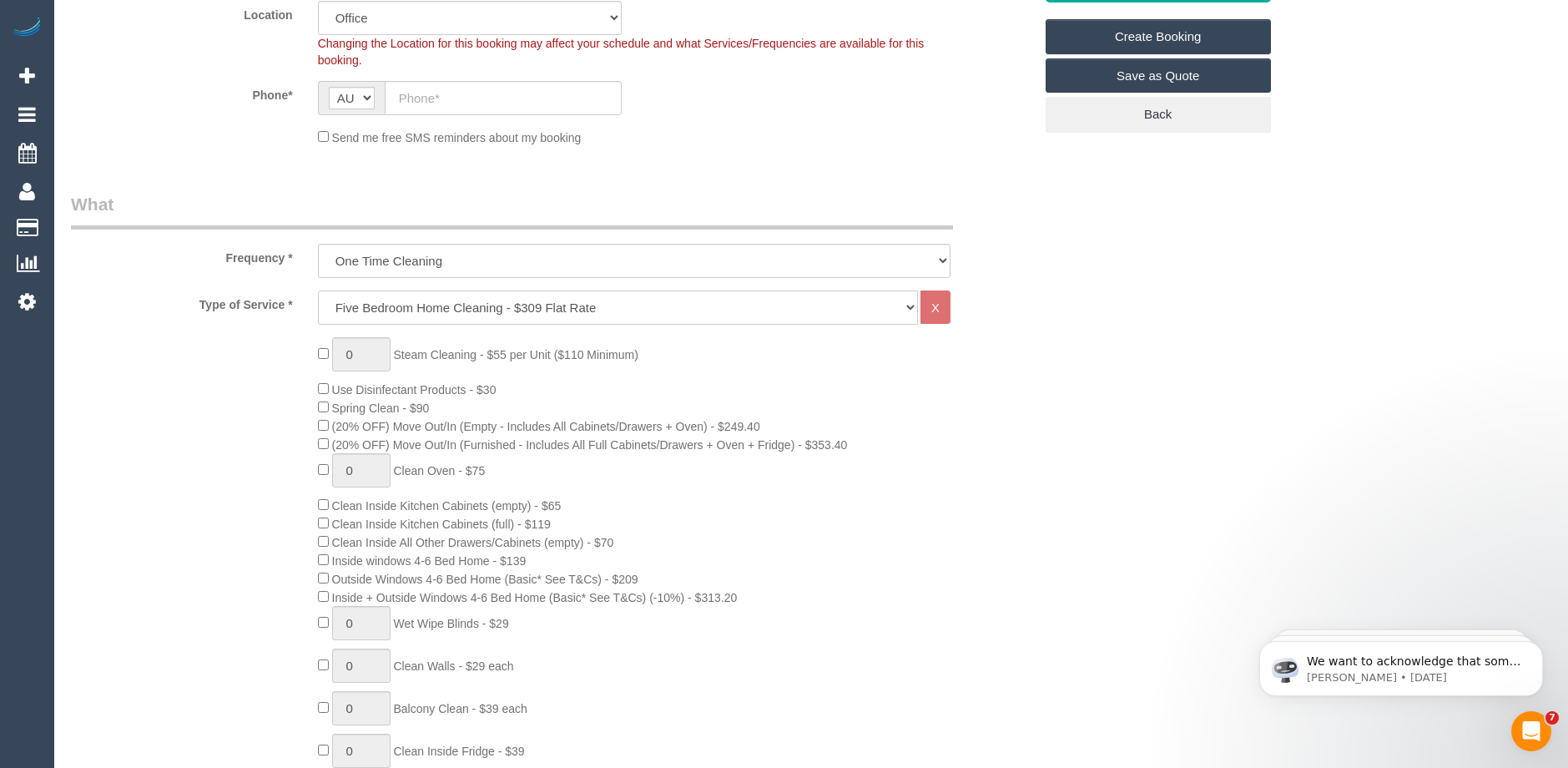
click at [387, 310] on select "Hourly Service - $70/h Hourly Service - $65/h Hourly Service - $60/h Hourly Ser…" at bounding box center [618, 308] width 600 height 35
select select "215"
click at [318, 291] on select "Hourly Service - $70/h Hourly Service - $65/h Hourly Service - $60/h Hourly Ser…" at bounding box center [618, 308] width 600 height 35
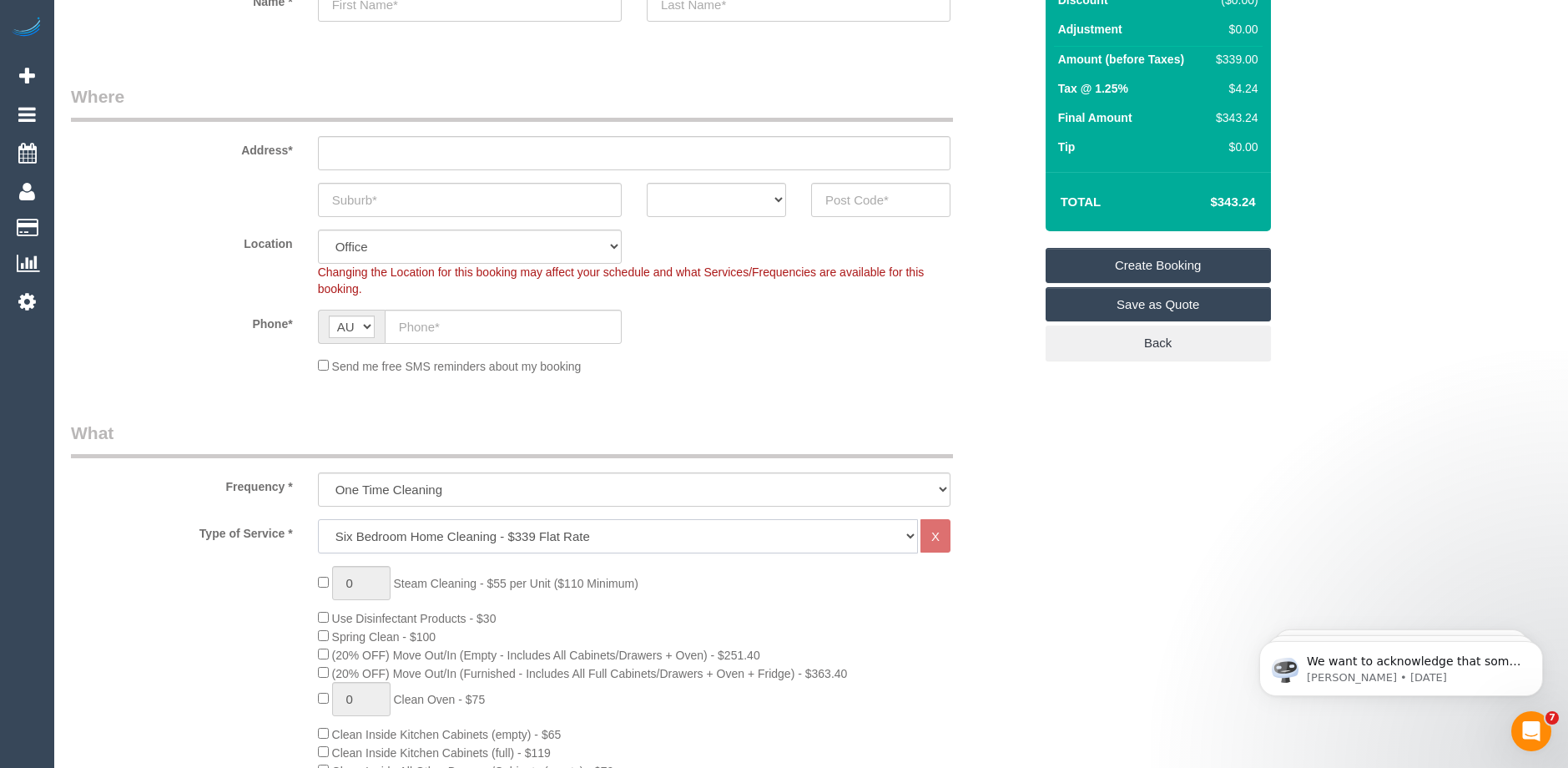
scroll to position [167, 0]
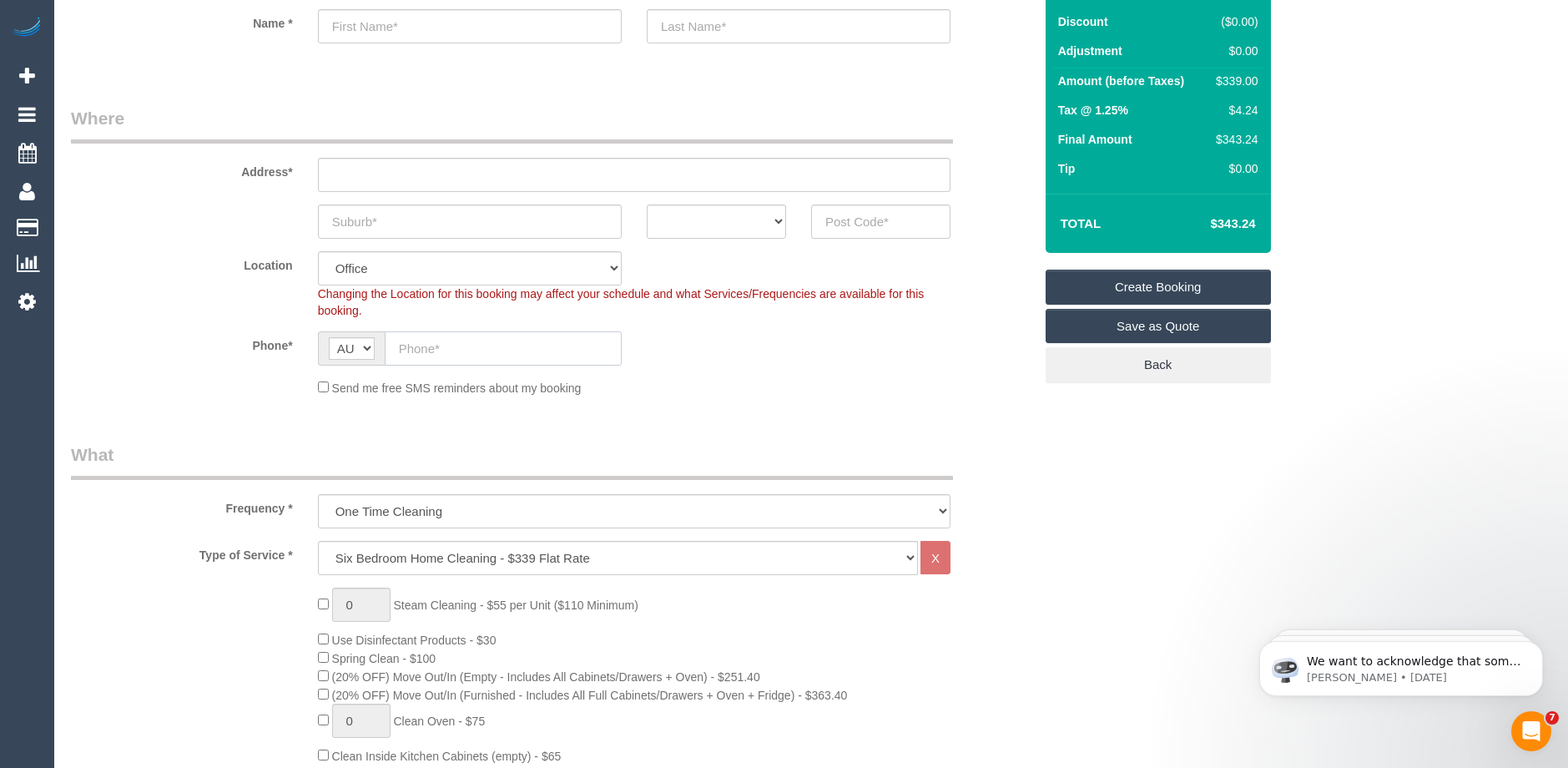
click at [451, 351] on input "text" at bounding box center [502, 349] width 237 height 35
paste input "61 424 636 028"
type input "61 424 636 028"
click at [762, 222] on select "ACT [GEOGRAPHIC_DATA] NT [GEOGRAPHIC_DATA] SA TAS [GEOGRAPHIC_DATA] [GEOGRAPHIC…" at bounding box center [716, 221] width 139 height 35
select select "VIC"
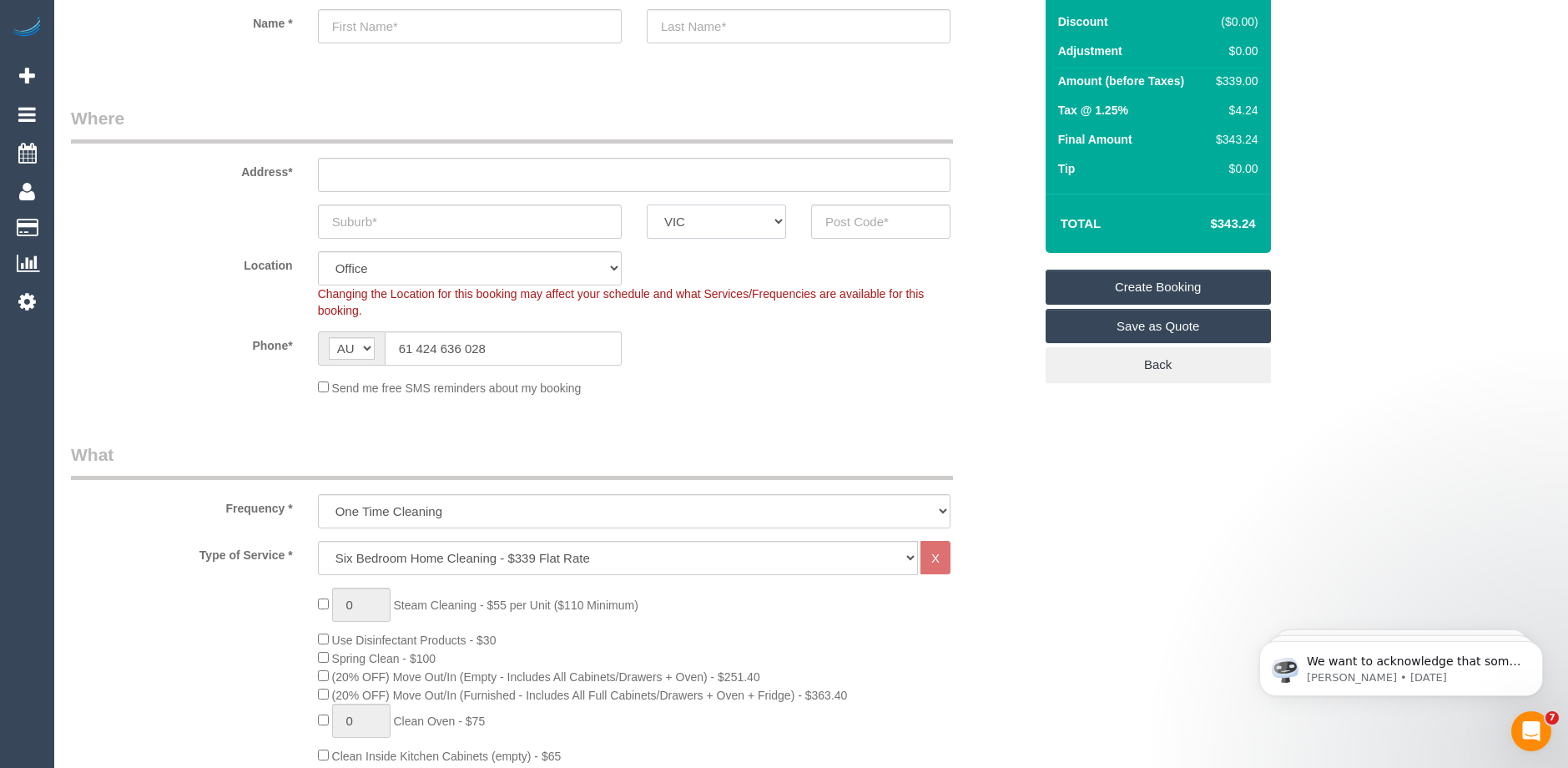
click at [647, 204] on select "ACT [GEOGRAPHIC_DATA] NT [GEOGRAPHIC_DATA] SA TAS [GEOGRAPHIC_DATA] [GEOGRAPHIC…" at bounding box center [716, 221] width 139 height 35
click at [365, 223] on input "text" at bounding box center [470, 221] width 304 height 35
type input "bowen"
click at [878, 222] on input "text" at bounding box center [880, 221] width 139 height 35
click at [391, 181] on input "text" at bounding box center [634, 175] width 633 height 35
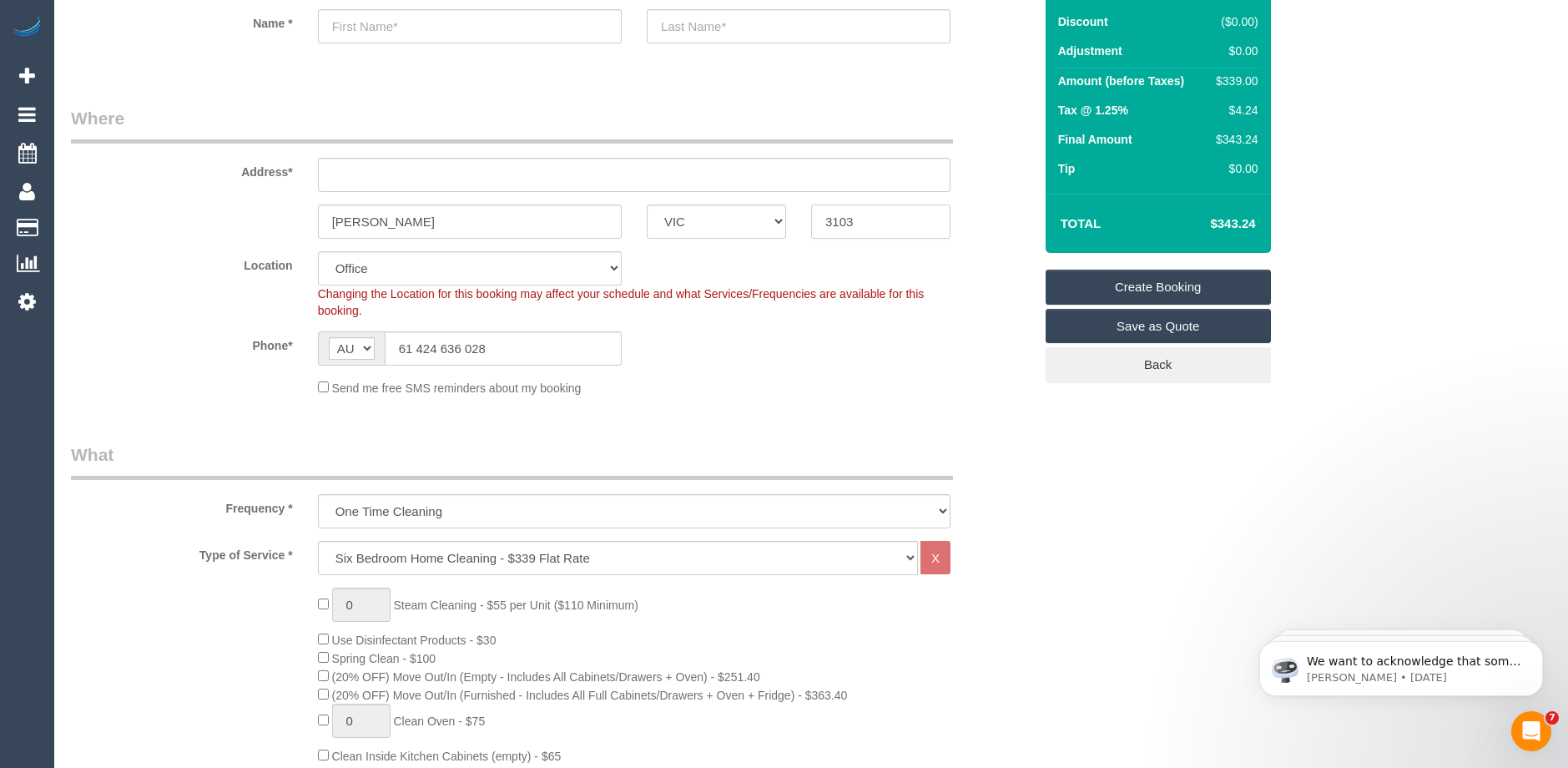
click at [888, 221] on input "3103" at bounding box center [880, 221] width 139 height 35
type input "3104"
click at [428, 167] on input "text" at bounding box center [634, 175] width 633 height 35
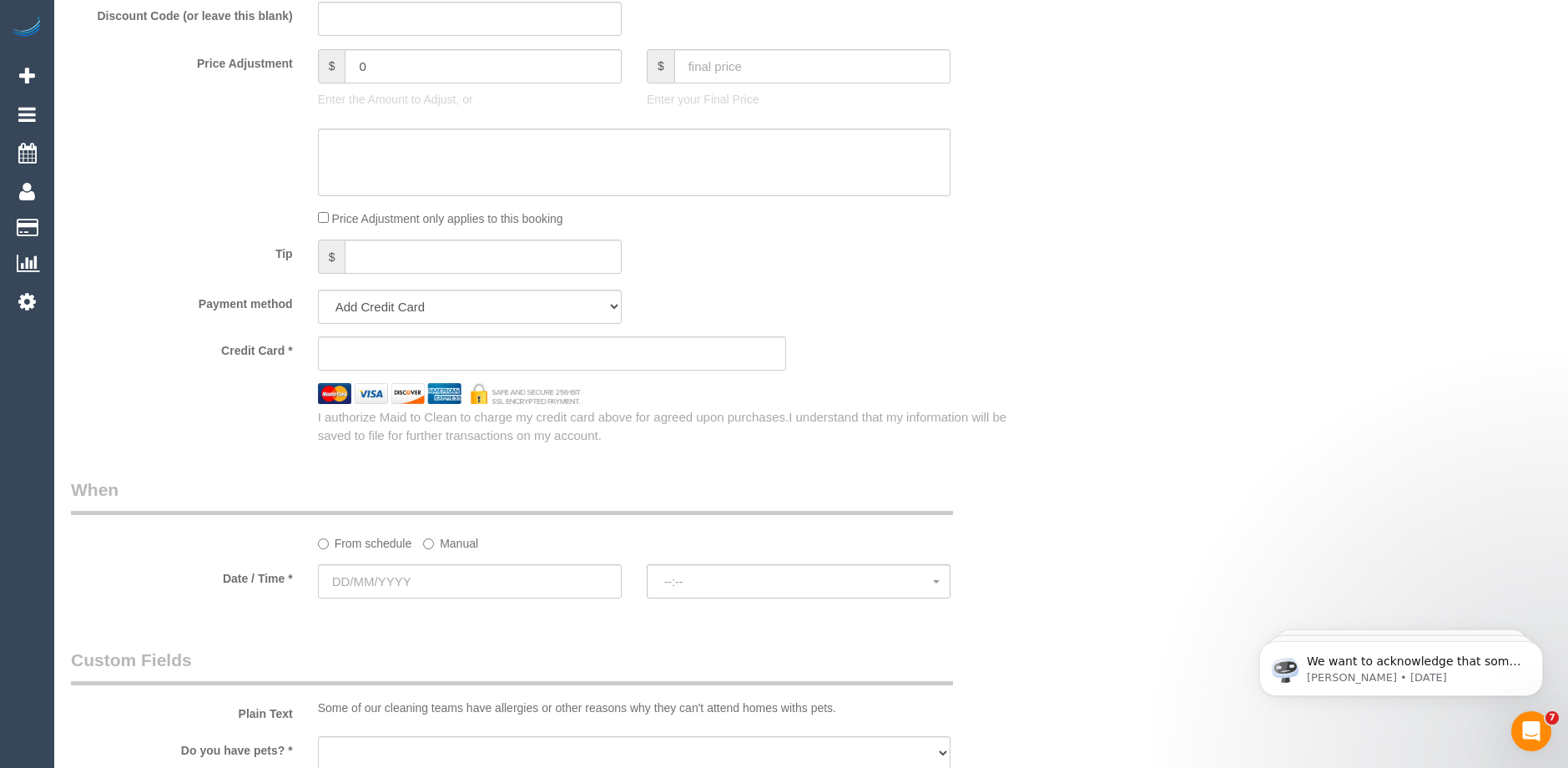
scroll to position [1753, 0]
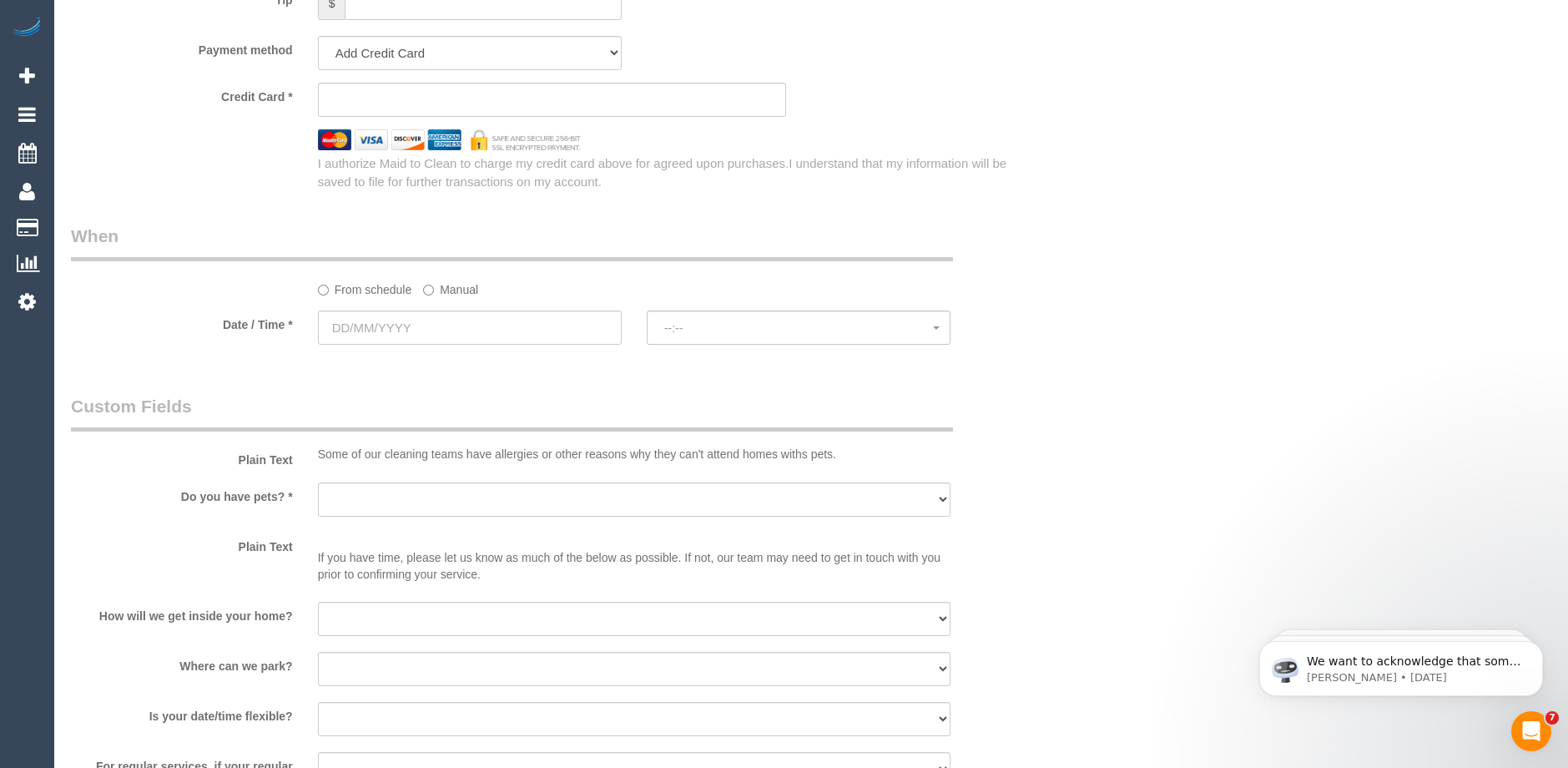
type input "-"
click at [427, 317] on input "text" at bounding box center [470, 328] width 304 height 35
select select "58"
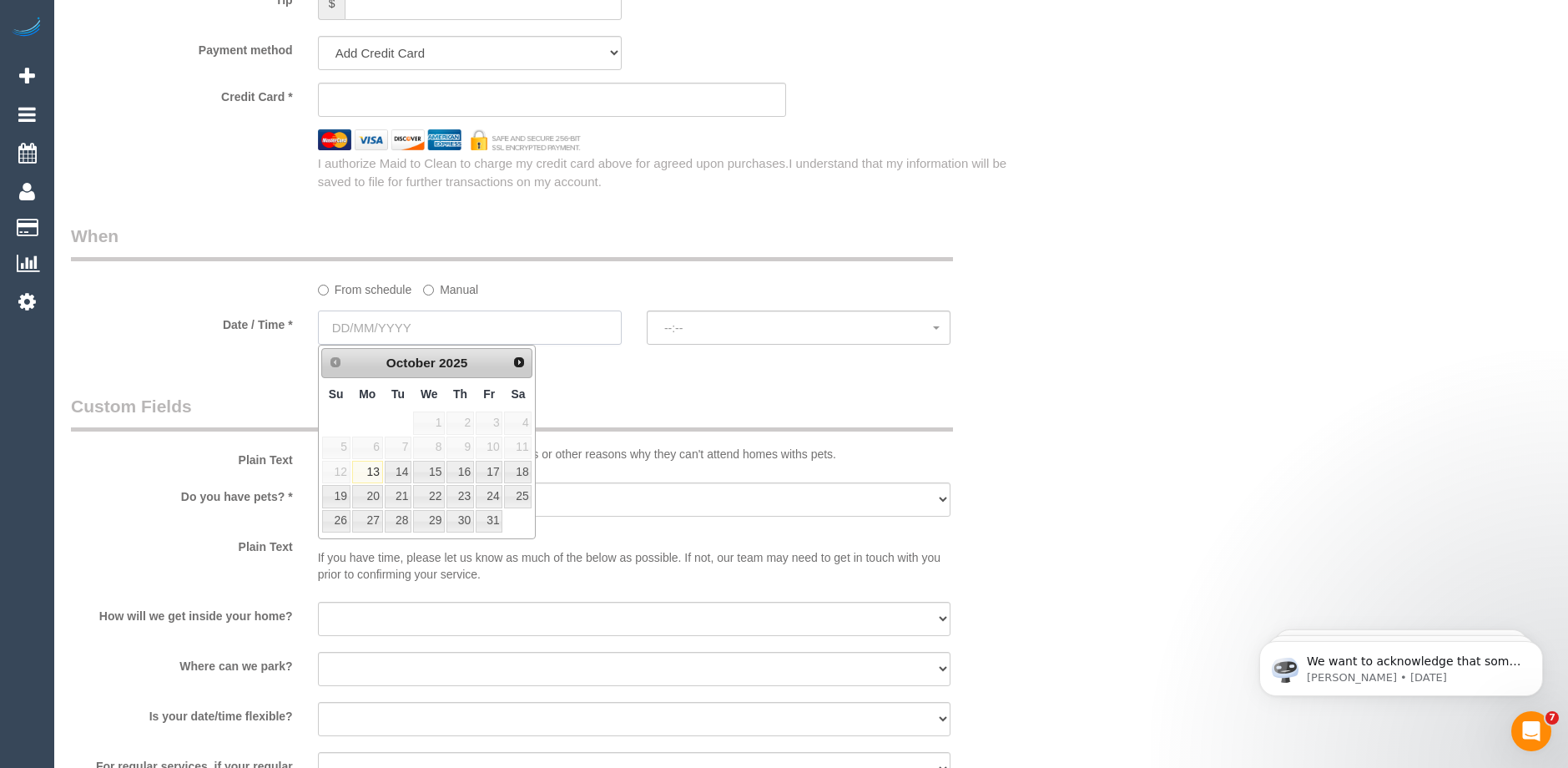
select select "object:2297"
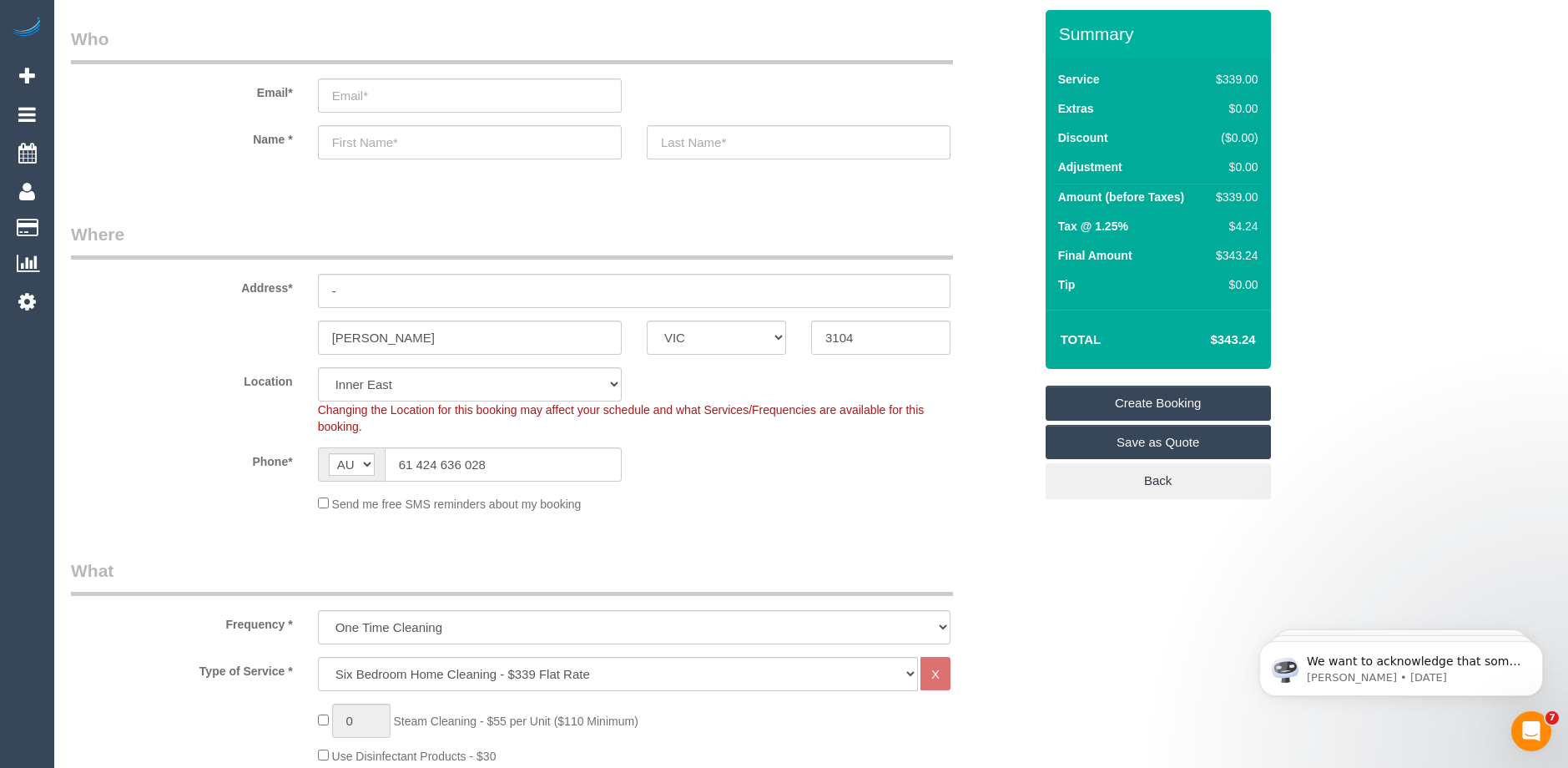
scroll to position [0, 0]
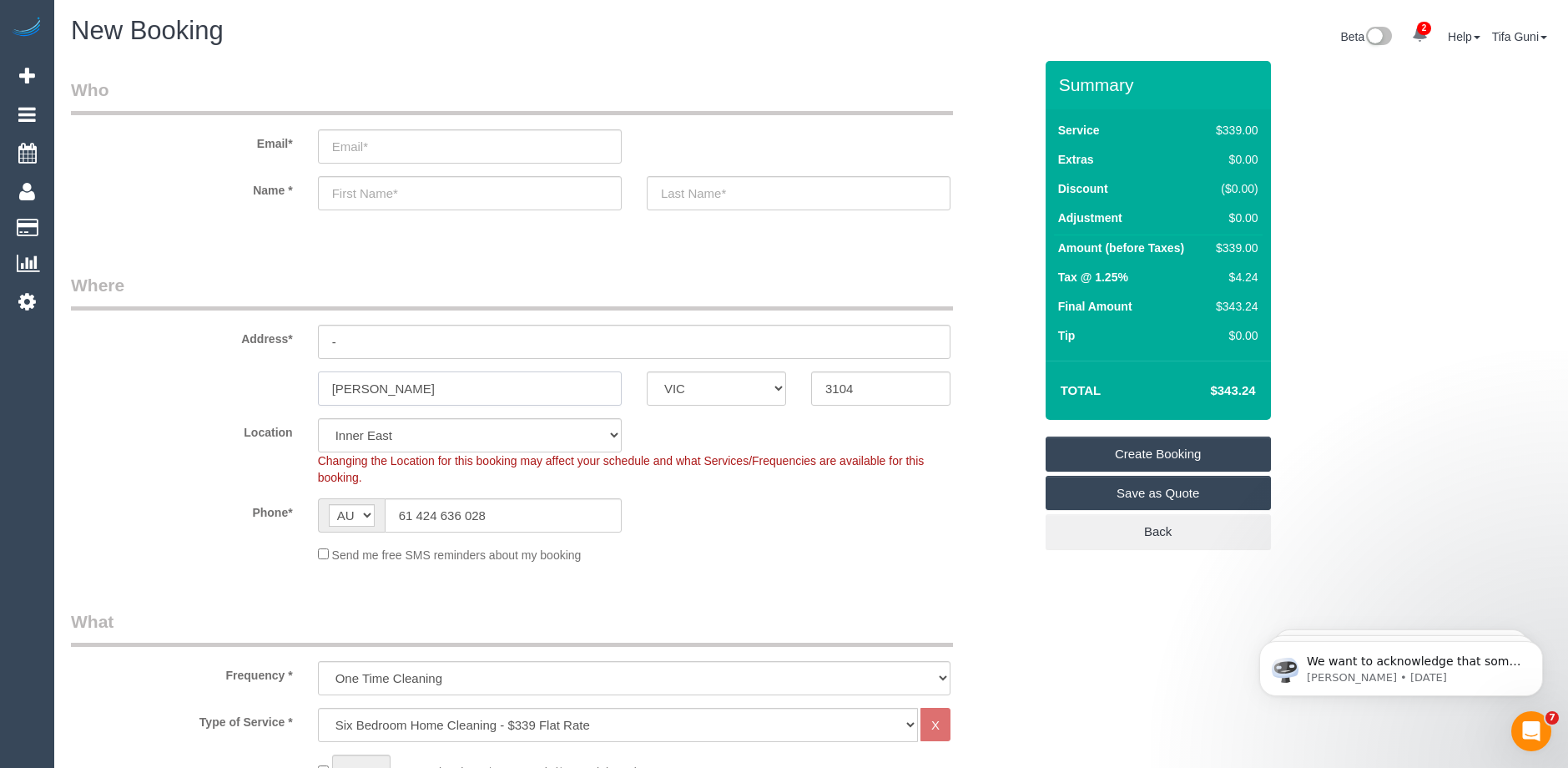
drag, startPoint x: 393, startPoint y: 397, endPoint x: 275, endPoint y: 384, distance: 118.7
click at [275, 384] on div "bowen ACT NSW NT QLD SA TAS VIC WA 3104" at bounding box center [552, 388] width 987 height 35
click at [345, 343] on input "-" at bounding box center [634, 342] width 633 height 35
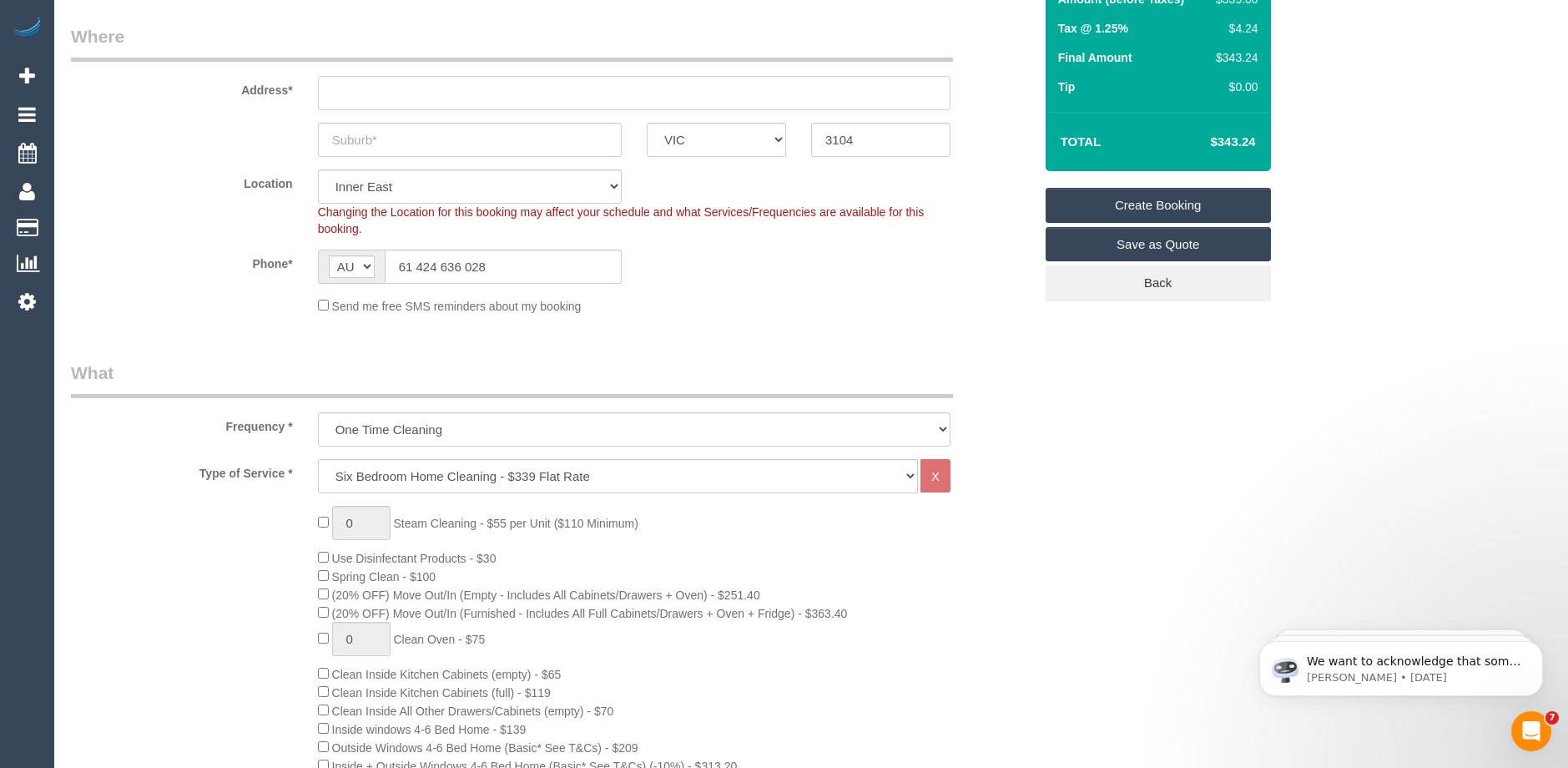
scroll to position [250, 0]
click at [410, 474] on select "Hourly Service - $70/h Hourly Service - $65/h Hourly Service - $60/h Hourly Ser…" at bounding box center [618, 475] width 600 height 35
select select "211"
click at [318, 457] on select "Hourly Service - $70/h Hourly Service - $65/h Hourly Service - $60/h Hourly Ser…" at bounding box center [618, 475] width 600 height 35
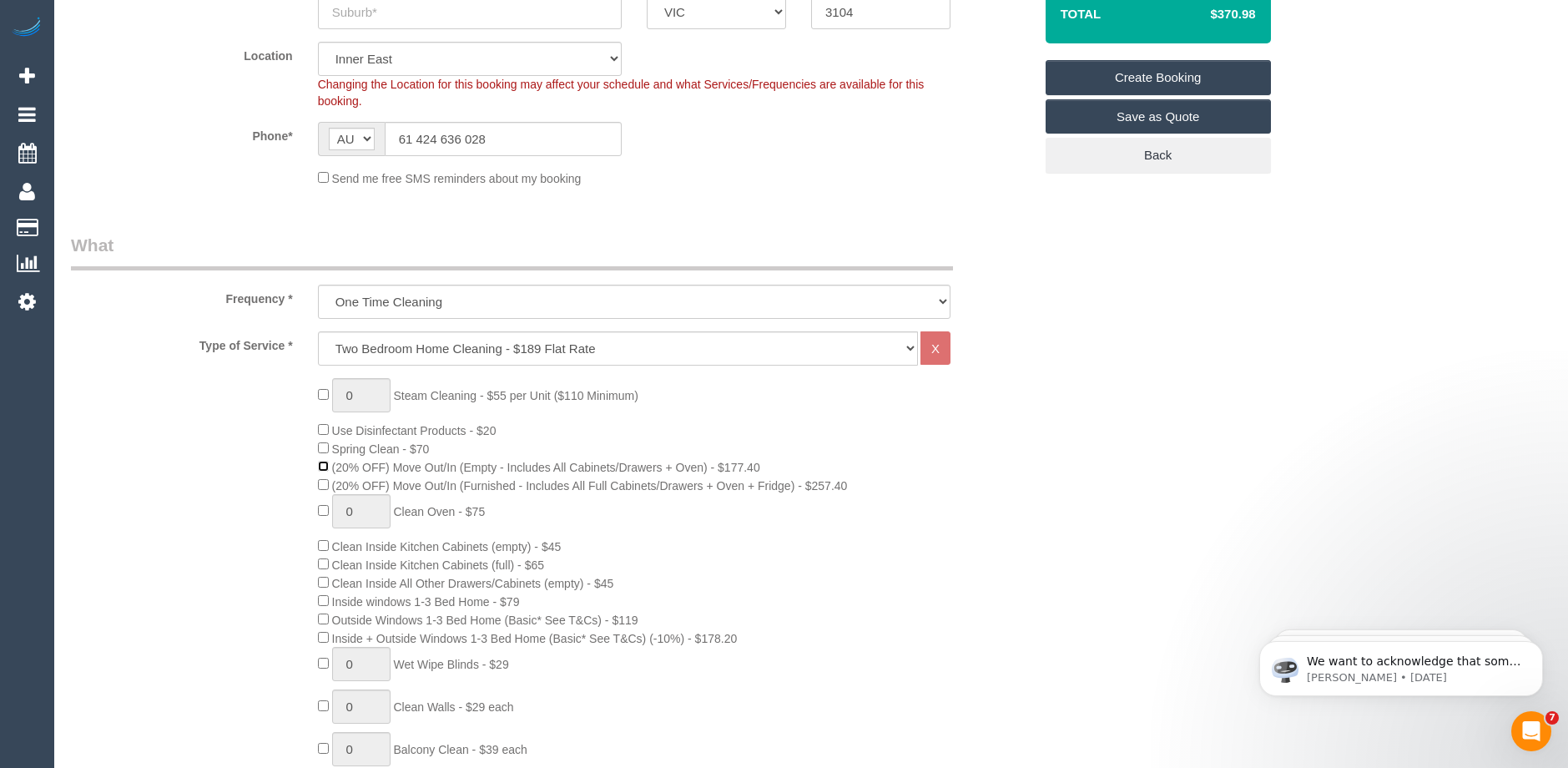
scroll to position [334, 0]
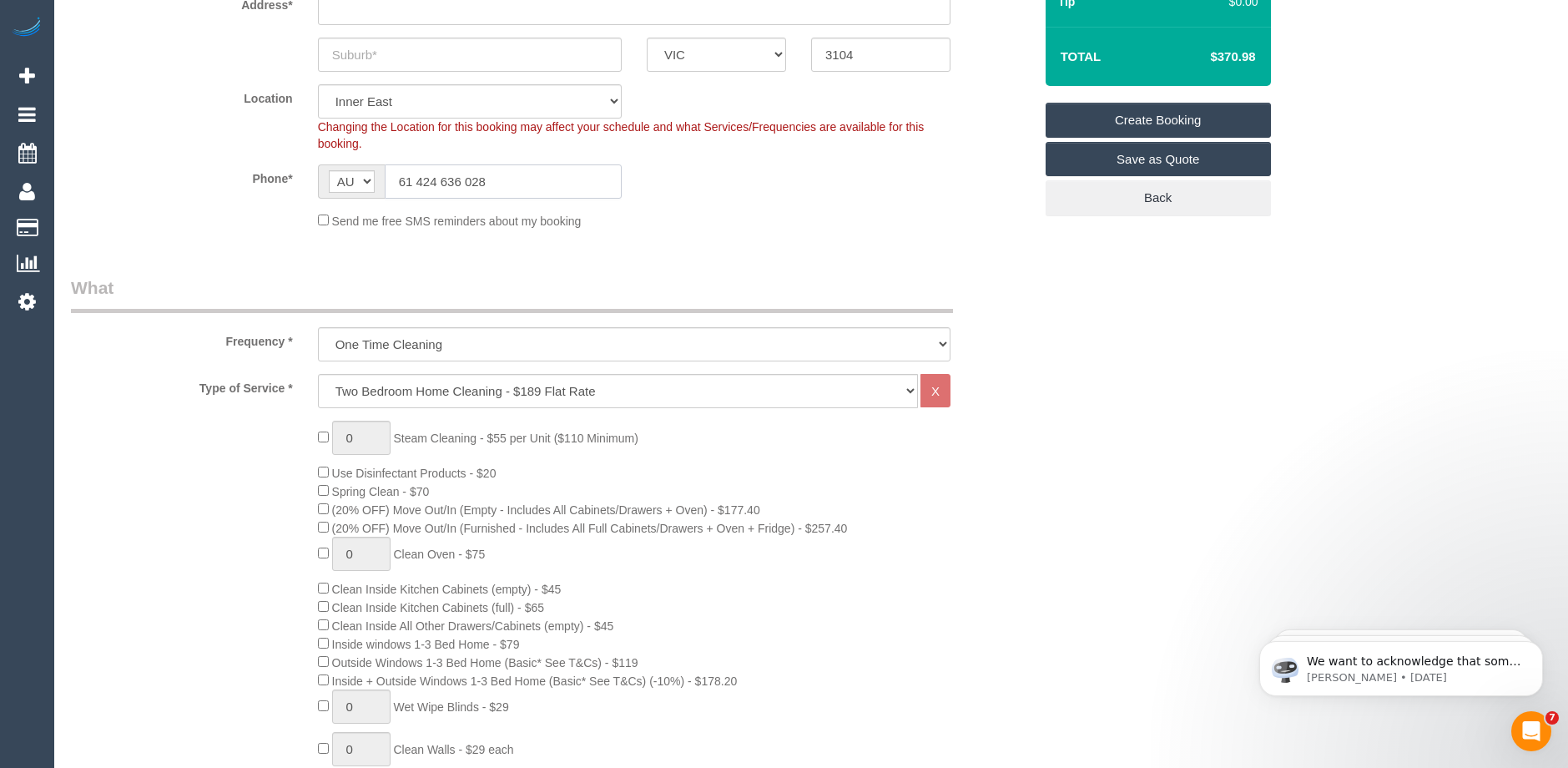
drag, startPoint x: 411, startPoint y: 179, endPoint x: 379, endPoint y: 180, distance: 32.0
click at [379, 180] on div "AF AL DZ AD AO AI AQ AG AR AM AW AU AT AZ BS BH BD BB BY BE BZ BJ BM BT BO BA B…" at bounding box center [470, 182] width 304 height 35
type input "0424 636 028"
click at [613, 233] on fieldset "Where Address* ACT NSW NT QLD SA TAS VIC WA 3104 Location Office City East (Nor…" at bounding box center [552, 90] width 962 height 303
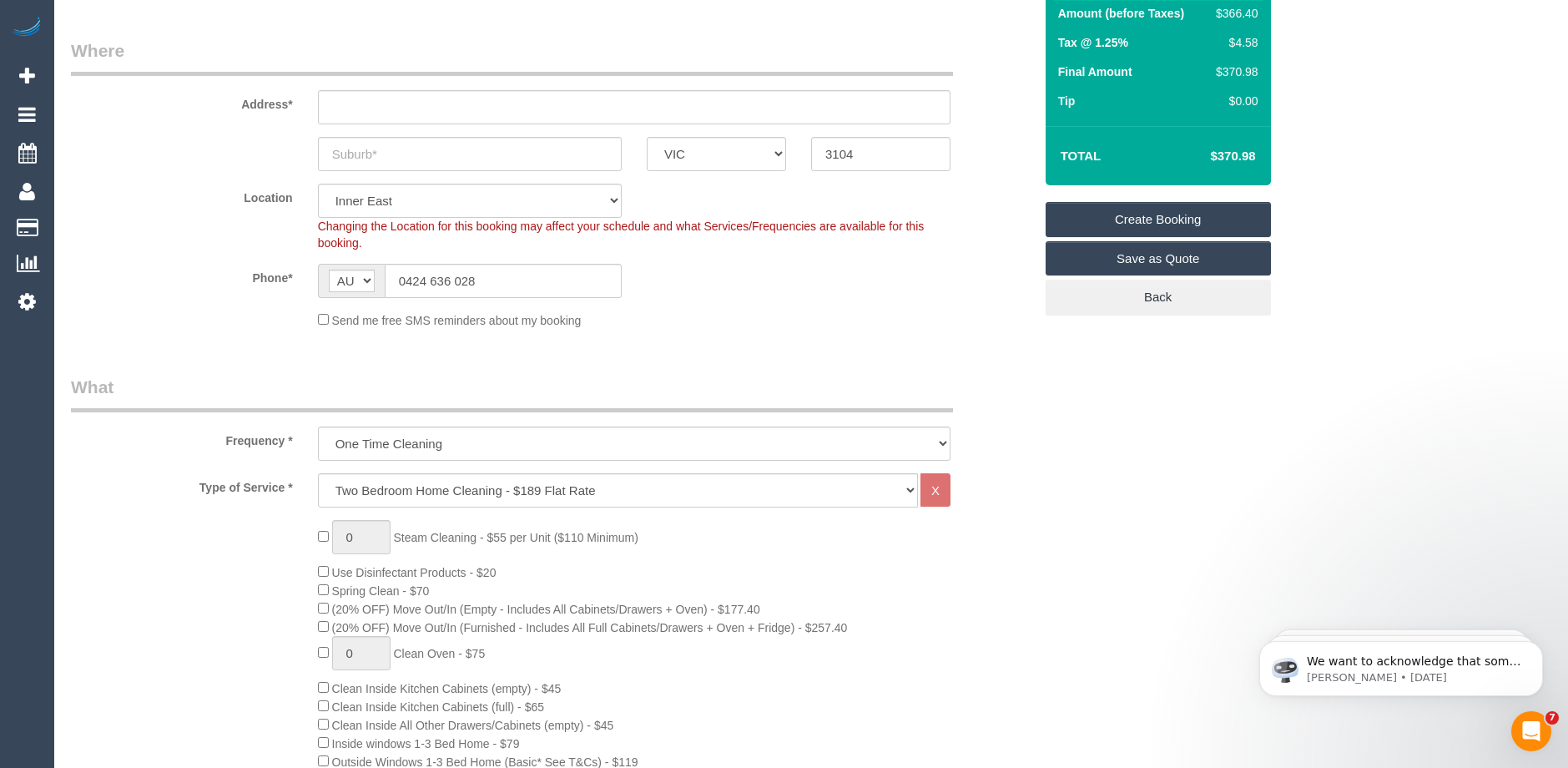
scroll to position [83, 0]
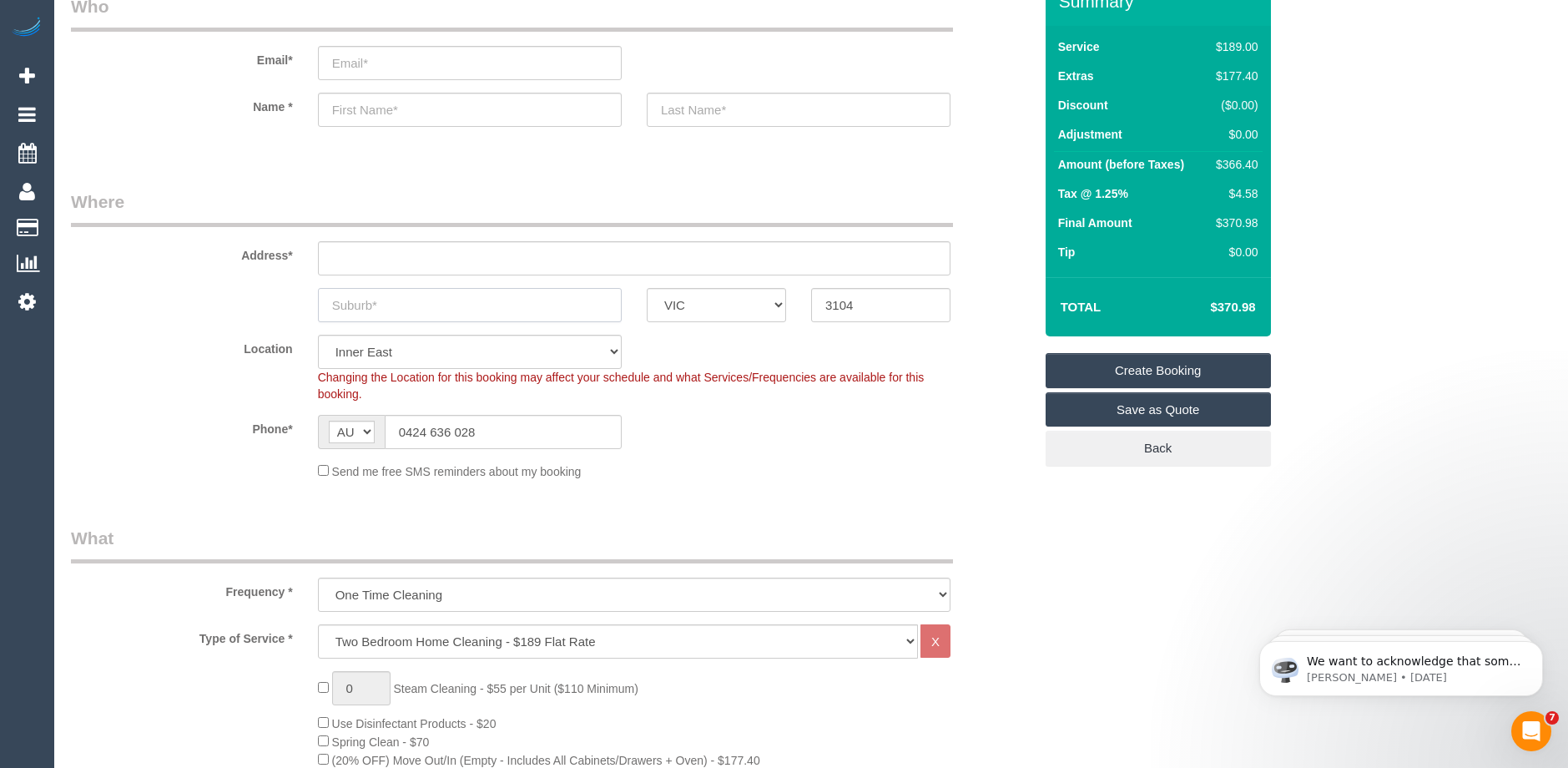
click at [466, 306] on input "text" at bounding box center [470, 305] width 304 height 35
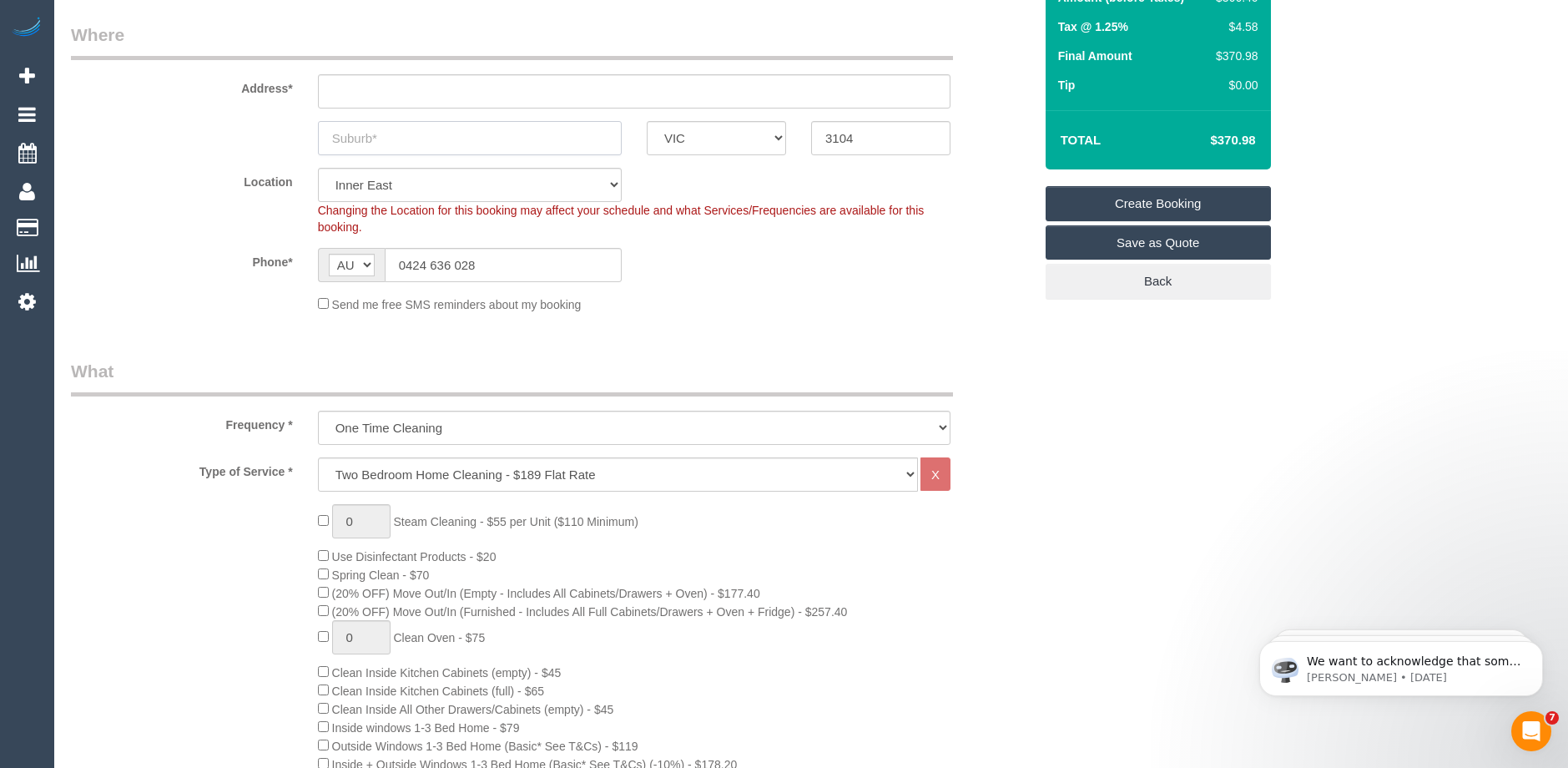
scroll to position [167, 0]
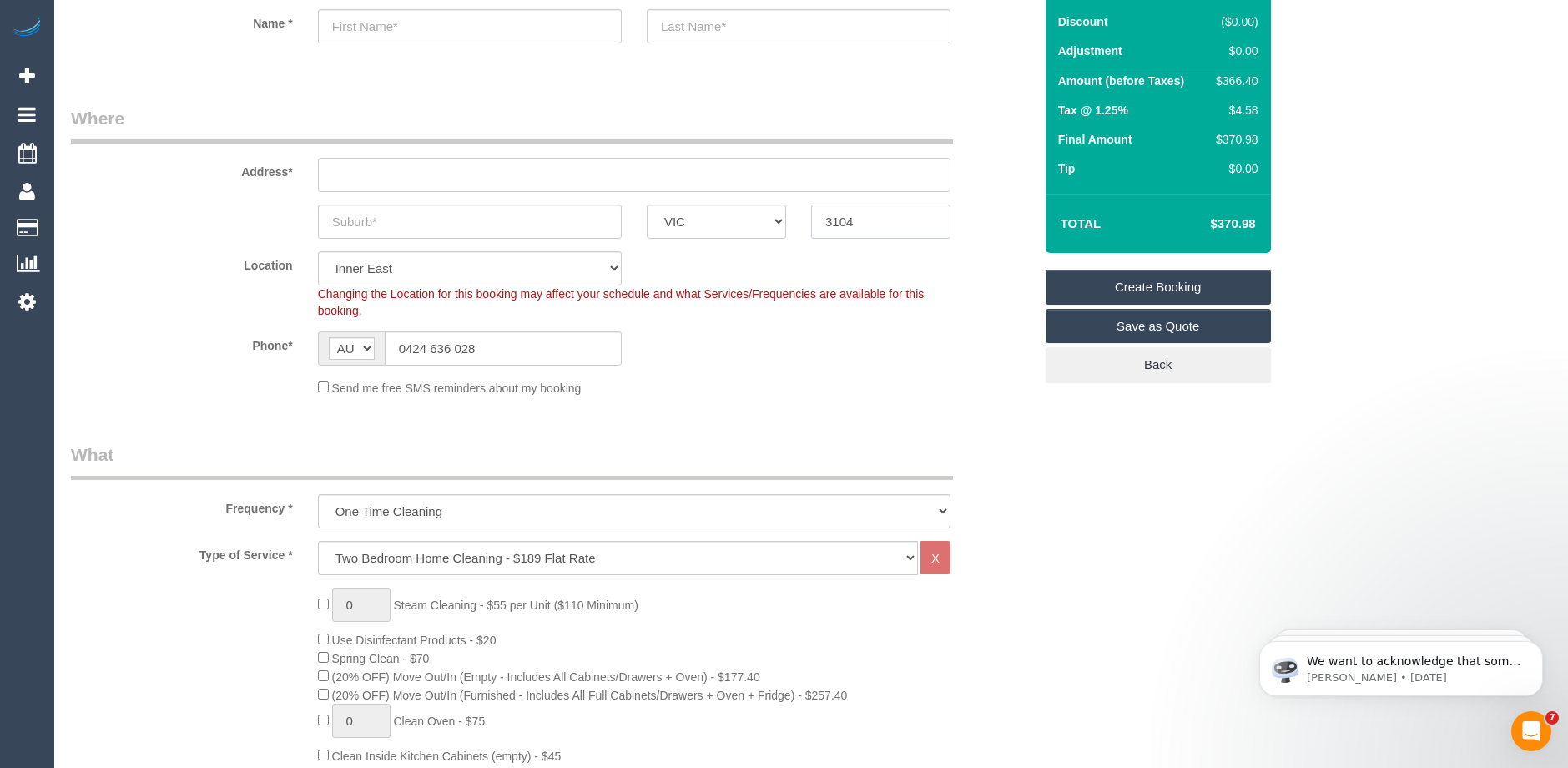
drag, startPoint x: 881, startPoint y: 223, endPoint x: 815, endPoint y: 222, distance: 66.0
click at [815, 222] on input "3104" at bounding box center [880, 221] width 139 height 35
type input "3068"
click at [375, 212] on input "text" at bounding box center [470, 221] width 304 height 35
type input "wt"
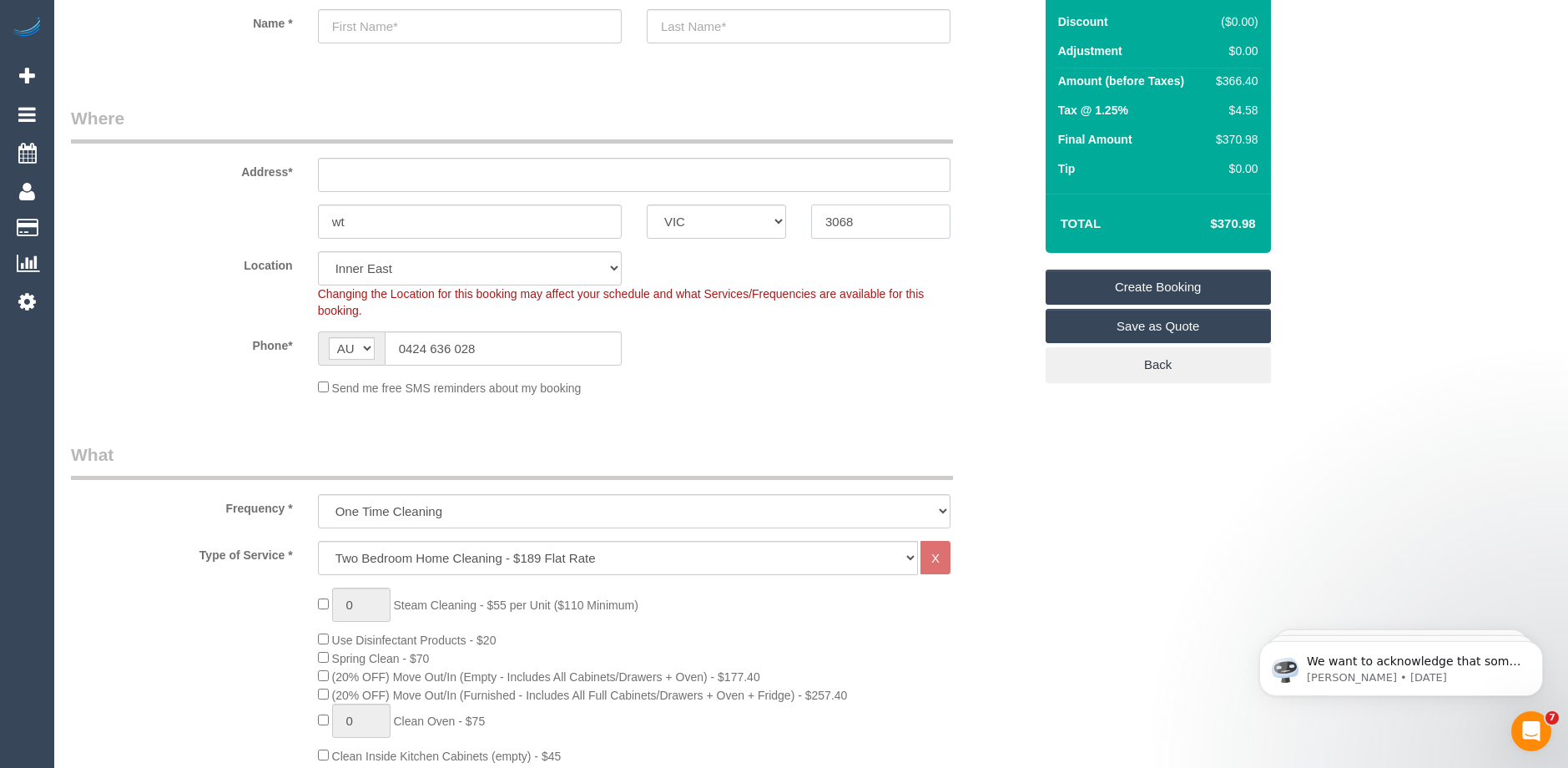
drag, startPoint x: 867, startPoint y: 222, endPoint x: 784, endPoint y: 212, distance: 83.6
click at [784, 212] on div "wt ACT NSW NT QLD SA TAS VIC WA 3068" at bounding box center [552, 221] width 987 height 35
click at [378, 182] on input "text" at bounding box center [634, 175] width 633 height 35
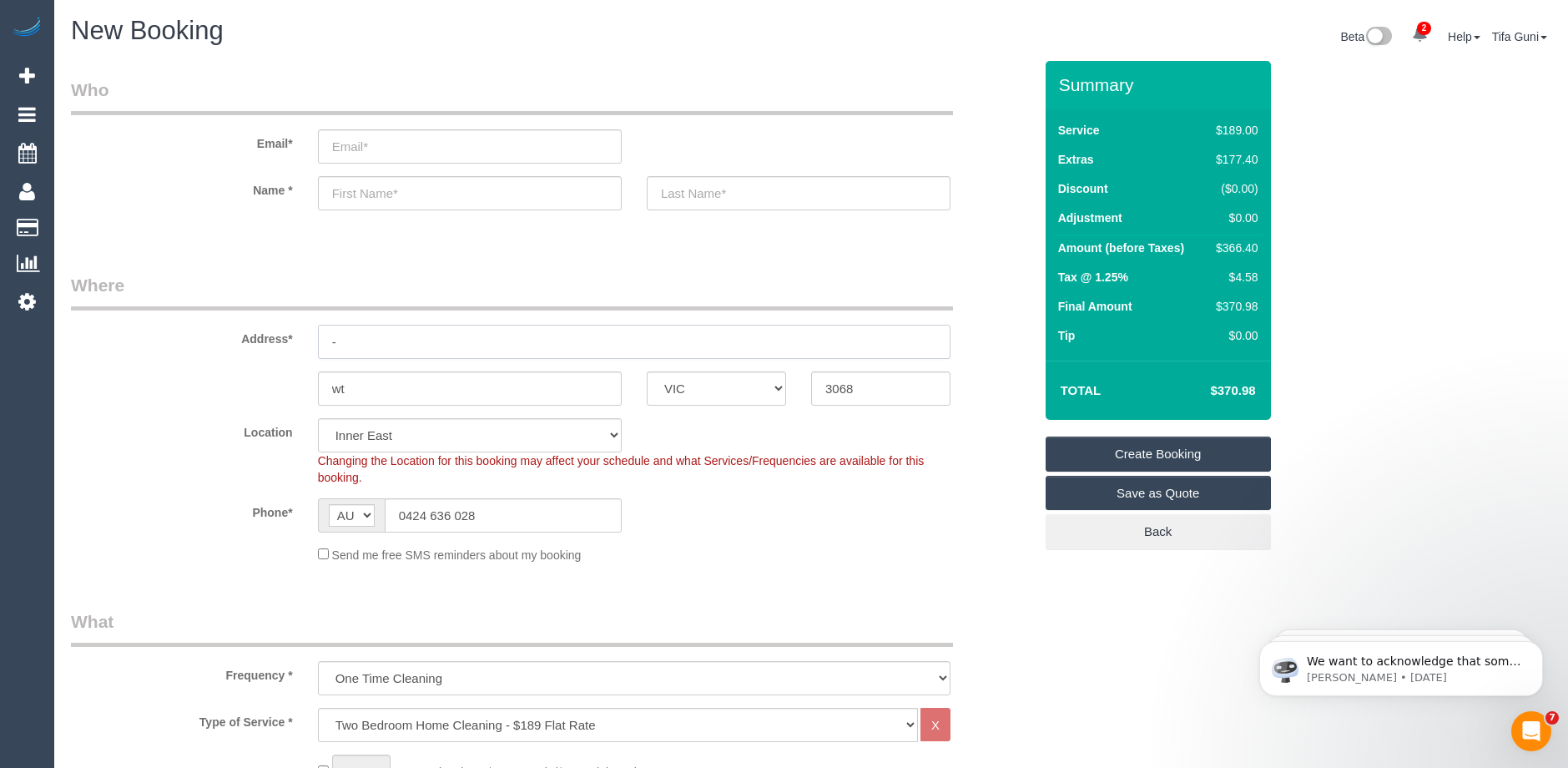
type input "-"
select select "47"
select select "object:3024"
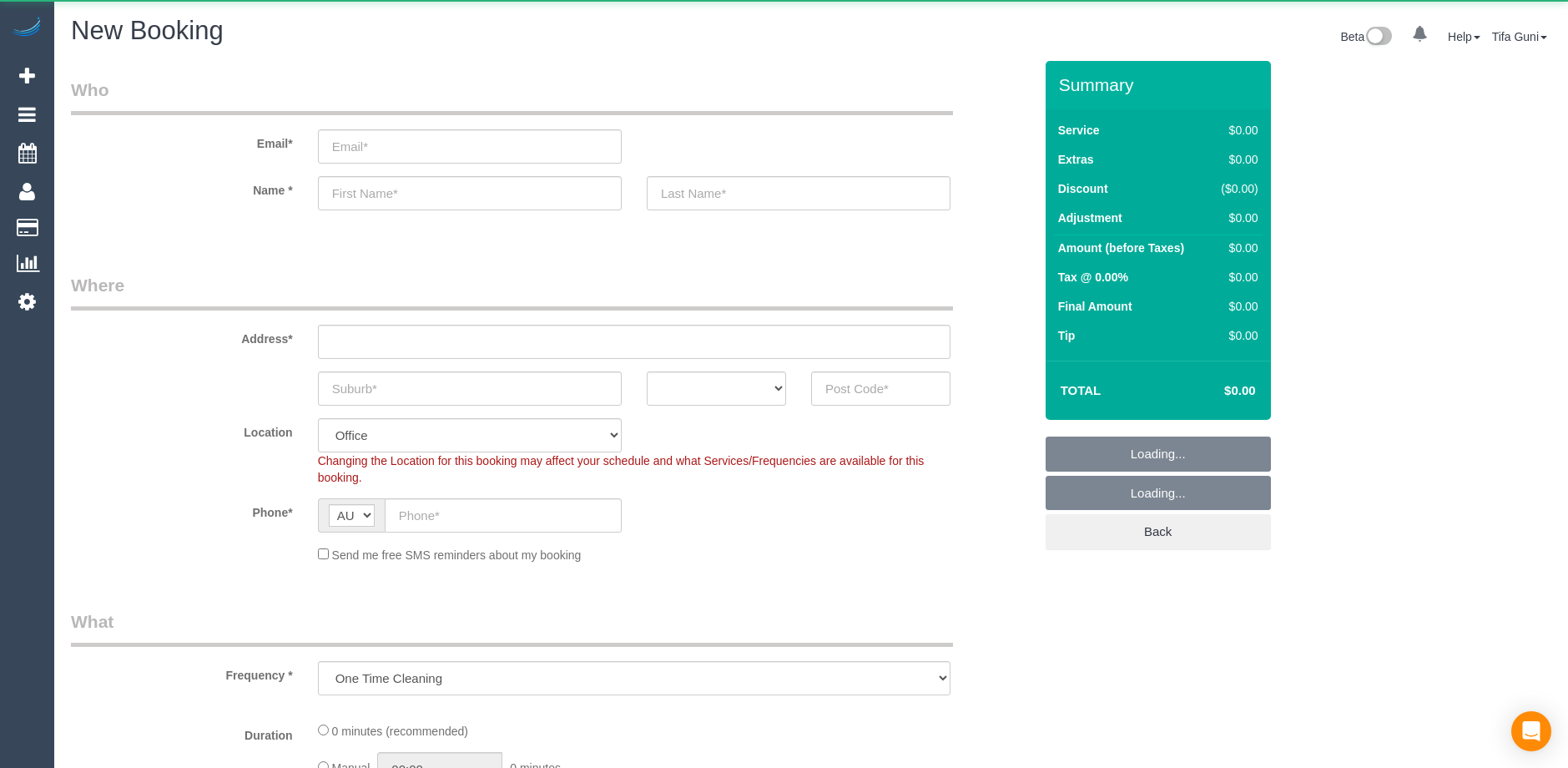
select select "object:837"
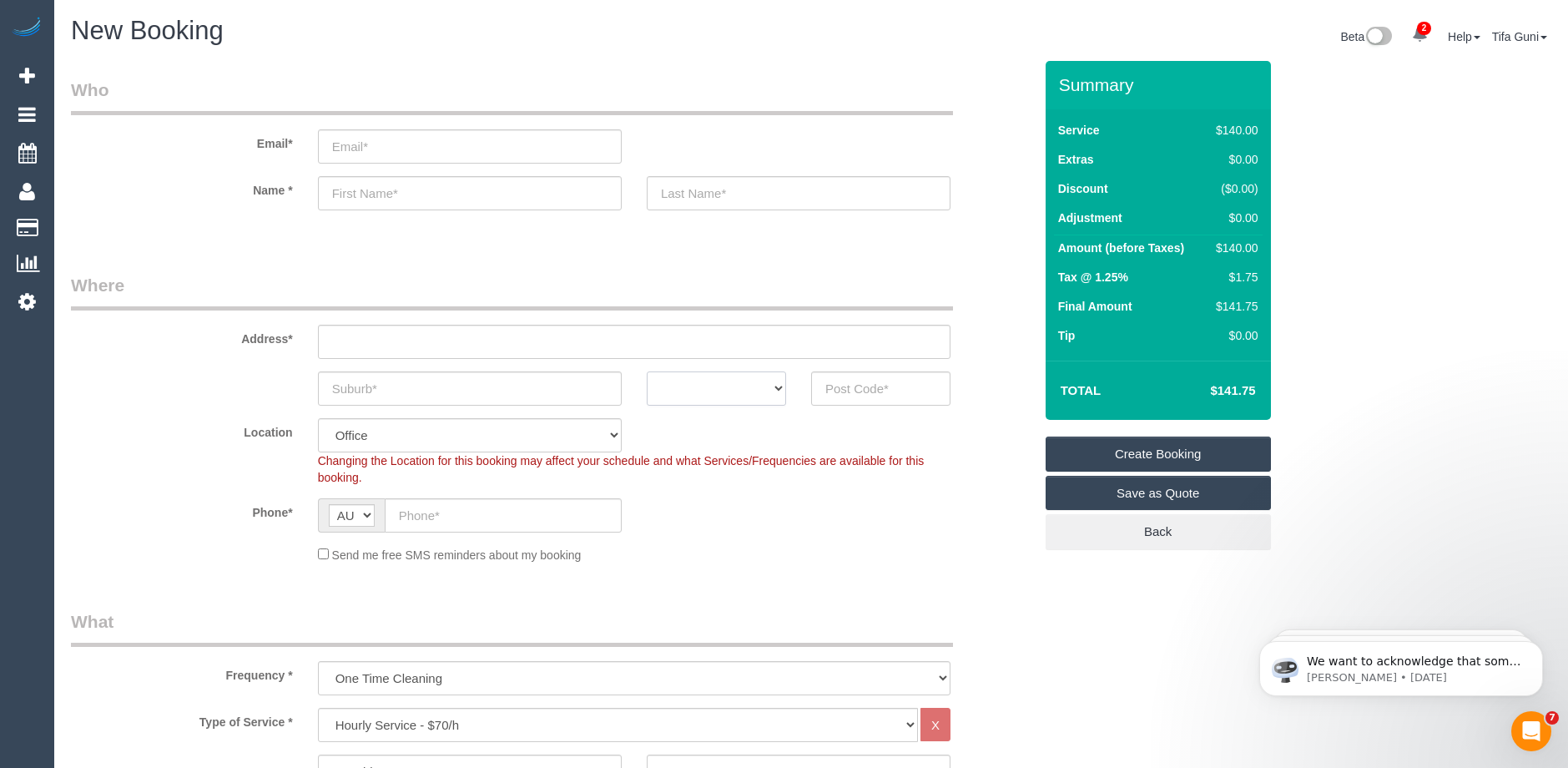
click at [756, 385] on select "ACT [GEOGRAPHIC_DATA] NT [GEOGRAPHIC_DATA] SA TAS [GEOGRAPHIC_DATA] [GEOGRAPHIC…" at bounding box center [716, 388] width 139 height 35
select select "VIC"
click at [647, 371] on select "ACT [GEOGRAPHIC_DATA] NT [GEOGRAPHIC_DATA] SA TAS [GEOGRAPHIC_DATA] [GEOGRAPHIC…" at bounding box center [716, 388] width 139 height 35
click at [368, 391] on input "text" at bounding box center [470, 388] width 304 height 35
type input "w"
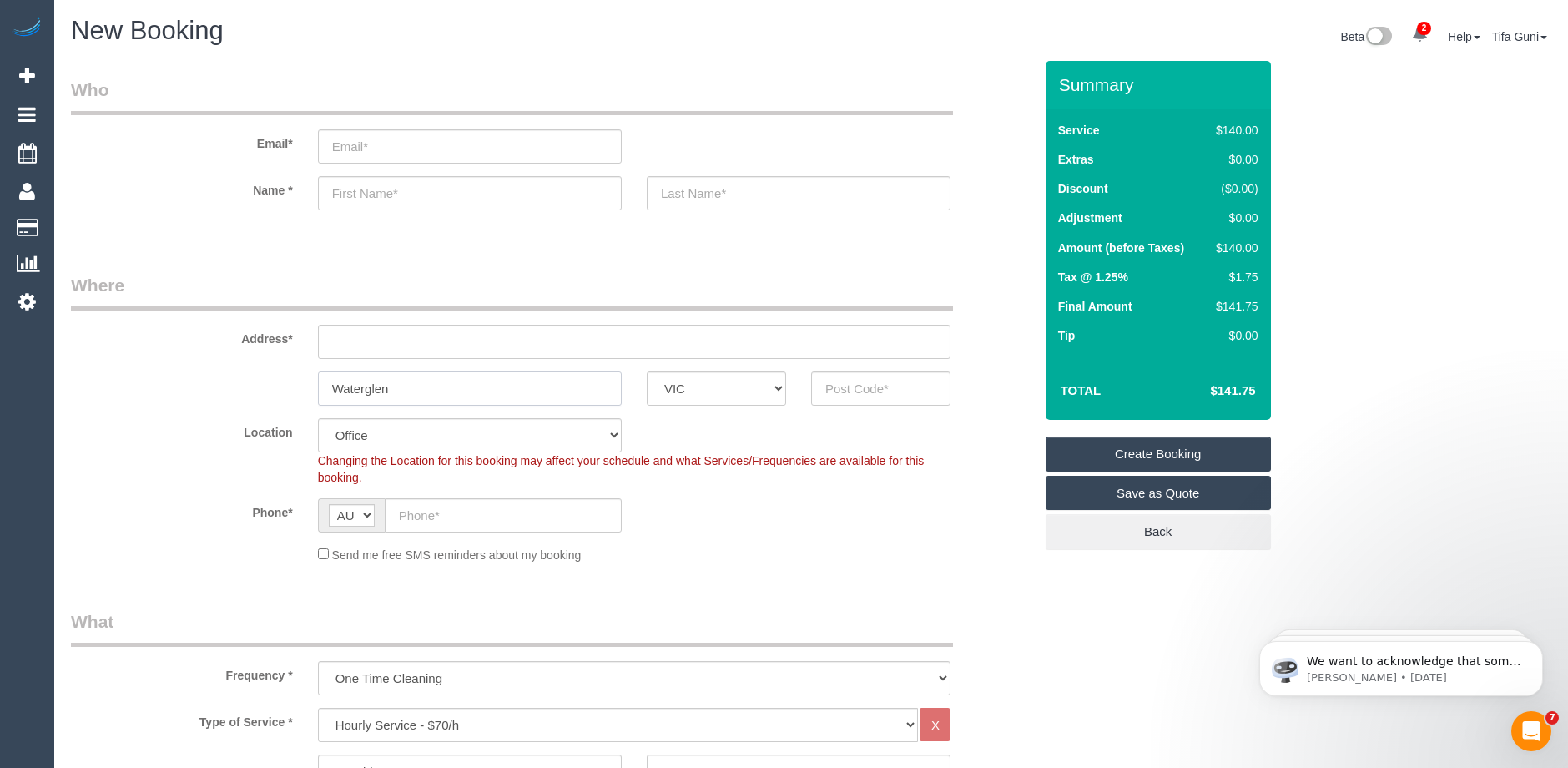
type input "Waterglen"
click at [850, 389] on input "text" at bounding box center [880, 388] width 139 height 35
drag, startPoint x: 869, startPoint y: 386, endPoint x: 831, endPoint y: 384, distance: 38.1
click at [776, 384] on div "Waterglen ACT [GEOGRAPHIC_DATA] NT [GEOGRAPHIC_DATA] SA TAS [GEOGRAPHIC_DATA] […" at bounding box center [552, 388] width 987 height 35
type input "3096"
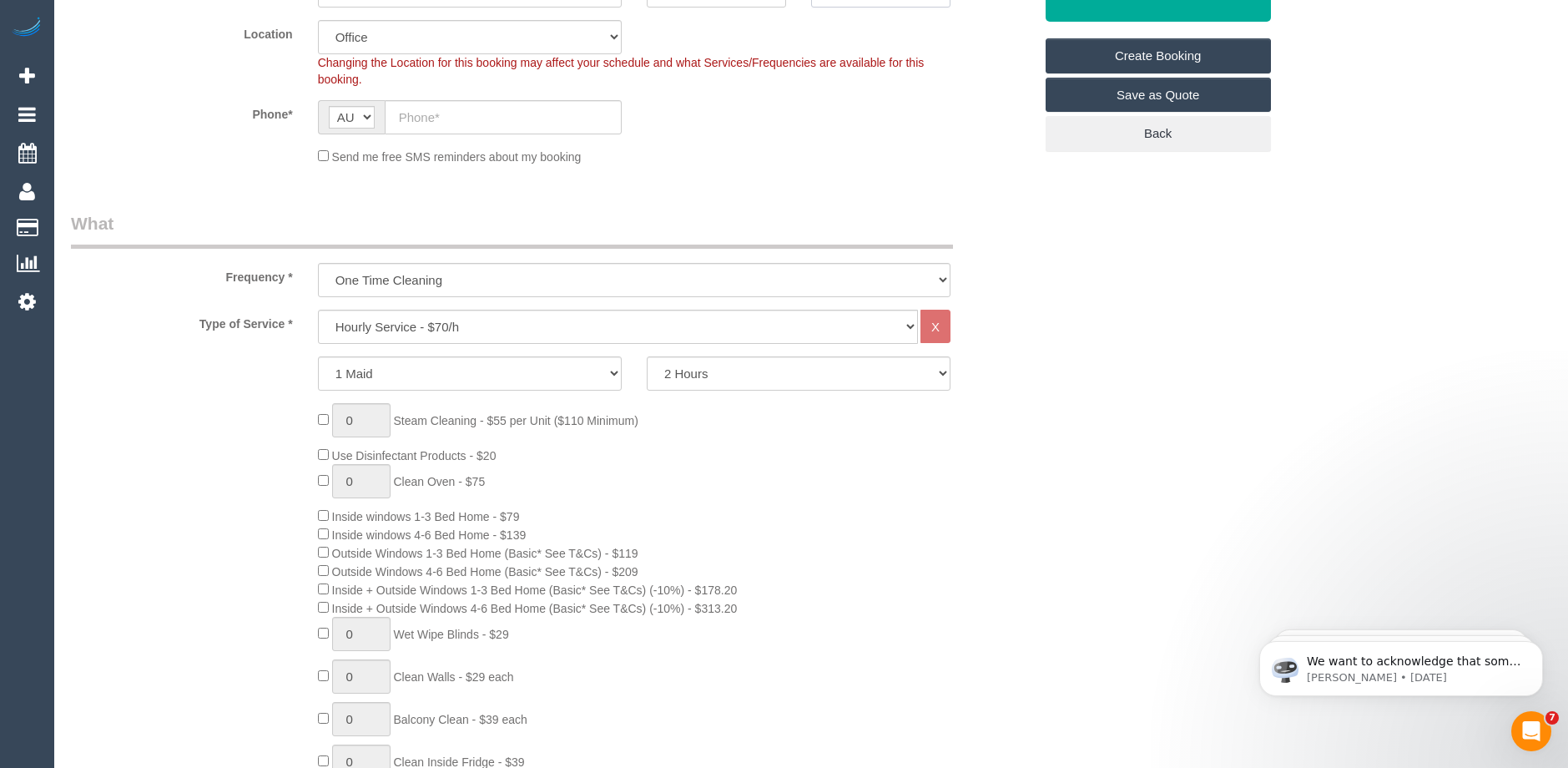
scroll to position [417, 0]
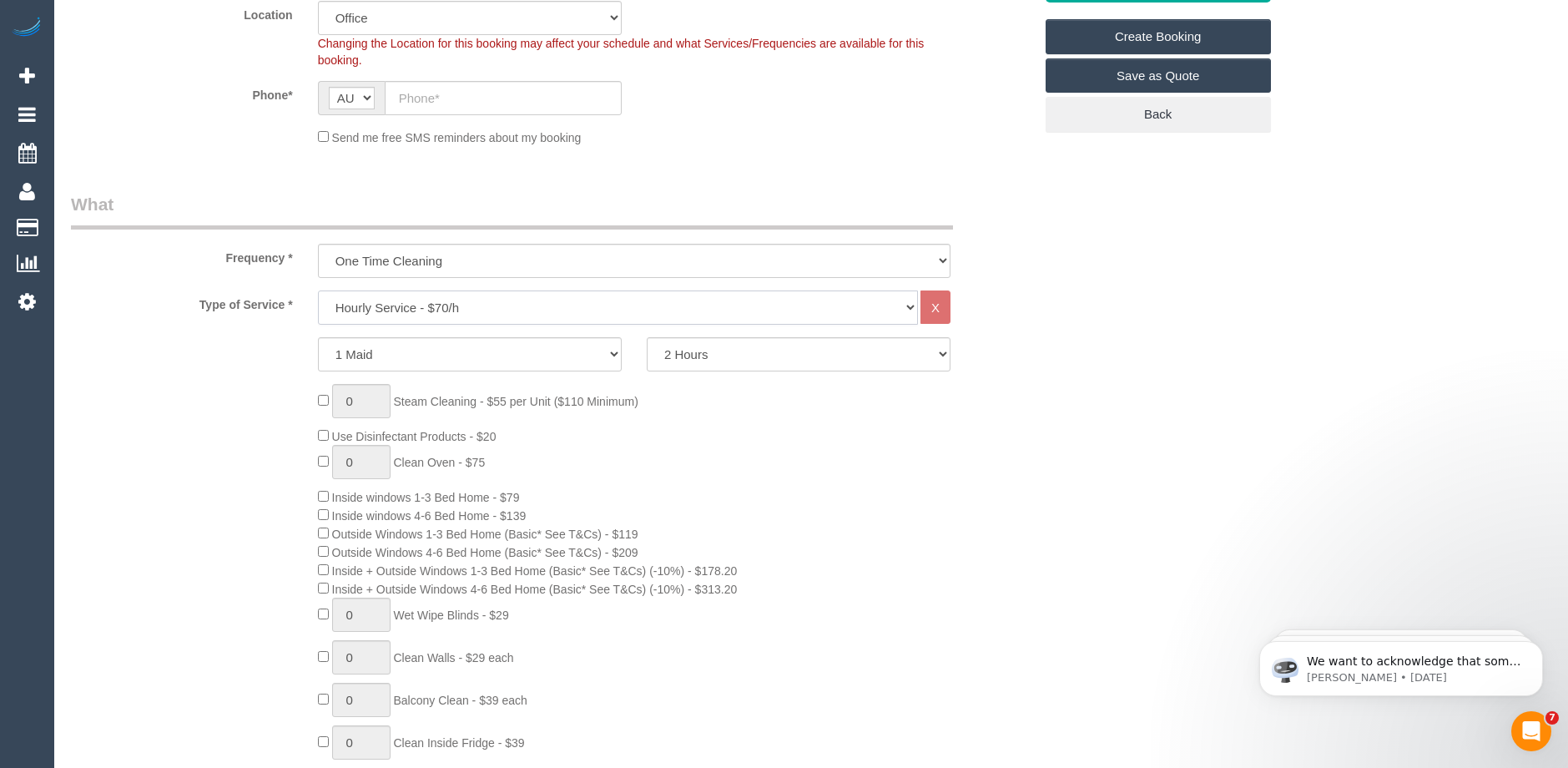
click at [493, 302] on select "Hourly Service - $70/h Hourly Service - $65/h Hourly Service - $60/h Hourly Ser…" at bounding box center [618, 308] width 600 height 35
click at [488, 255] on select "One Time Cleaning Weekly - 10% Off - 10.00% (0% for the First Booking) Fortnigh…" at bounding box center [634, 261] width 633 height 35
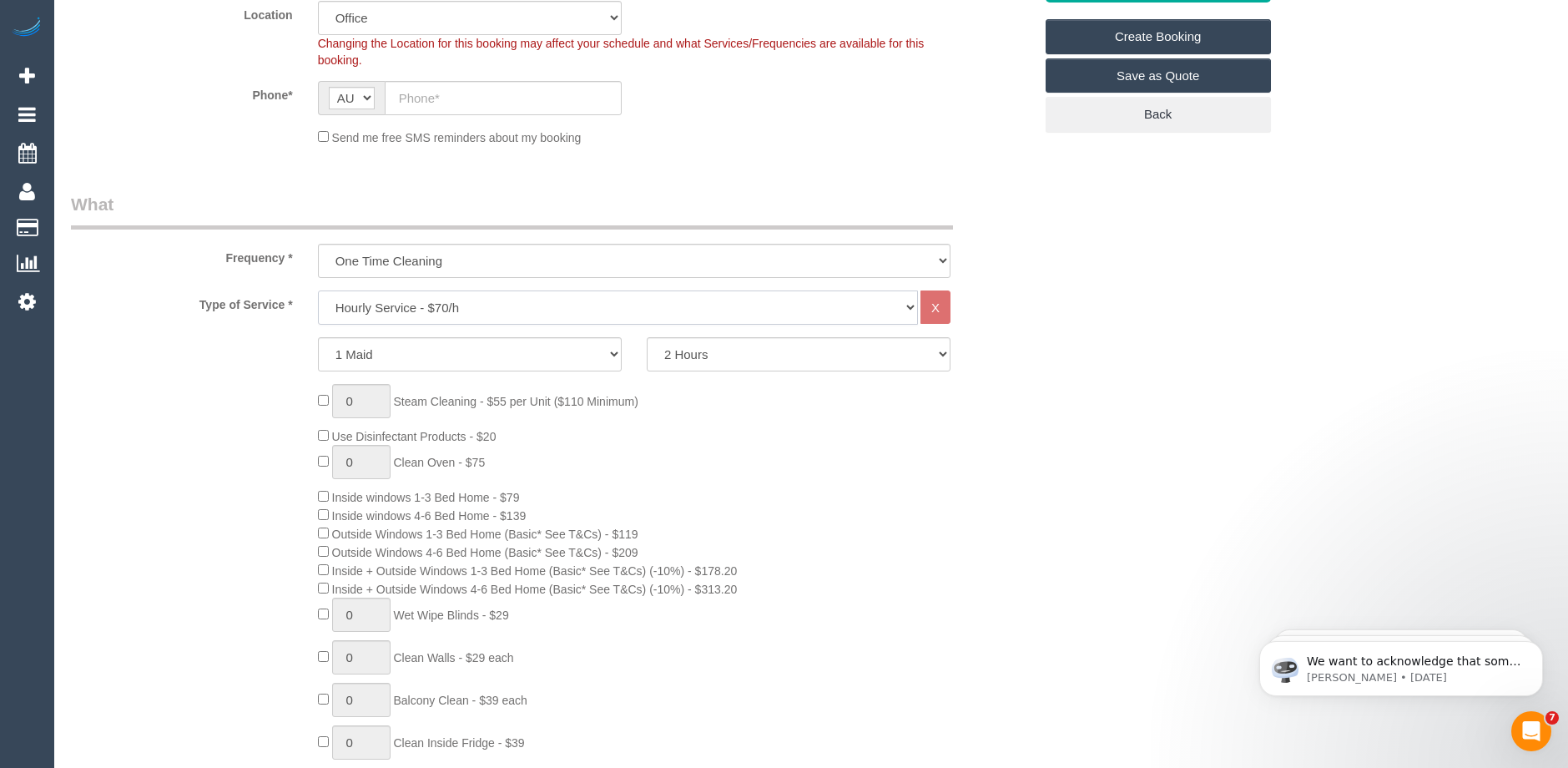
click at [481, 306] on select "Hourly Service - $70/h Hourly Service - $65/h Hourly Service - $60/h Hourly Ser…" at bounding box center [618, 308] width 600 height 35
select select "213"
click at [318, 291] on select "Hourly Service - $70/h Hourly Service - $65/h Hourly Service - $60/h Hourly Ser…" at bounding box center [618, 308] width 600 height 35
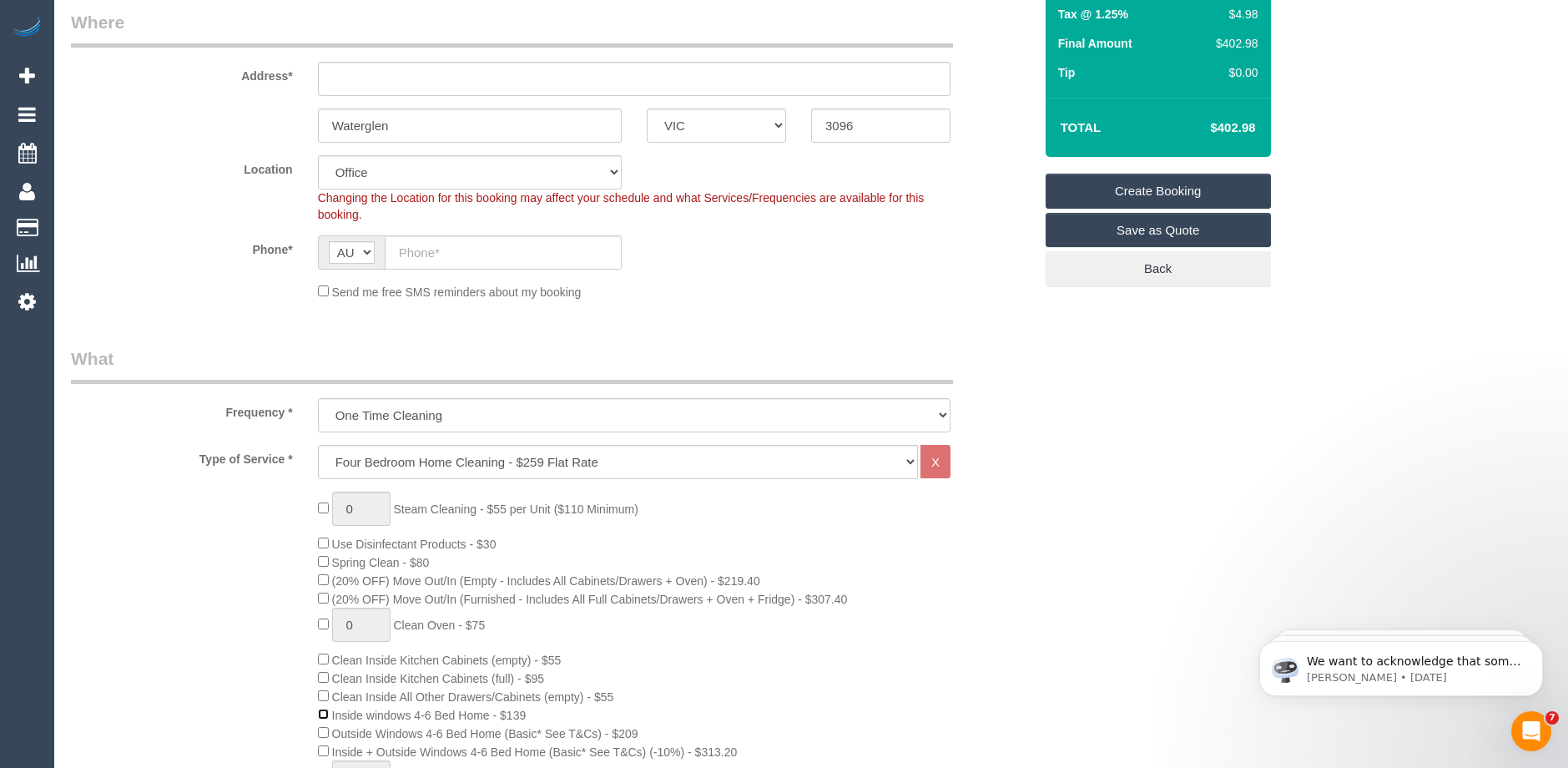
scroll to position [250, 0]
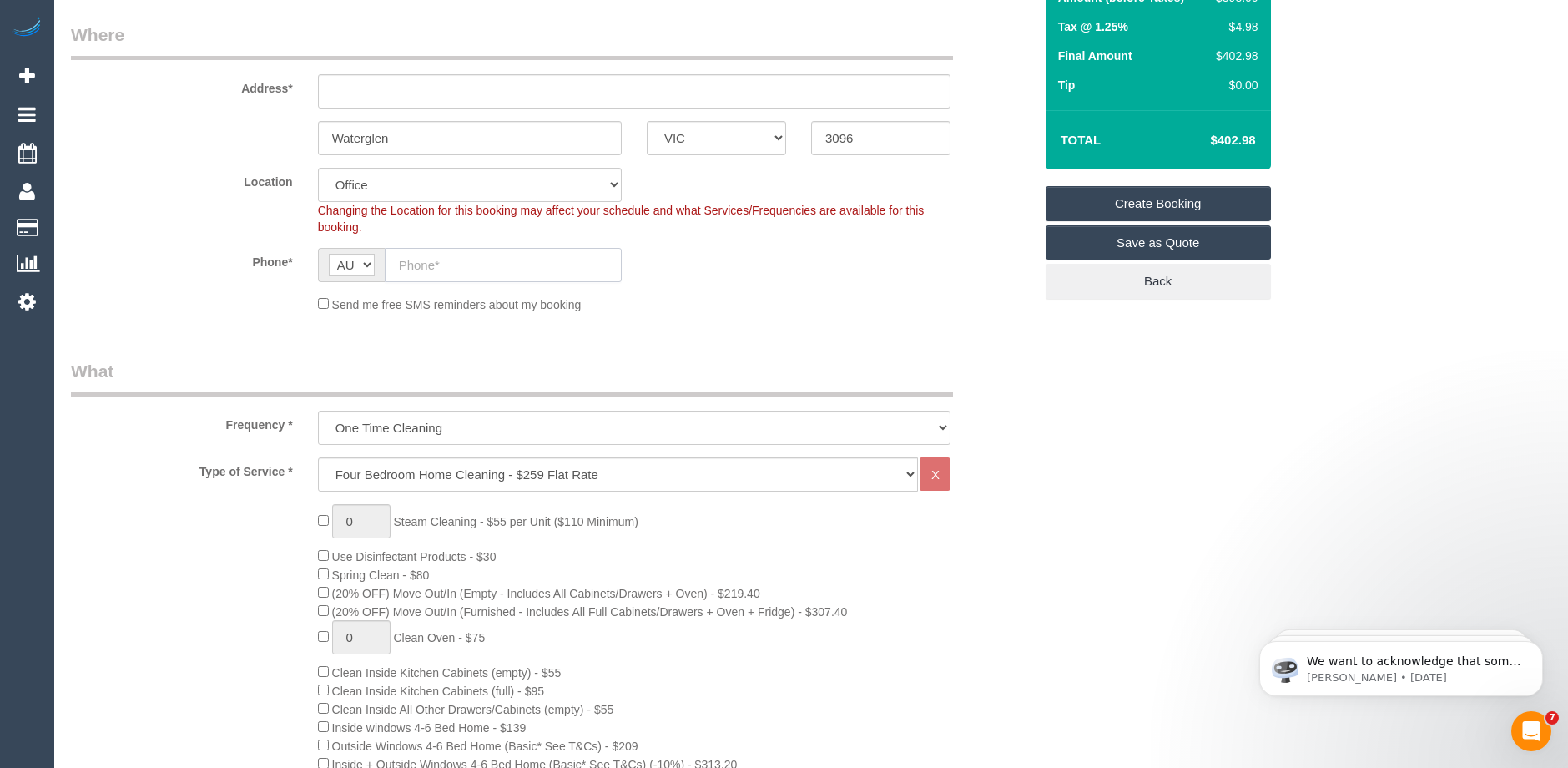
click at [428, 268] on input "text" at bounding box center [502, 266] width 237 height 35
paste input "61 458 753 541"
drag, startPoint x: 413, startPoint y: 267, endPoint x: 375, endPoint y: 268, distance: 38.0
click at [375, 268] on div "AF AL DZ AD AO AI AQ AG AR AM AW AU AT AZ BS BH BD BB BY BE BZ BJ BM BT BO BA B…" at bounding box center [470, 266] width 304 height 35
type input "0458 753 541"
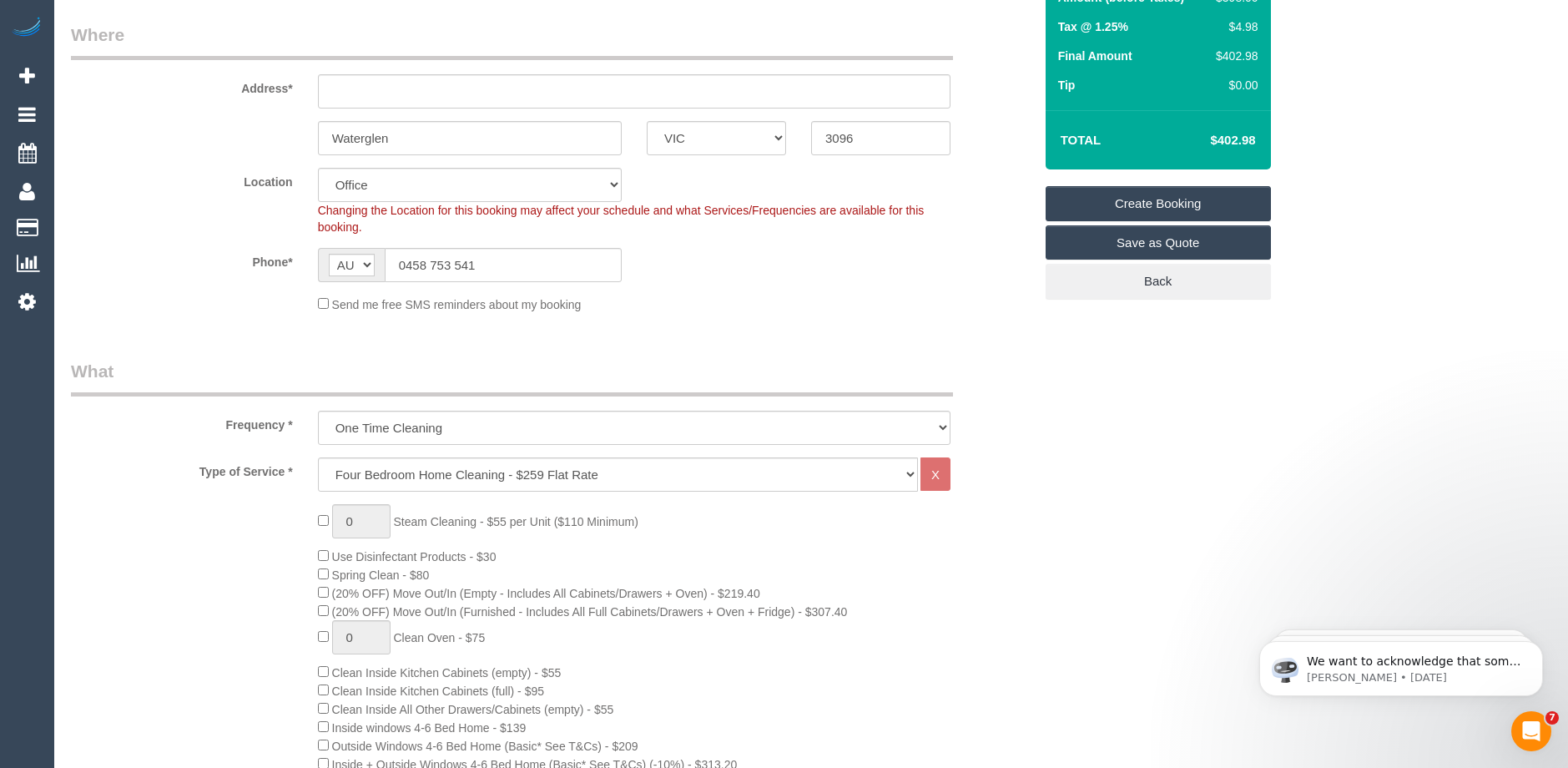
click at [551, 314] on fieldset "Where Address* Waterglen ACT NSW NT QLD SA TAS VIC WA 3096 Location Office City…" at bounding box center [552, 175] width 962 height 303
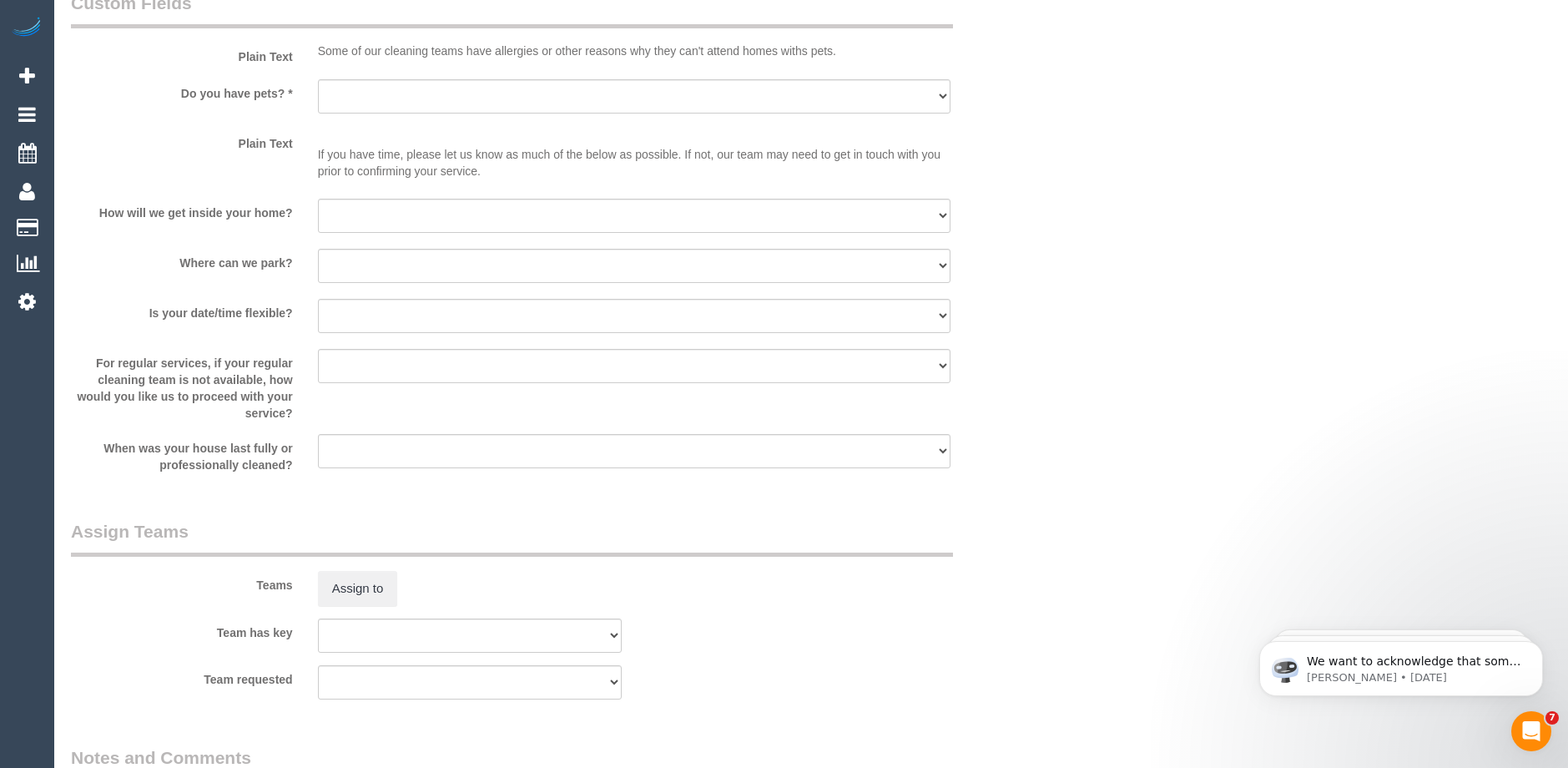
scroll to position [2338, 0]
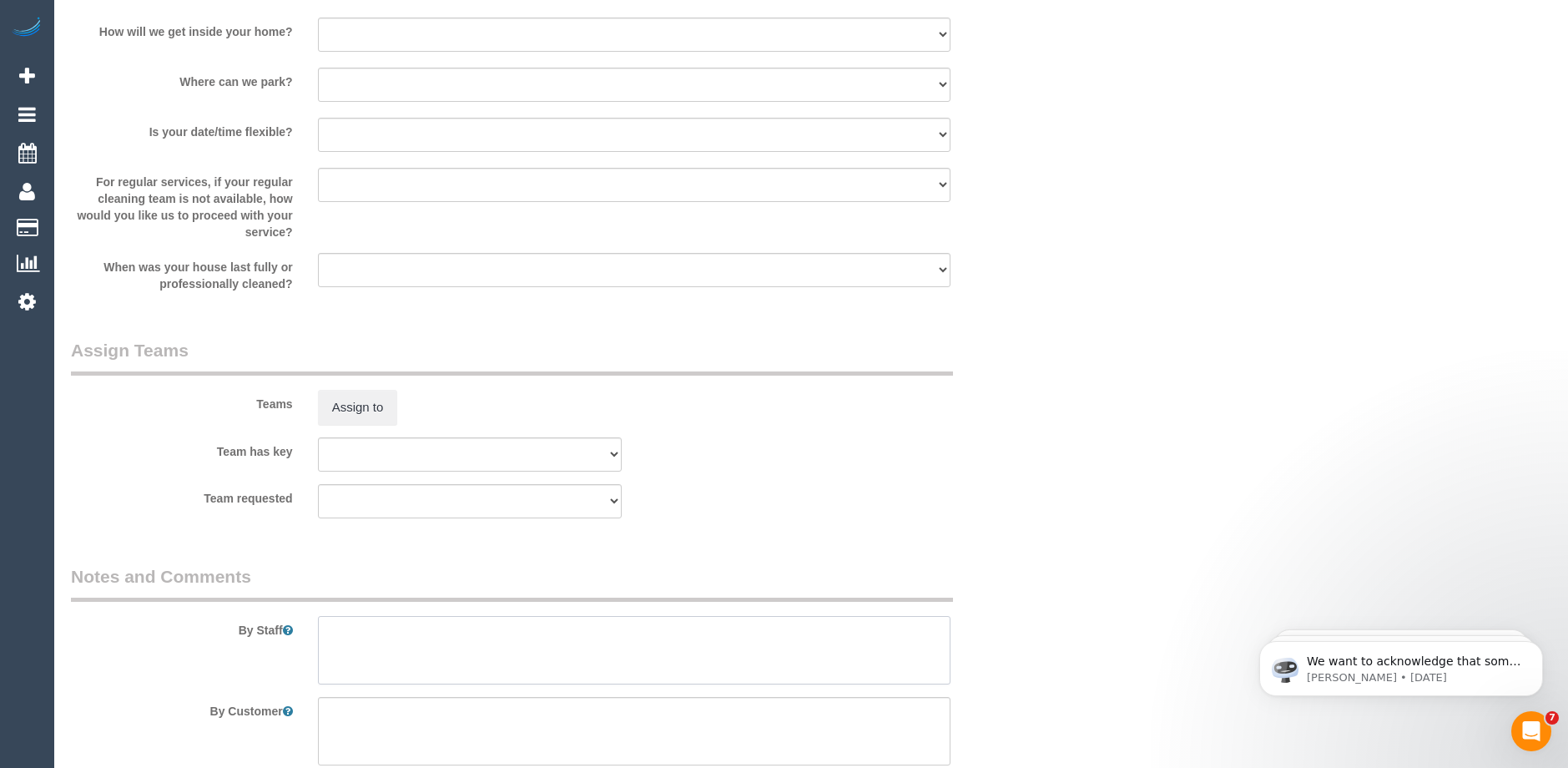
click at [355, 624] on textarea at bounding box center [634, 650] width 633 height 68
click at [480, 632] on textarea at bounding box center [634, 650] width 633 height 68
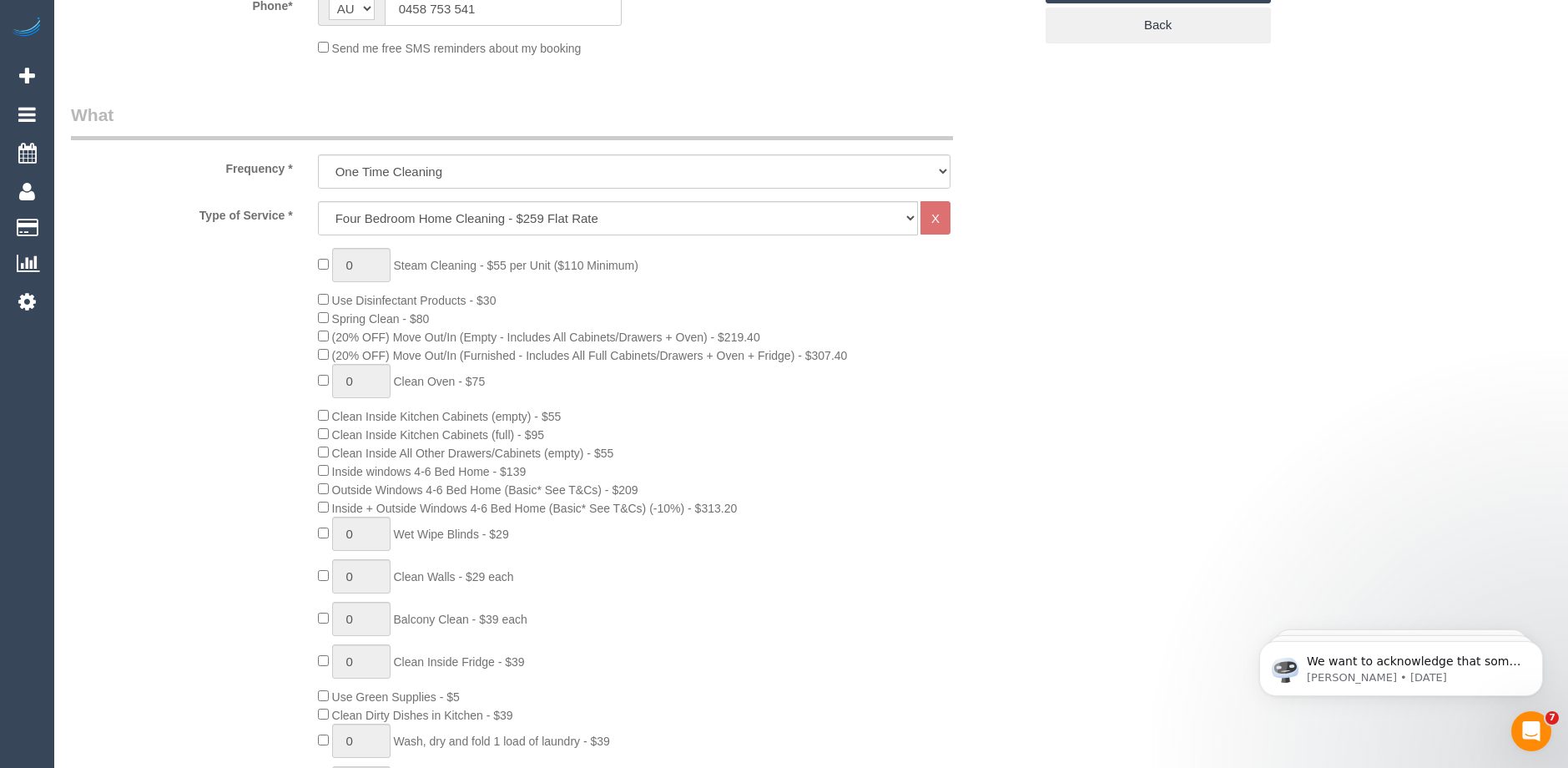
scroll to position [500, 0]
type textarea "Mondays or Tuesdays"
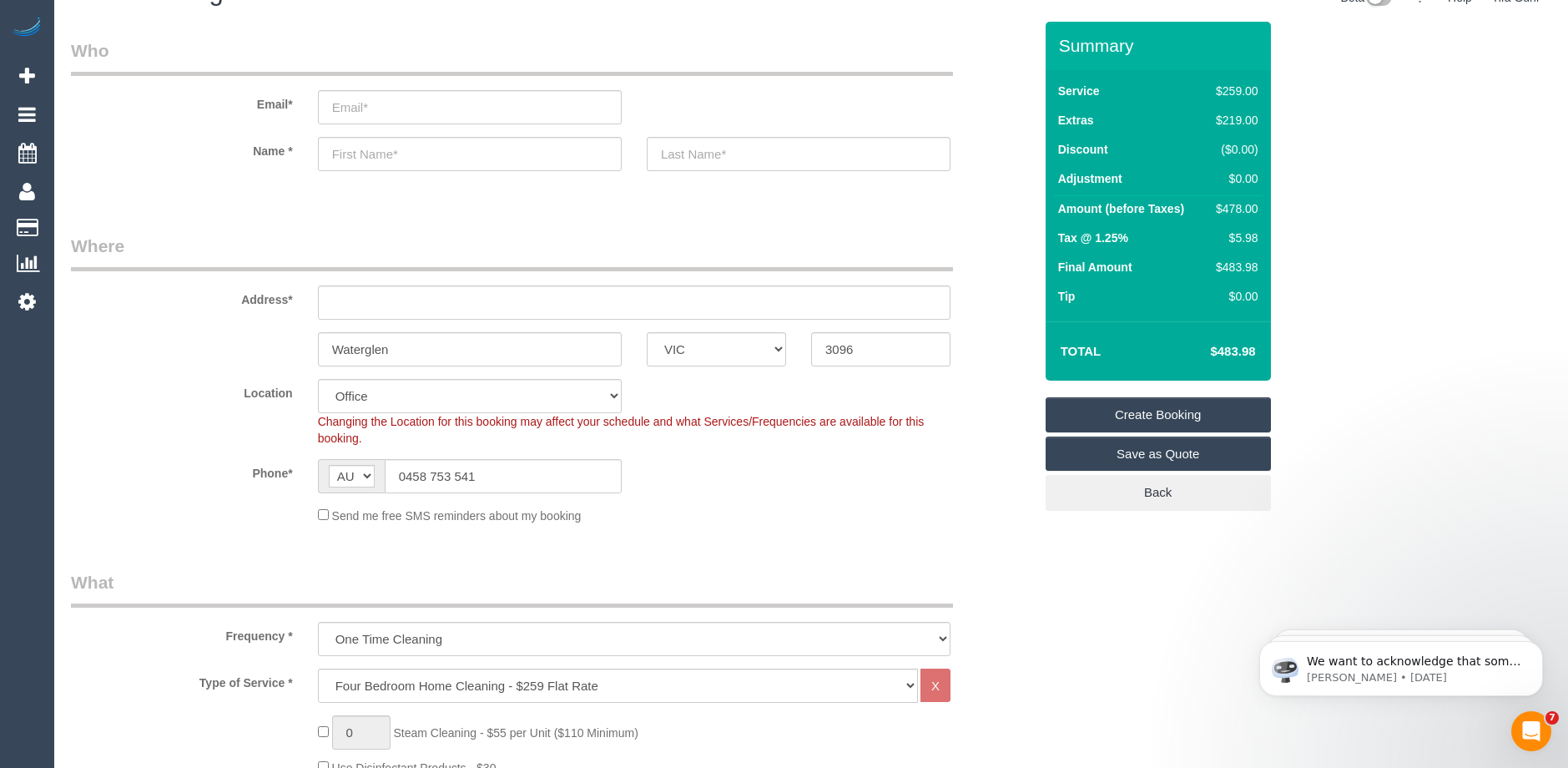
scroll to position [0, 0]
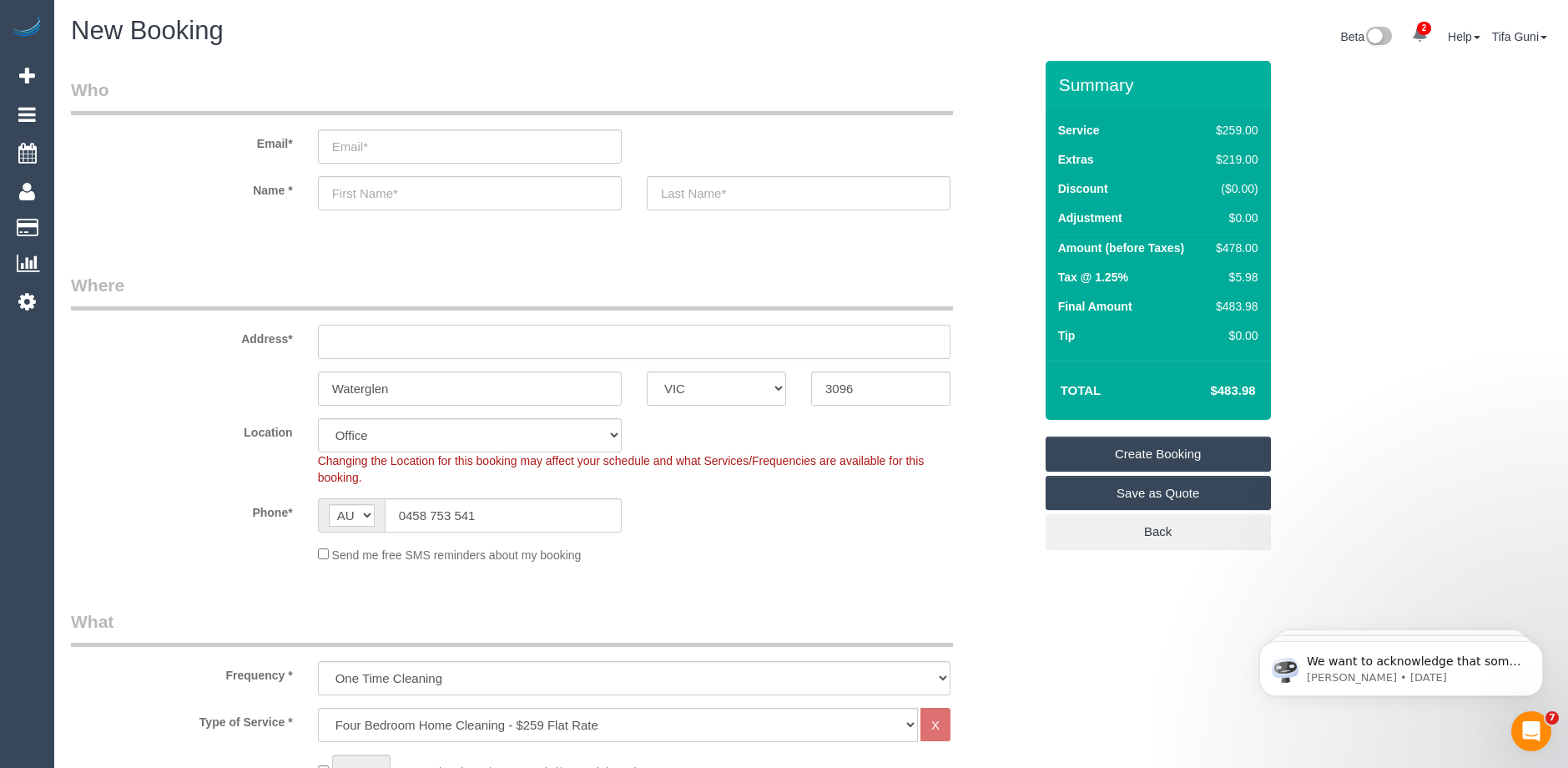
click at [371, 355] on input "text" at bounding box center [634, 342] width 633 height 35
type input "-"
click at [345, 195] on input "text" at bounding box center [470, 194] width 304 height 35
type input "Maia-heisn"
click at [409, 151] on input "email" at bounding box center [470, 147] width 304 height 35
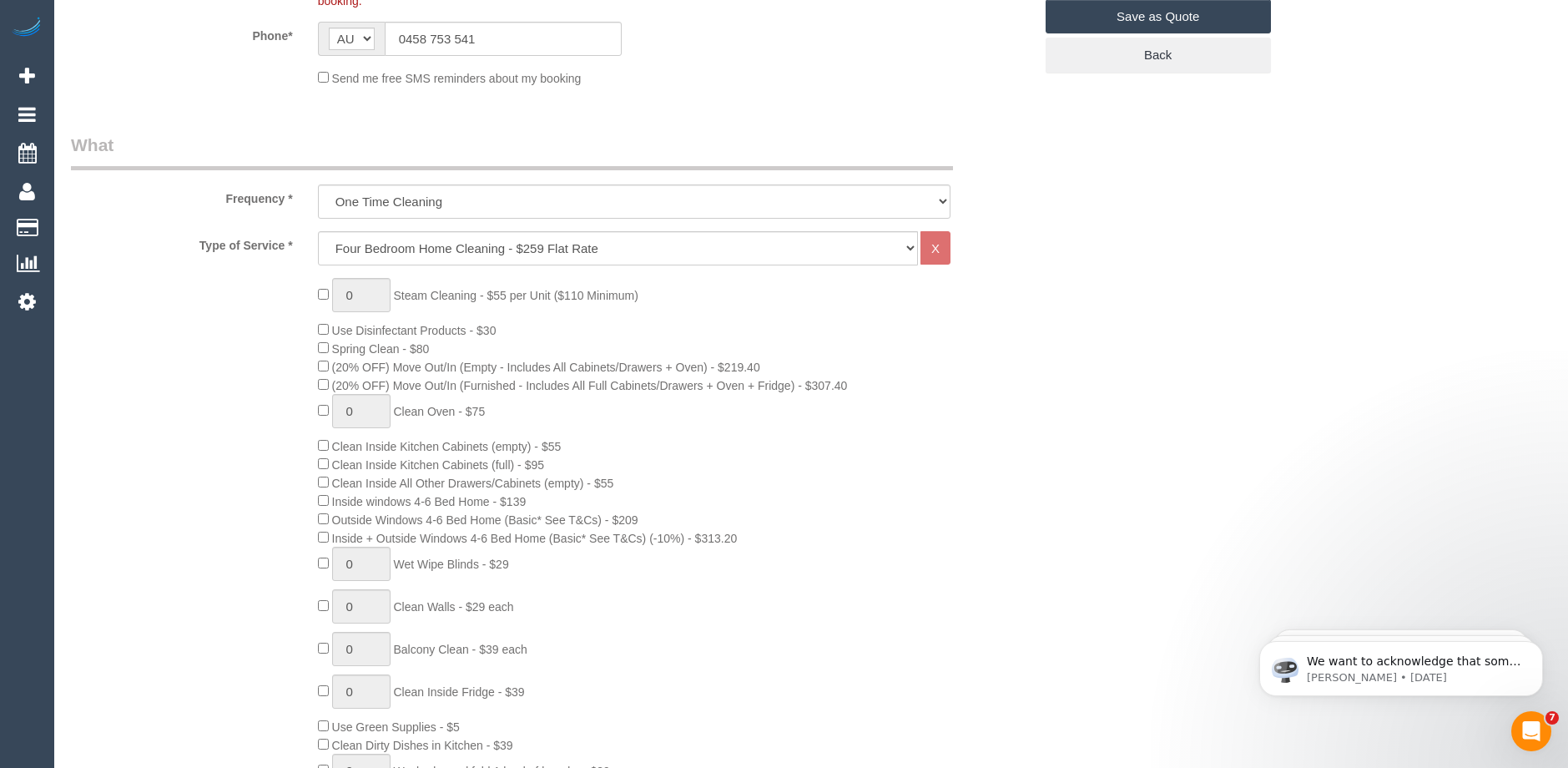
scroll to position [500, 0]
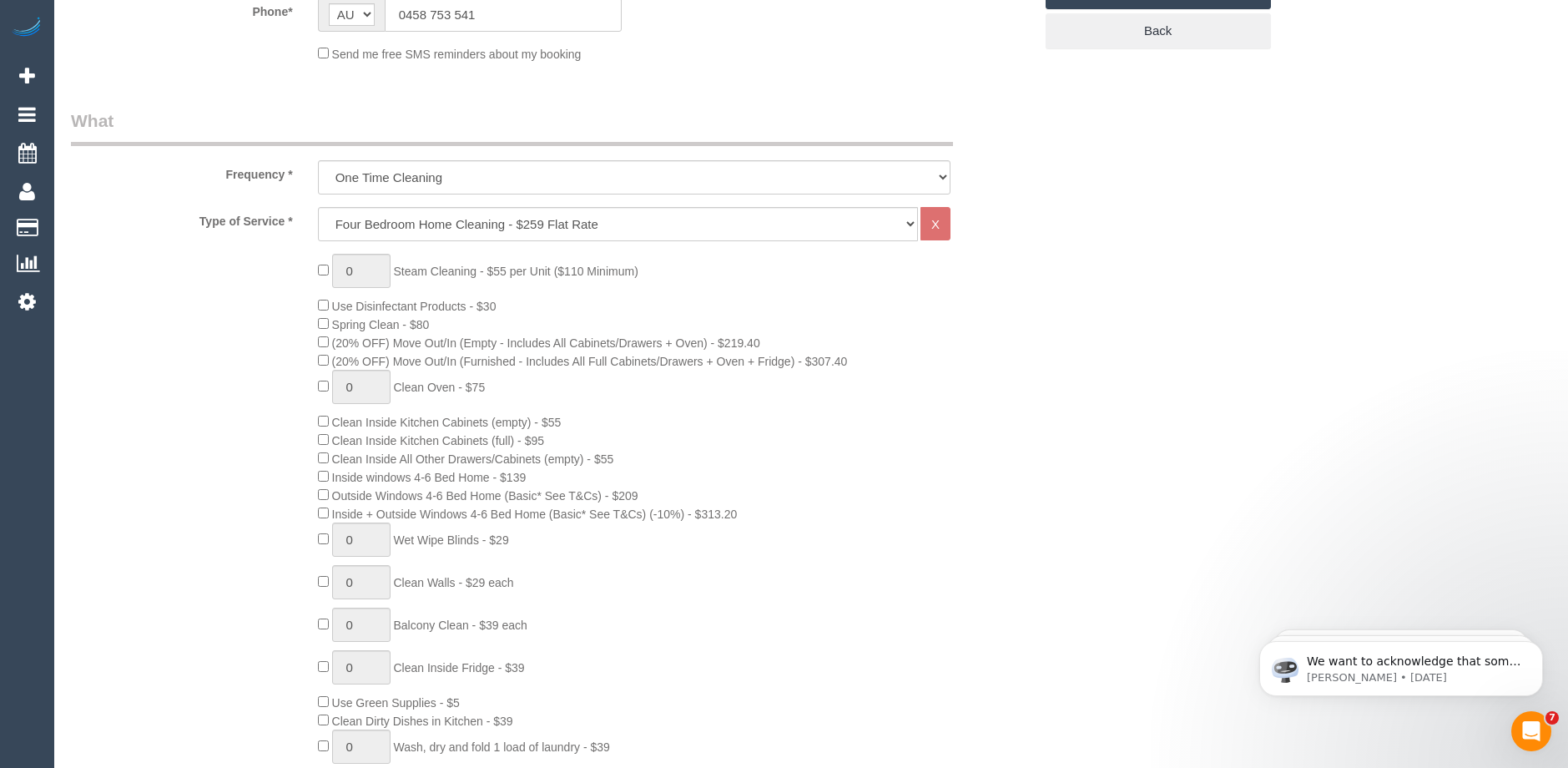
type input "maiadheysen@gmail.com"
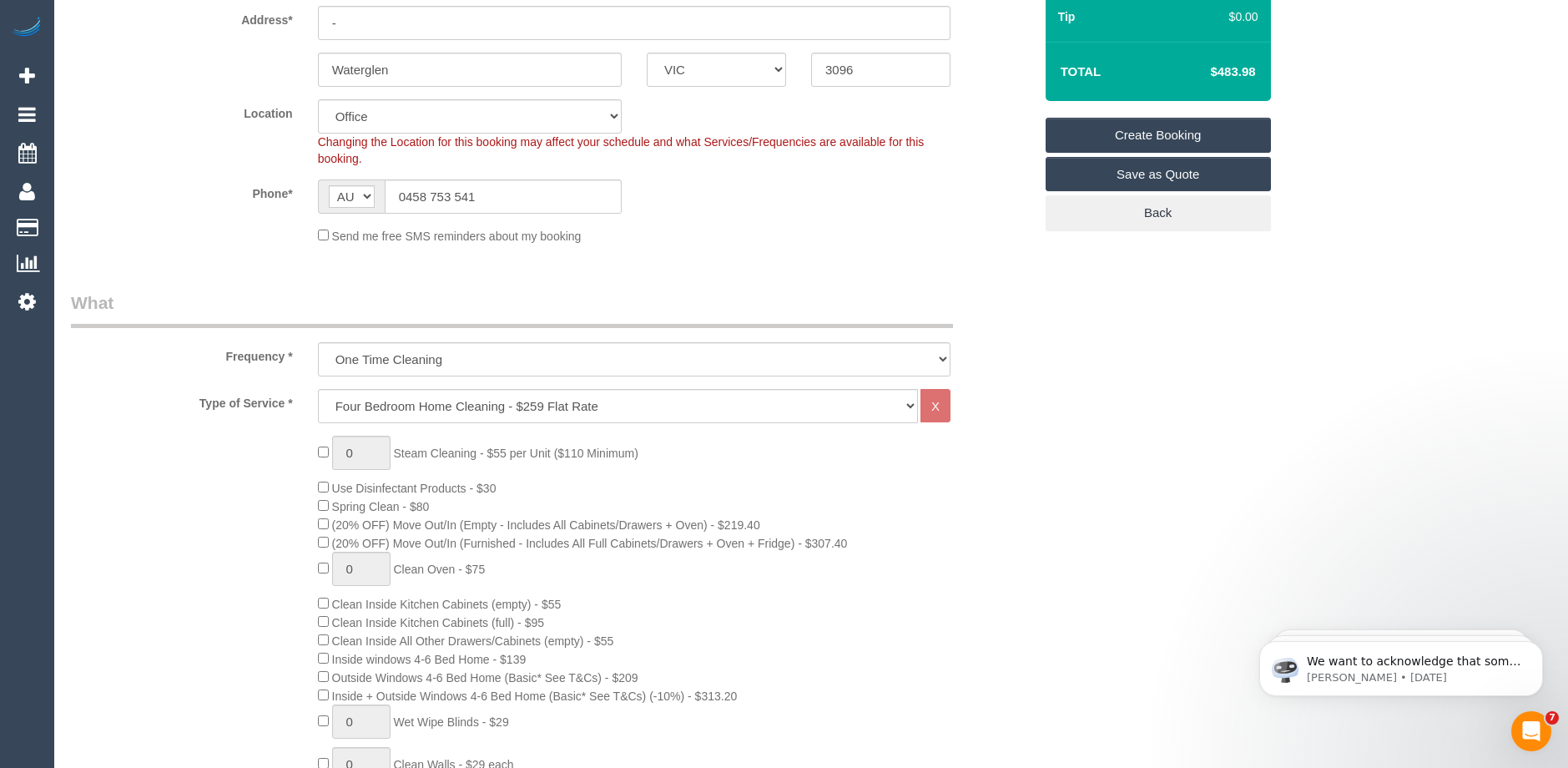
scroll to position [250, 0]
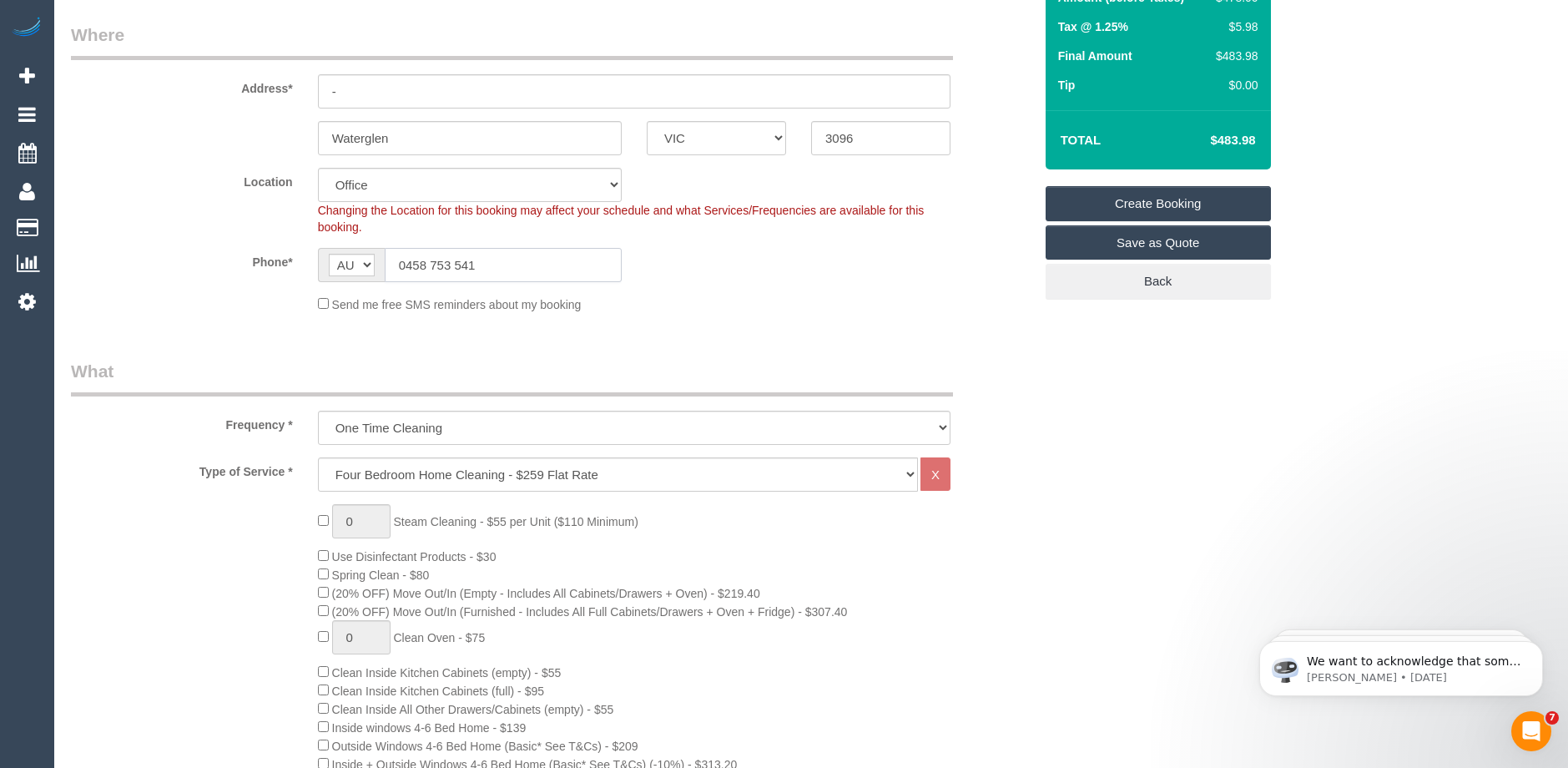
drag, startPoint x: 517, startPoint y: 269, endPoint x: 464, endPoint y: 274, distance: 53.2
click at [464, 274] on input "0458 753 541" at bounding box center [502, 266] width 237 height 35
click at [496, 268] on input "0458 753 541" at bounding box center [502, 266] width 237 height 35
drag, startPoint x: 514, startPoint y: 267, endPoint x: 352, endPoint y: 267, distance: 162.0
click at [352, 267] on div "AF AL DZ AD AO AI AQ AG AR AM AW AU AT AZ BS BH BD BB BY BE BZ BJ BM BT BO BA B…" at bounding box center [470, 266] width 304 height 35
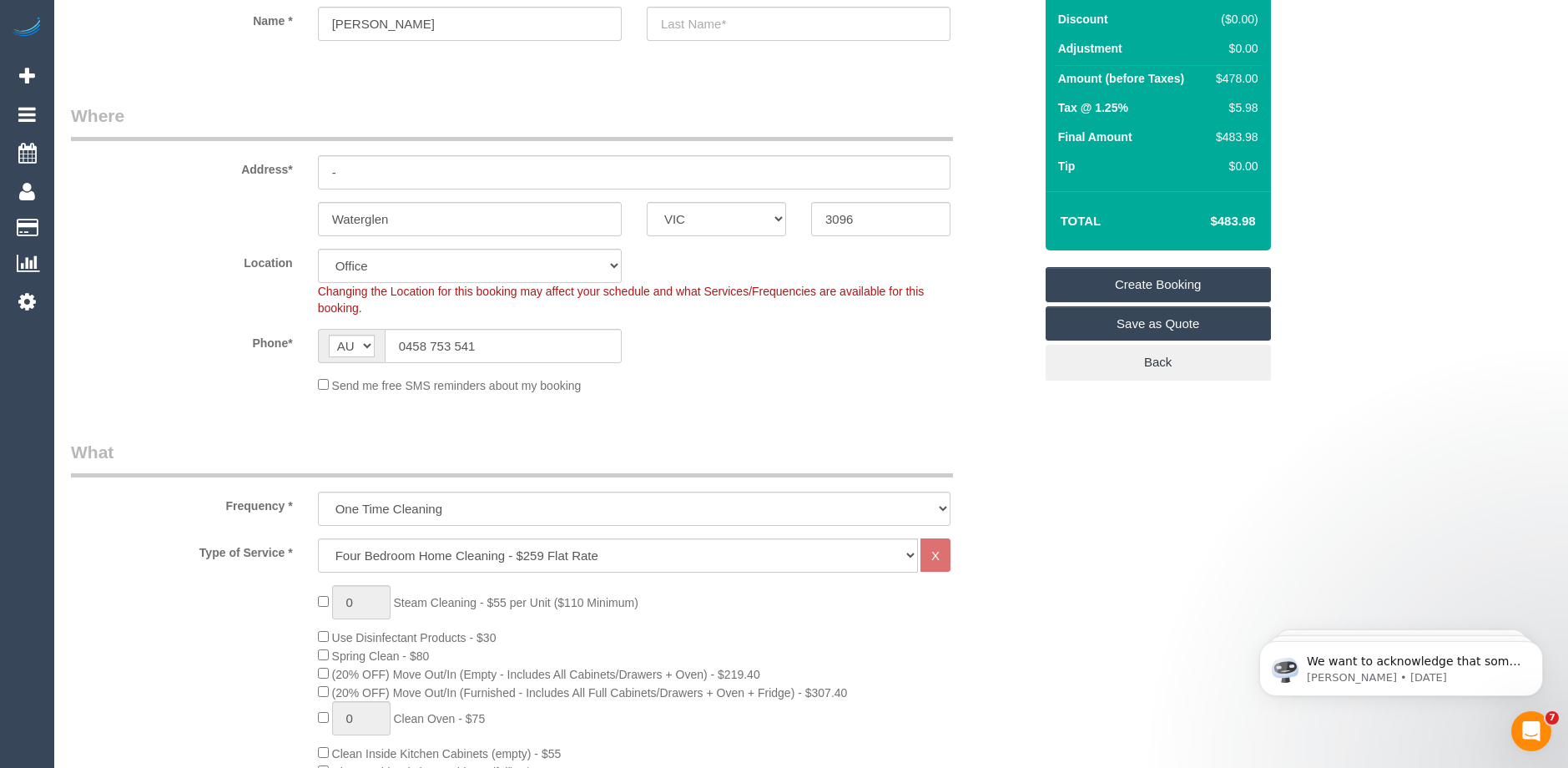
scroll to position [0, 0]
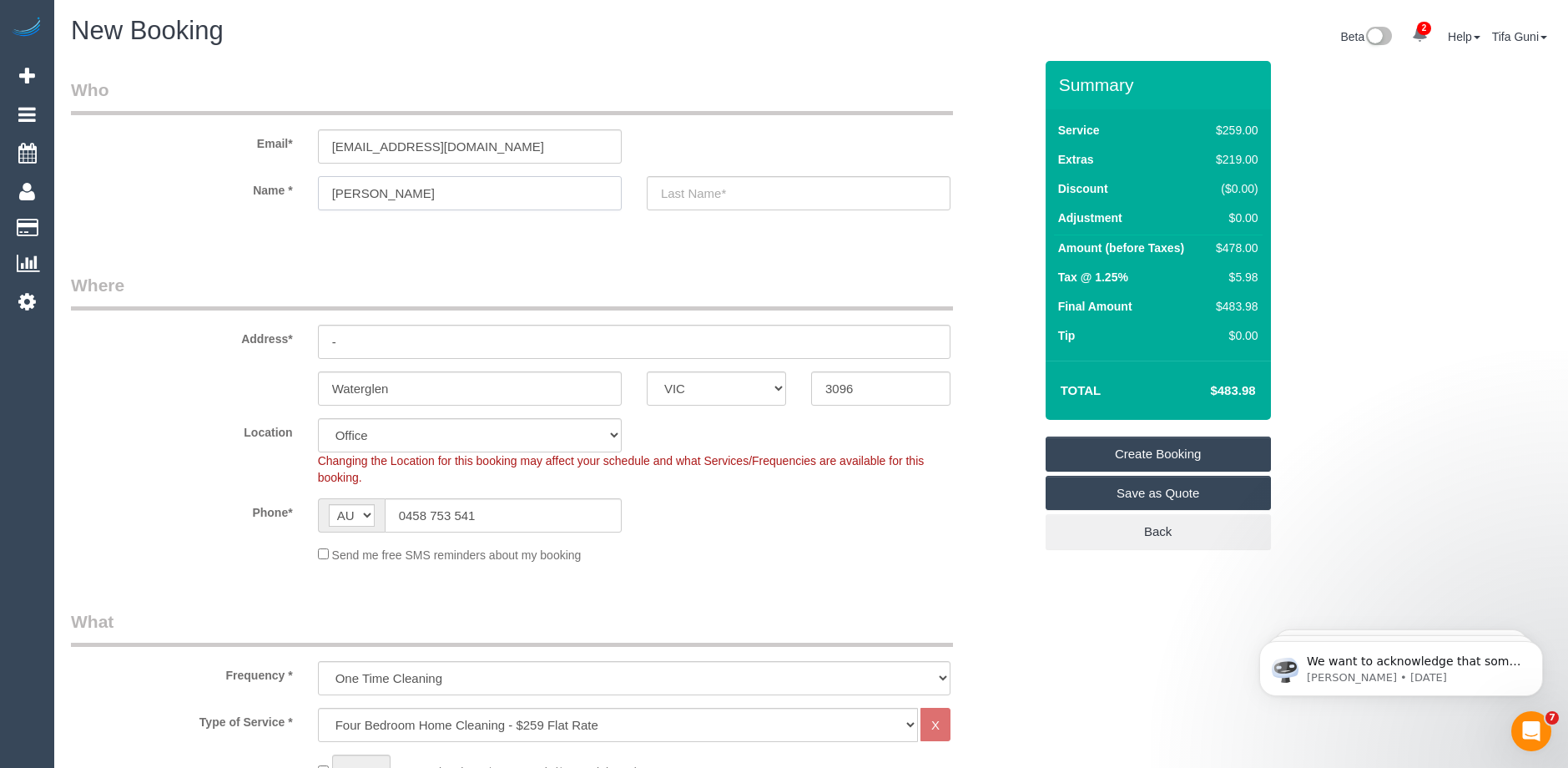
drag, startPoint x: 408, startPoint y: 193, endPoint x: 288, endPoint y: 184, distance: 120.3
click at [288, 184] on div "Name * Maia-heisn" at bounding box center [552, 194] width 987 height 35
drag, startPoint x: 511, startPoint y: 151, endPoint x: 284, endPoint y: 147, distance: 227.0
click at [284, 147] on div "Email* maiadheysen@gmail.com" at bounding box center [552, 121] width 987 height 86
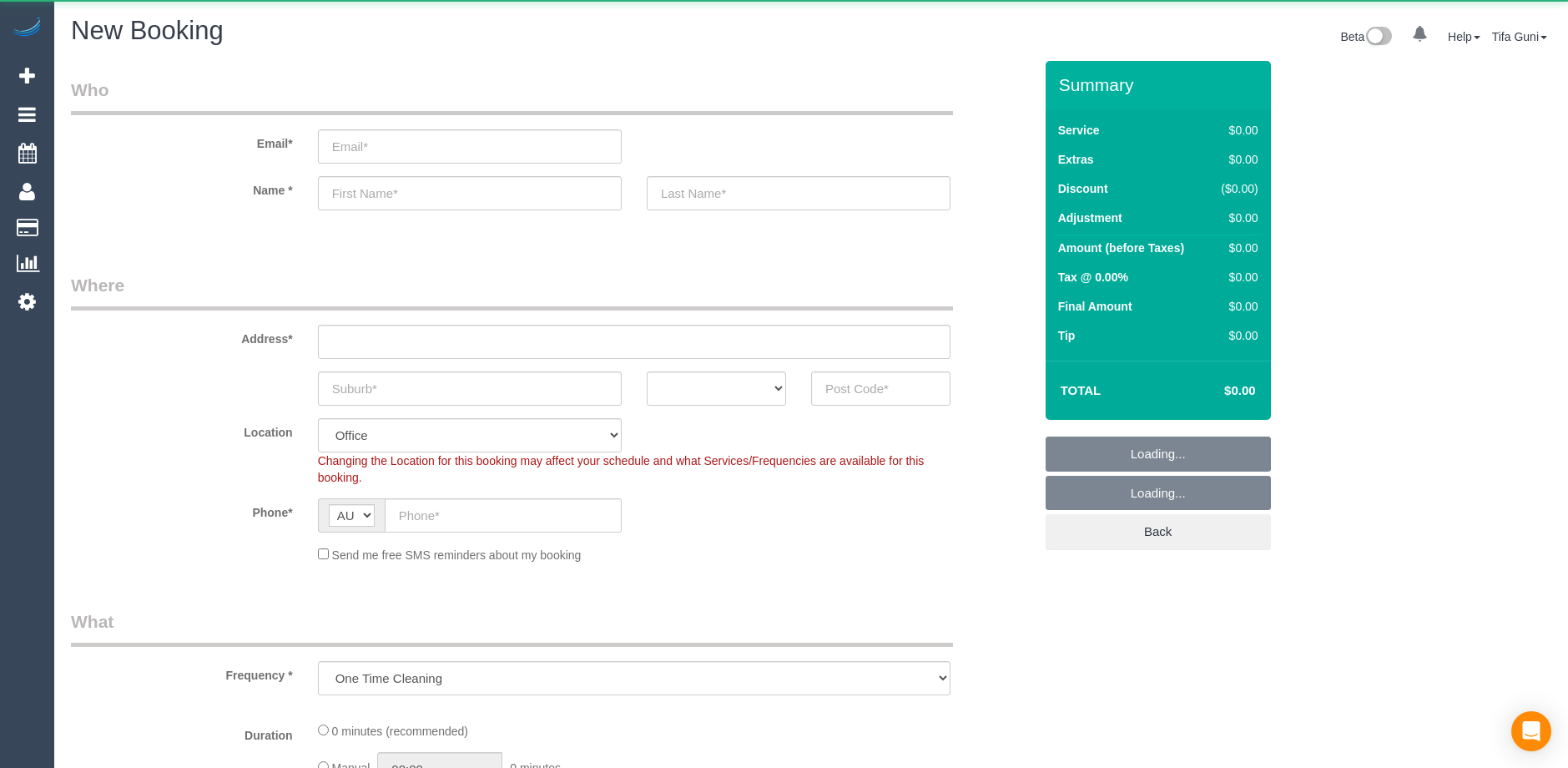
select select "object:843"
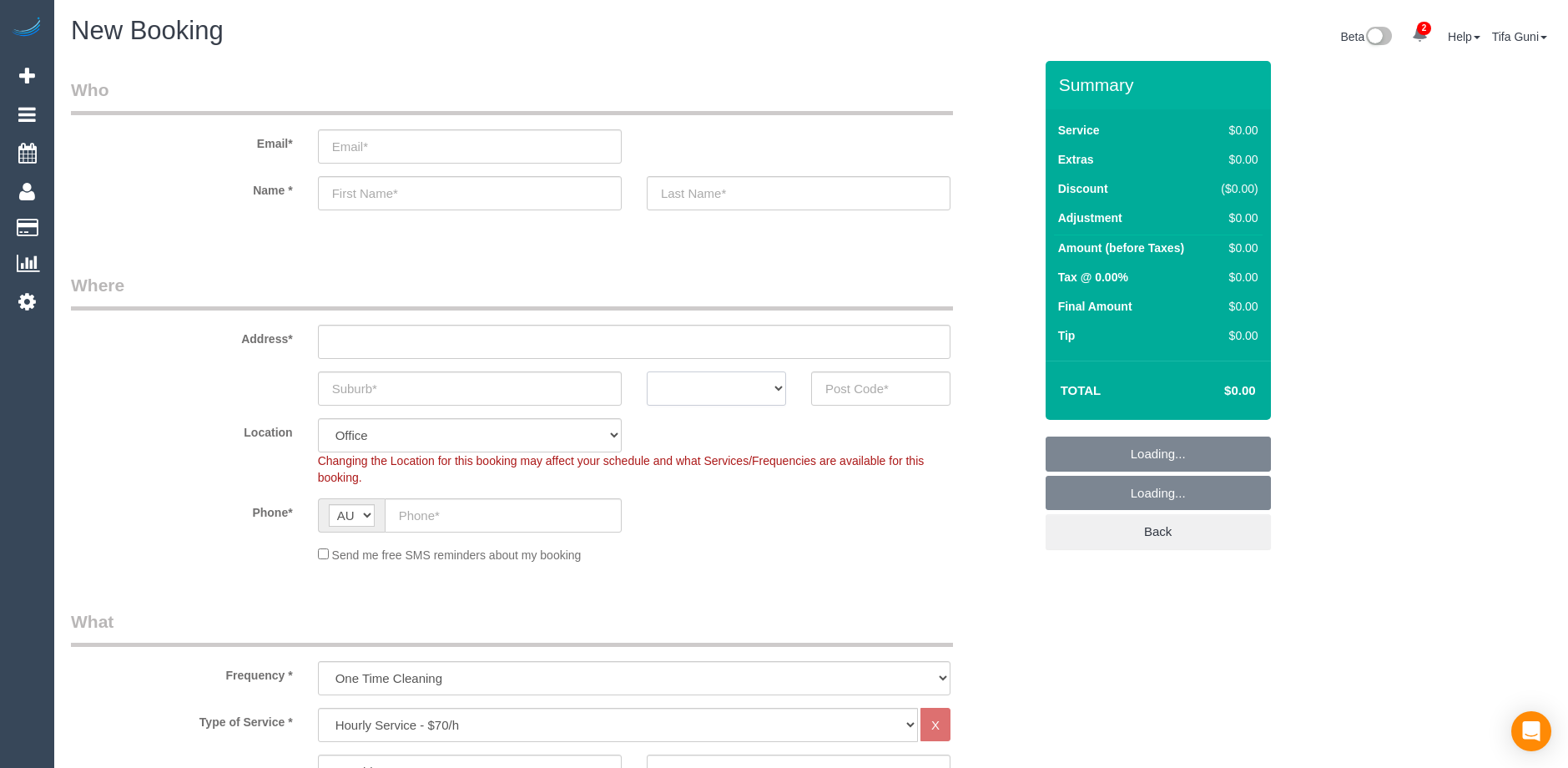
click at [754, 387] on select "ACT [GEOGRAPHIC_DATA] NT [GEOGRAPHIC_DATA] SA TAS [GEOGRAPHIC_DATA] [GEOGRAPHIC…" at bounding box center [716, 388] width 139 height 35
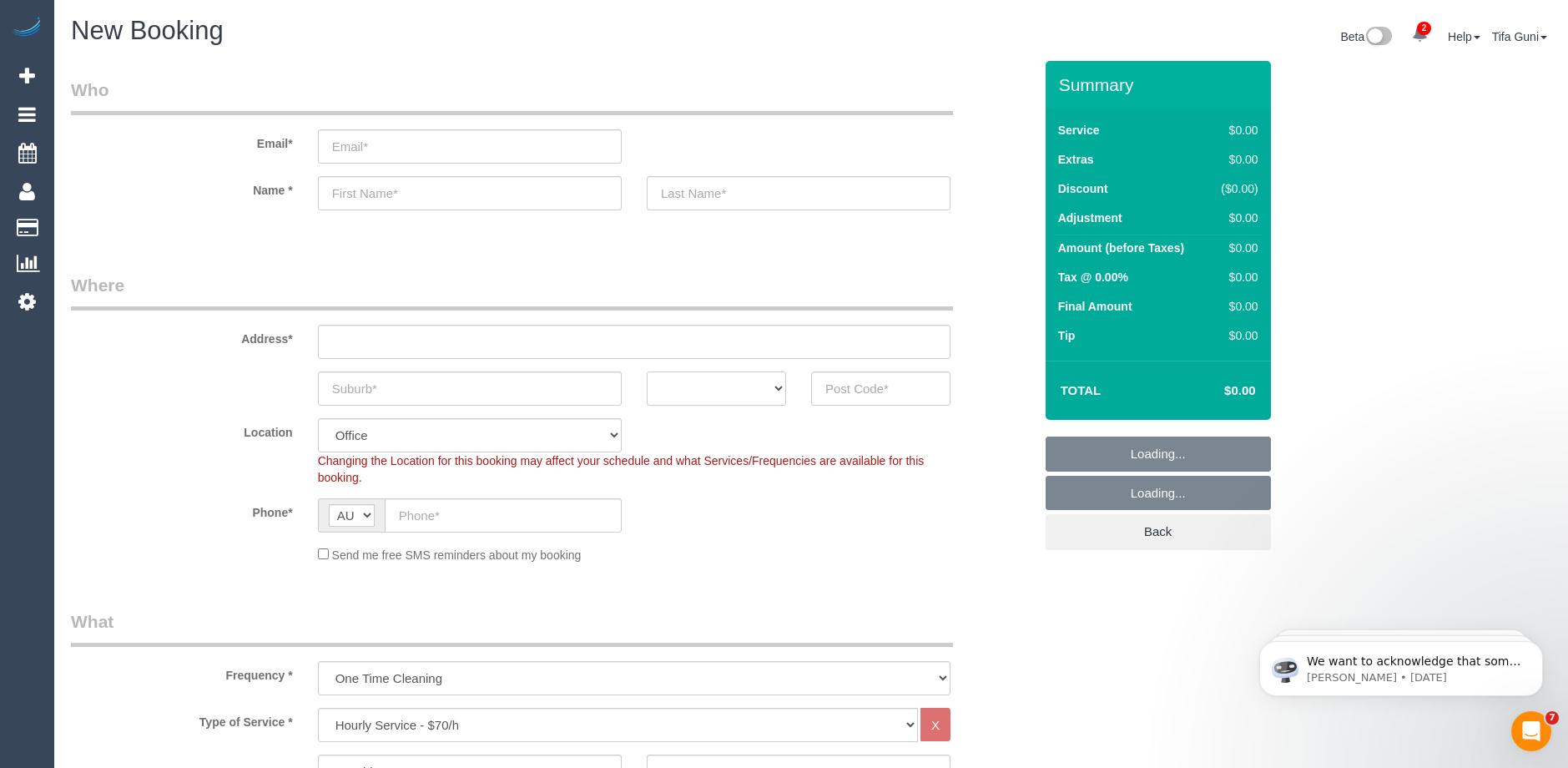
select select "VIC"
click at [647, 371] on select "ACT [GEOGRAPHIC_DATA] NT [GEOGRAPHIC_DATA] SA TAS [GEOGRAPHIC_DATA] [GEOGRAPHIC…" at bounding box center [716, 388] width 139 height 35
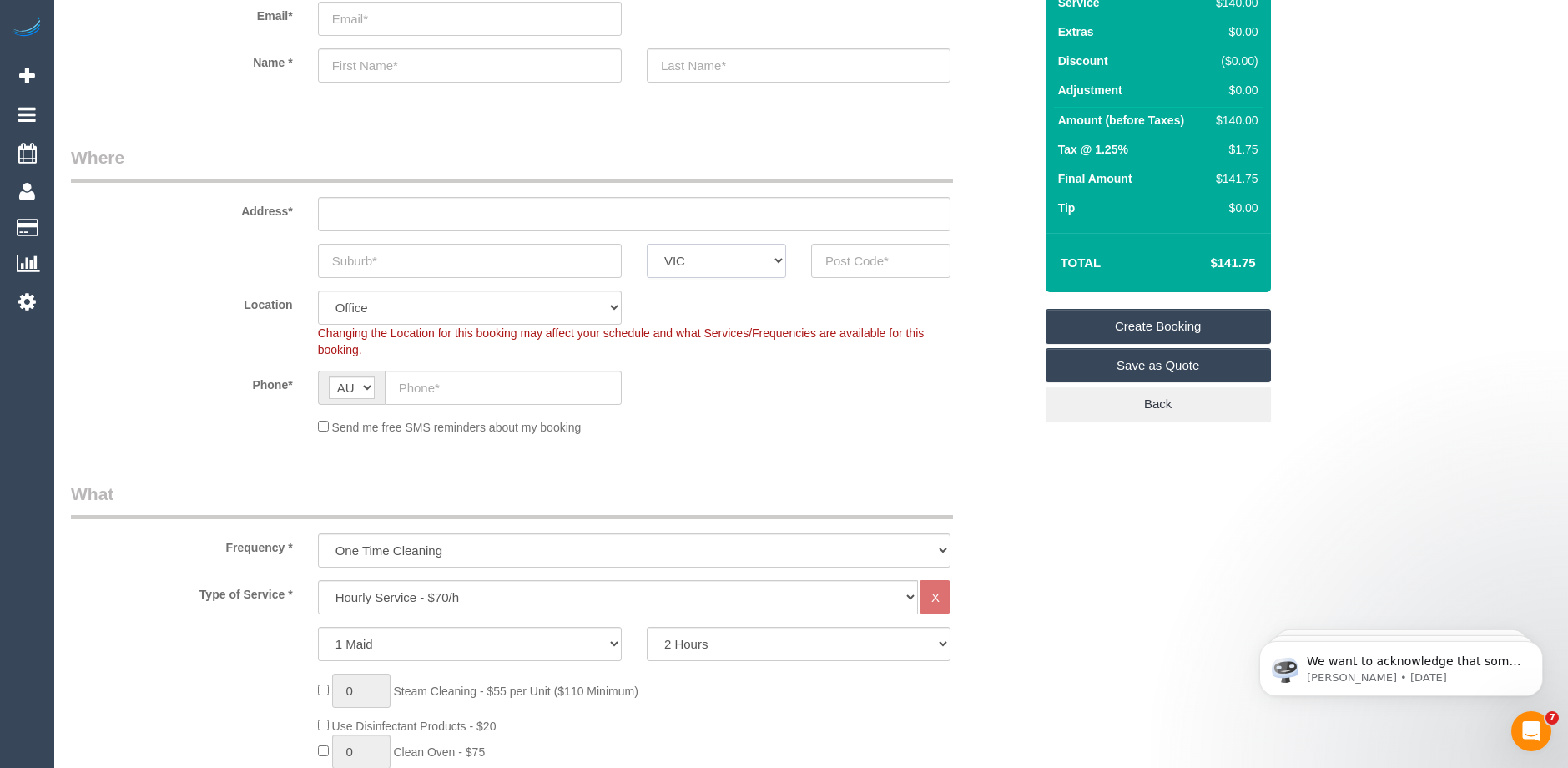
scroll to position [334, 0]
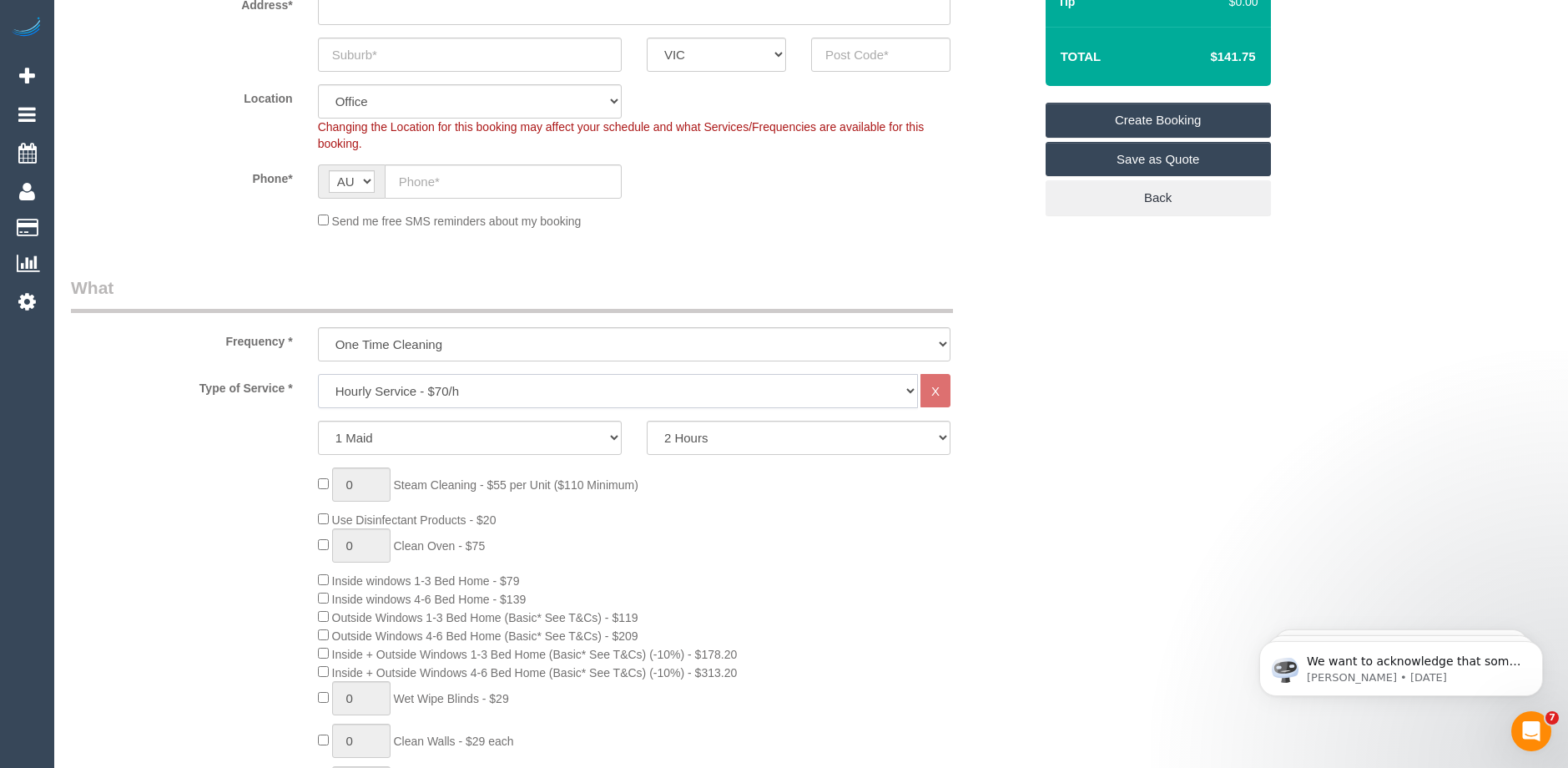
click at [426, 391] on select "Hourly Service - $70/h Hourly Service - $65/h Hourly Service - $60/h Hourly Ser…" at bounding box center [618, 391] width 600 height 35
click at [318, 374] on select "Hourly Service - $70/h Hourly Service - $65/h Hourly Service - $60/h Hourly Ser…" at bounding box center [618, 391] width 600 height 35
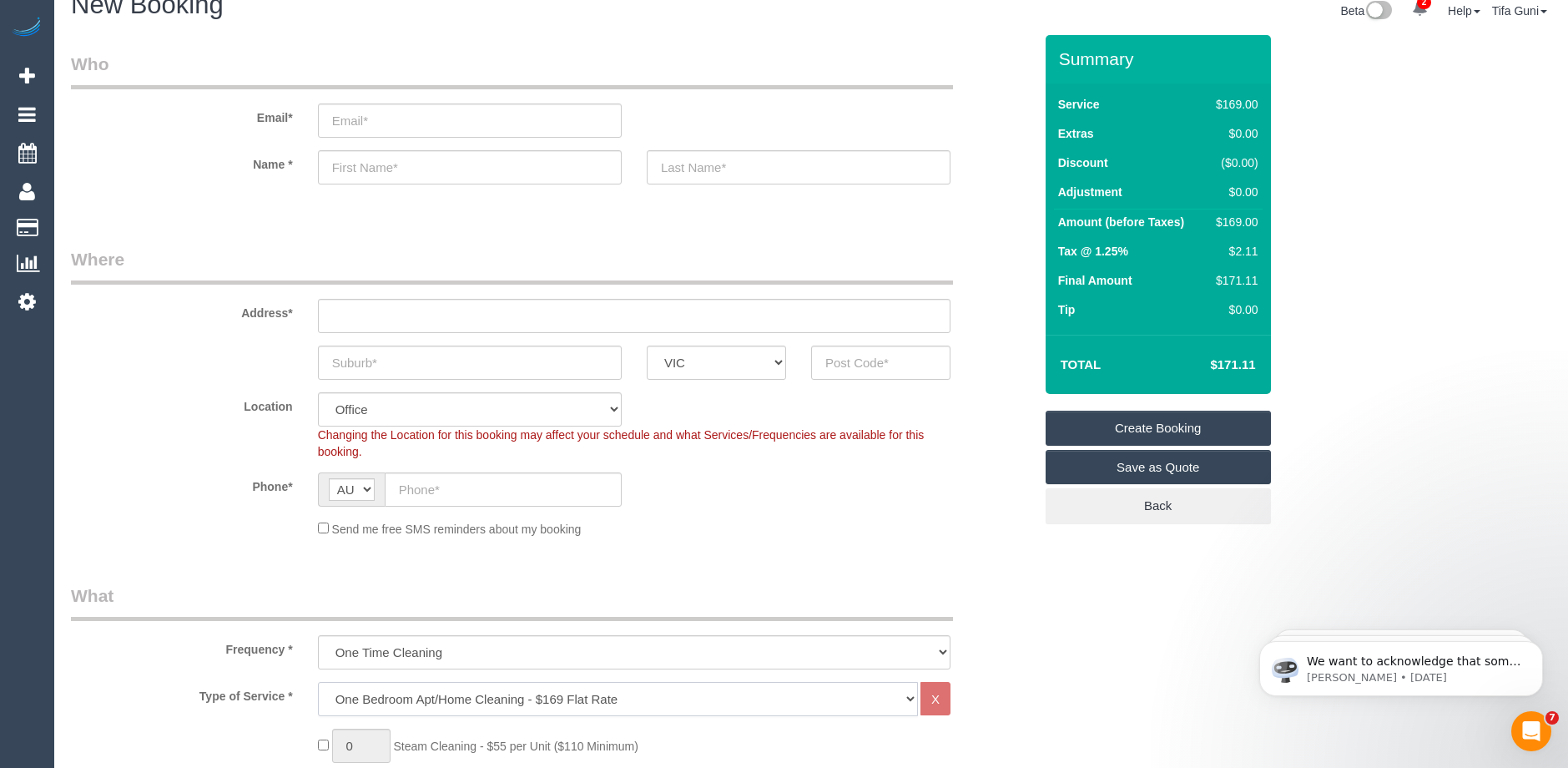
scroll to position [0, 0]
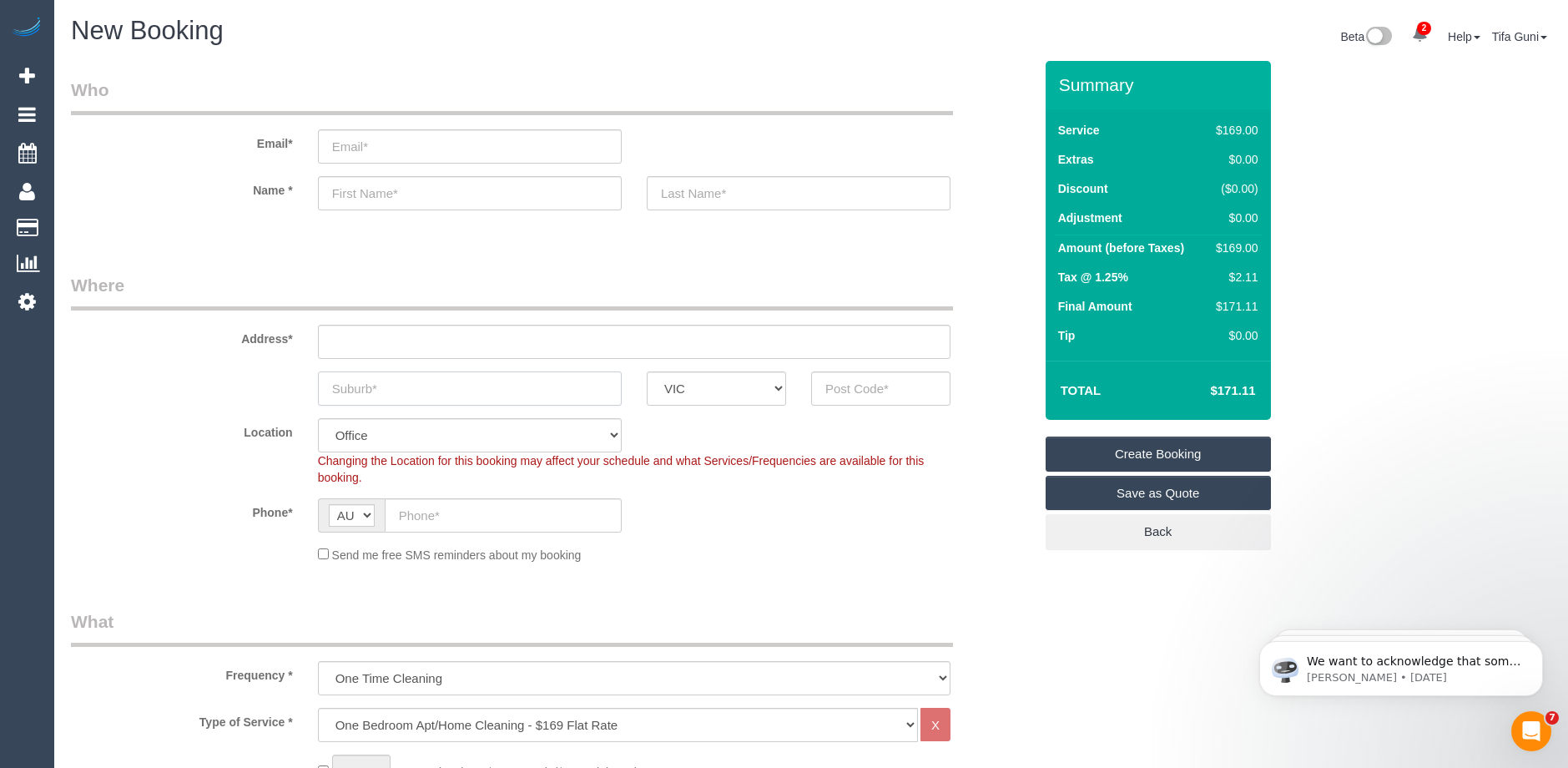
click at [398, 390] on input "text" at bounding box center [470, 388] width 304 height 35
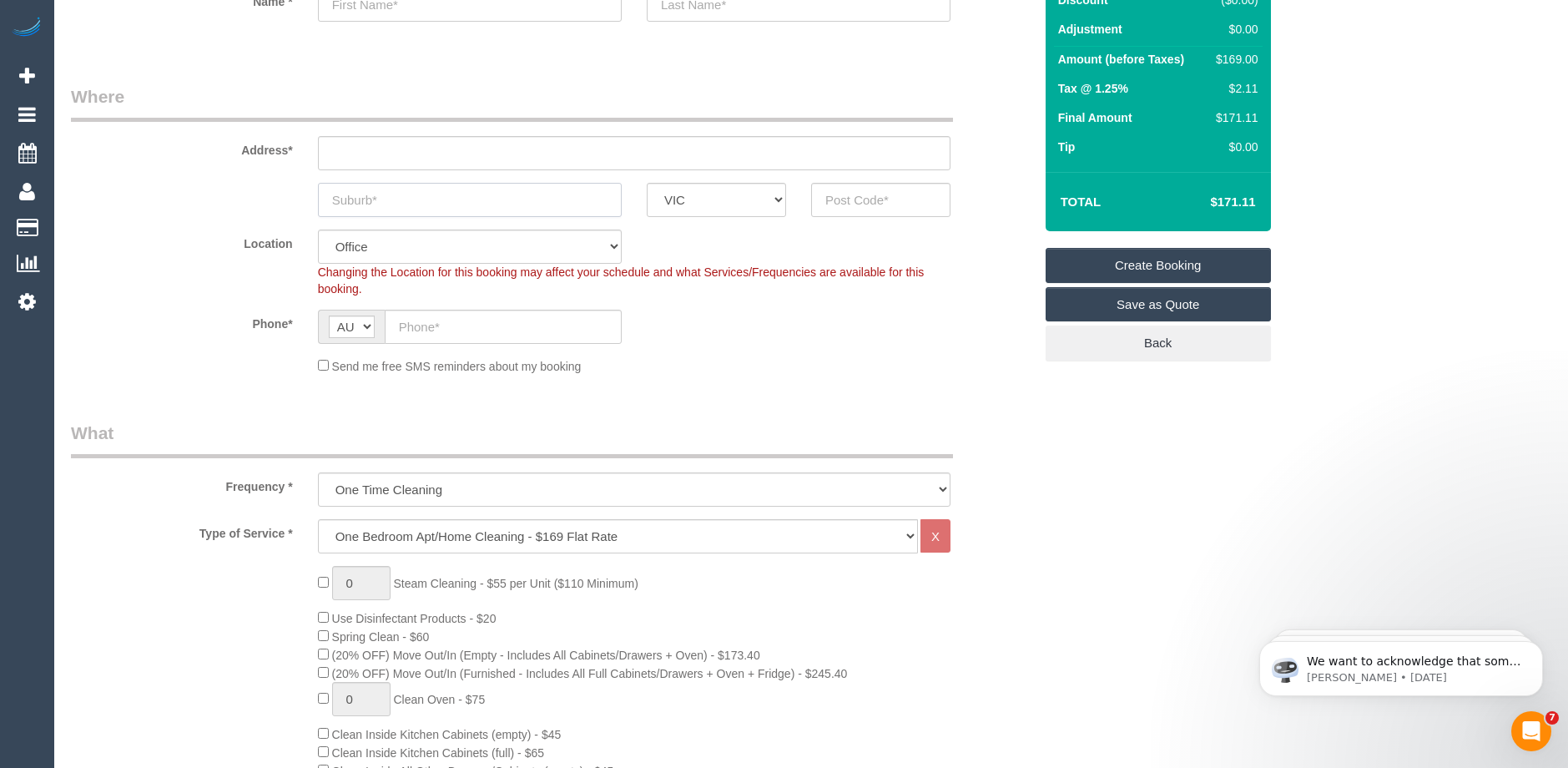
scroll to position [334, 0]
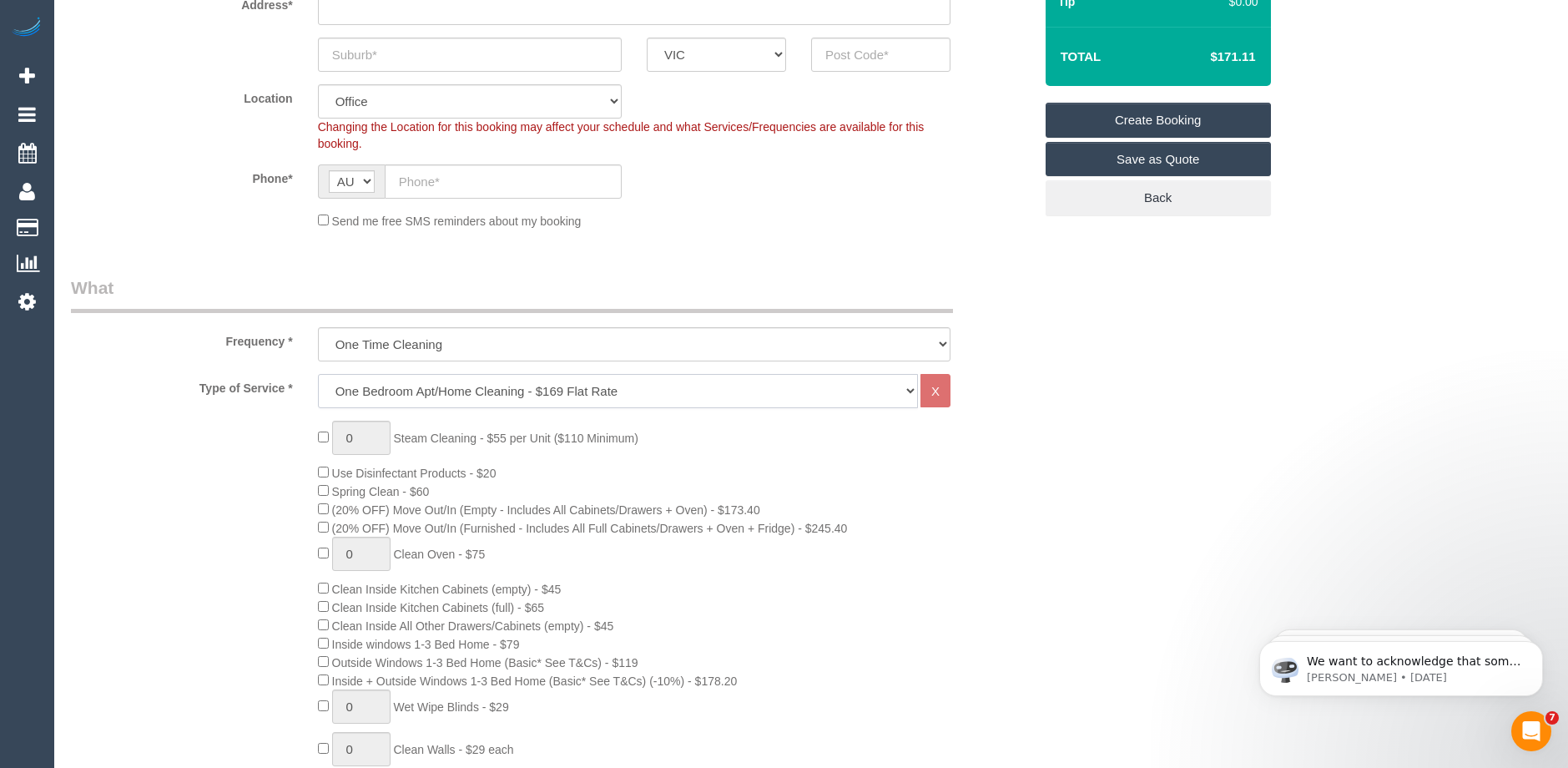
click at [404, 384] on select "Hourly Service - $70/h Hourly Service - $65/h Hourly Service - $60/h Hourly Ser…" at bounding box center [618, 391] width 600 height 35
select select "211"
click at [318, 374] on select "Hourly Service - $70/h Hourly Service - $65/h Hourly Service - $60/h Hourly Ser…" at bounding box center [618, 391] width 600 height 35
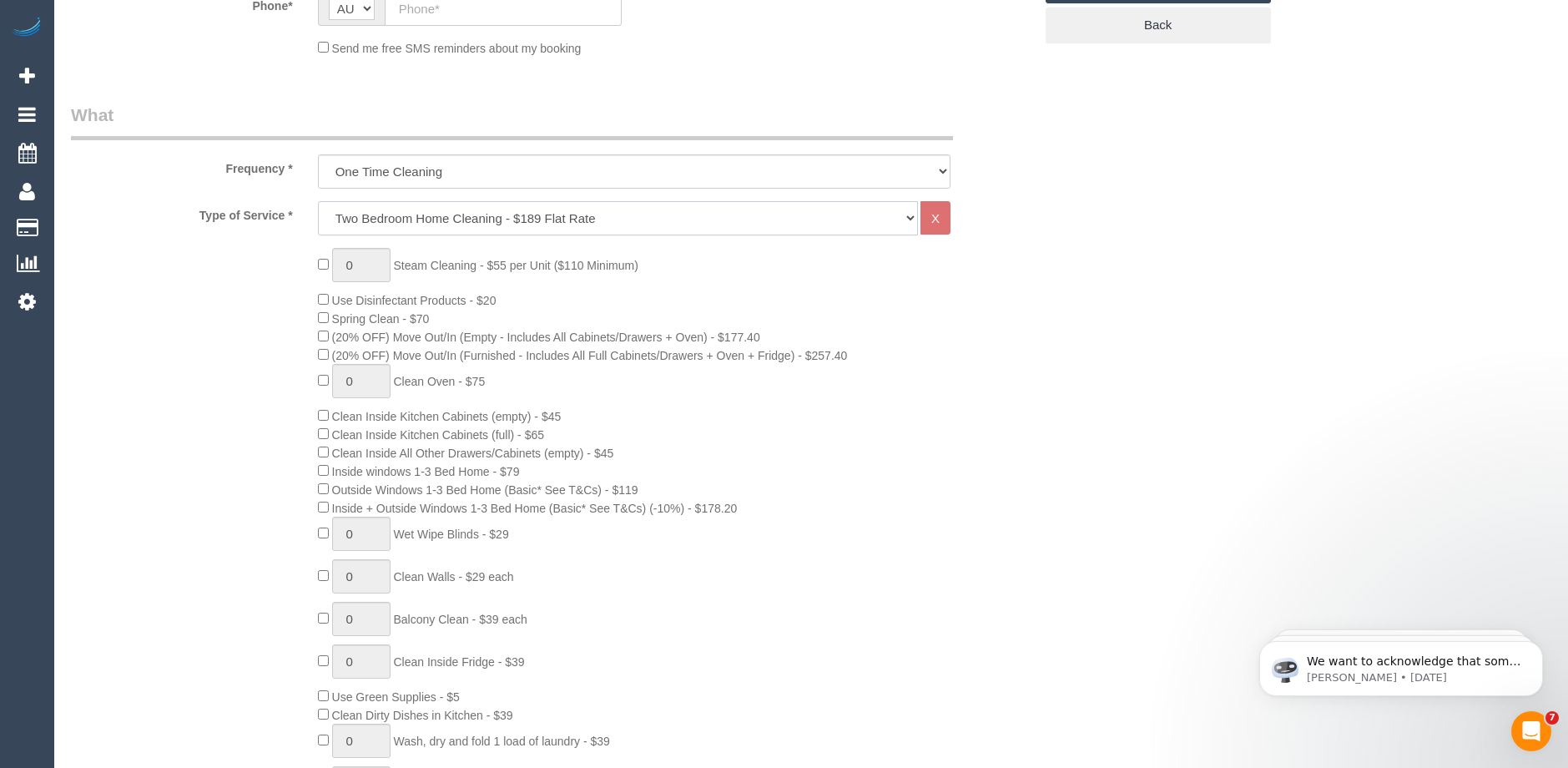
scroll to position [584, 0]
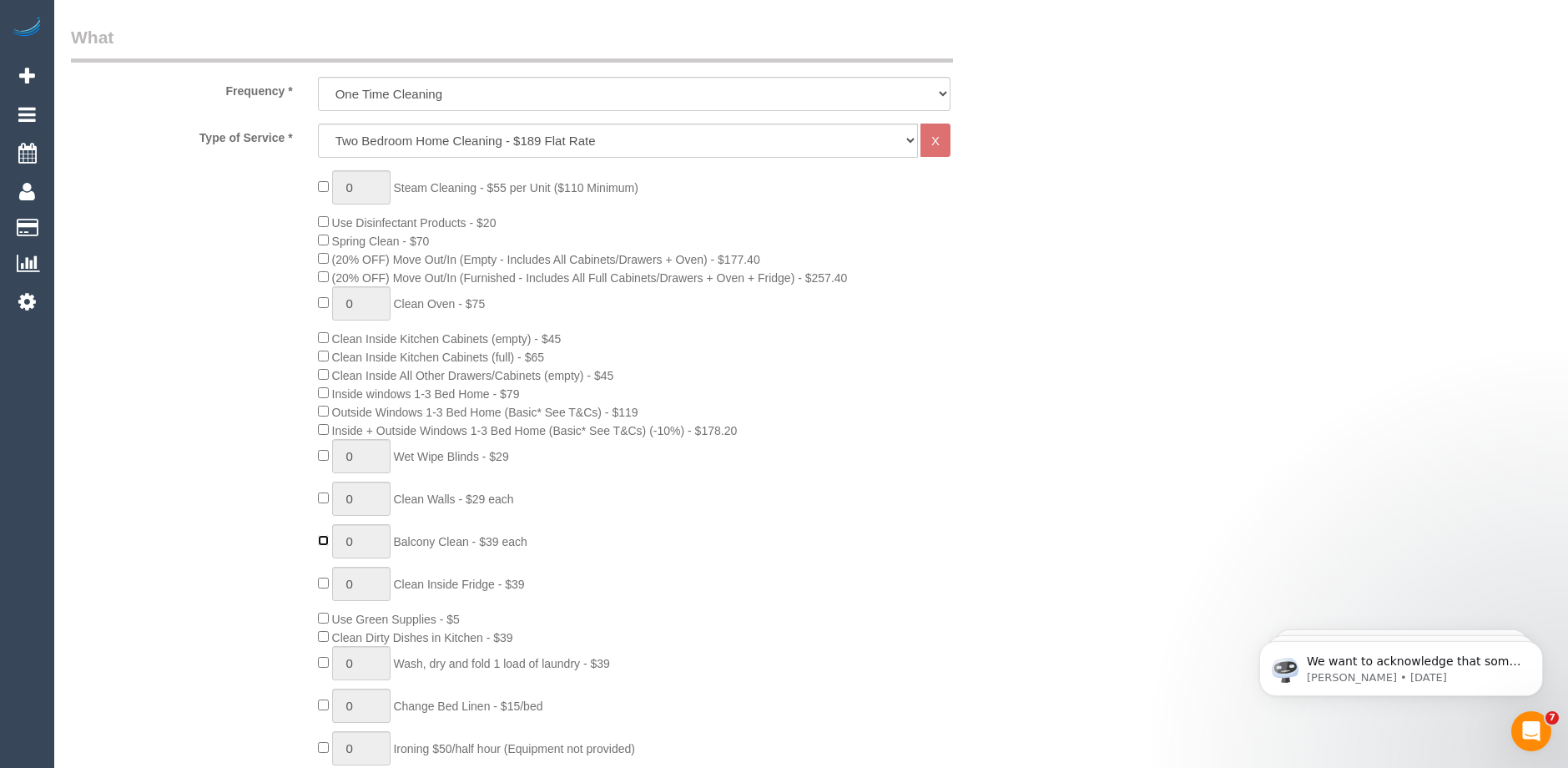
type input "1"
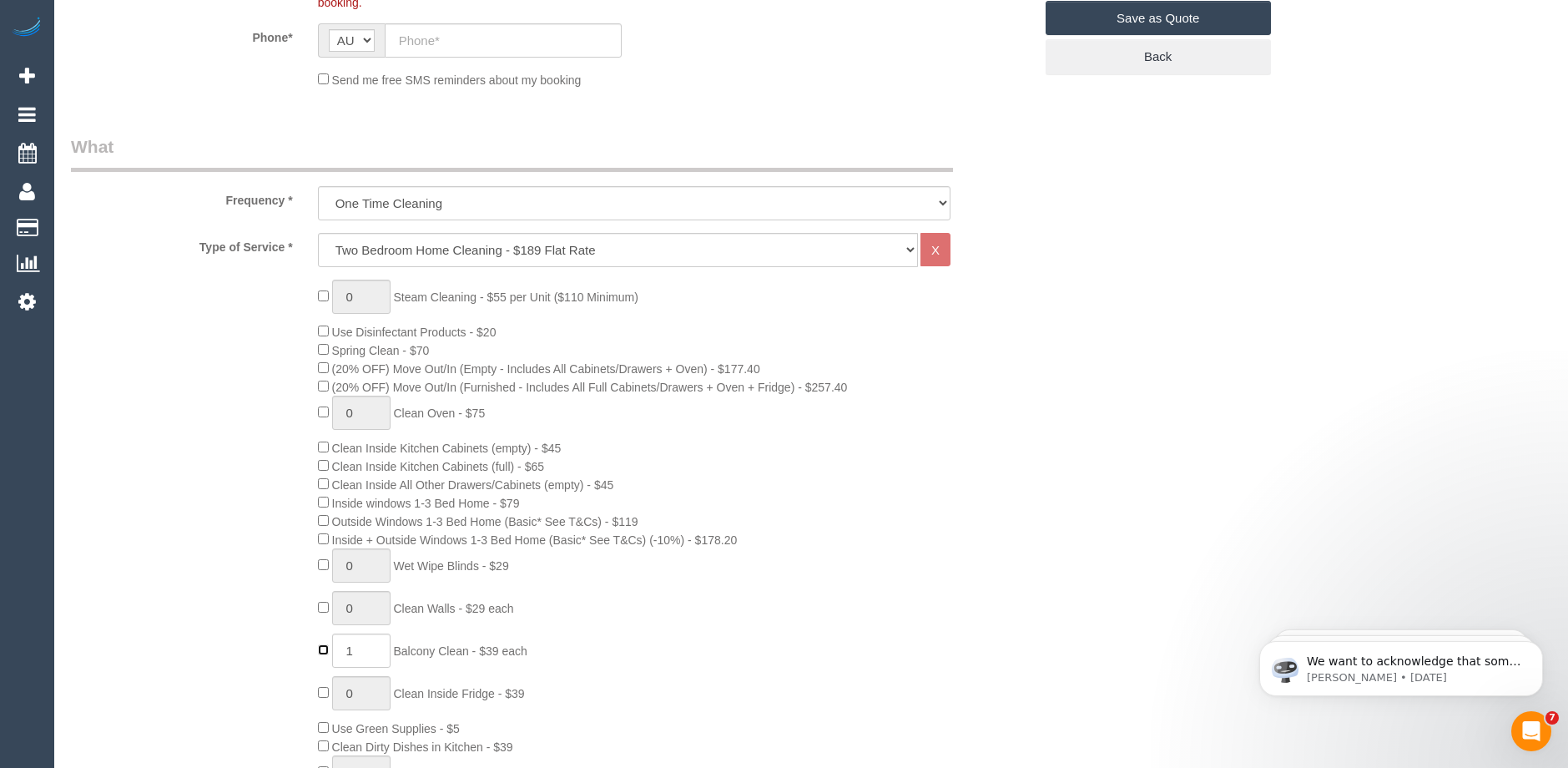
scroll to position [334, 0]
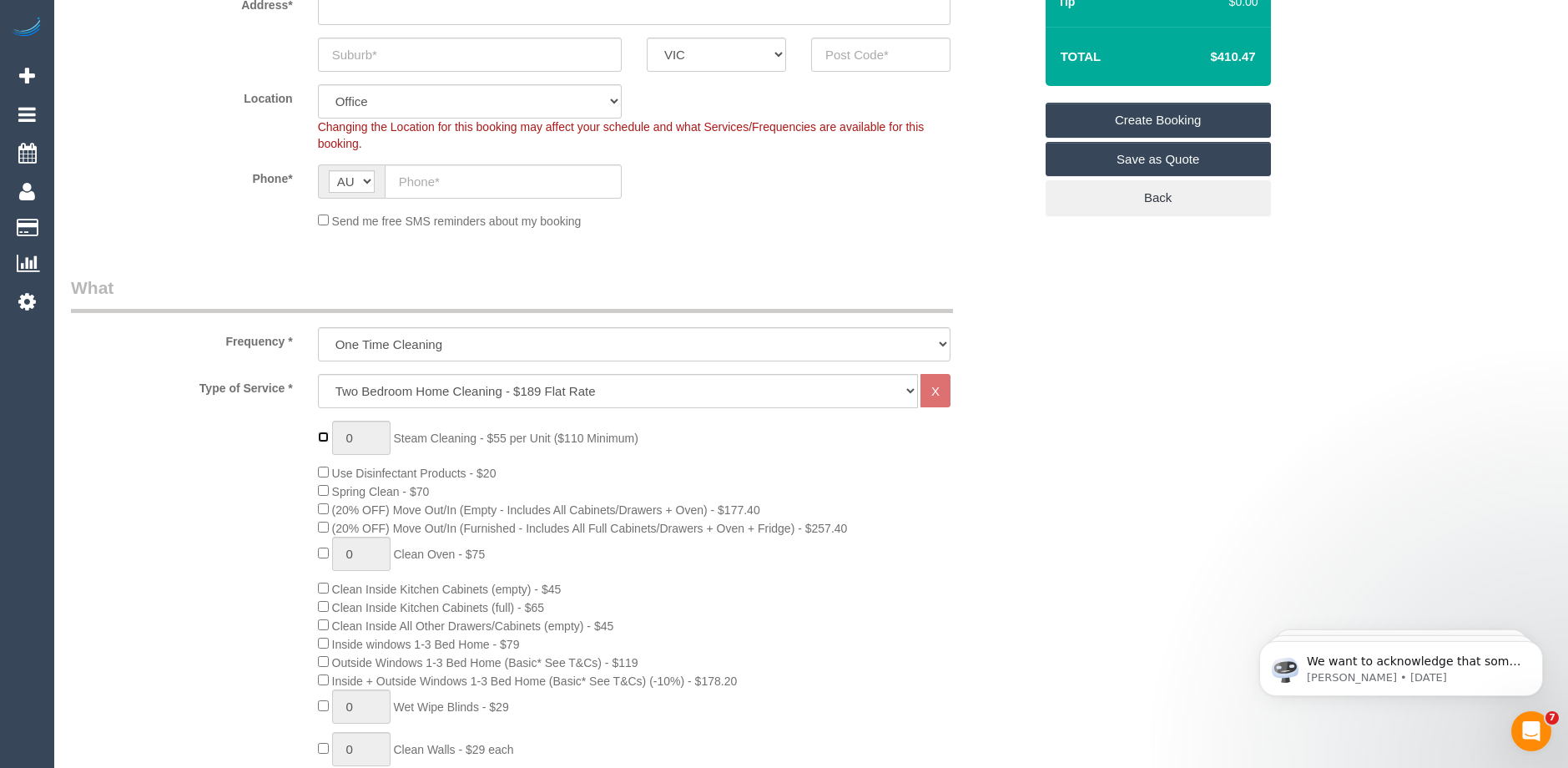
type input "1"
click at [363, 435] on input "1" at bounding box center [361, 438] width 58 height 35
click at [683, 441] on div "0 Steam Cleaning - $55 per Unit ($110 Minimum) Use Disinfectant Products - $20 …" at bounding box center [676, 732] width 740 height 622
type input "1"
click at [355, 435] on input "1" at bounding box center [361, 438] width 58 height 35
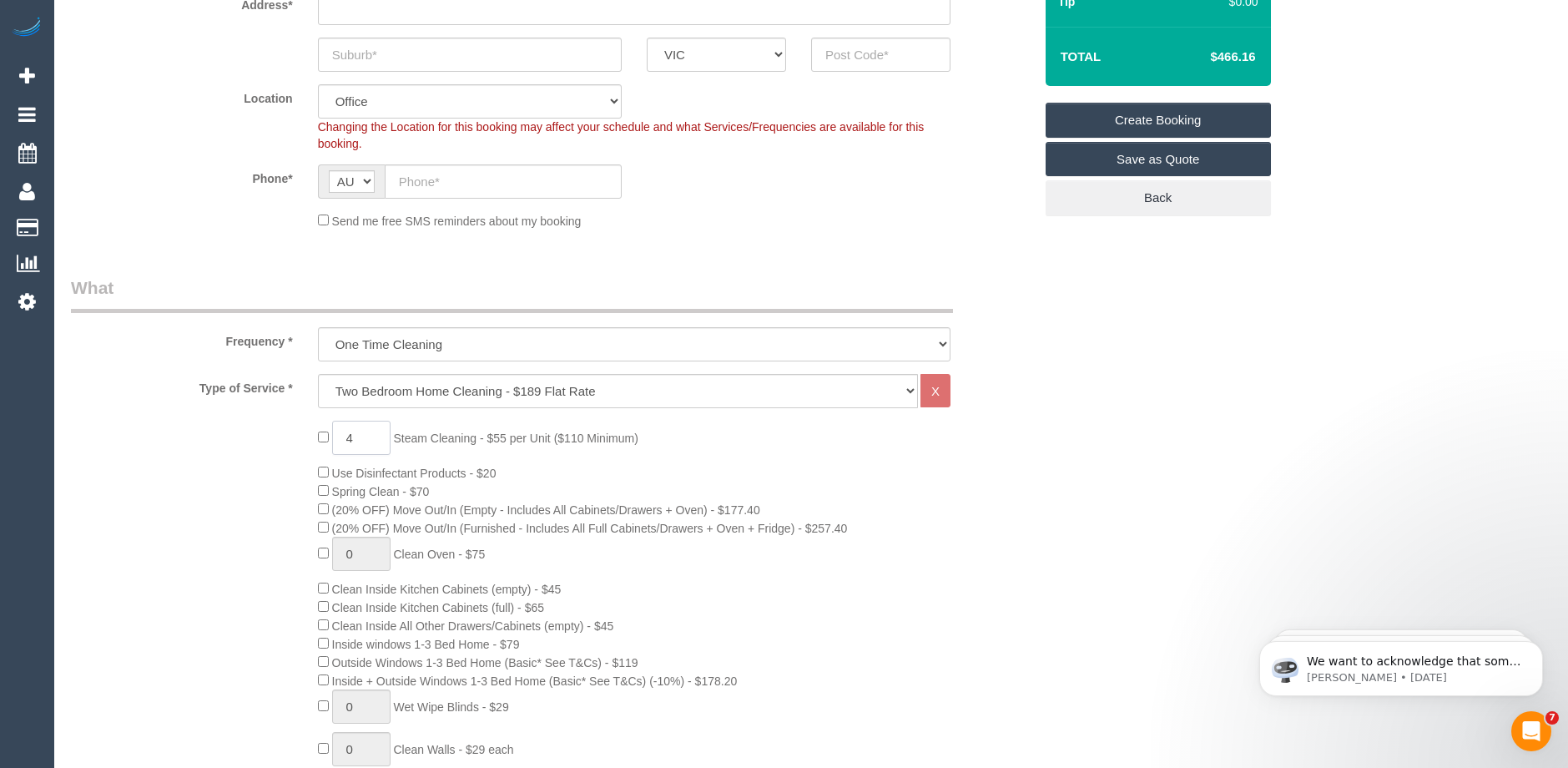
type input "4"
click at [983, 478] on div "4 Steam Cleaning - $55 per Unit ($110 Minimum) Use Disinfectant Products - $20 …" at bounding box center [676, 732] width 740 height 622
click at [369, 435] on input "4" at bounding box center [361, 438] width 58 height 35
type input "2"
drag, startPoint x: 1187, startPoint y: 442, endPoint x: 1158, endPoint y: 358, distance: 88.9
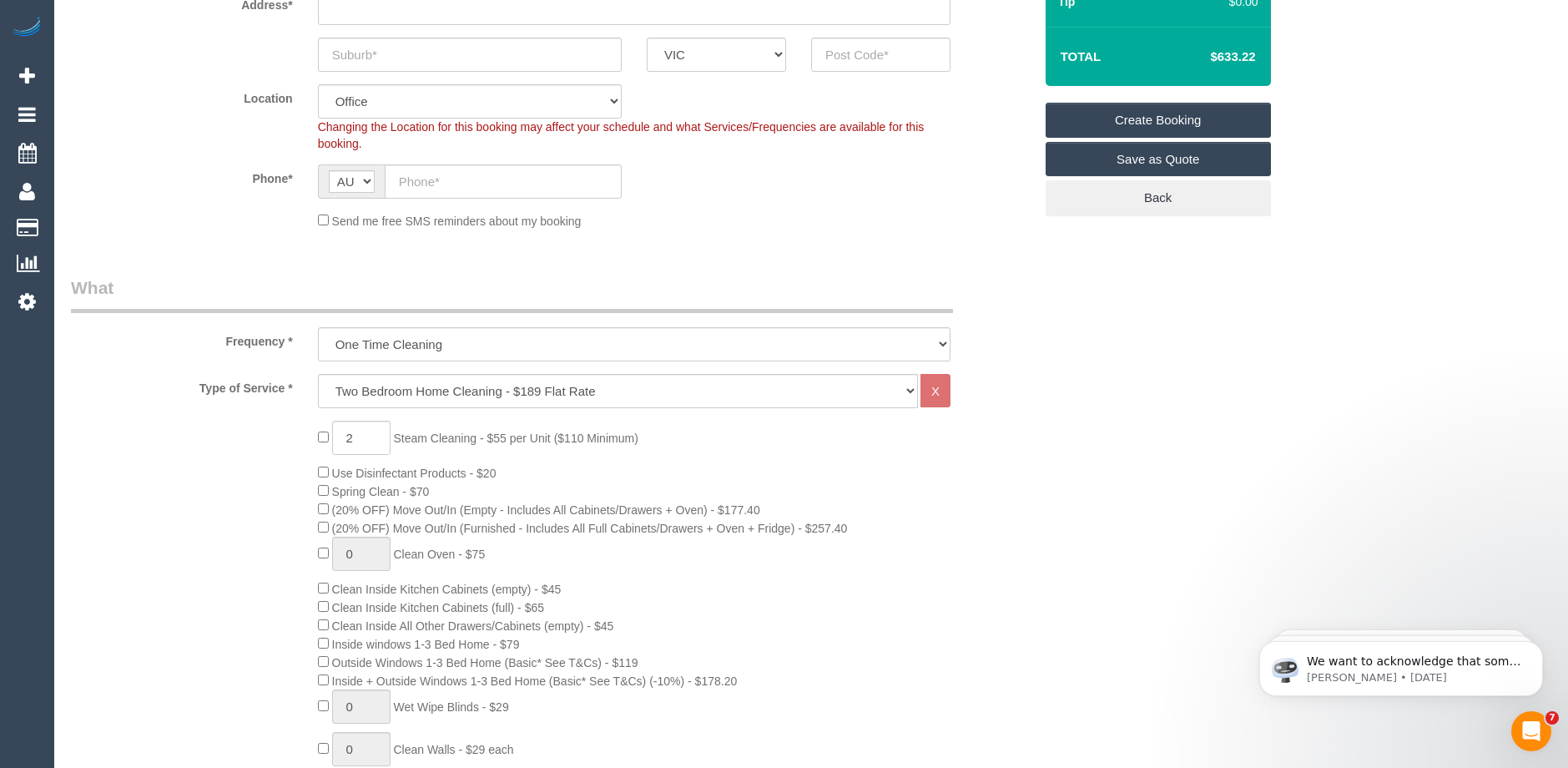
click at [364, 433] on input "2" at bounding box center [361, 438] width 58 height 35
type input "3"
click at [977, 470] on div "3 Steam Cleaning - $55 per Unit ($110 Minimum) Use Disinfectant Products - $20 …" at bounding box center [676, 732] width 740 height 622
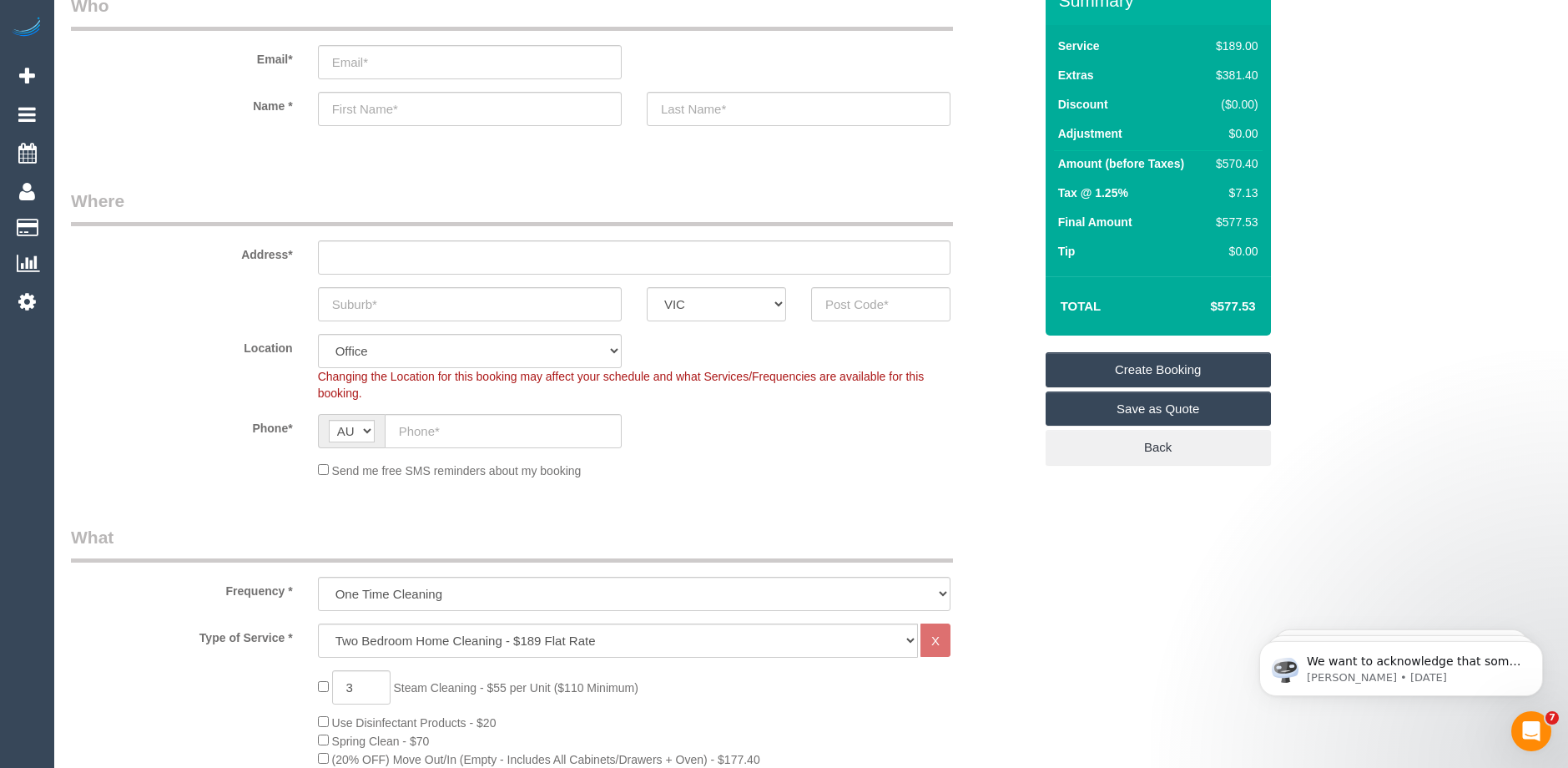
scroll to position [83, 0]
click at [473, 430] on input "text" at bounding box center [502, 432] width 237 height 35
paste input "61 423 283 312"
drag, startPoint x: 413, startPoint y: 431, endPoint x: 379, endPoint y: 433, distance: 34.1
click at [379, 433] on div "AF AL DZ AD AO AI AQ AG AR AM AW AU AT AZ BS BH BD BB BY BE BZ BJ BM BT BO BA B…" at bounding box center [470, 432] width 304 height 35
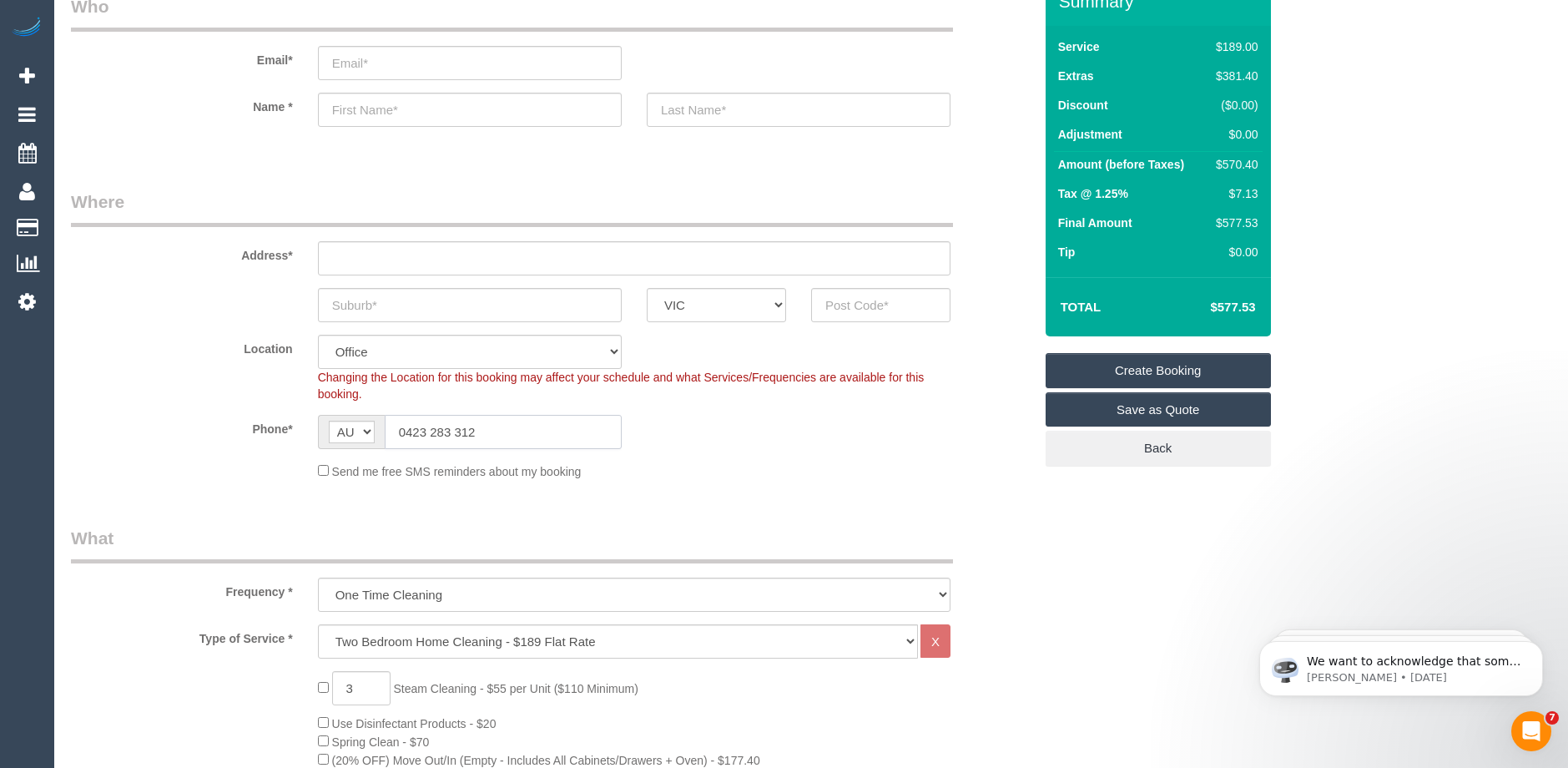
type input "0423 283 312"
click at [715, 449] on sui-booking-location "Location Office City East (North) East (South) Inner East Inner North (East) In…" at bounding box center [552, 407] width 962 height 145
click at [391, 313] on input "text" at bounding box center [470, 305] width 304 height 35
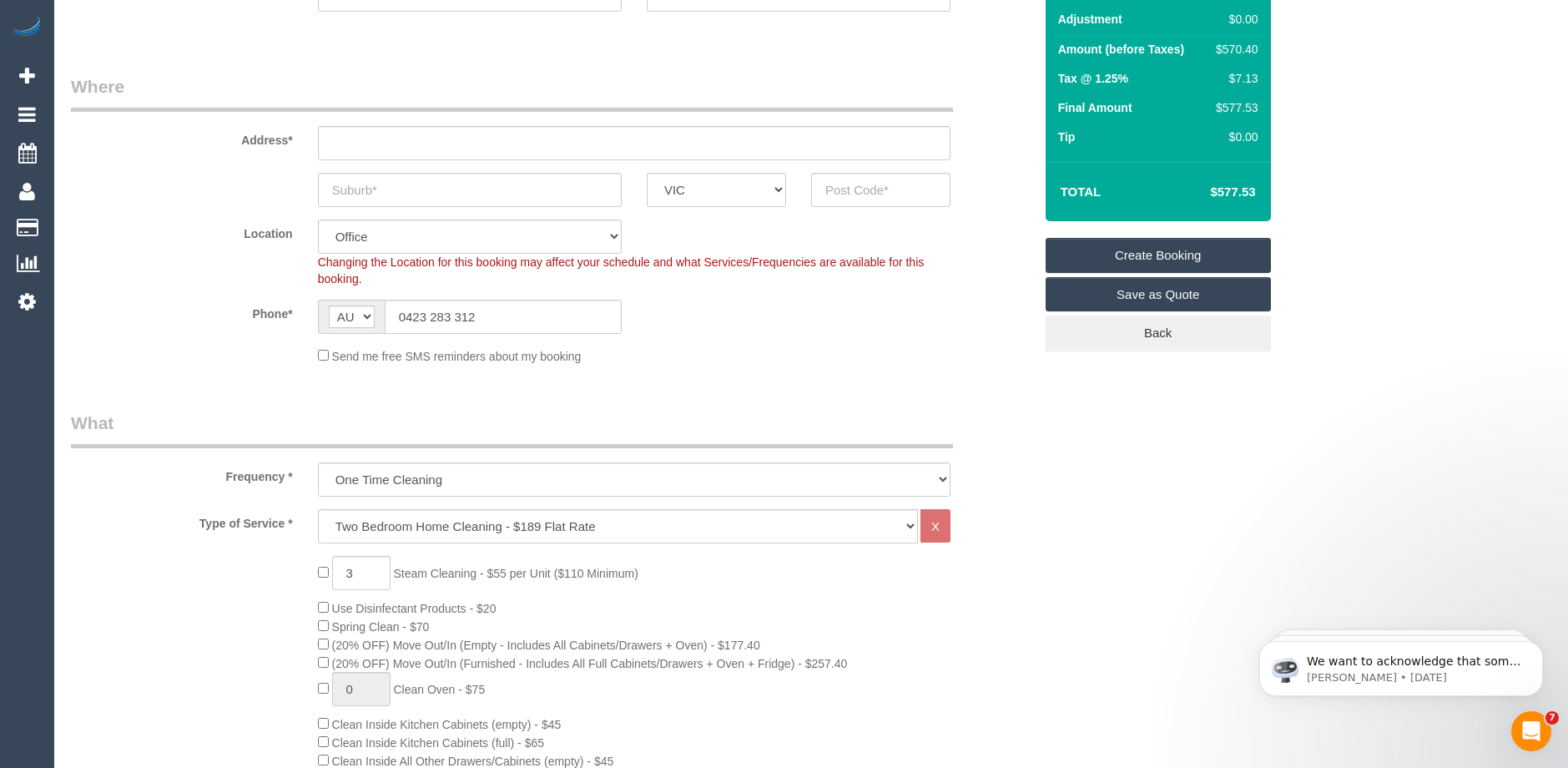
scroll to position [0, 0]
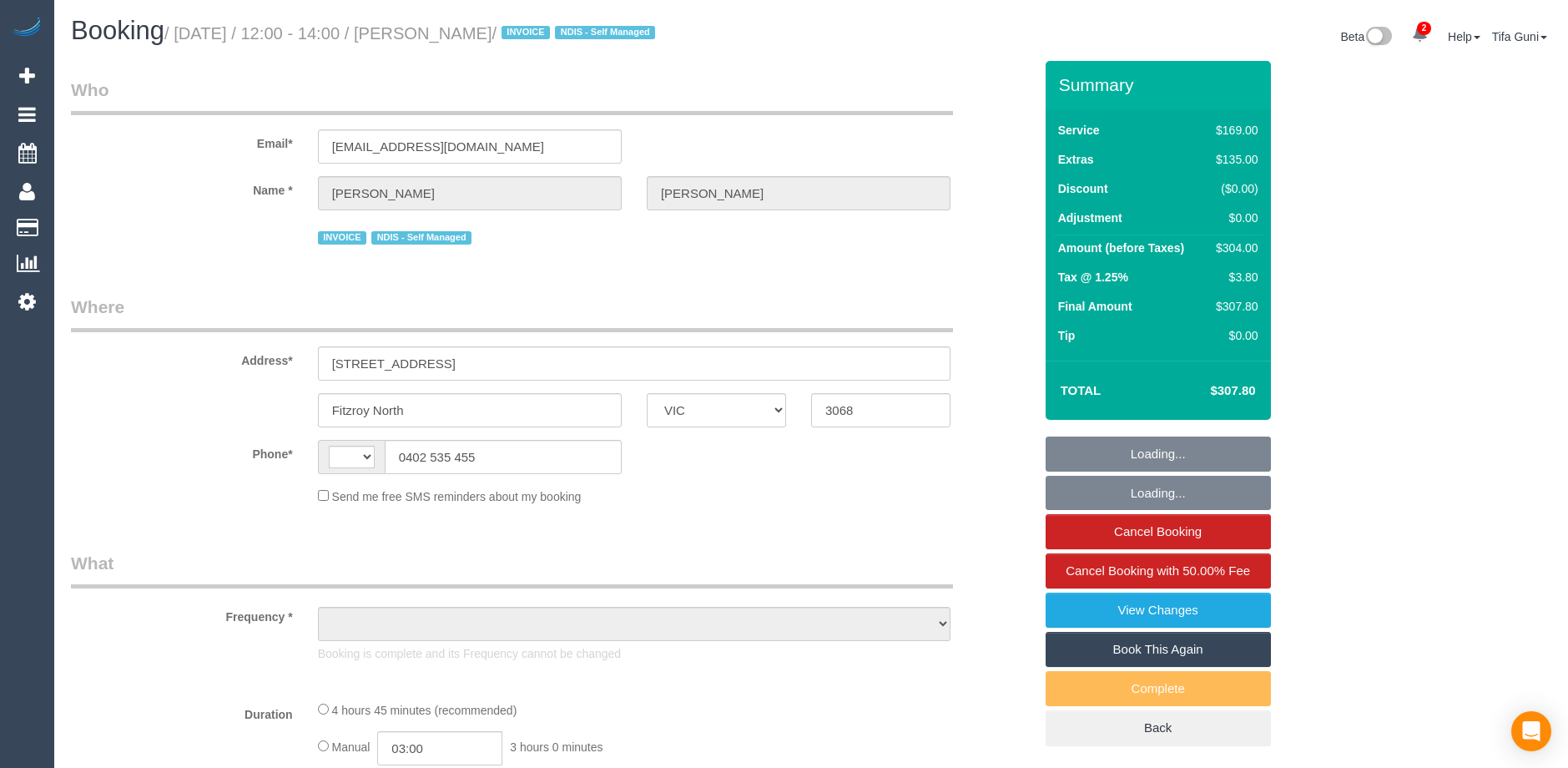
select select "VIC"
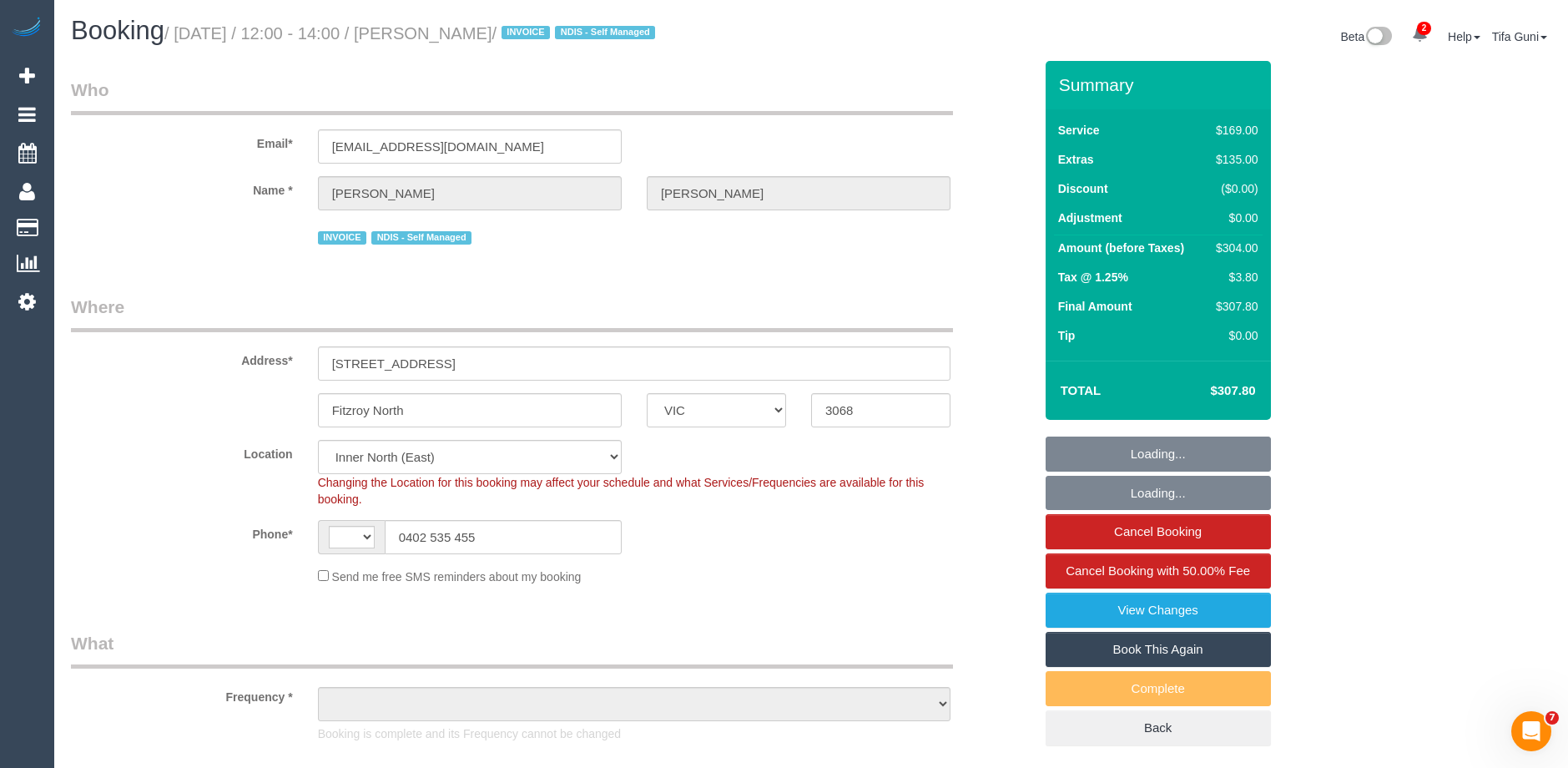
select select "string:AU"
select select "object:631"
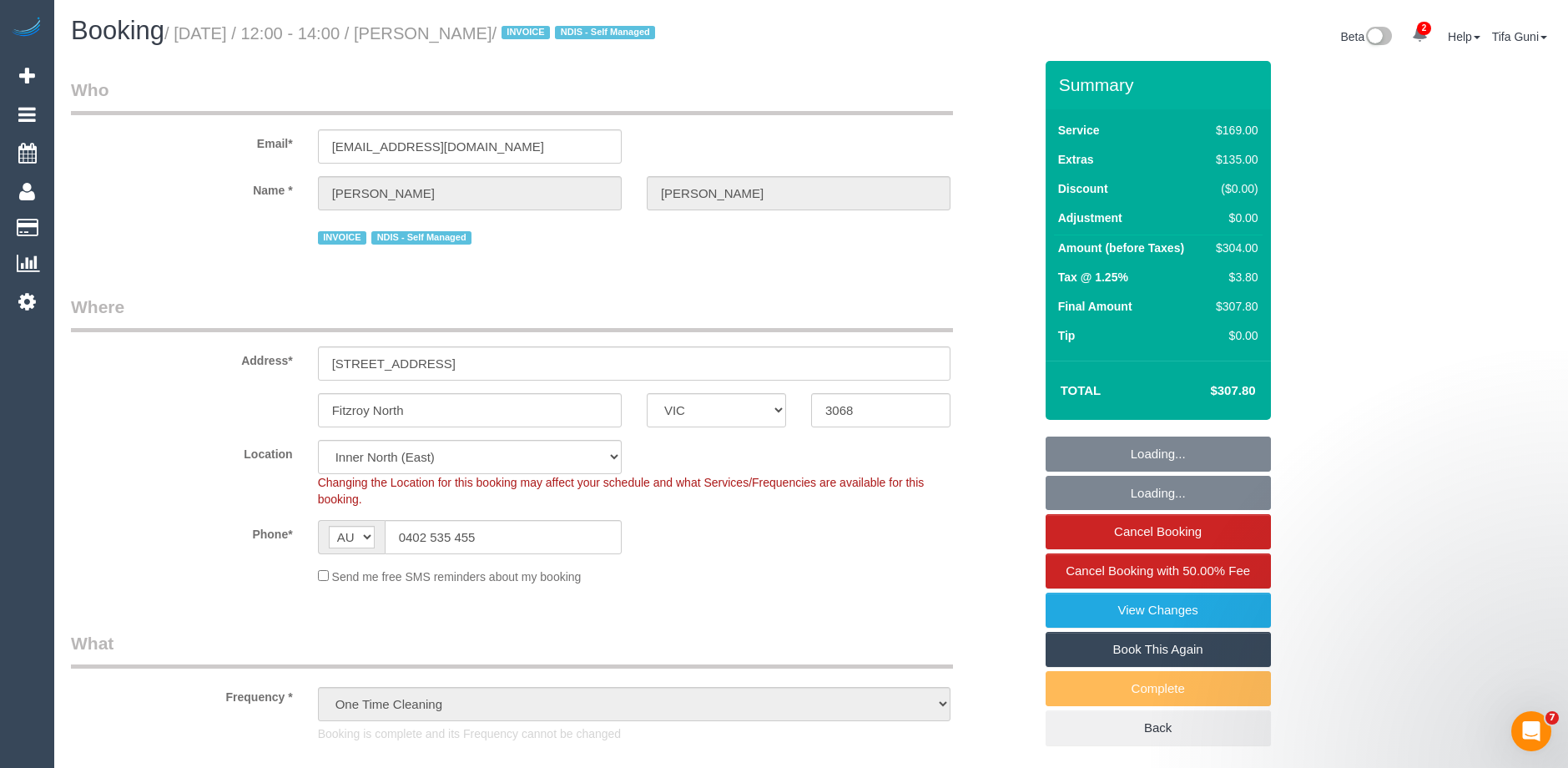
select select "string:stripe-pm_1RQduv2GScqysDRVWGv0CgX4"
select select "object:1493"
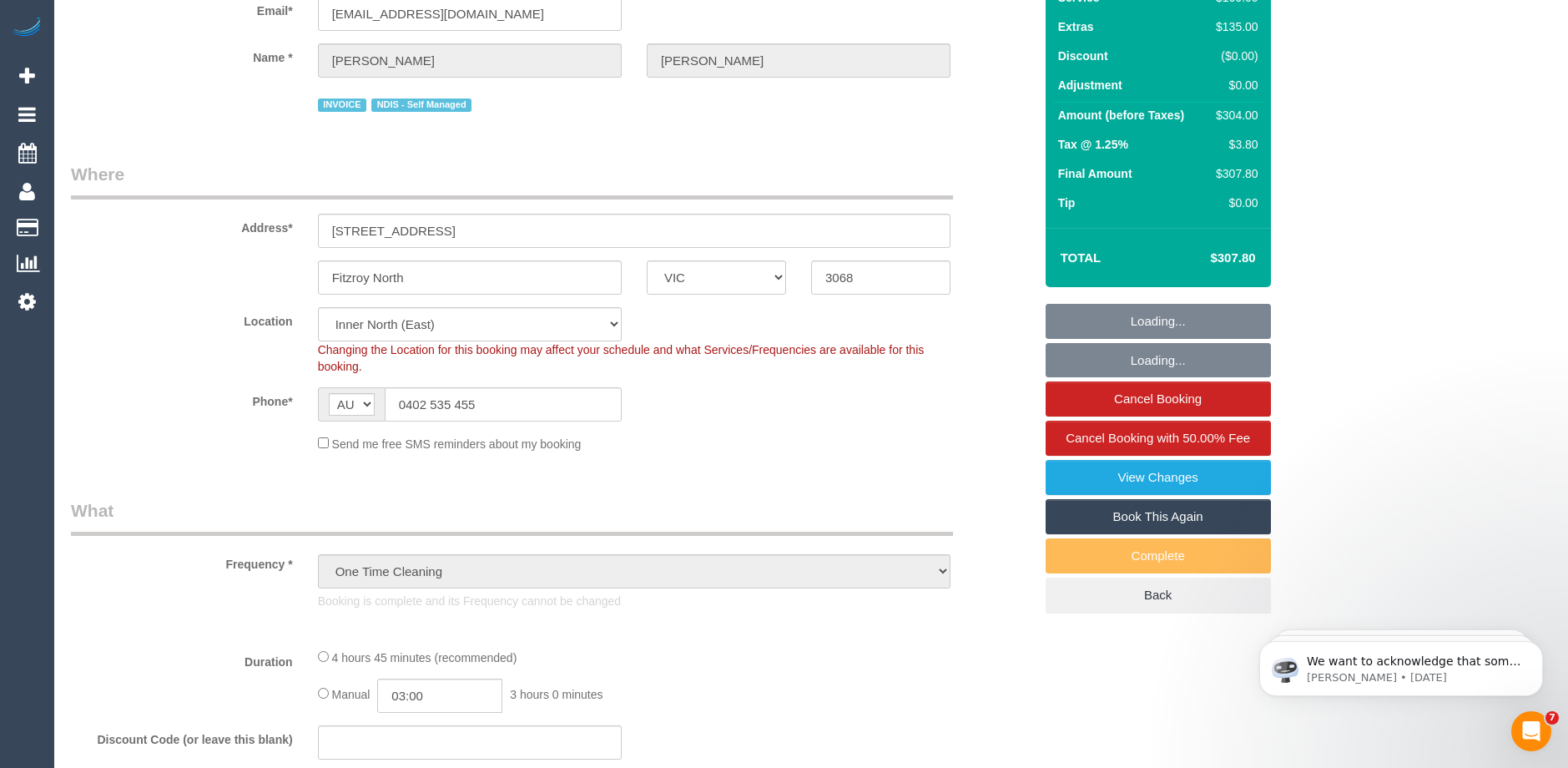
select select "spot1"
select select "number:29"
select select "number:14"
select select "number:19"
select select "number:36"
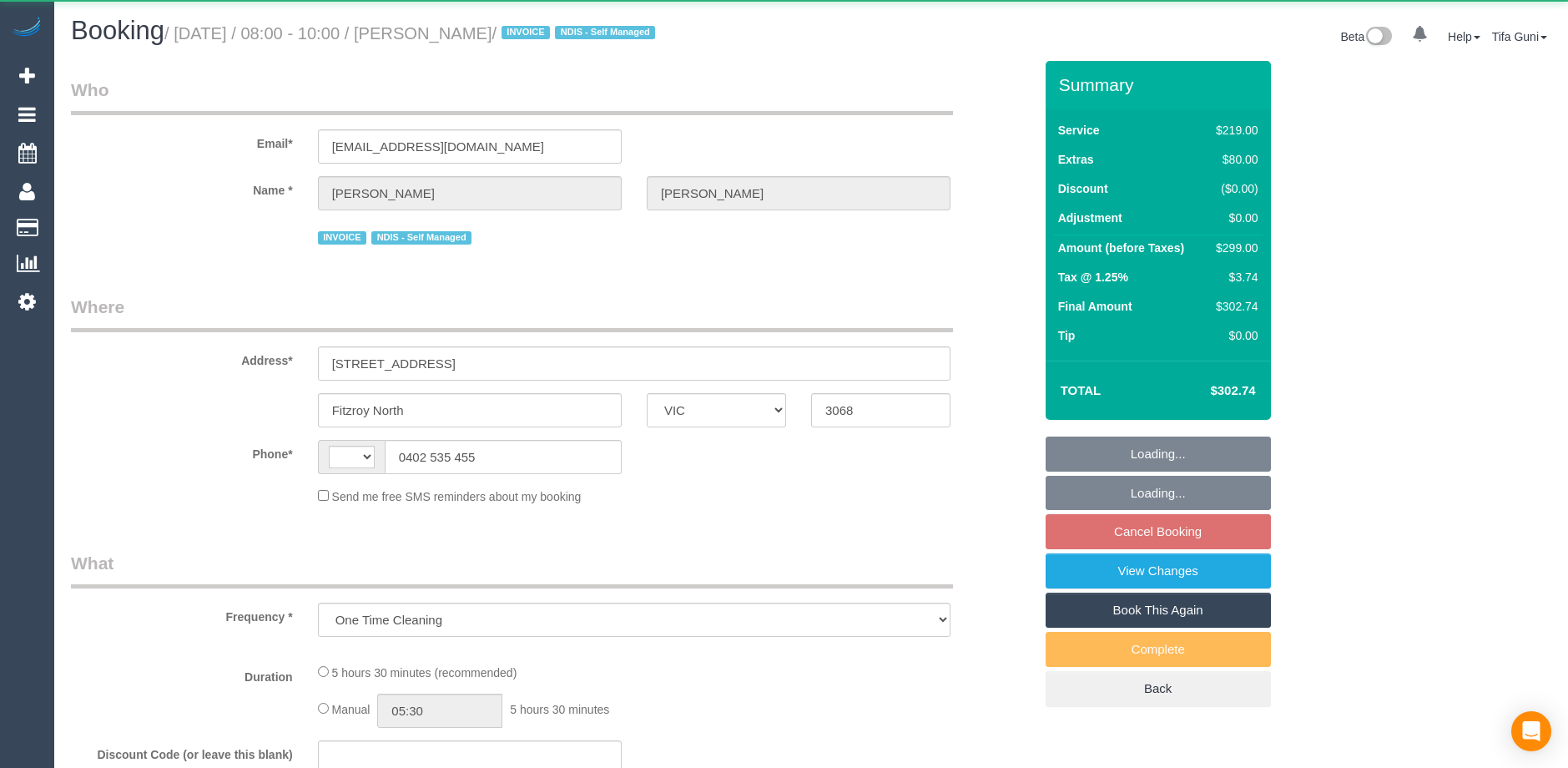
select select "VIC"
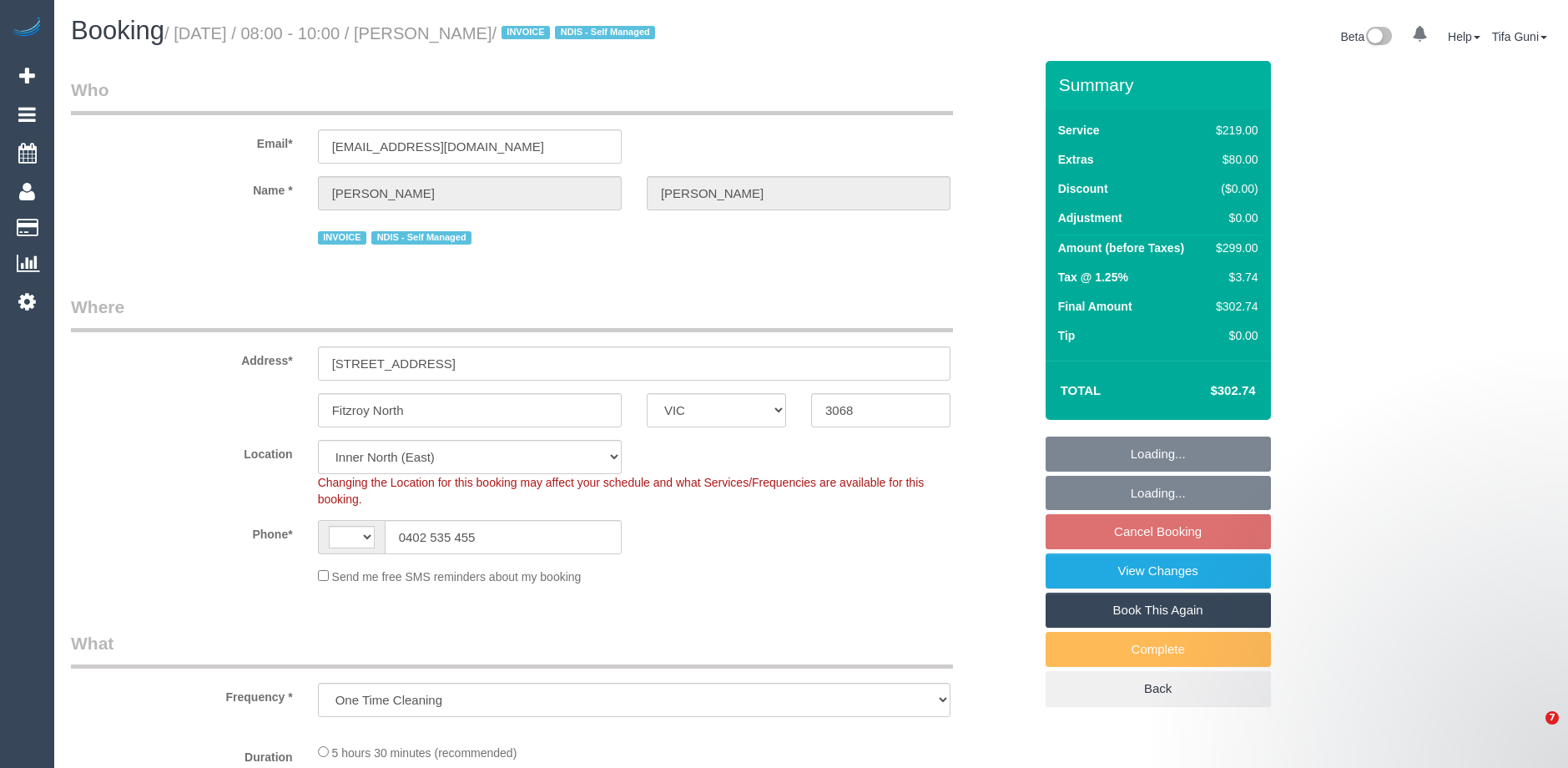
select select "string:stripe-pm_1RQduv2GScqysDRVWGv0CgX4"
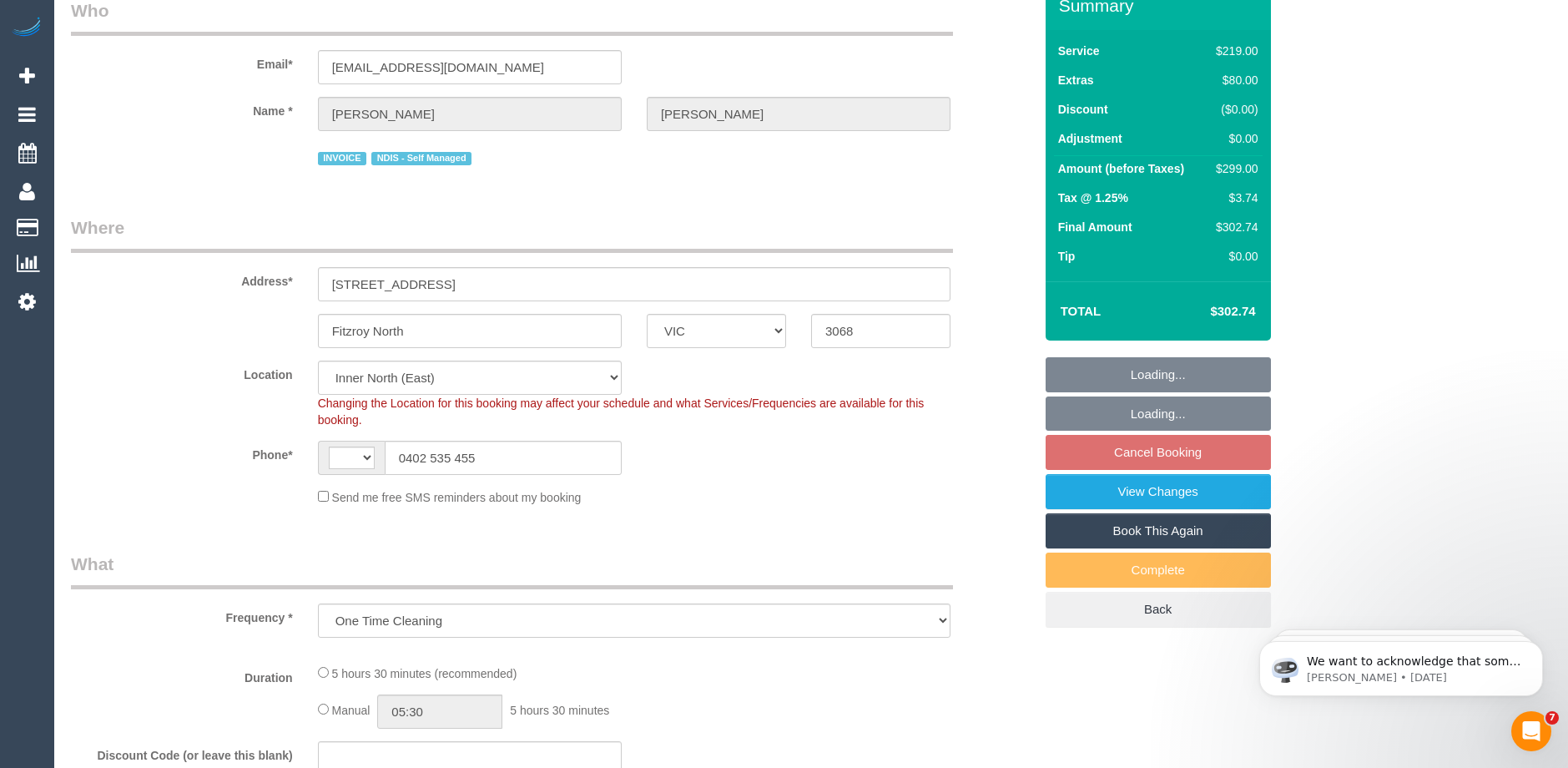
select select "object:560"
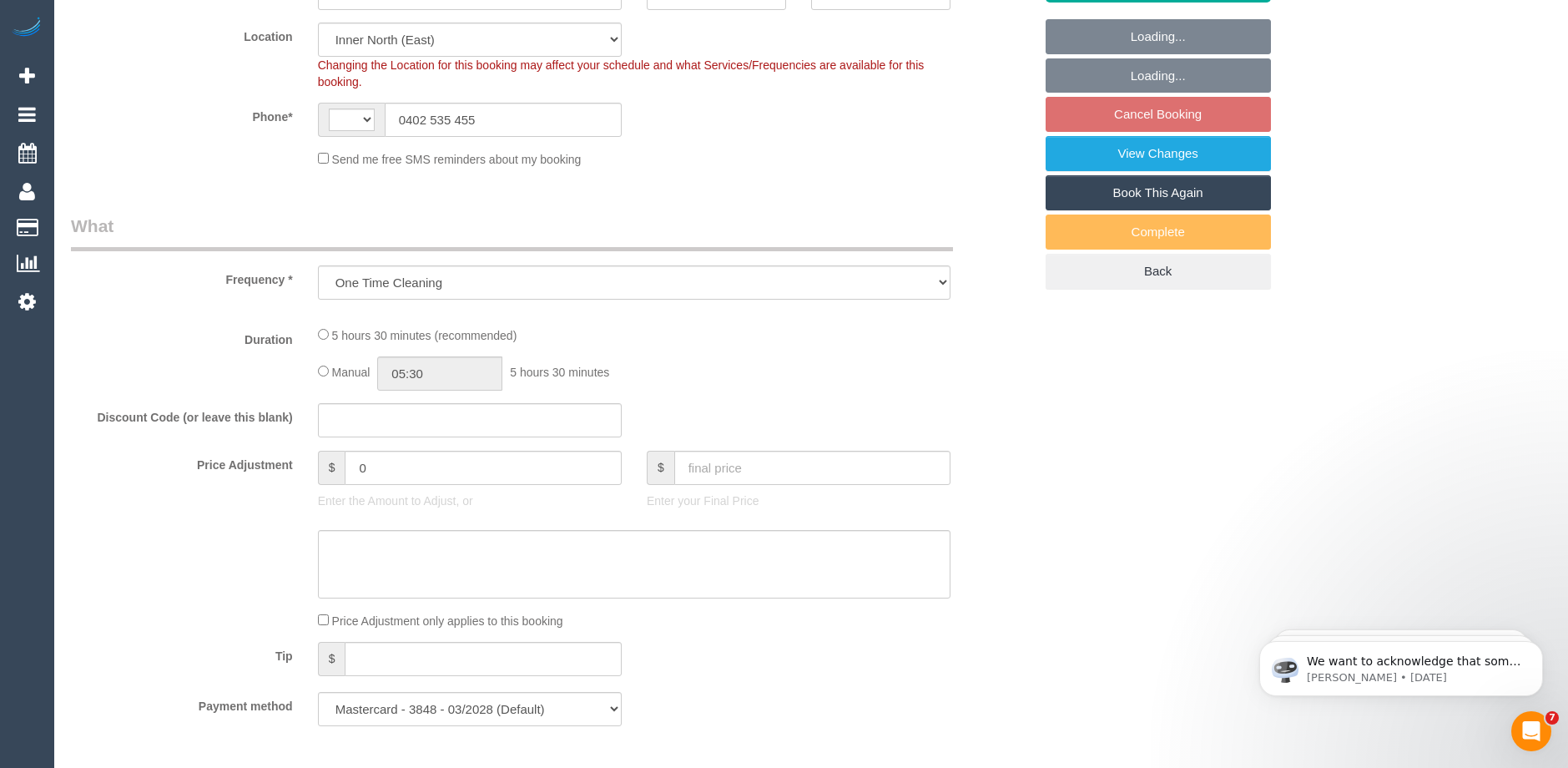
select select "string:AU"
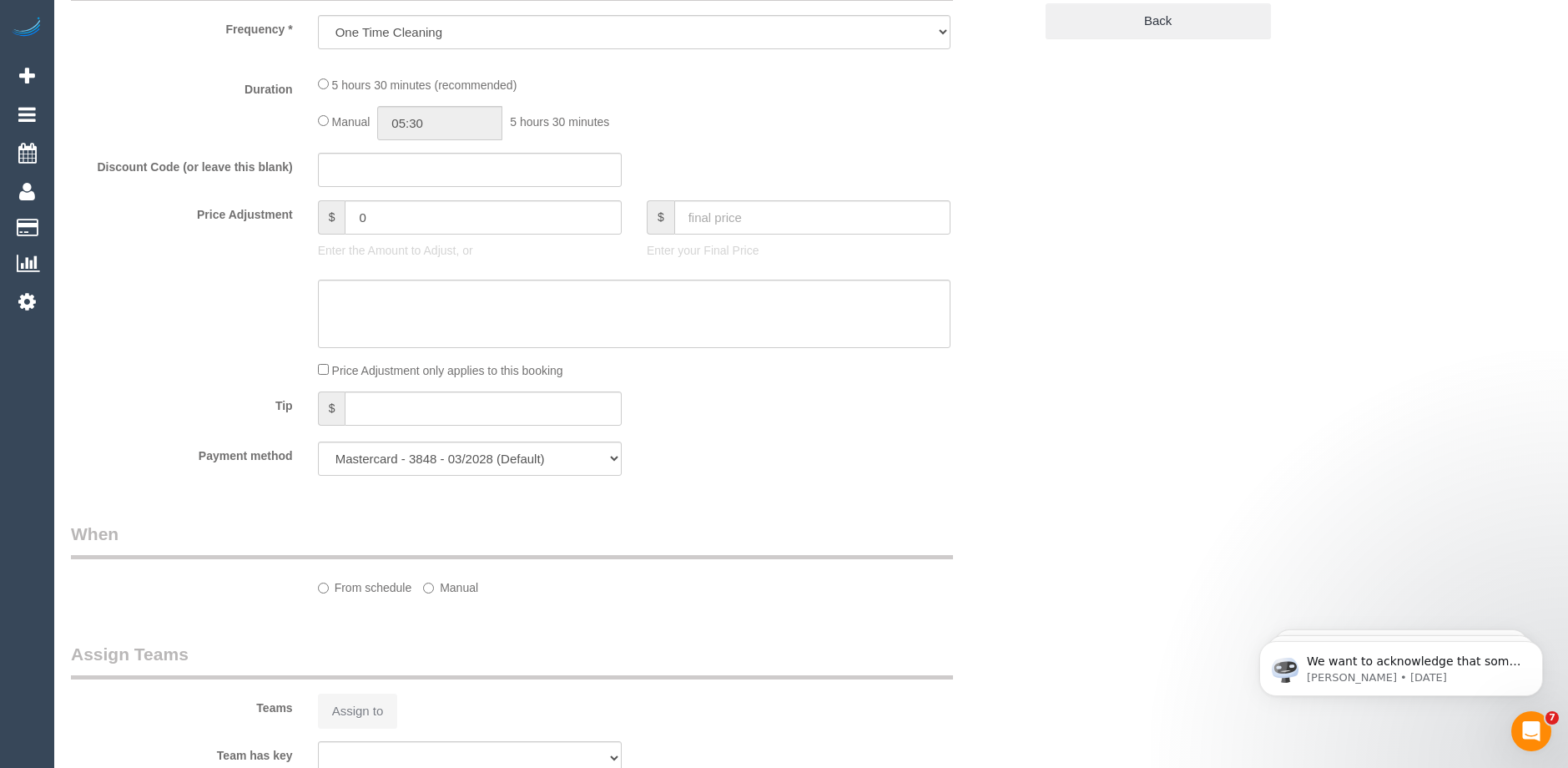
select select "number:29"
select select "number:14"
select select "number:18"
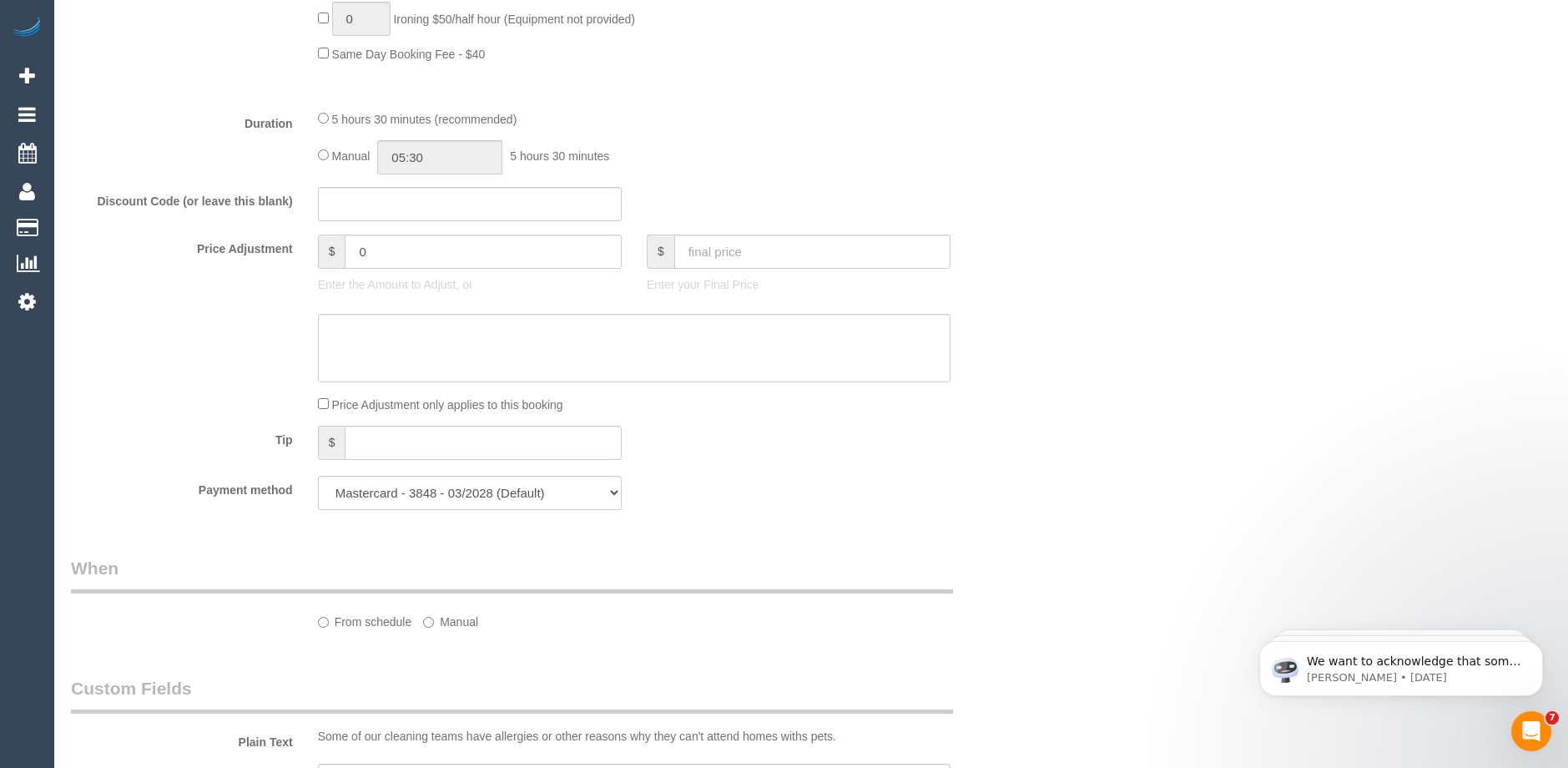
select select "spot2"
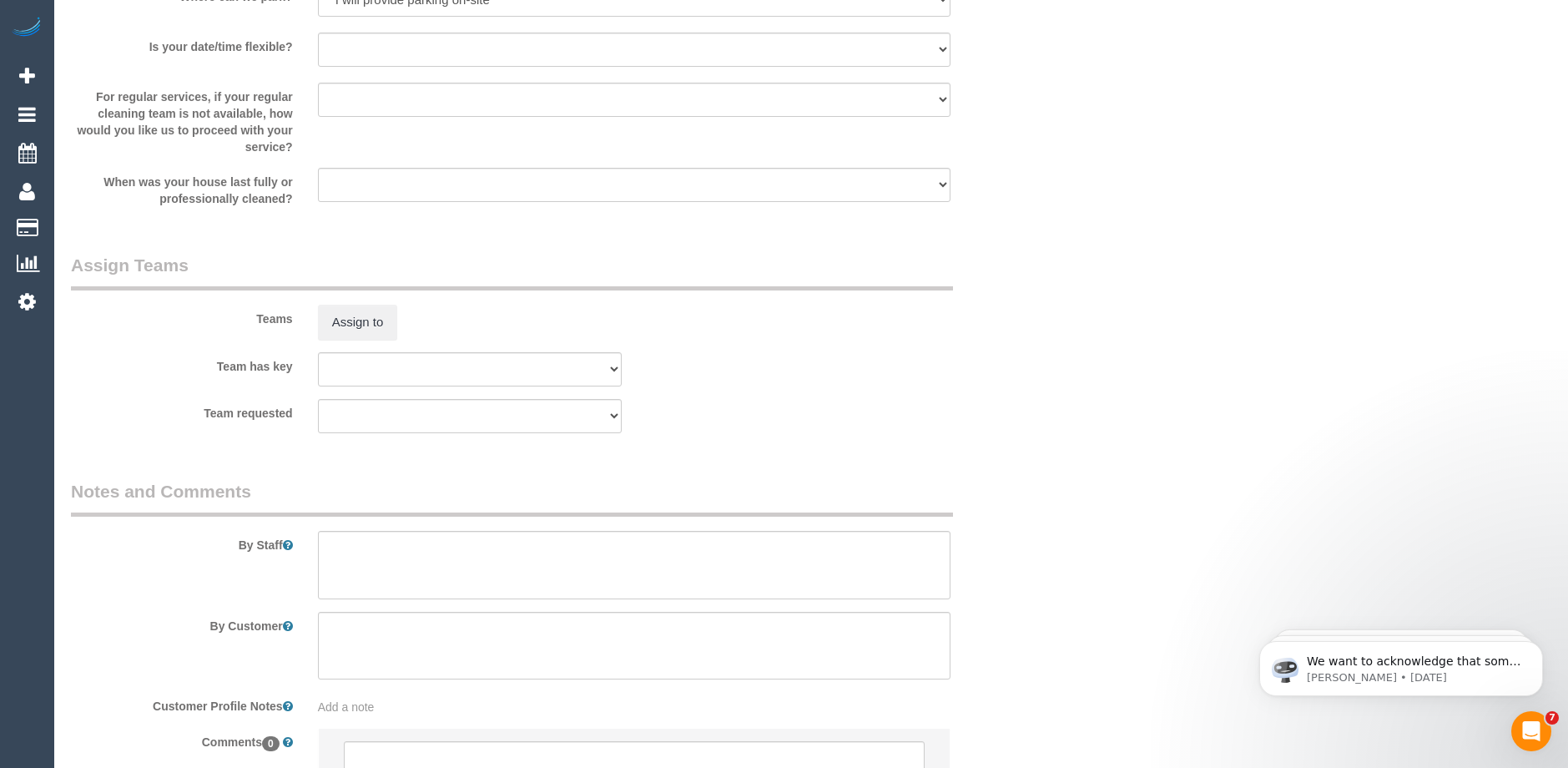
scroll to position [2497, 0]
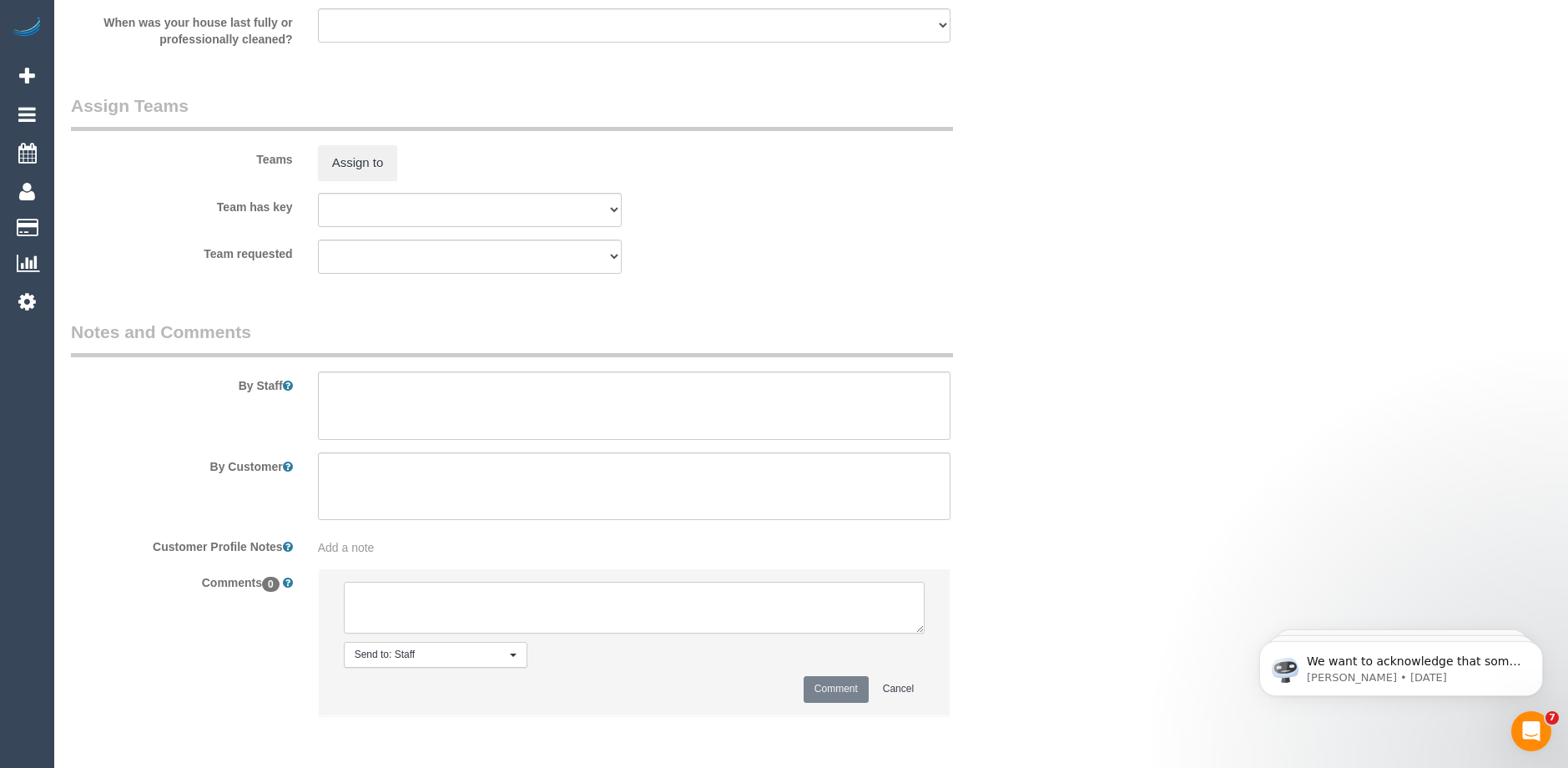
click at [498, 593] on textarea at bounding box center [634, 608] width 581 height 52
type textarea "-"
paste textarea "Flexibility dates: Flexibility times: Notes: knows we need to review Contact vi…"
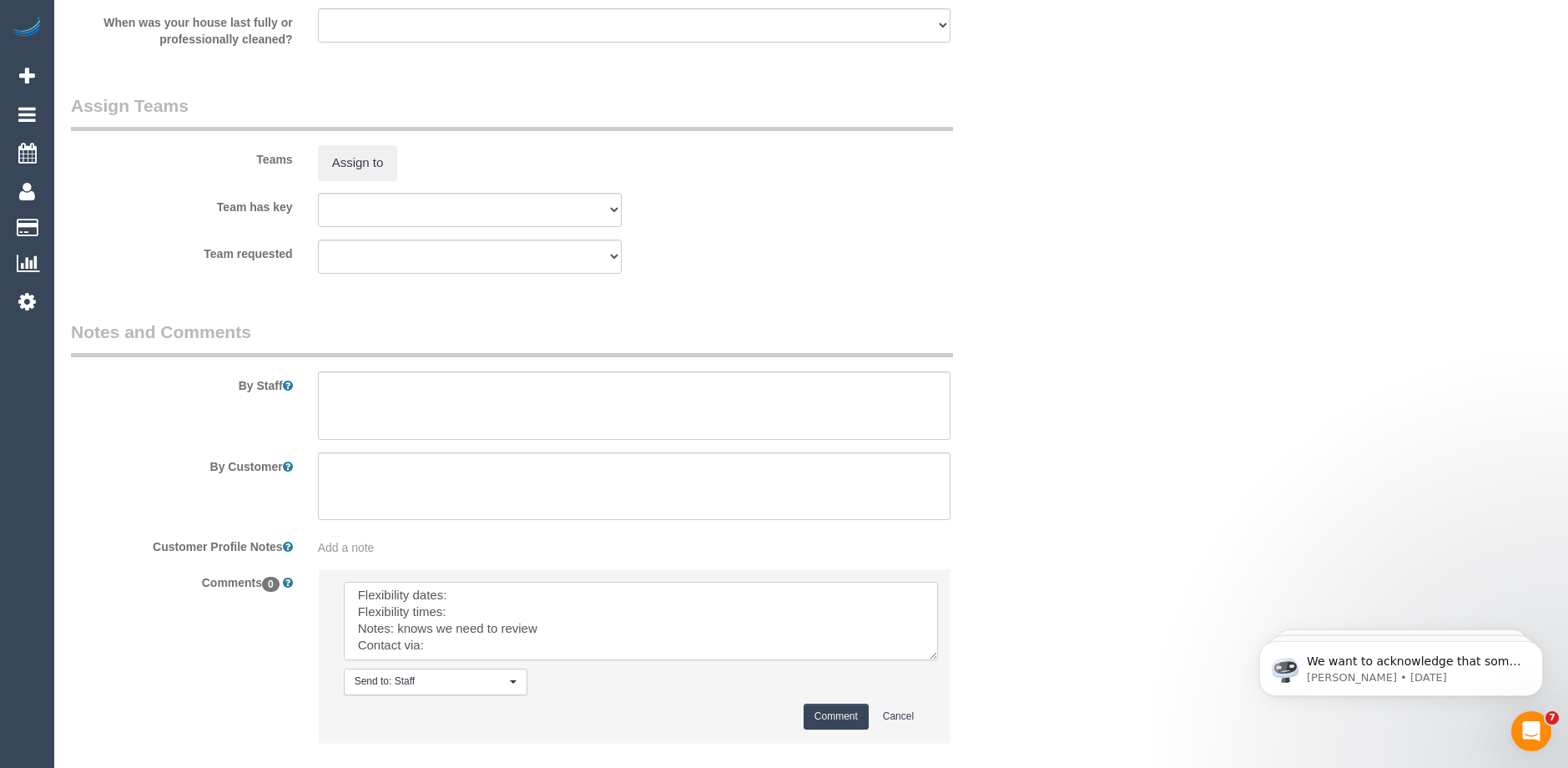
scroll to position [0, 0]
drag, startPoint x: 919, startPoint y: 624, endPoint x: 964, endPoint y: 718, distance: 104.2
click at [938, 661] on textarea at bounding box center [641, 621] width 594 height 79
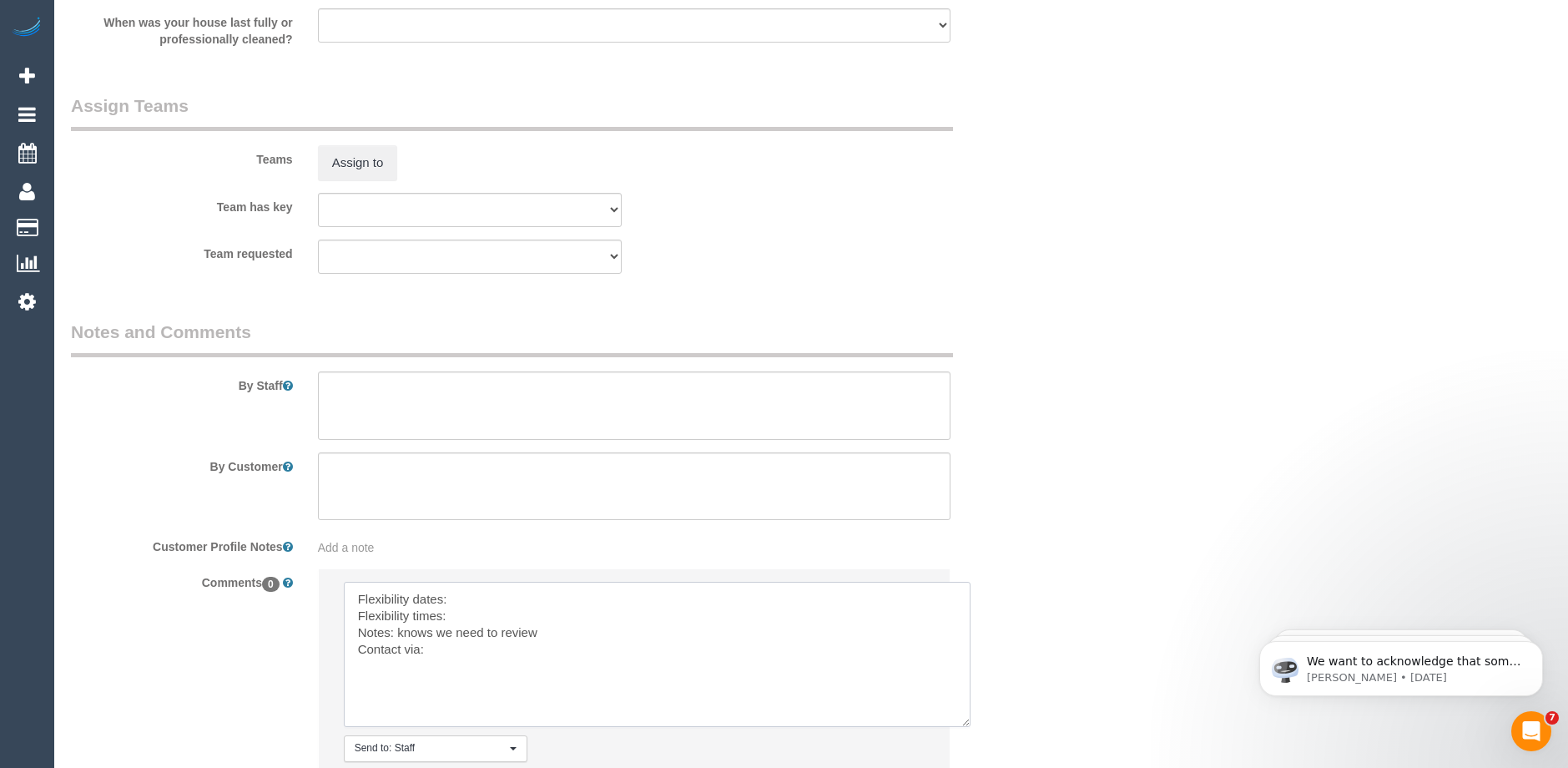
click at [520, 596] on textarea at bounding box center [657, 654] width 627 height 145
click at [477, 611] on textarea at bounding box center [657, 654] width 627 height 145
click at [464, 655] on textarea at bounding box center [657, 654] width 627 height 145
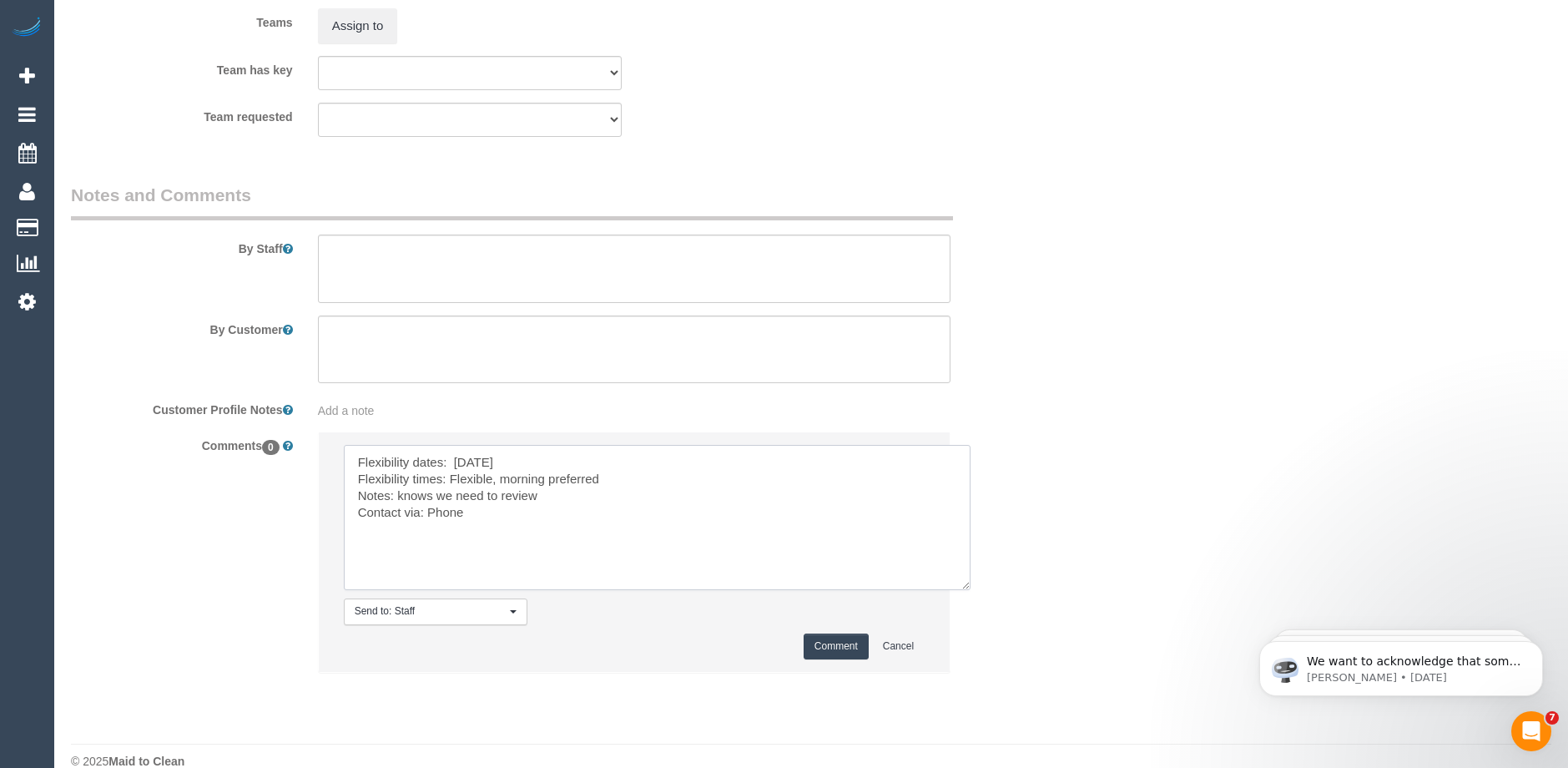
scroll to position [2660, 0]
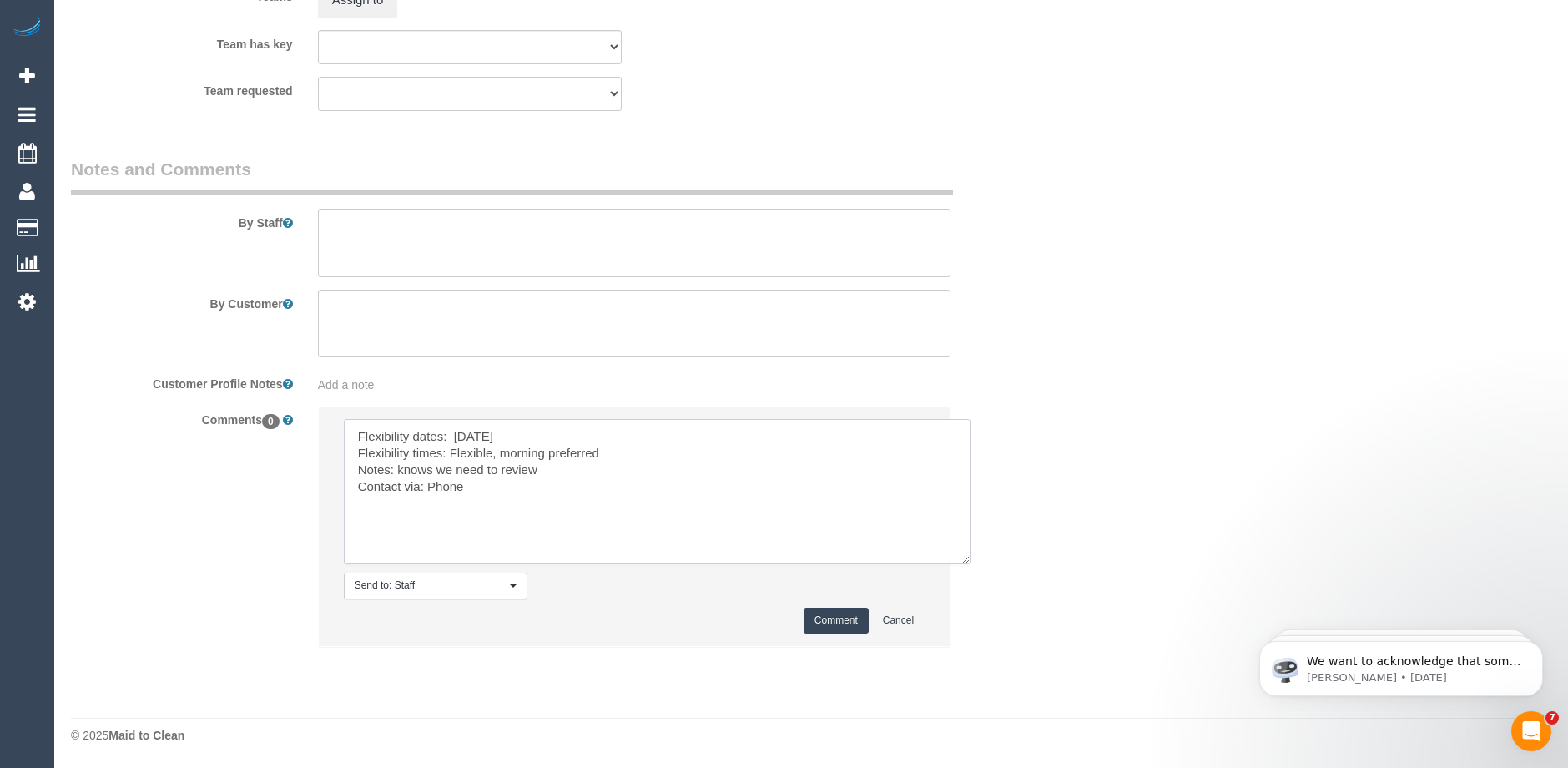
type textarea "Flexibility dates: [DATE] Flexibility times: Flexible, morning preferred Notes:…"
click at [833, 623] on button "Comment" at bounding box center [836, 620] width 65 height 26
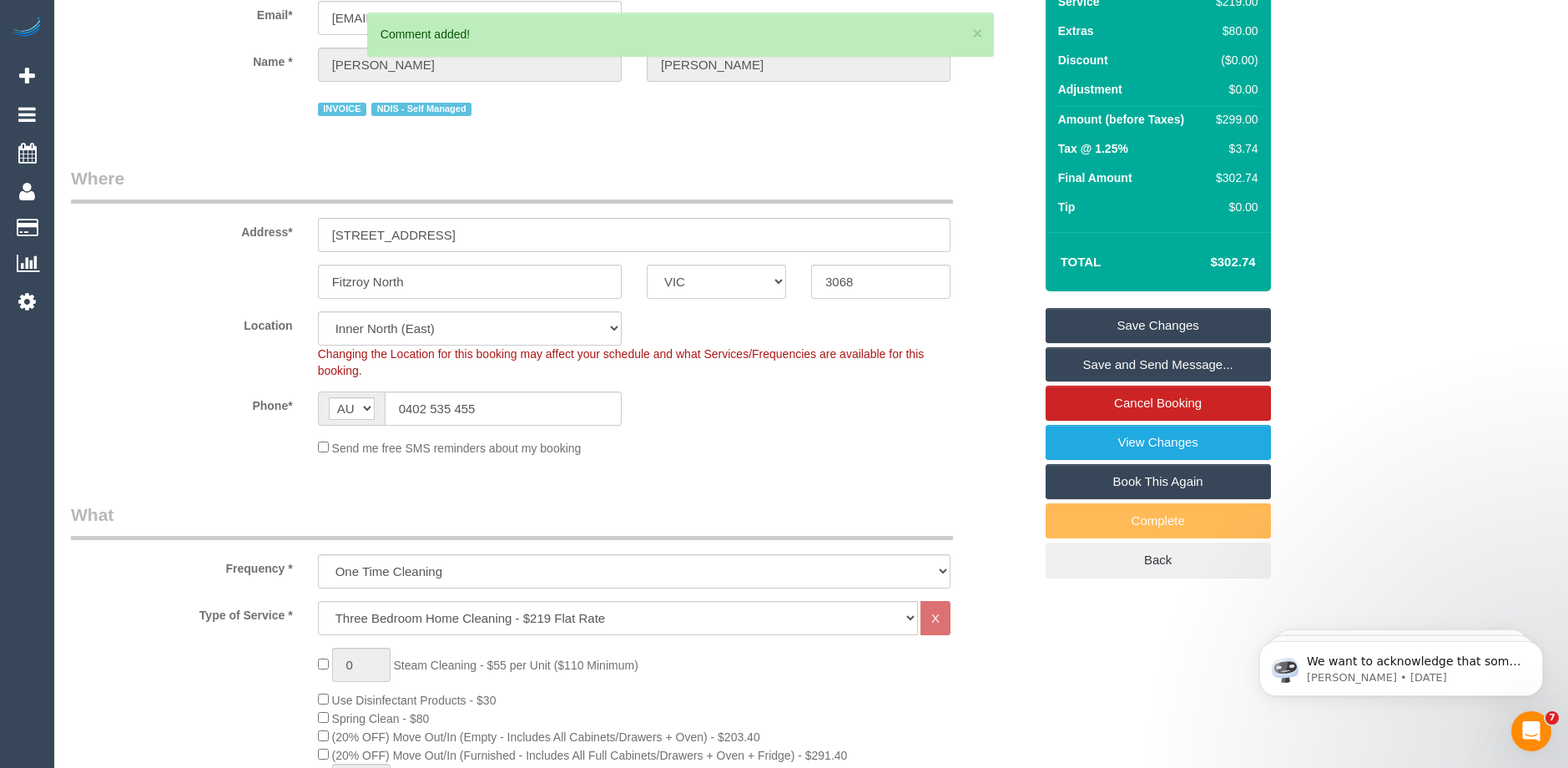
scroll to position [0, 0]
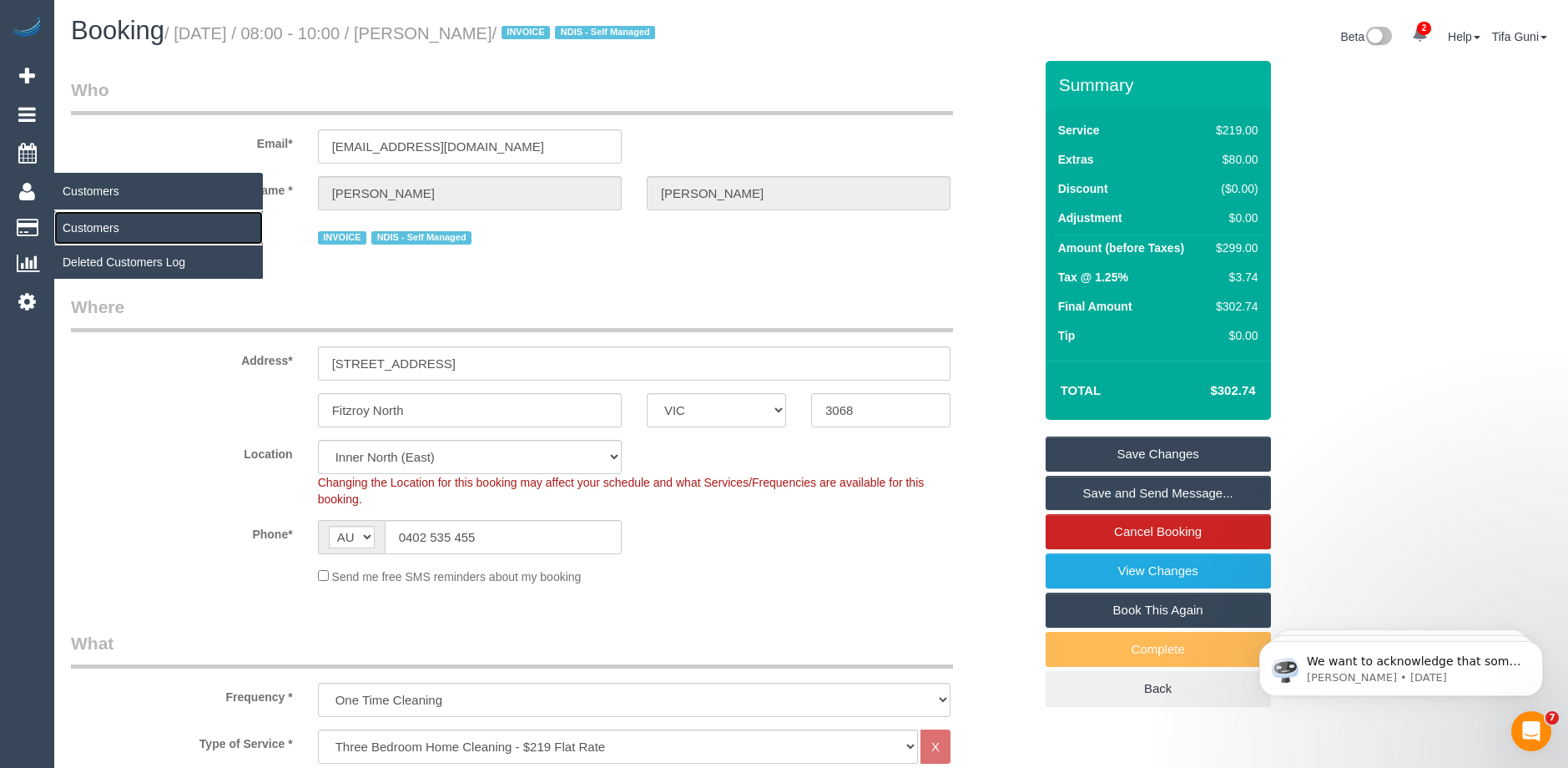
click at [87, 225] on link "Customers" at bounding box center [159, 227] width 209 height 34
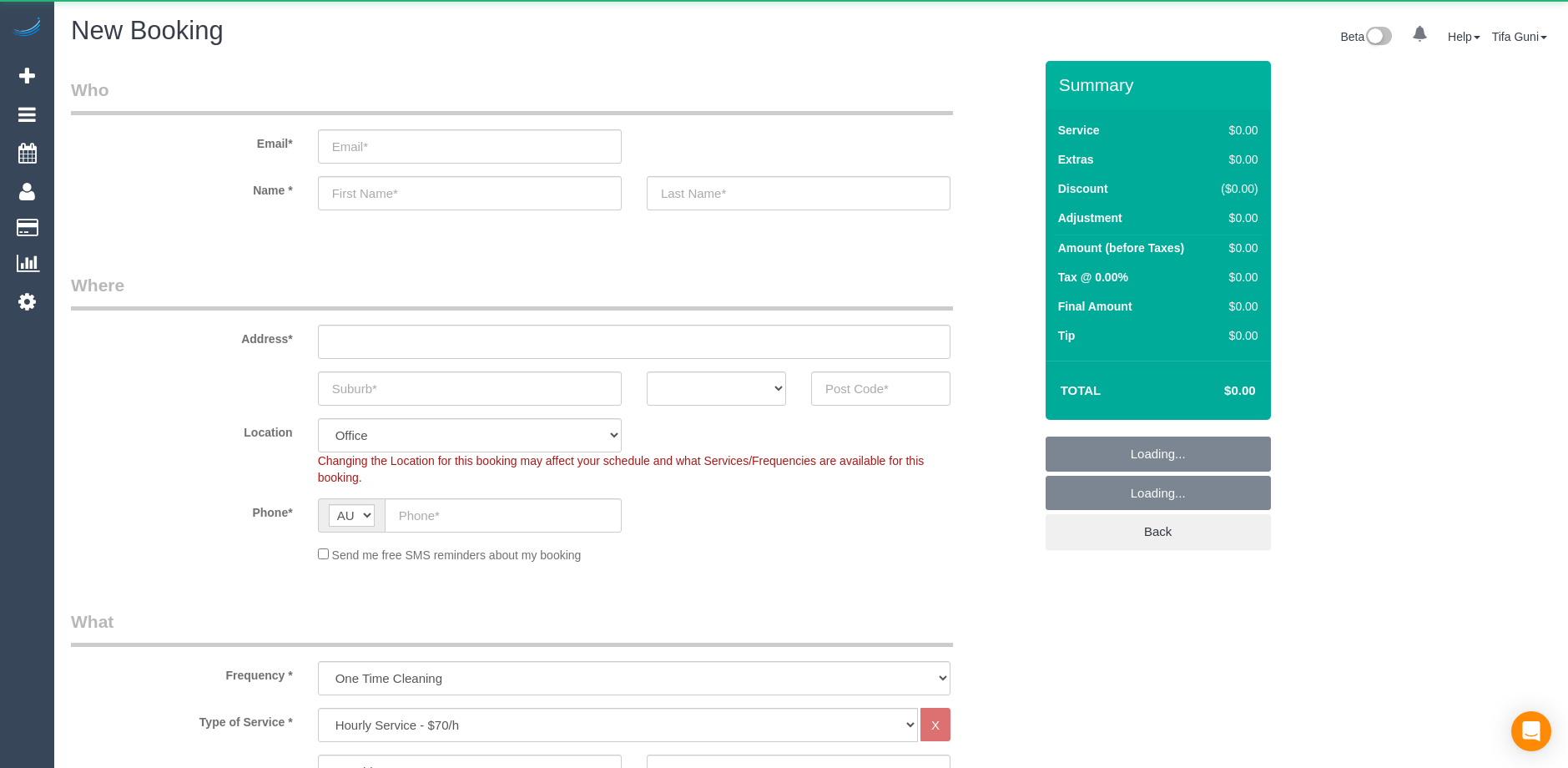
select select "object:837"
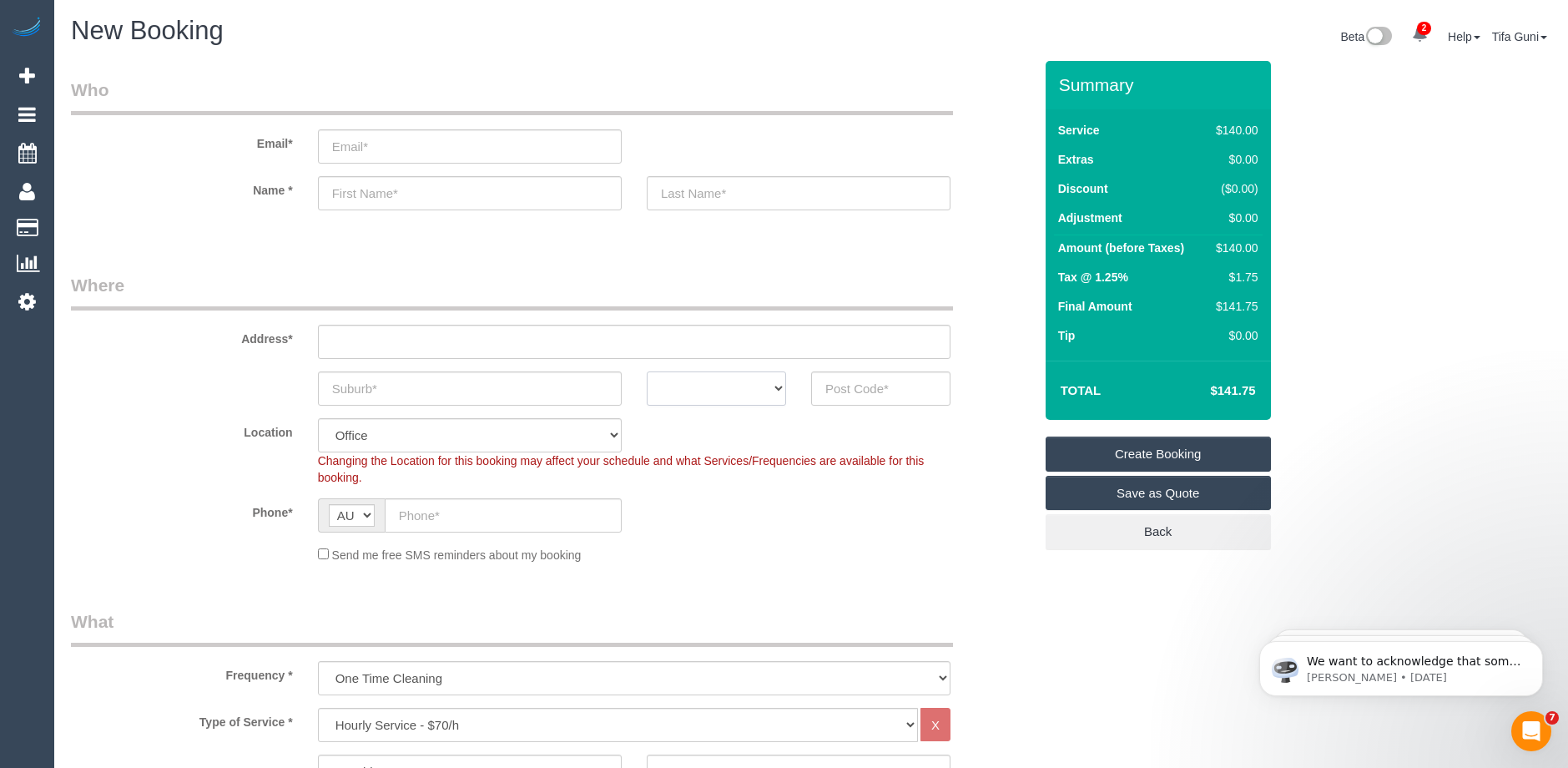
click at [740, 399] on select "ACT [GEOGRAPHIC_DATA] NT [GEOGRAPHIC_DATA] SA TAS [GEOGRAPHIC_DATA] [GEOGRAPHIC…" at bounding box center [716, 388] width 139 height 35
select select "VIC"
click at [647, 371] on select "ACT [GEOGRAPHIC_DATA] NT [GEOGRAPHIC_DATA] SA TAS [GEOGRAPHIC_DATA] [GEOGRAPHIC…" at bounding box center [716, 388] width 139 height 35
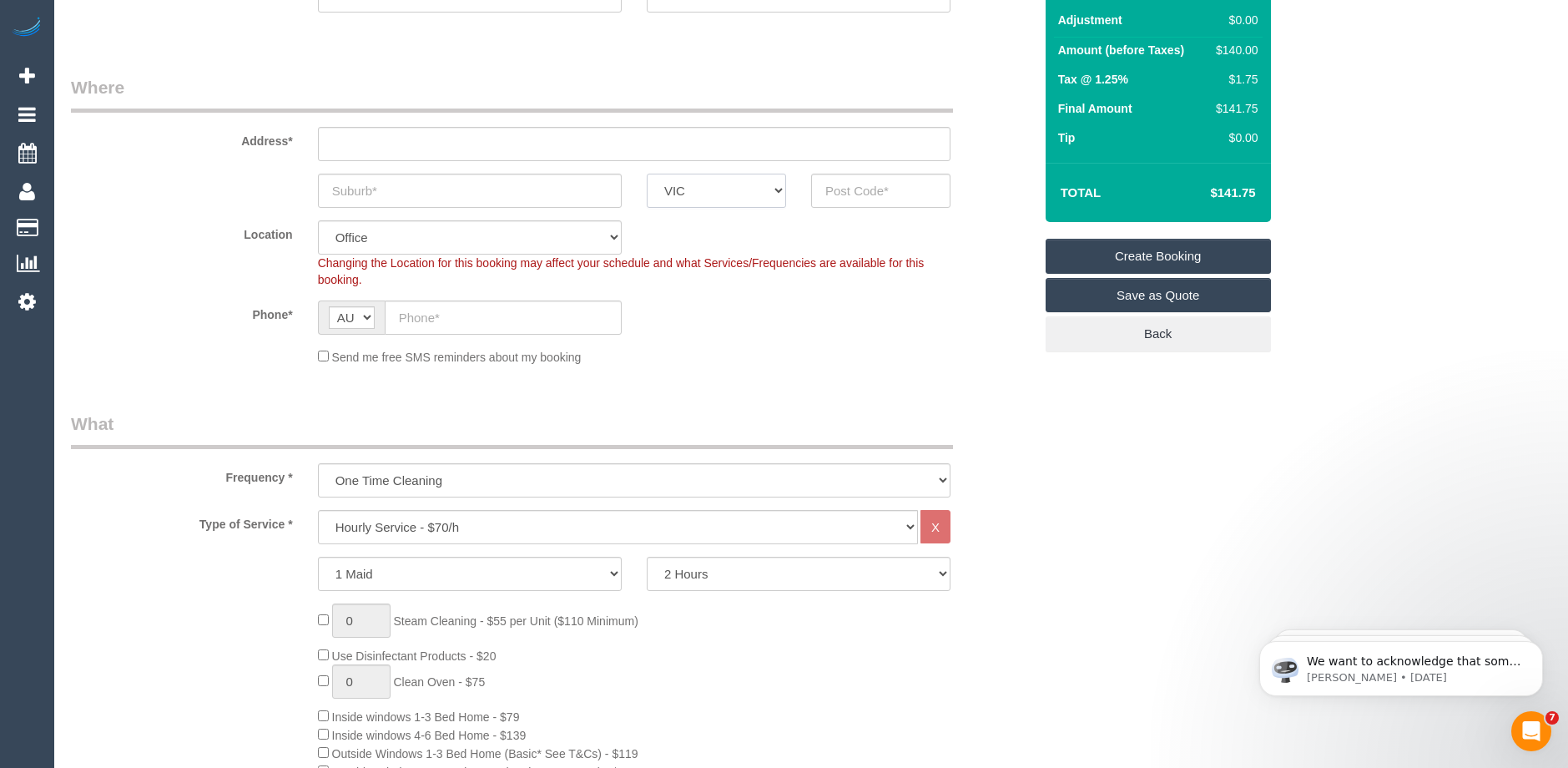
scroll to position [250, 0]
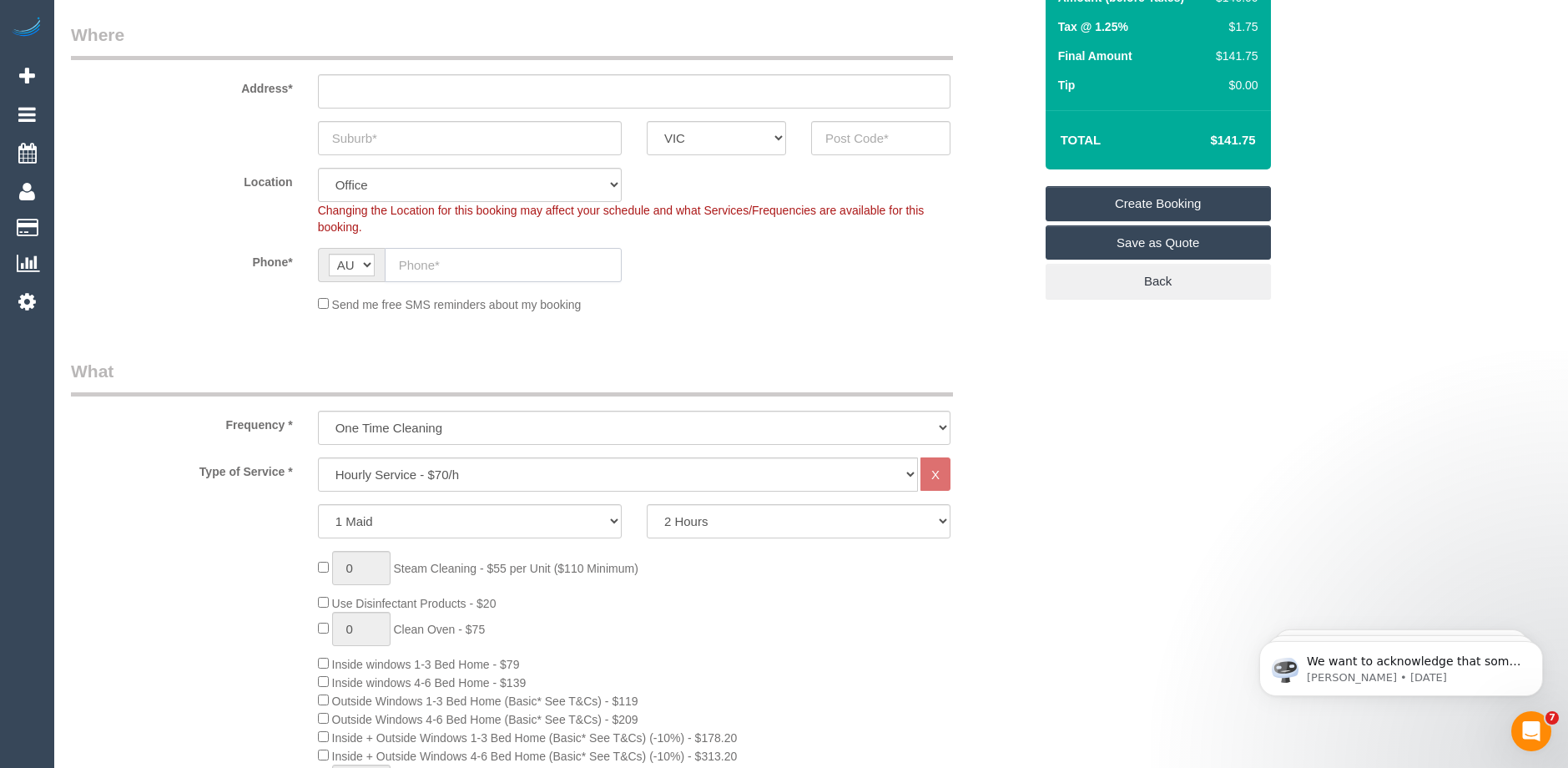
click at [481, 264] on input "text" at bounding box center [502, 266] width 237 height 35
paste input "61 439 039 348"
drag, startPoint x: 411, startPoint y: 262, endPoint x: 389, endPoint y: 264, distance: 22.1
click at [389, 264] on input "61 439 039 348" at bounding box center [502, 266] width 237 height 35
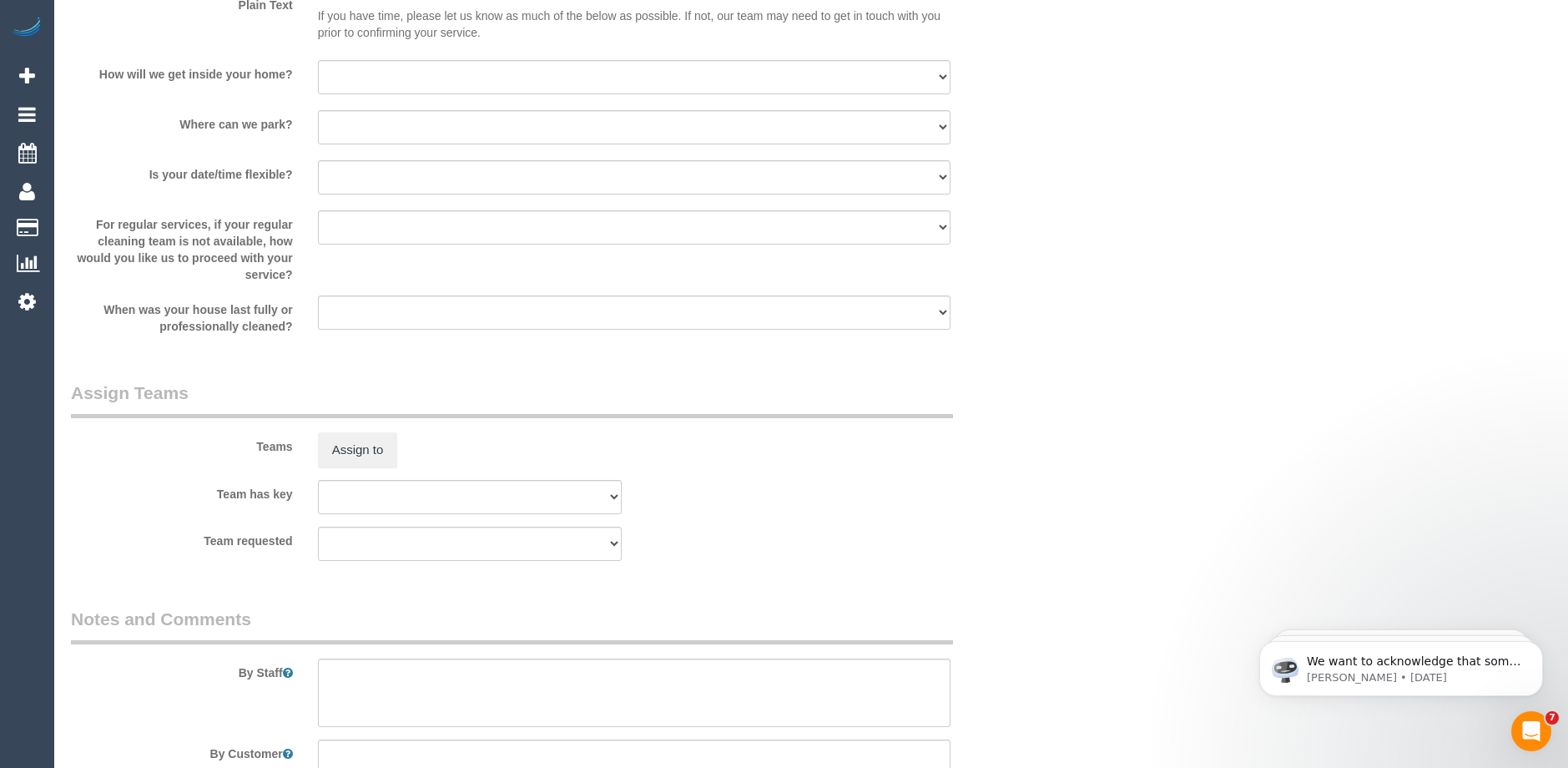
scroll to position [2431, 0]
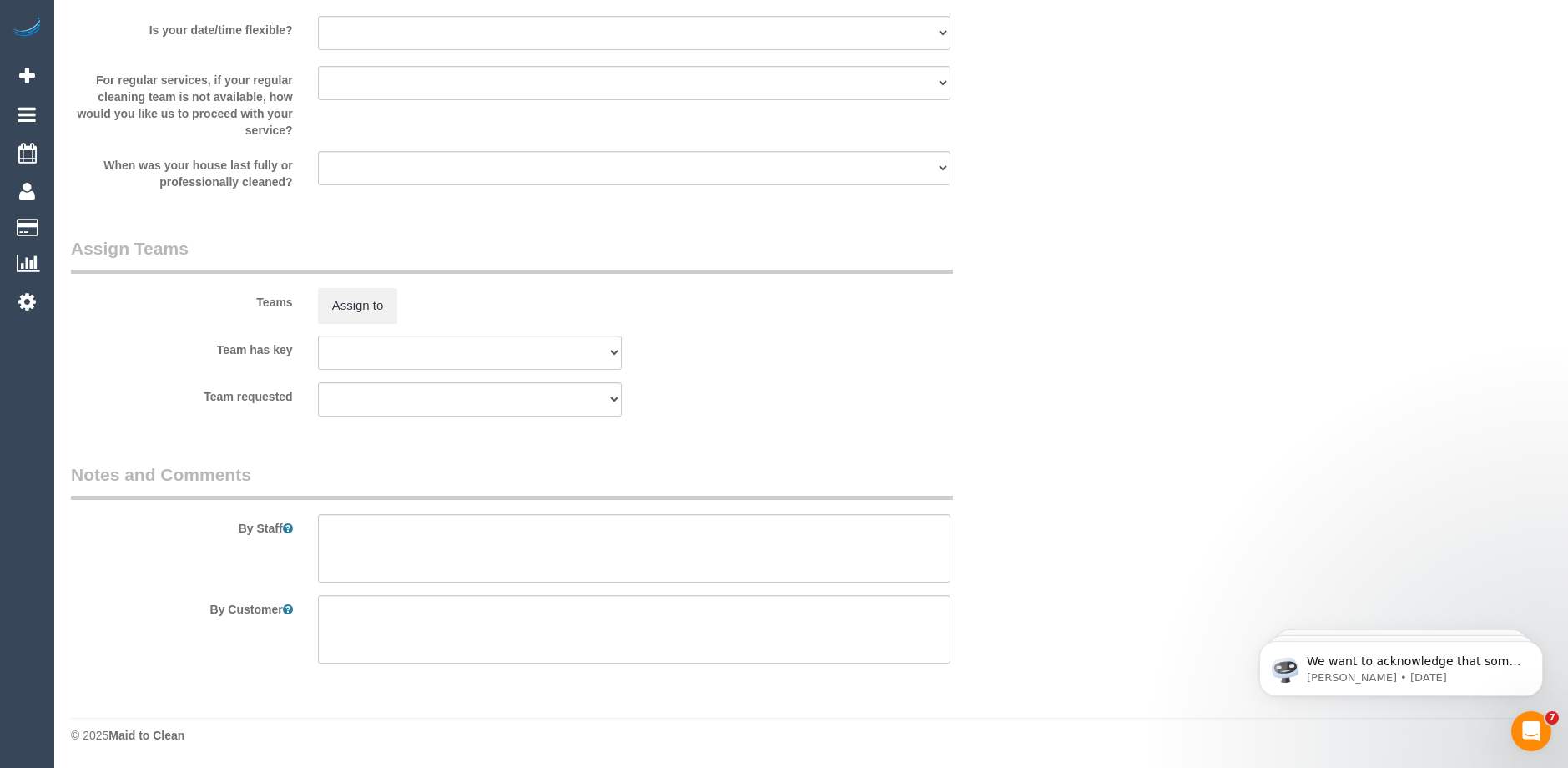
type input "0439 039 348"
click at [384, 537] on textarea at bounding box center [634, 547] width 633 height 68
click at [338, 526] on textarea at bounding box center [634, 547] width 633 height 68
click at [455, 530] on textarea at bounding box center [634, 547] width 633 height 68
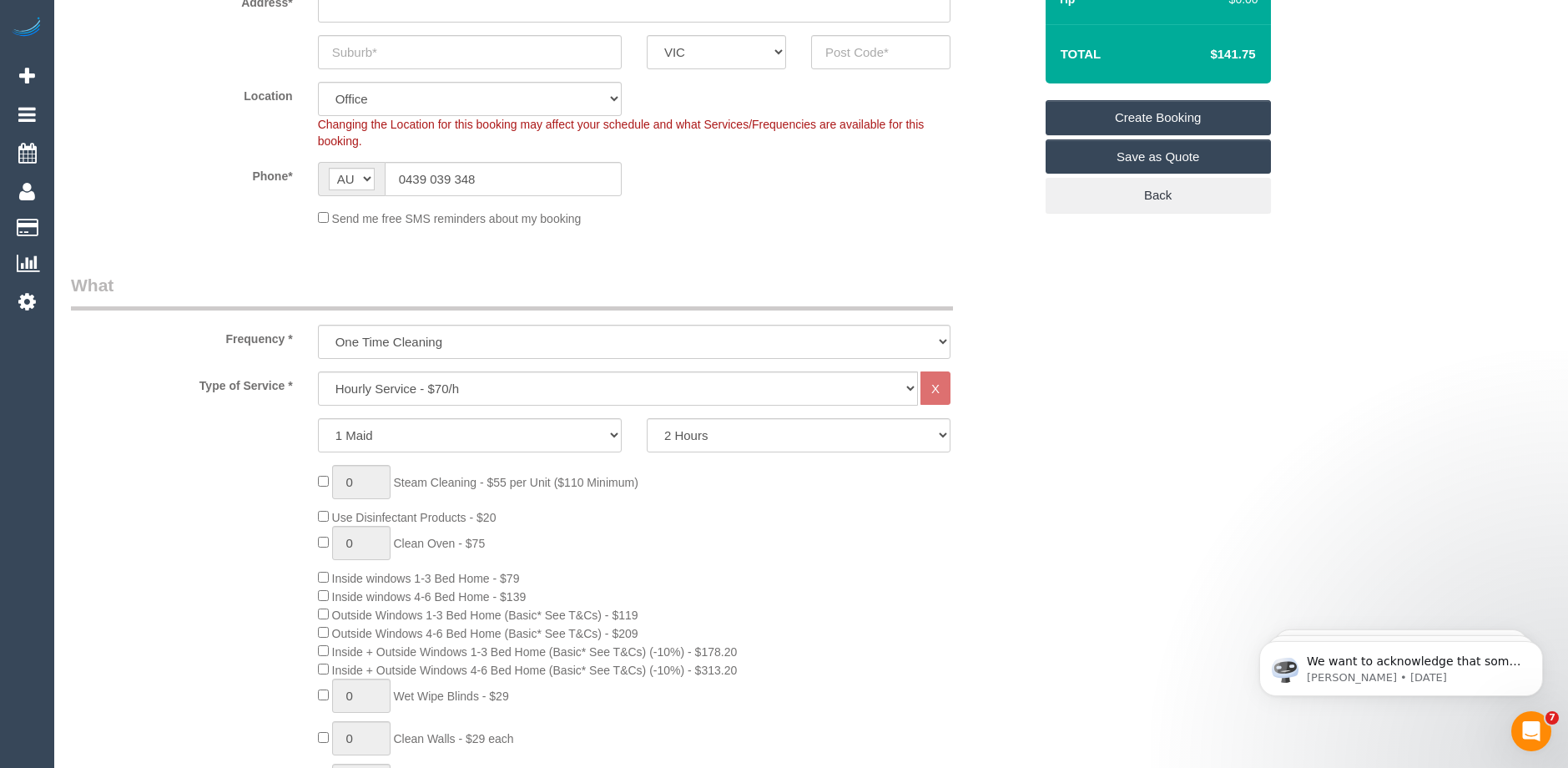
scroll to position [261, 0]
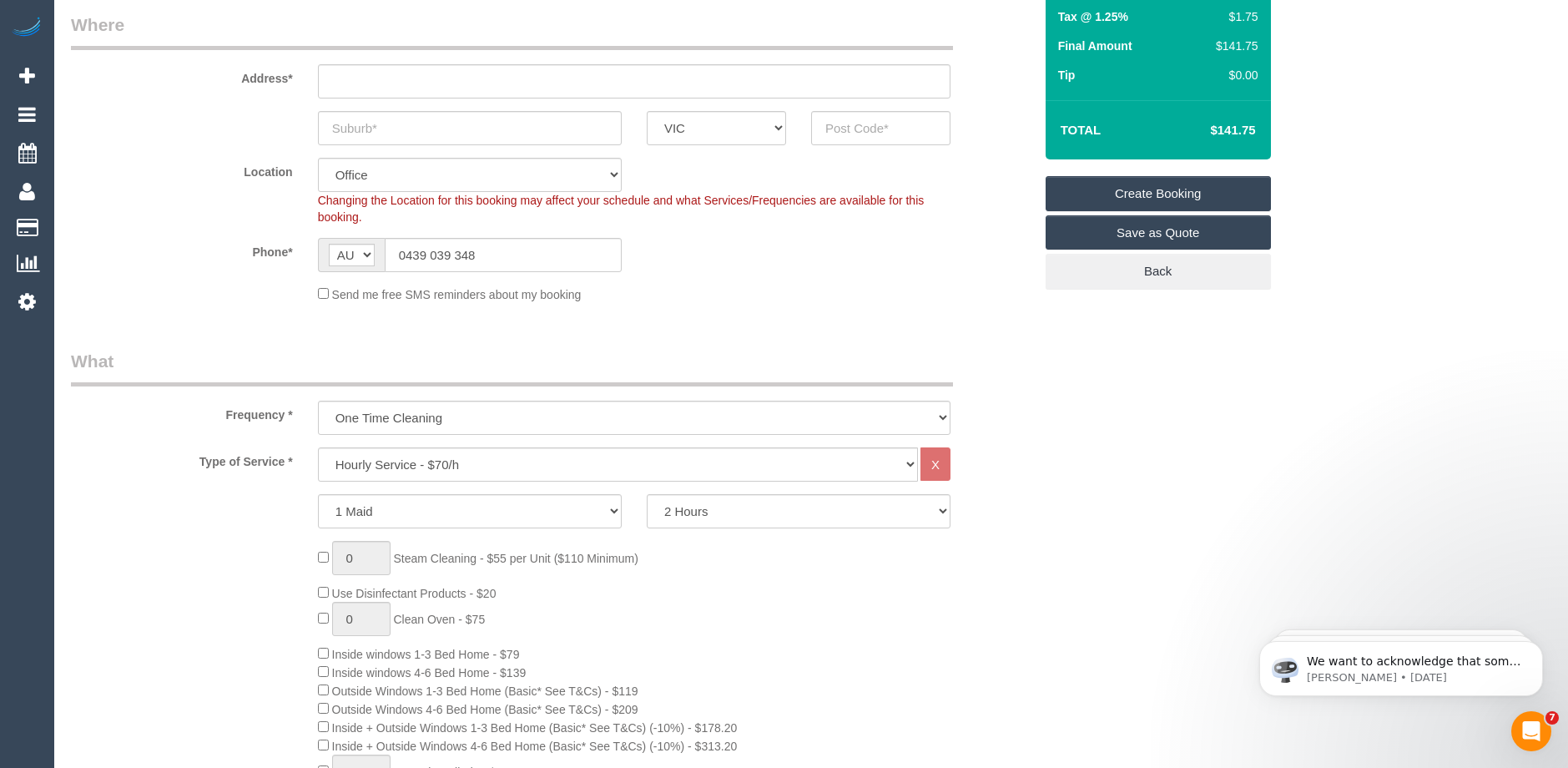
type textarea "Dusting, Vacuuming, Floor washing, Bathrooms"
click at [371, 129] on input "text" at bounding box center [470, 128] width 304 height 35
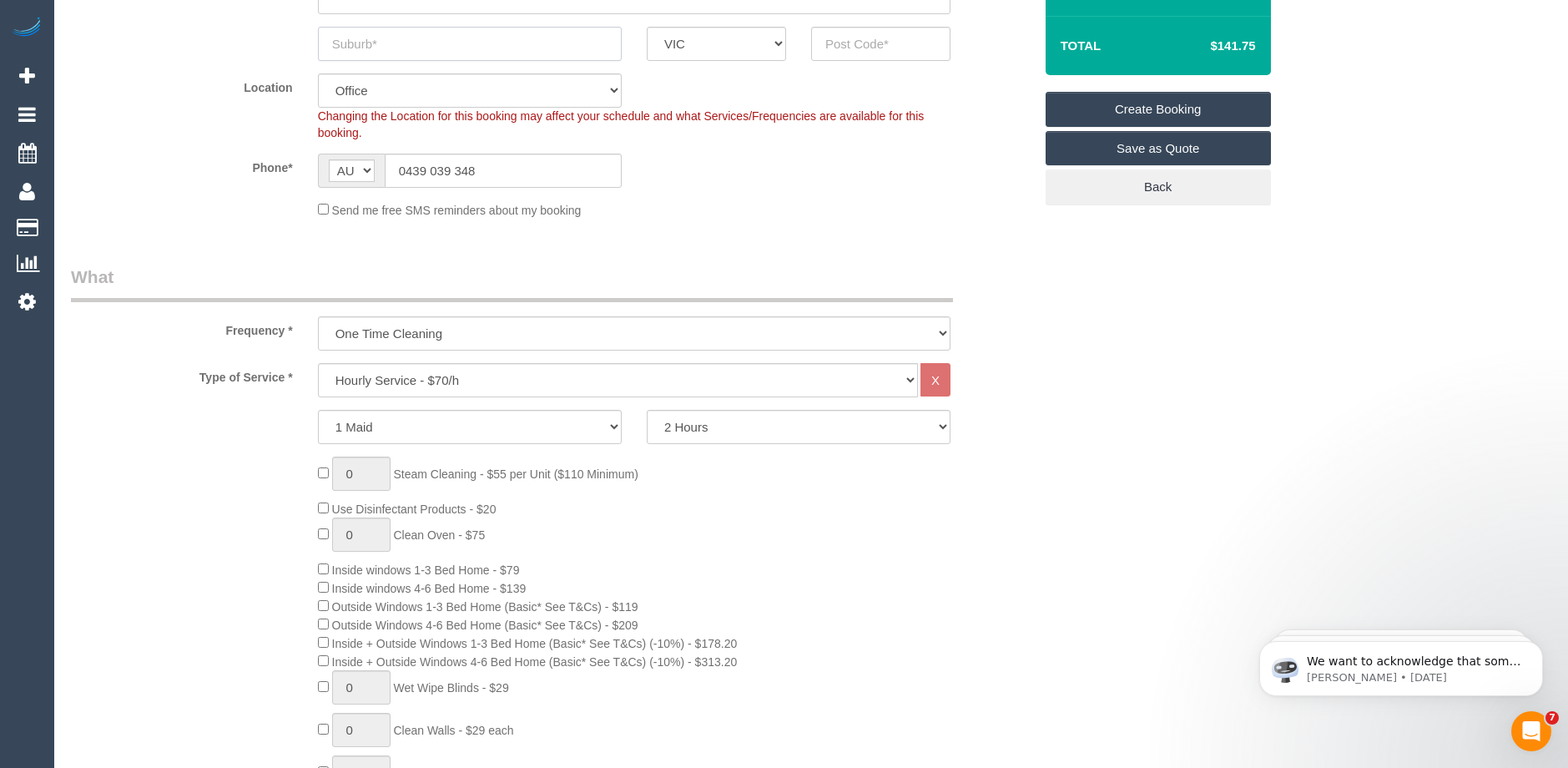
scroll to position [417, 0]
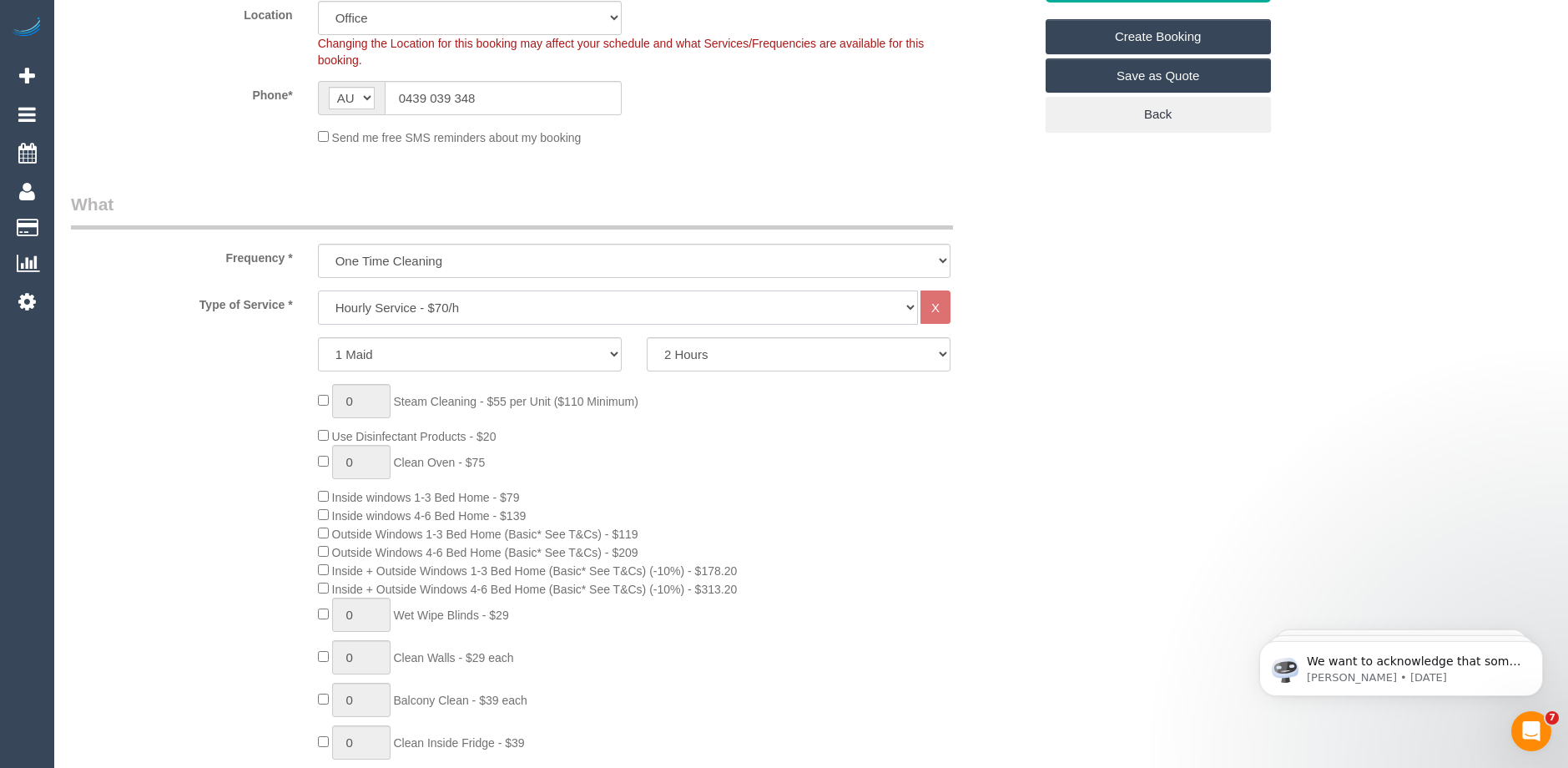
click at [496, 306] on select "Hourly Service - $70/h Hourly Service - $65/h Hourly Service - $60/h Hourly Ser…" at bounding box center [618, 308] width 600 height 35
select select "275"
click at [318, 291] on select "Hourly Service - $70/h Hourly Service - $65/h Hourly Service - $60/h Hourly Ser…" at bounding box center [618, 308] width 600 height 35
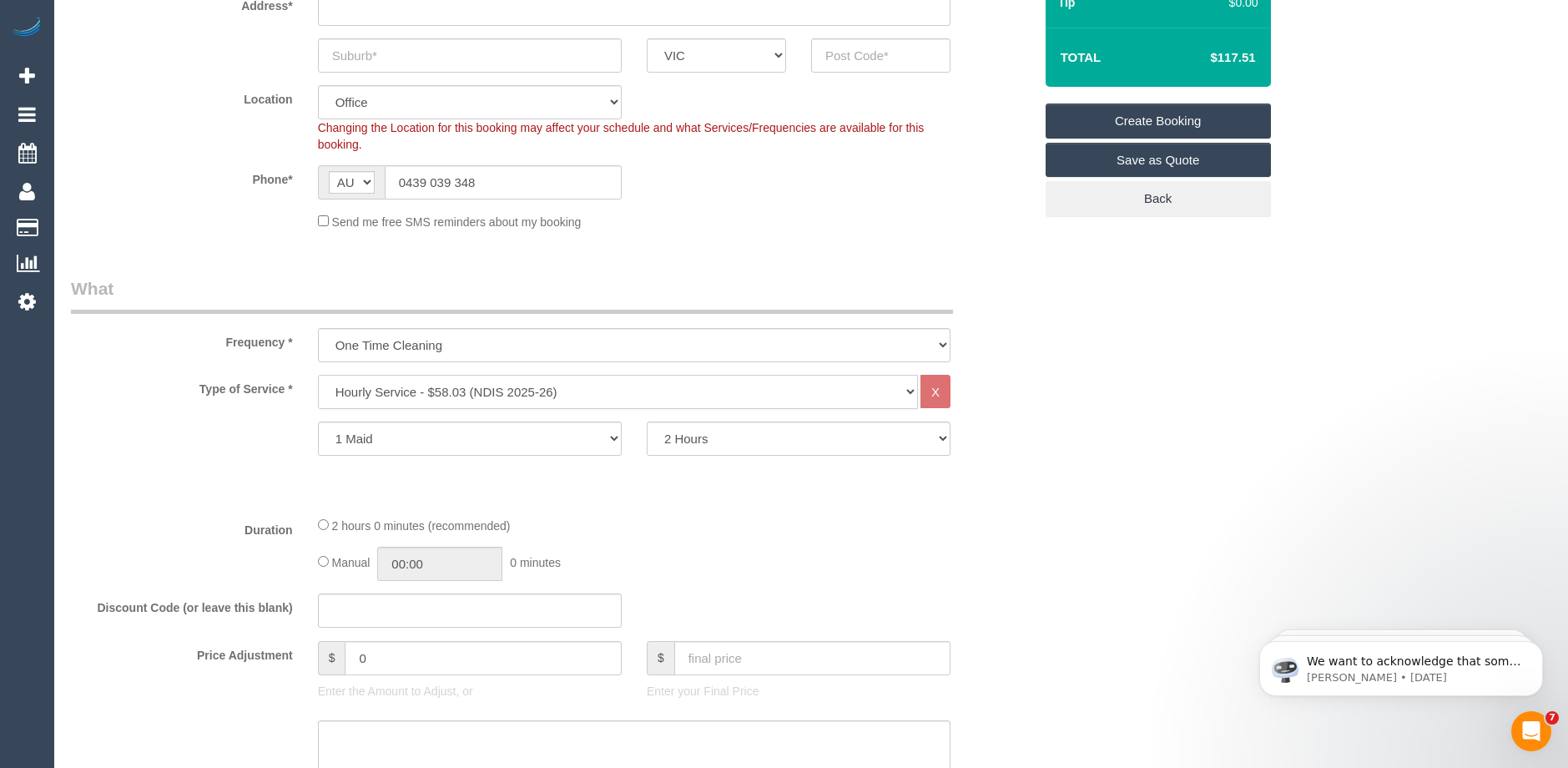
scroll to position [334, 0]
click at [450, 388] on select "Hourly Service - $70/h Hourly Service - $65/h Hourly Service - $60/h Hourly Ser…" at bounding box center [618, 391] width 600 height 35
click at [853, 513] on fieldset "What Frequency * One Time Cleaning Weekly - 10% Off - 10.00% (0% for the First …" at bounding box center [552, 655] width 962 height 760
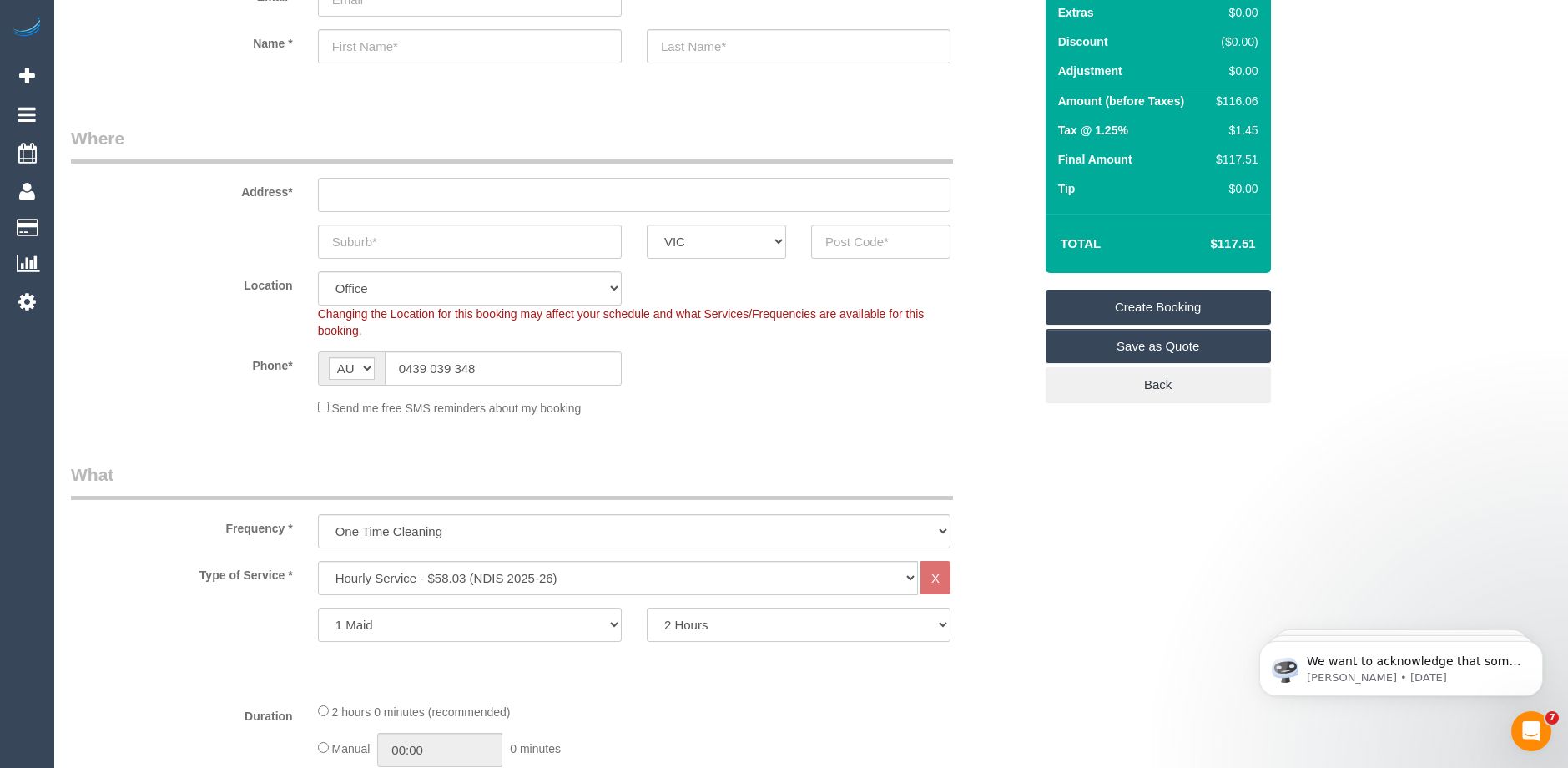
scroll to position [0, 0]
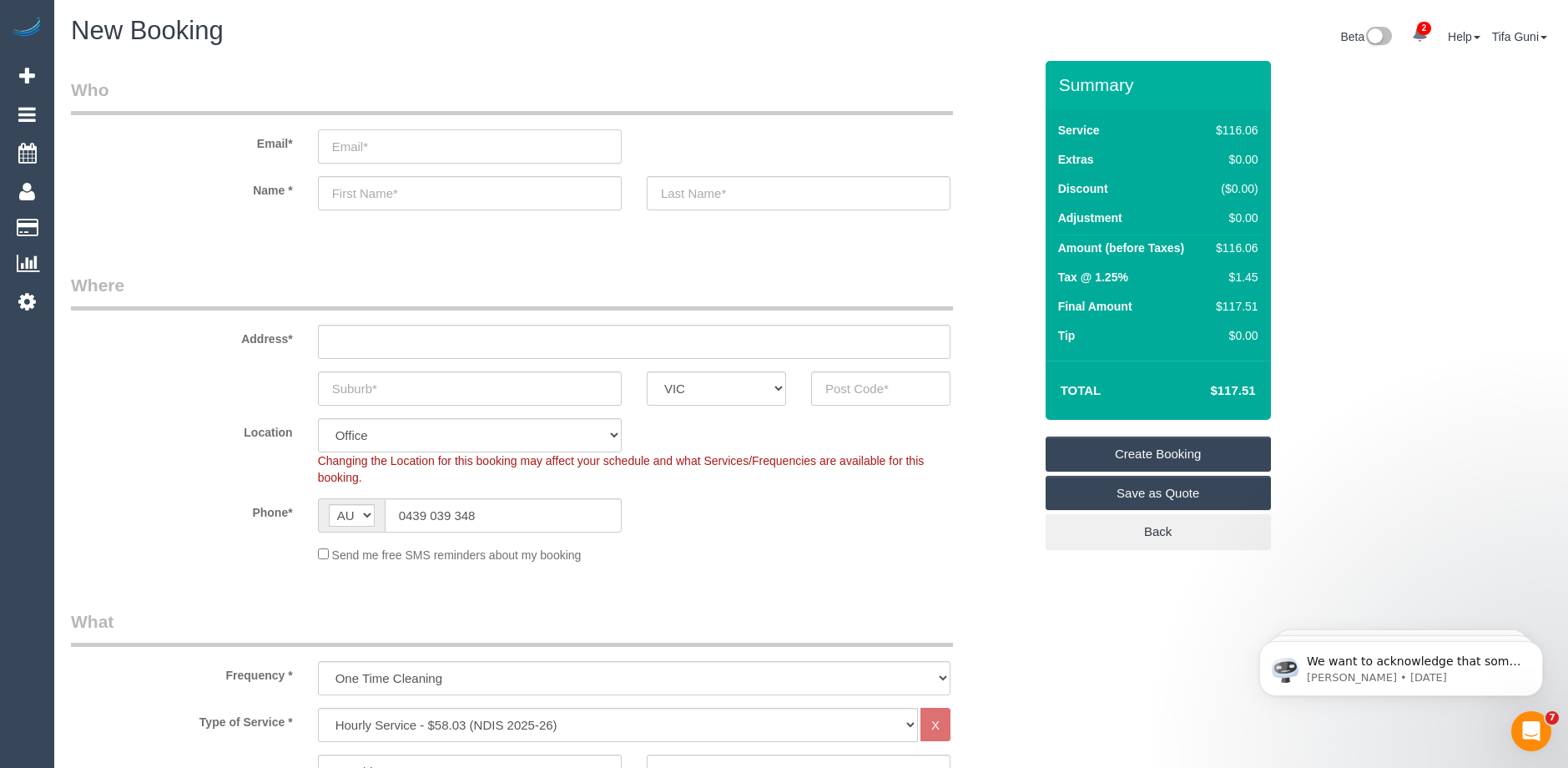
click at [371, 153] on input "email" at bounding box center [470, 147] width 304 height 35
click at [405, 381] on input "text" at bounding box center [470, 388] width 304 height 35
type input "Kew"
click at [443, 338] on input "text" at bounding box center [634, 342] width 633 height 35
click at [863, 386] on input "text" at bounding box center [880, 388] width 139 height 35
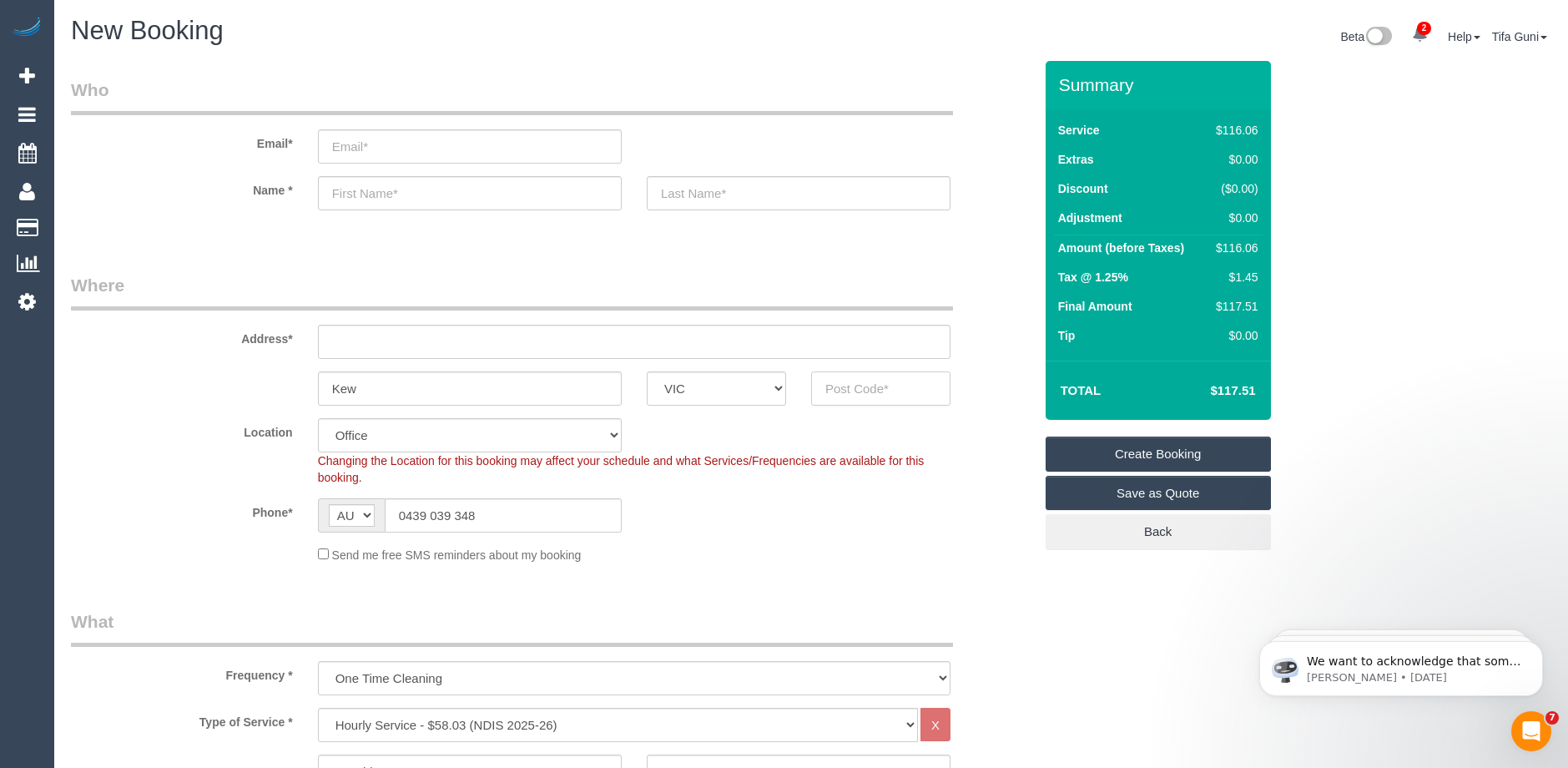
click at [848, 385] on input "text" at bounding box center [880, 388] width 139 height 35
drag, startPoint x: 867, startPoint y: 386, endPoint x: 805, endPoint y: 390, distance: 62.1
click at [805, 390] on div "2078" at bounding box center [881, 388] width 165 height 35
type input "3101"
click at [515, 327] on input "text" at bounding box center [634, 342] width 633 height 35
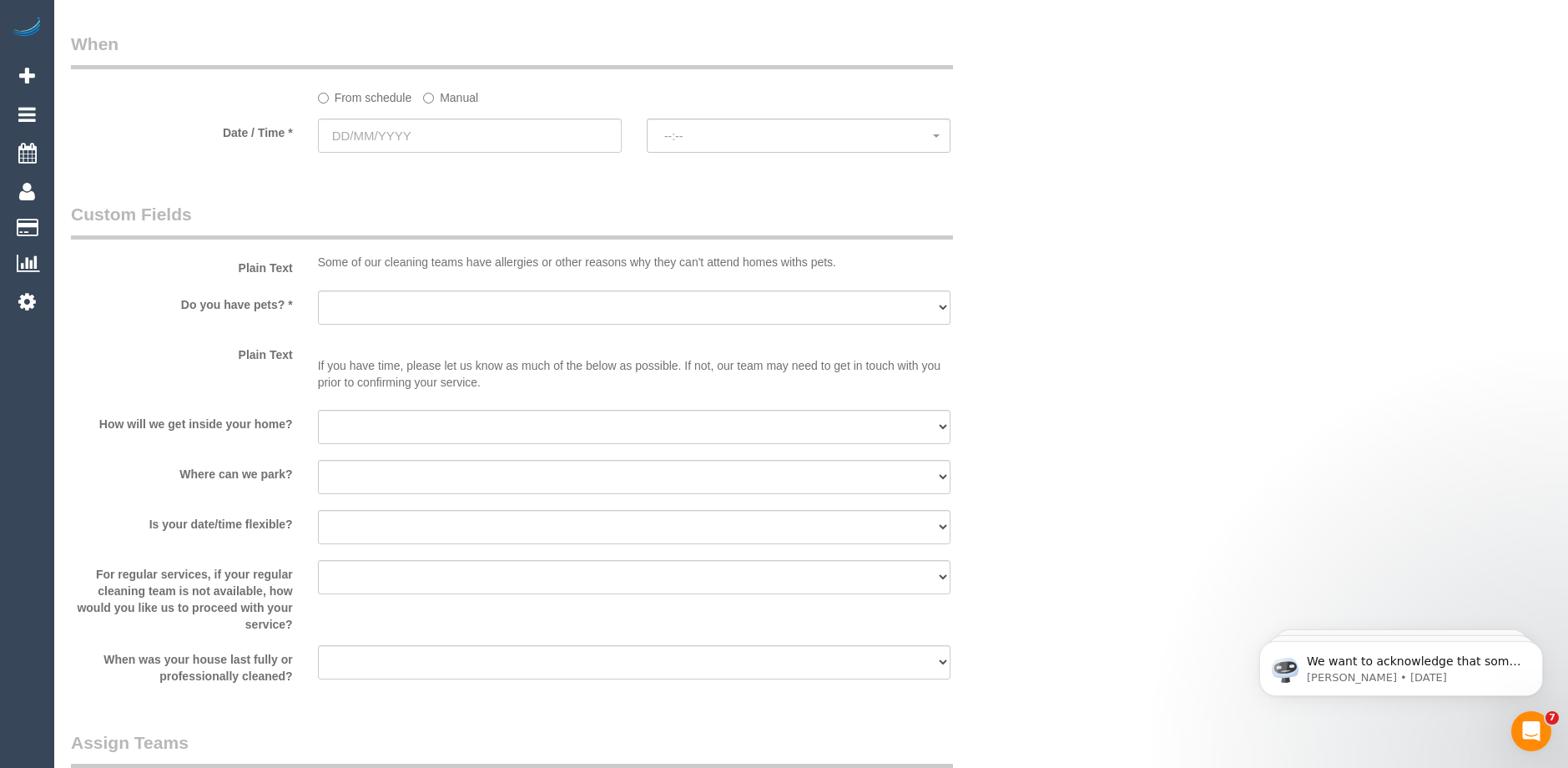
scroll to position [1419, 0]
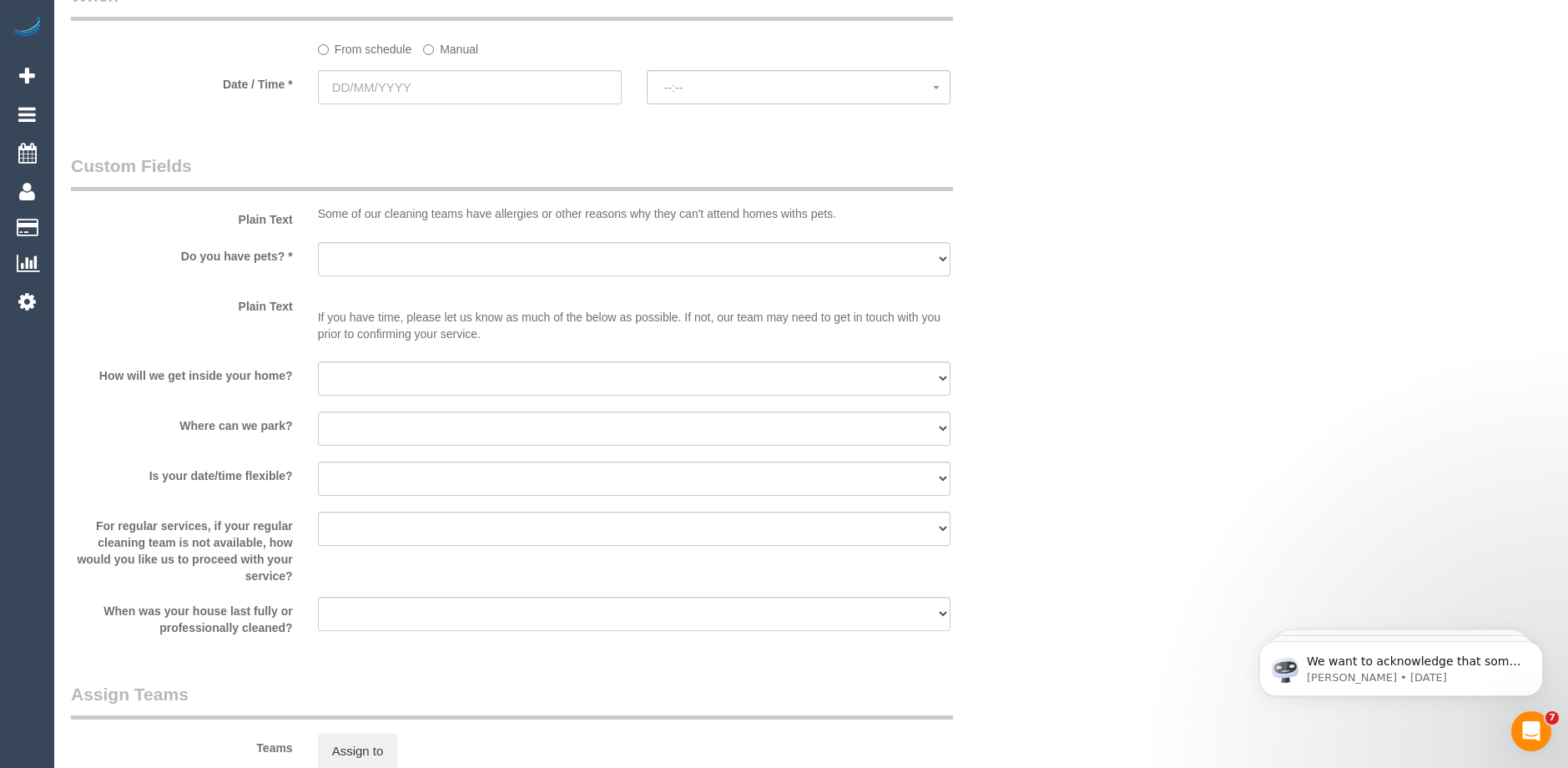
type input "-"
click at [449, 87] on input "text" at bounding box center [470, 87] width 304 height 35
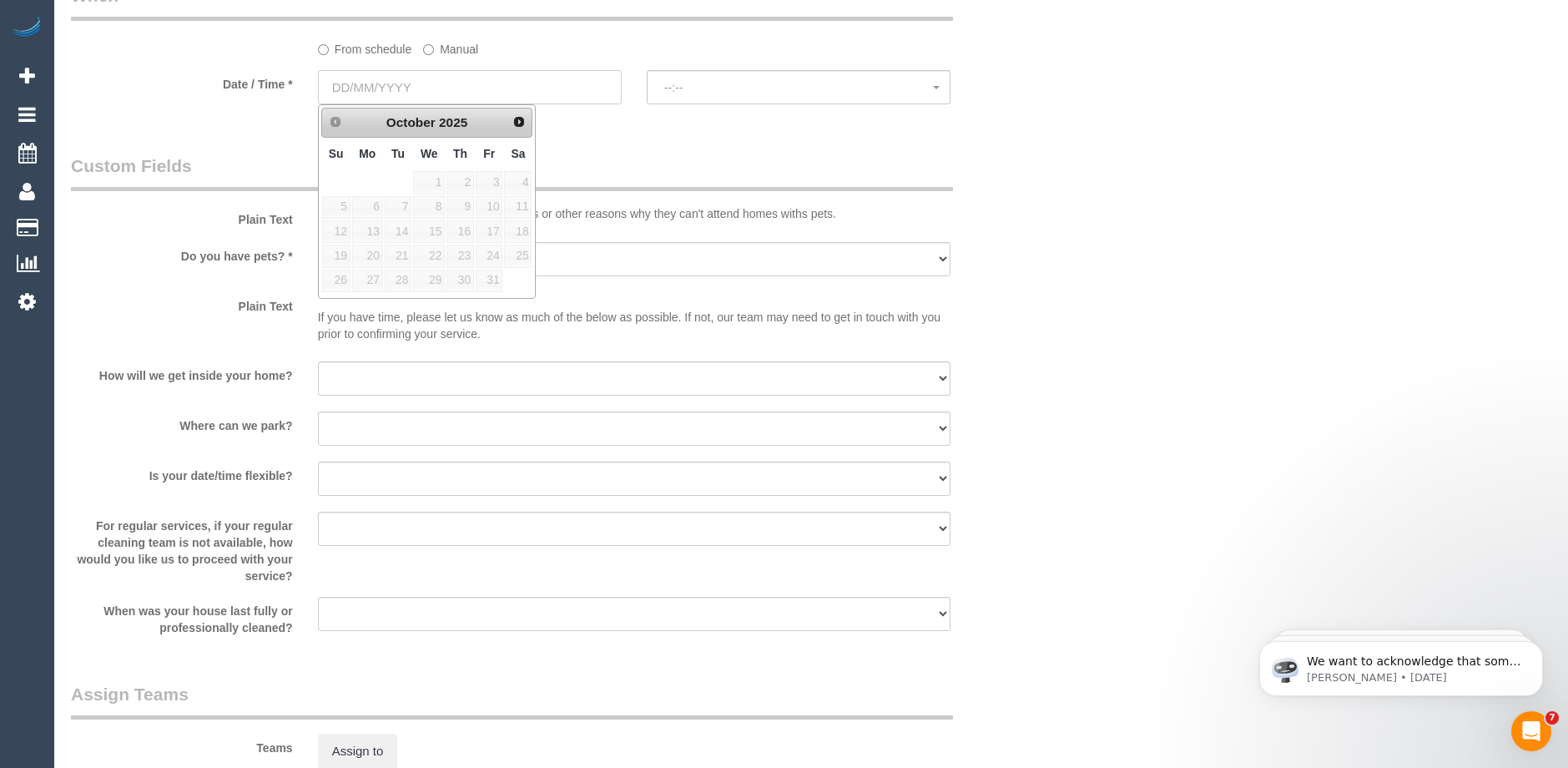
select select "58"
select select "object:2134"
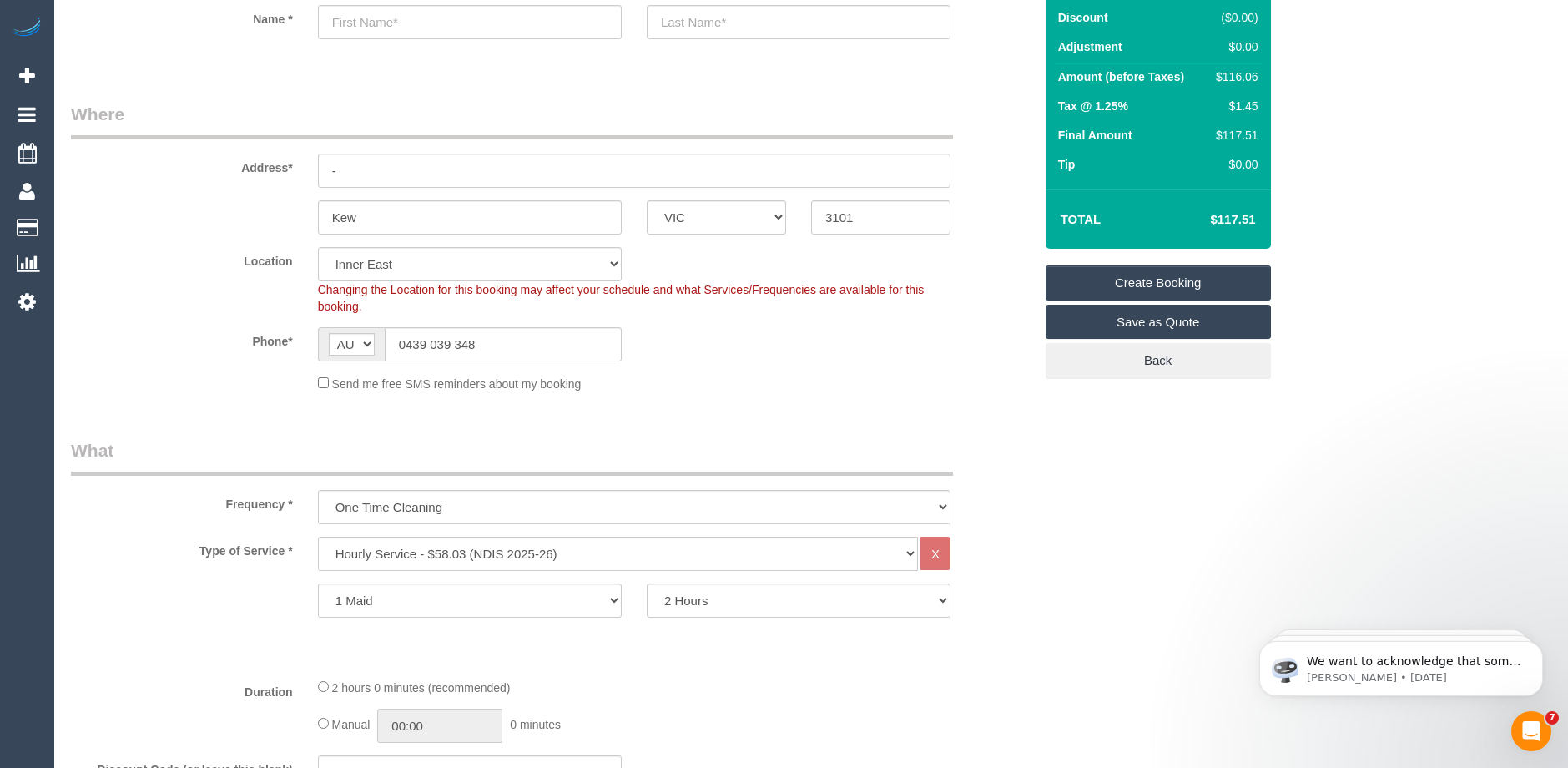
scroll to position [0, 0]
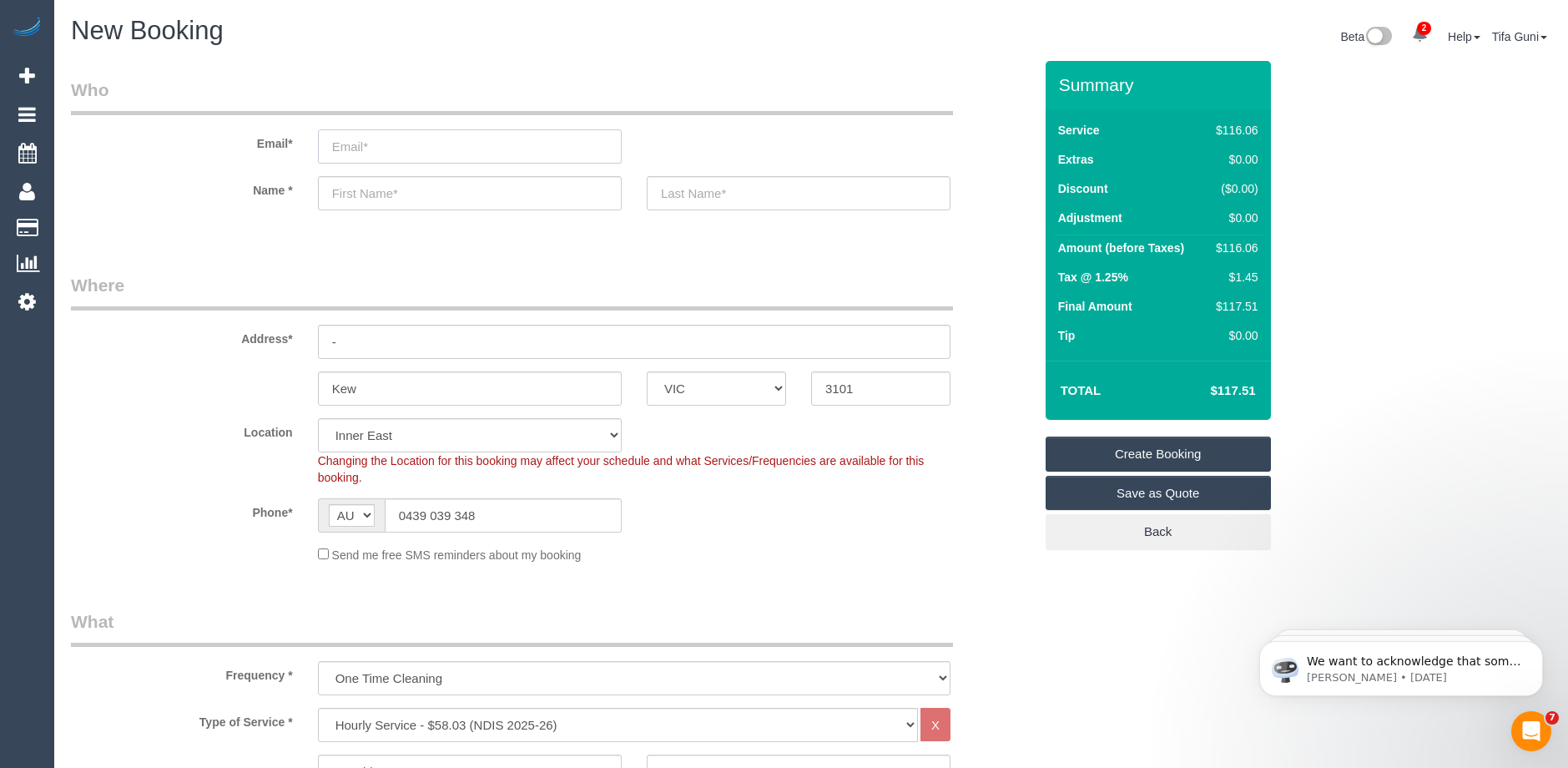
click at [364, 151] on input "email" at bounding box center [470, 147] width 304 height 35
type input "saraswati22@hotmail.com"
click at [371, 198] on input "text" at bounding box center [470, 194] width 304 height 35
type input "Sarah"
drag, startPoint x: 392, startPoint y: 203, endPoint x: 299, endPoint y: 199, distance: 93.1
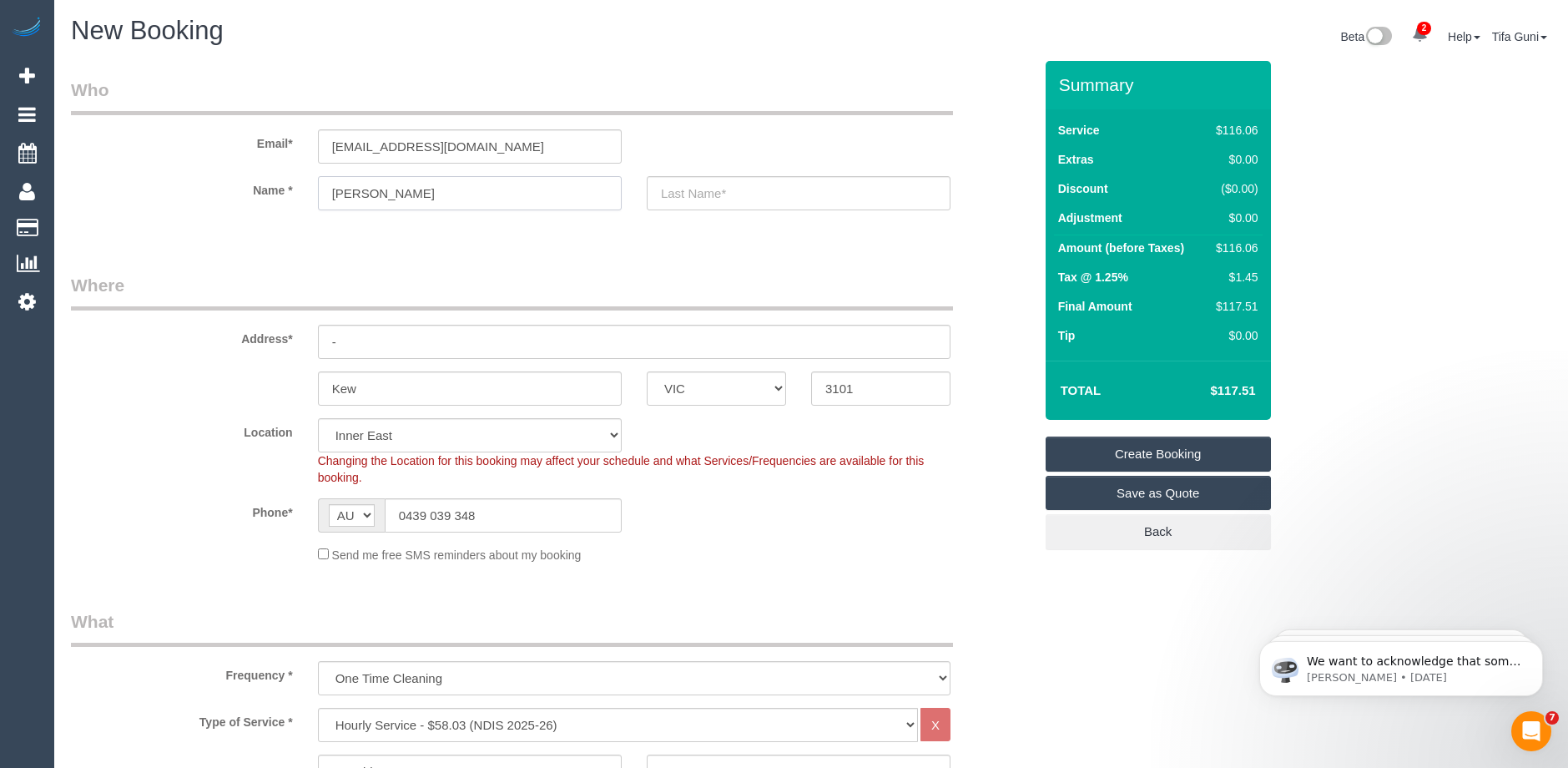
click at [299, 199] on div "Name * Sarah" at bounding box center [552, 194] width 987 height 35
drag, startPoint x: 506, startPoint y: 150, endPoint x: 306, endPoint y: 145, distance: 200.1
click at [306, 145] on div "saraswati22@hotmail.com" at bounding box center [470, 147] width 329 height 35
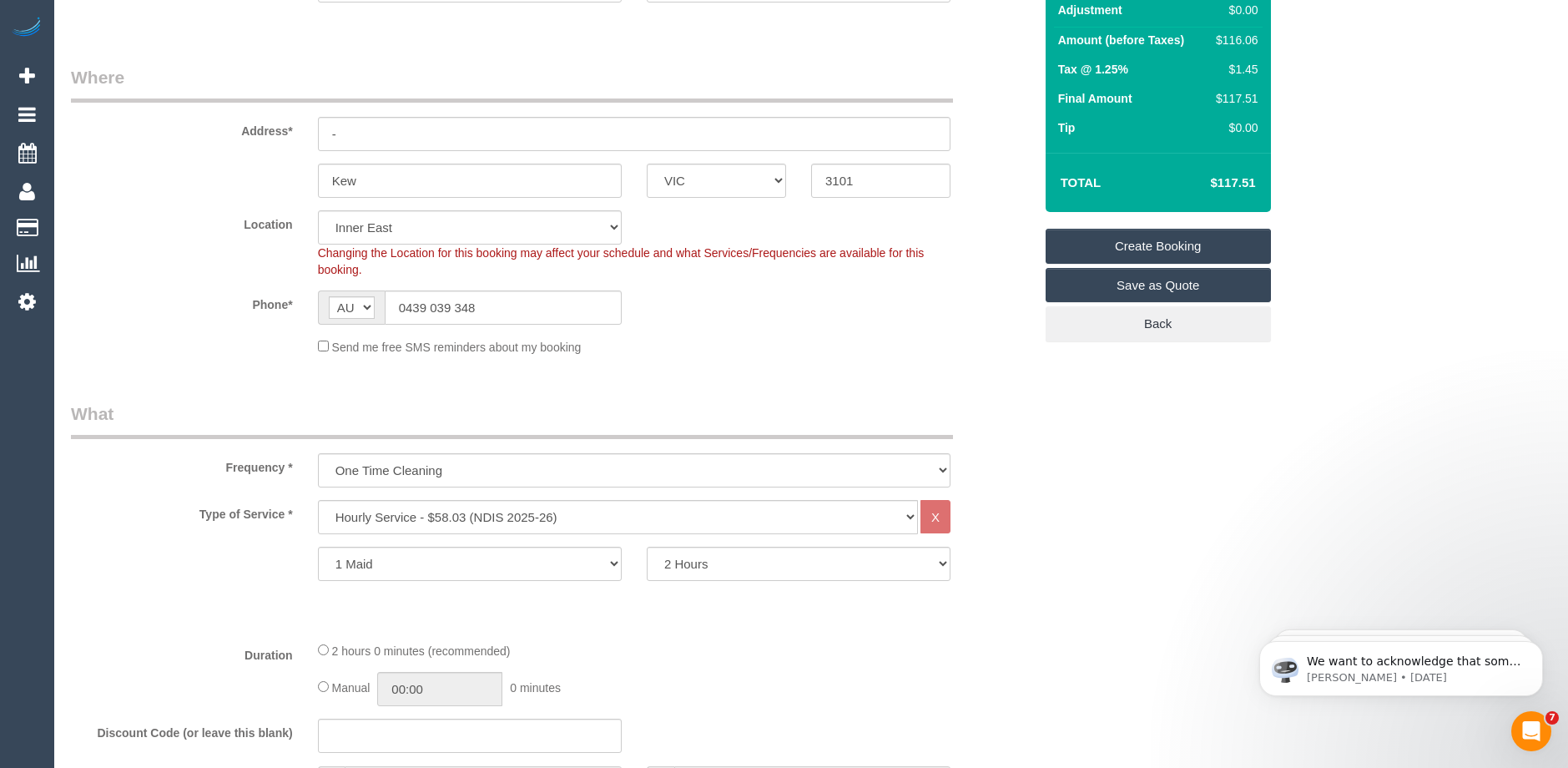
scroll to position [250, 0]
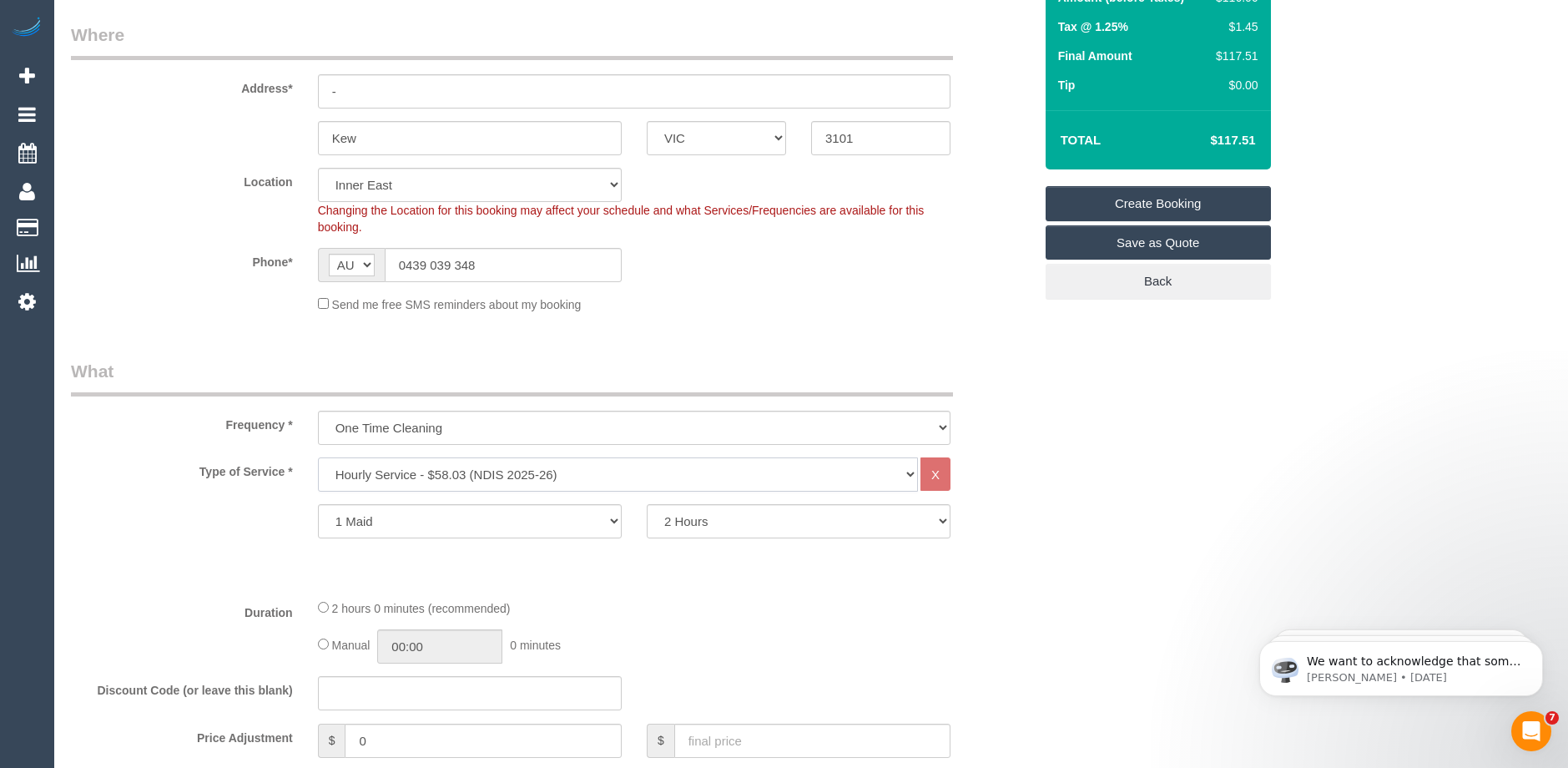
click at [461, 474] on select "Hourly Service - $70/h Hourly Service - $65/h Hourly Service - $60/h Hourly Ser…" at bounding box center [618, 475] width 600 height 35
click at [318, 457] on select "Hourly Service - $70/h Hourly Service - $65/h Hourly Service - $60/h Hourly Ser…" at bounding box center [618, 475] width 600 height 35
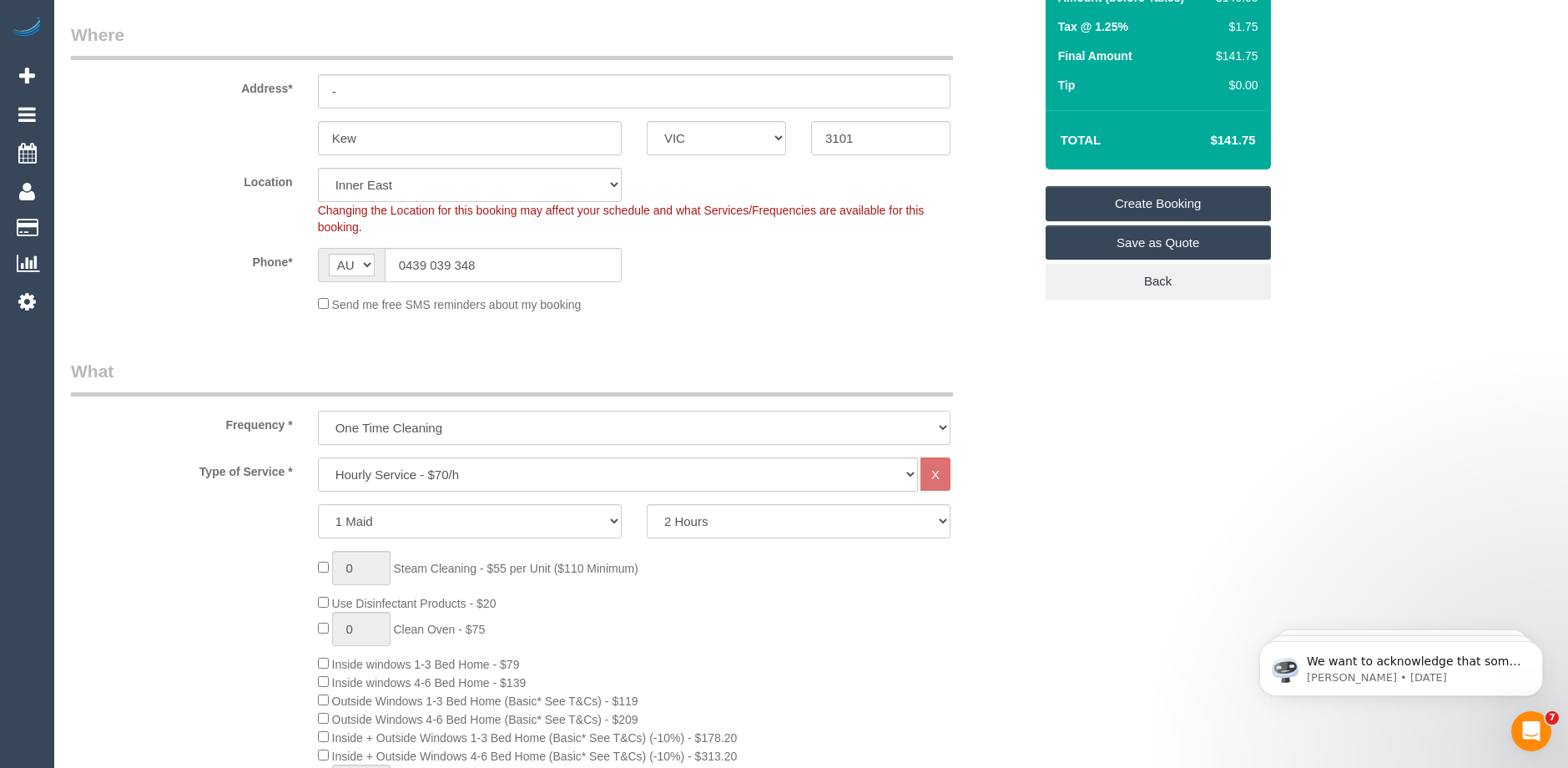
click at [486, 418] on select "One Time Cleaning Weekly - 10% Off - 10.00% (0% for the First Booking) Fortnigh…" at bounding box center [634, 428] width 633 height 35
click at [486, 417] on select "One Time Cleaning Weekly - 10% Off - 10.00% (0% for the First Booking) Fortnigh…" at bounding box center [634, 428] width 633 height 35
click at [446, 467] on select "Hourly Service - $70/h Hourly Service - $65/h Hourly Service - $60/h Hourly Ser…" at bounding box center [618, 475] width 600 height 35
select select "29"
click at [318, 457] on select "Hourly Service - $70/h Hourly Service - $65/h Hourly Service - $60/h Hourly Ser…" at bounding box center [618, 475] width 600 height 35
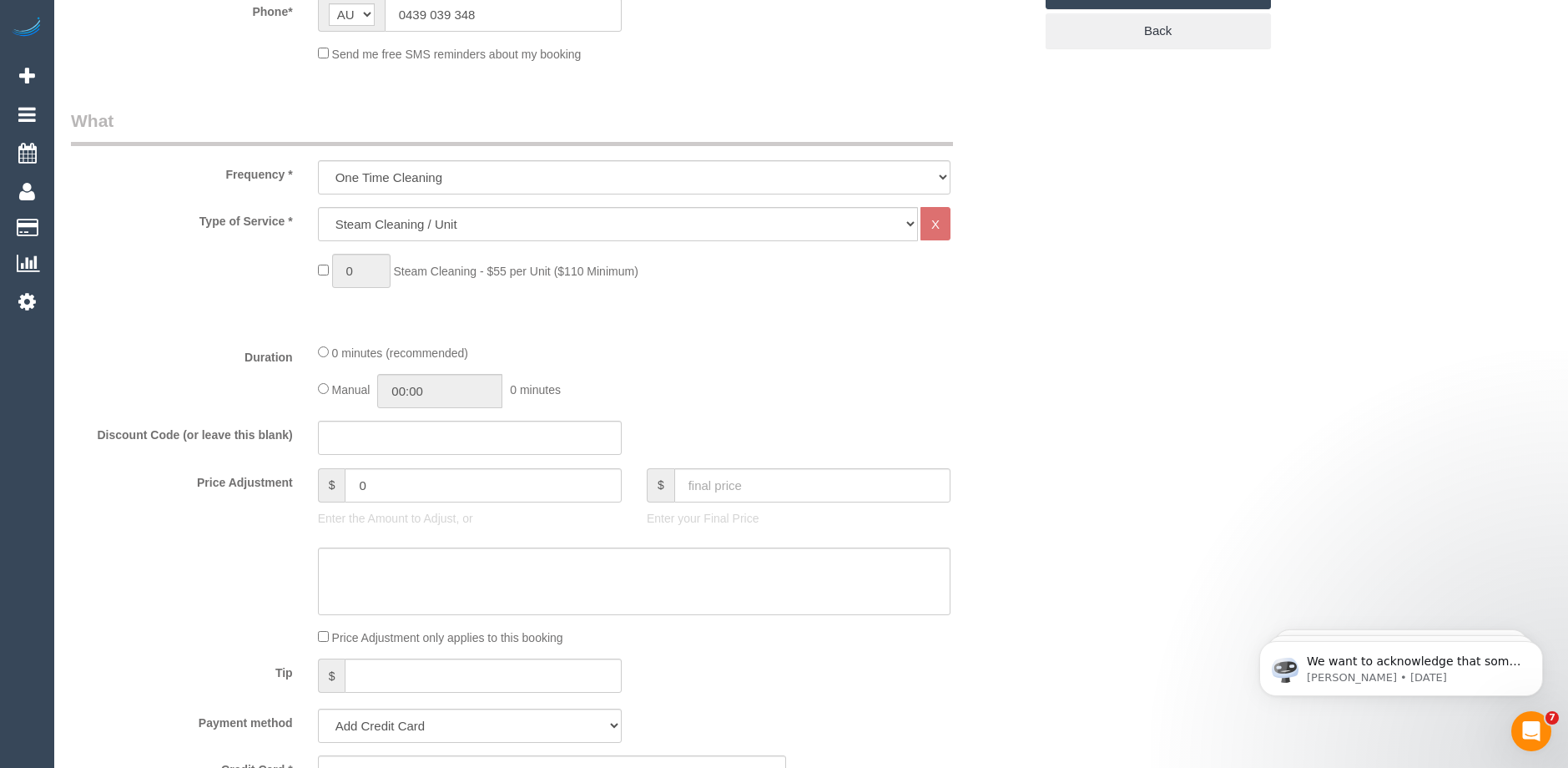
scroll to position [584, 0]
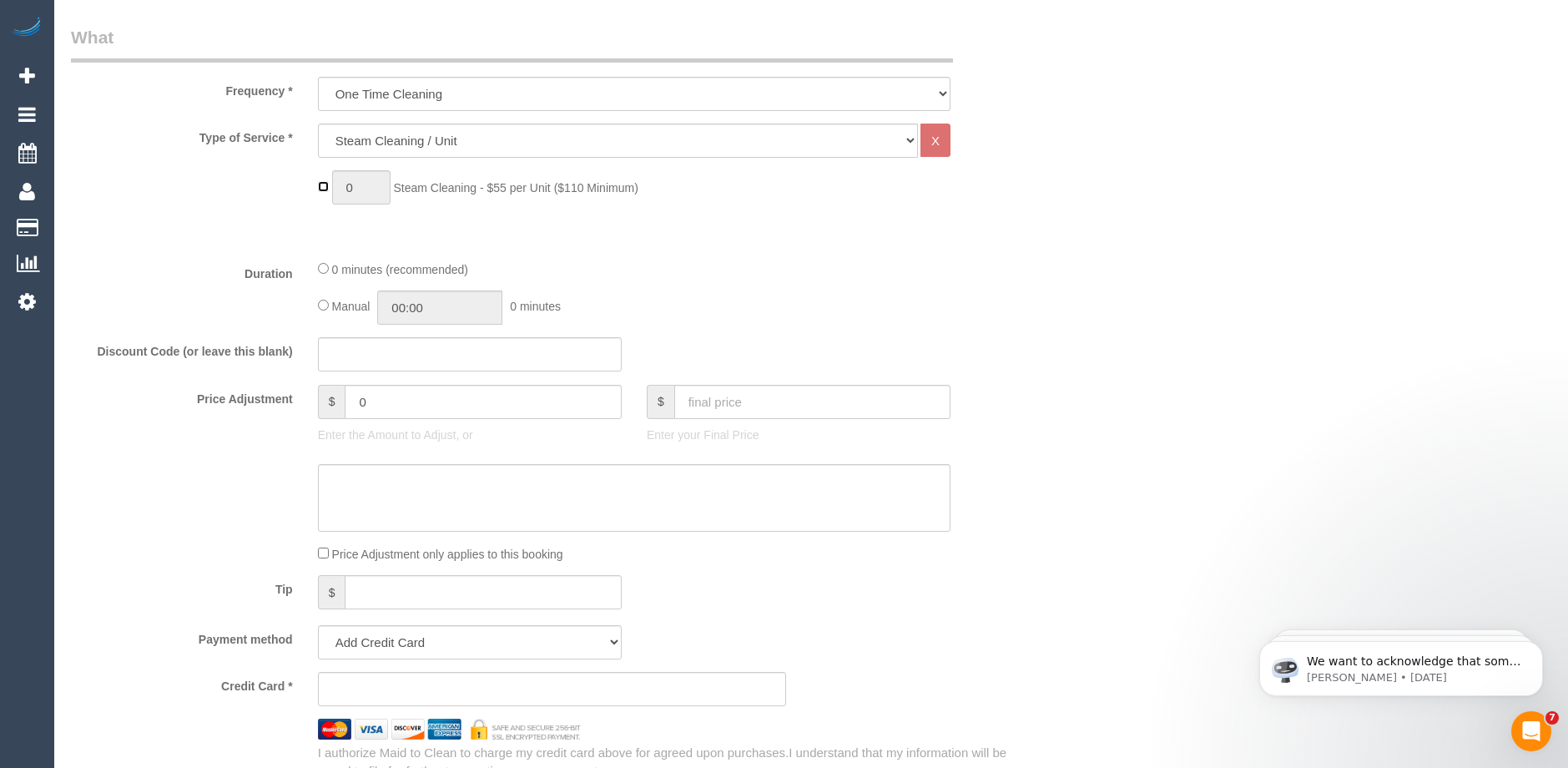
type input "1"
click at [364, 191] on input "1" at bounding box center [361, 188] width 58 height 35
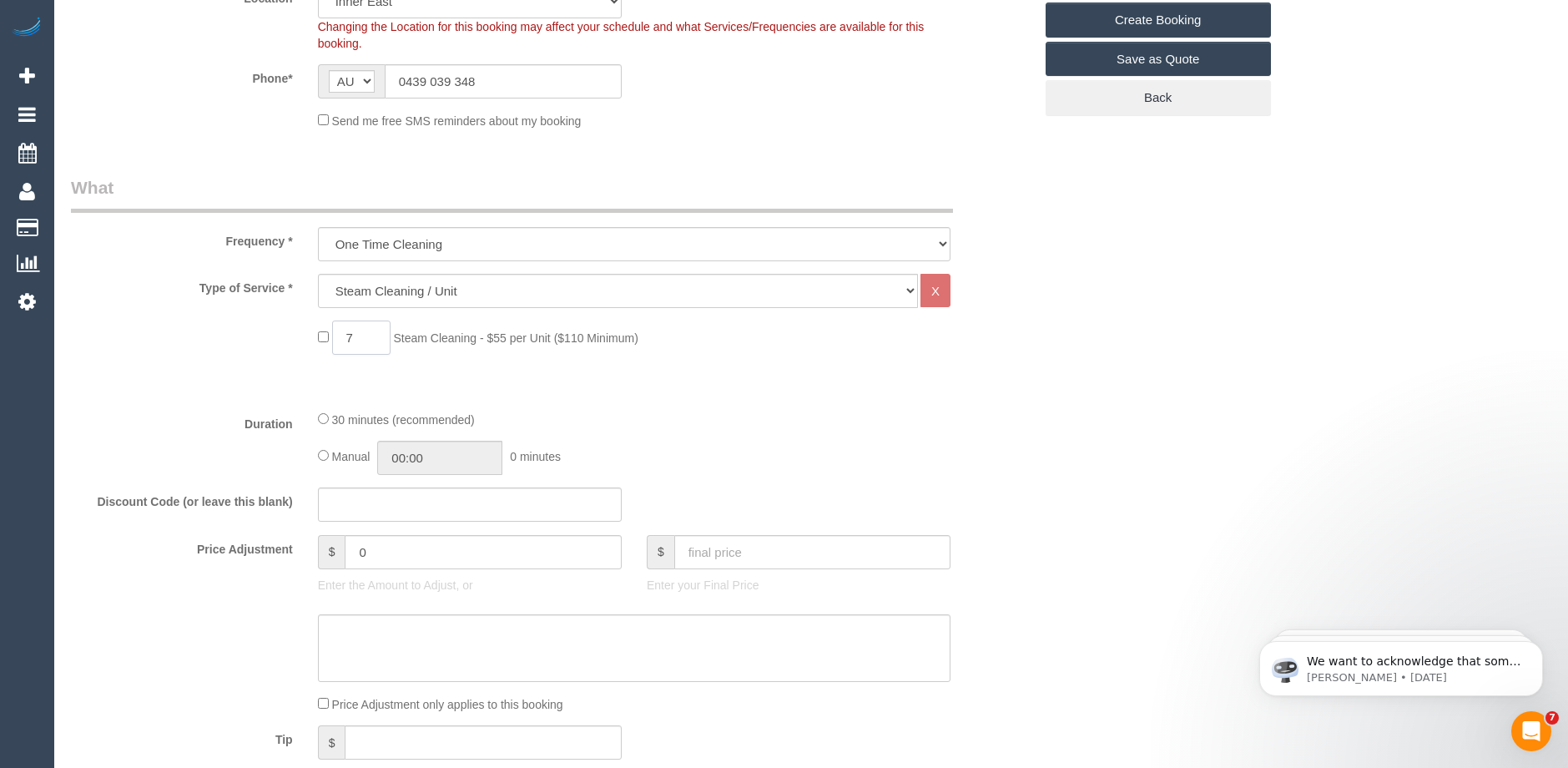
scroll to position [417, 0]
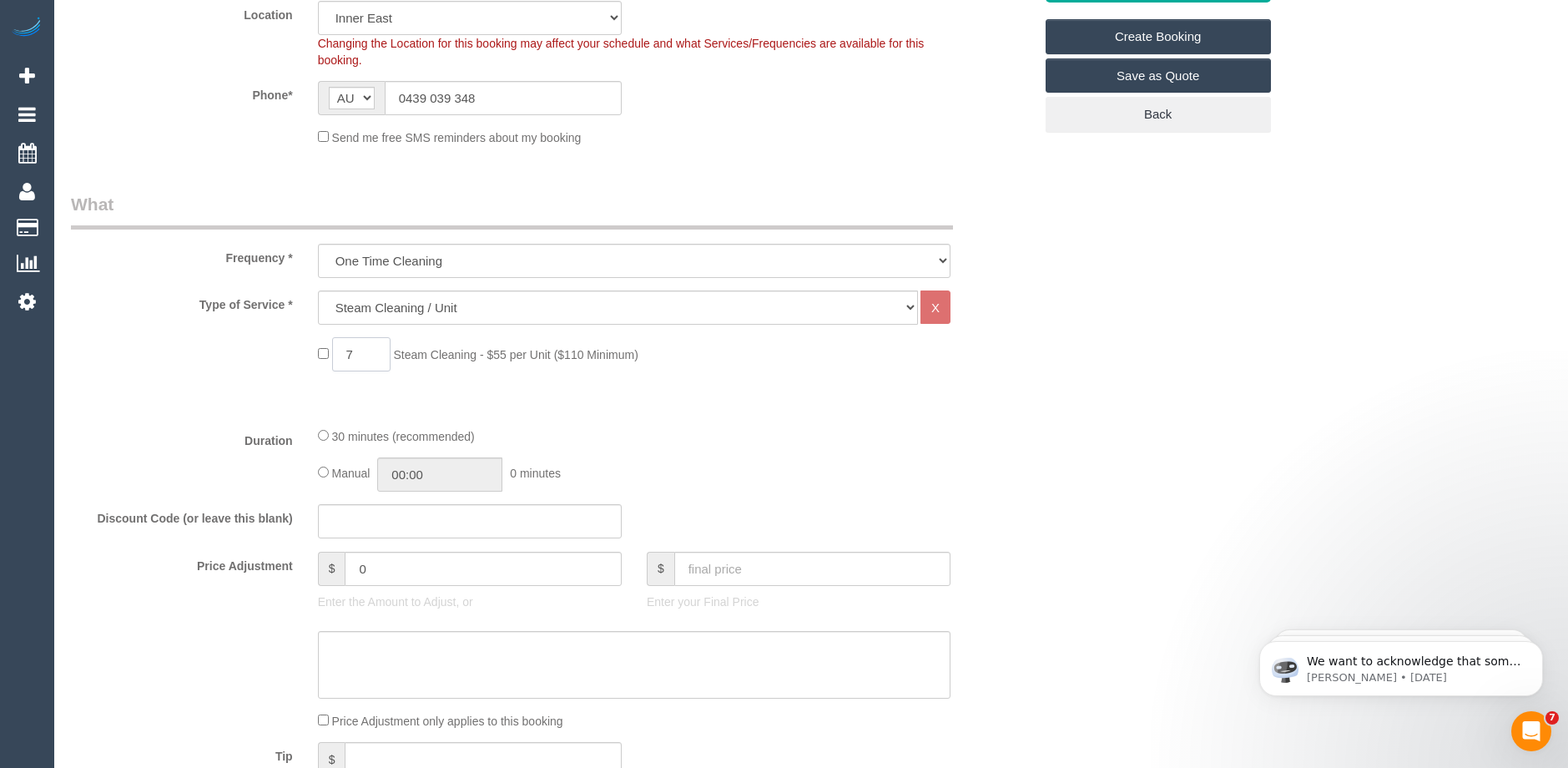
type input "7"
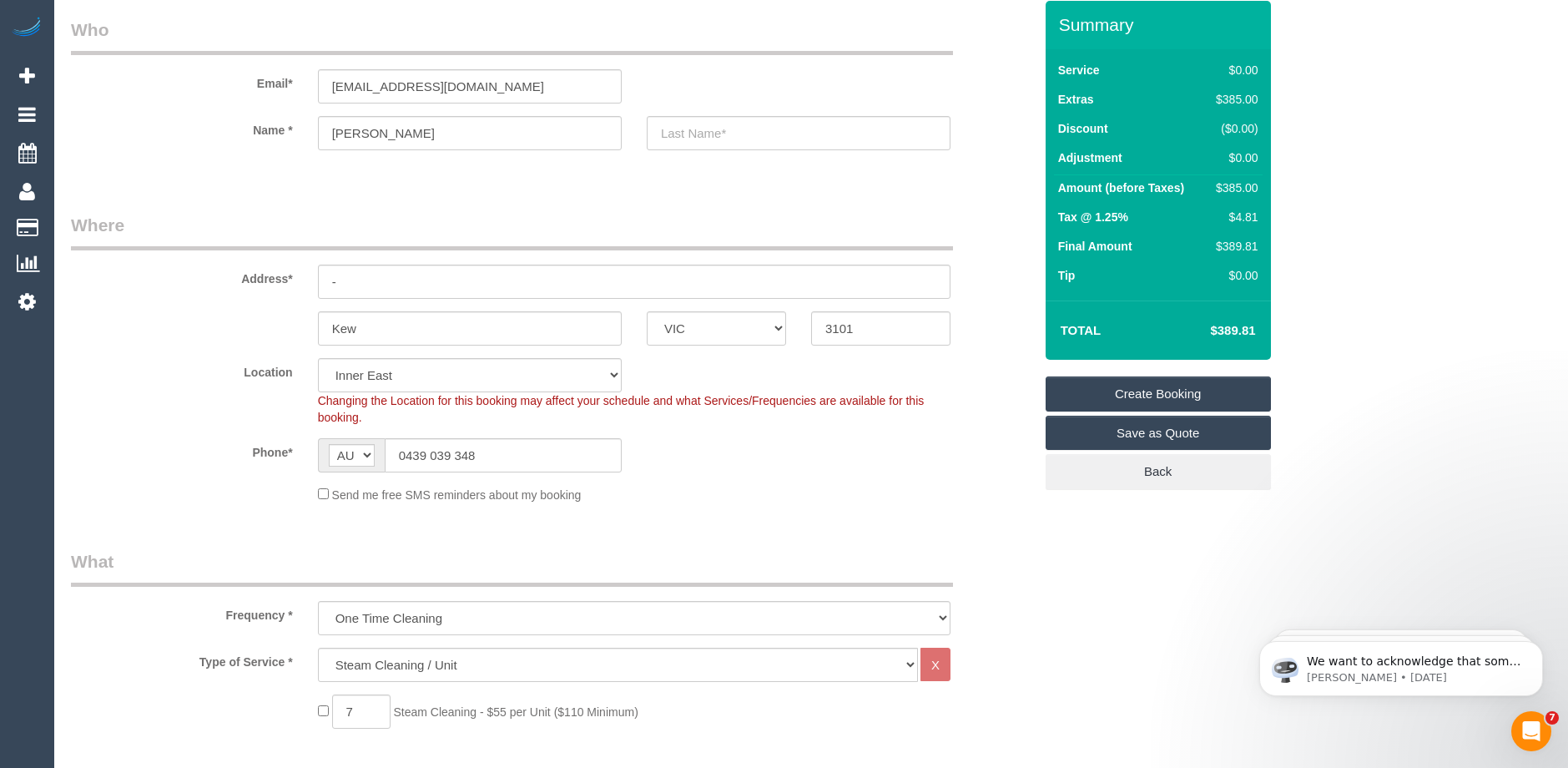
scroll to position [0, 0]
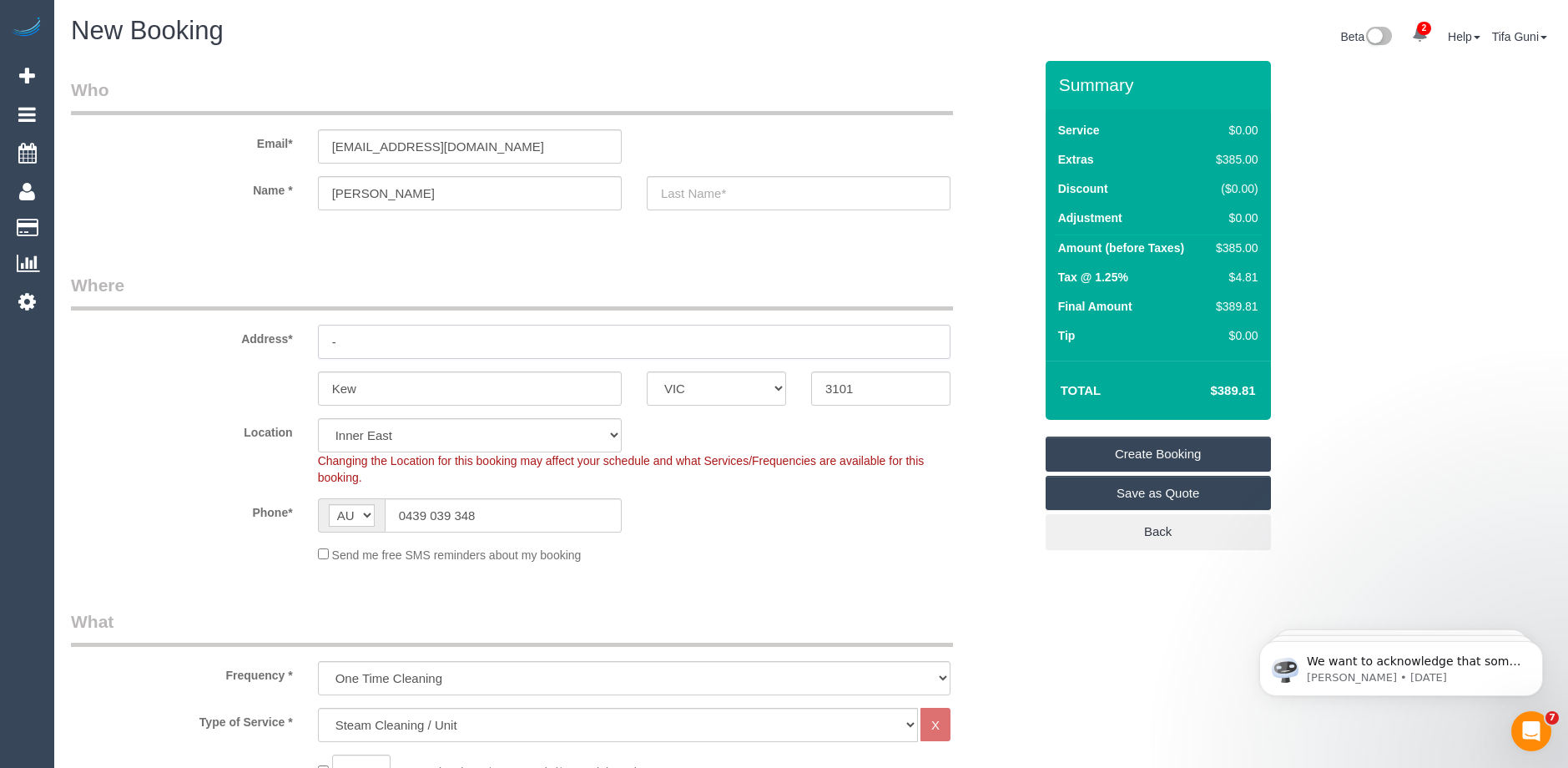
click at [381, 347] on input "-" at bounding box center [634, 342] width 633 height 35
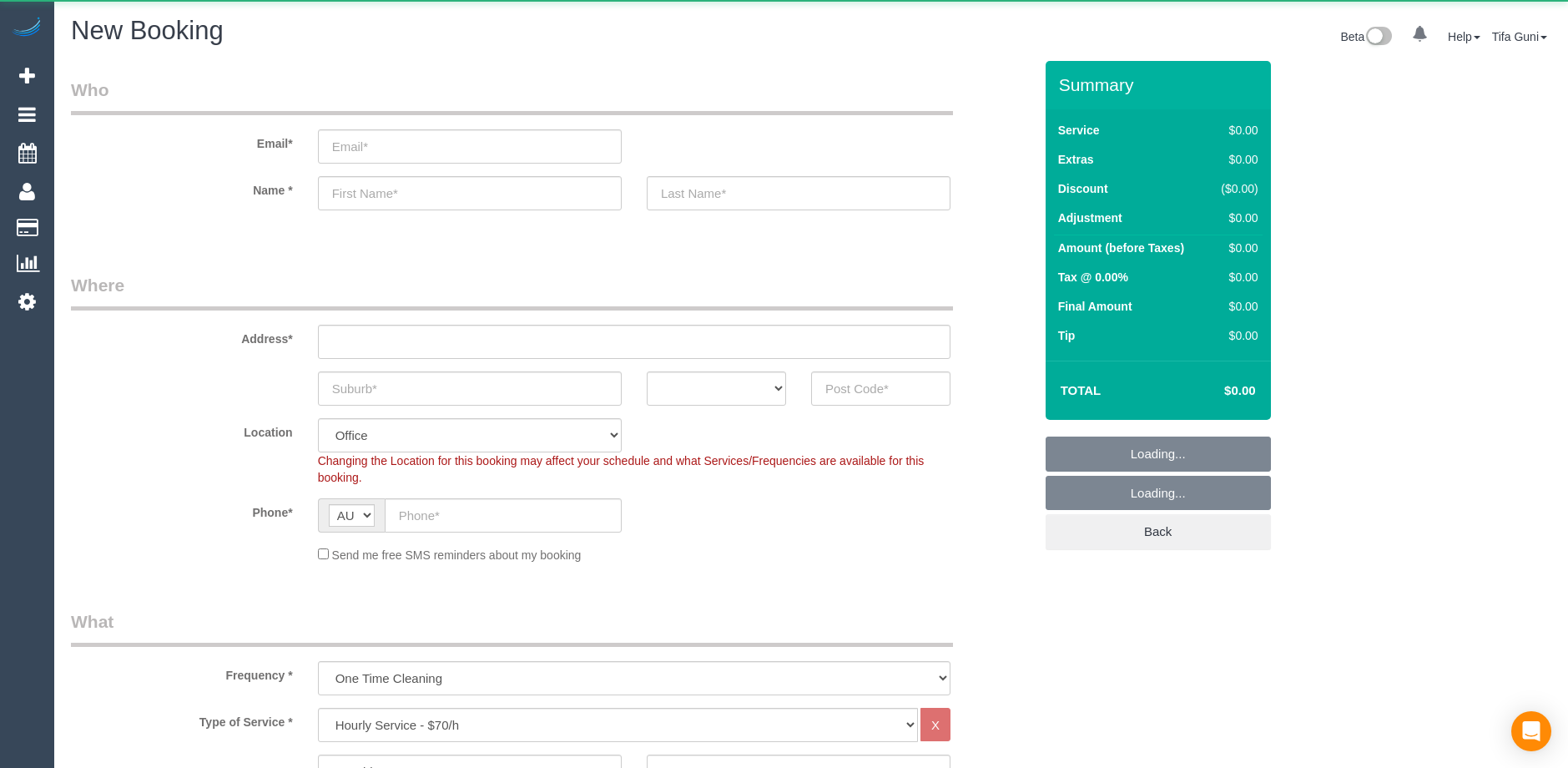
select select "object:2106"
